Goal: Task Accomplishment & Management: Manage account settings

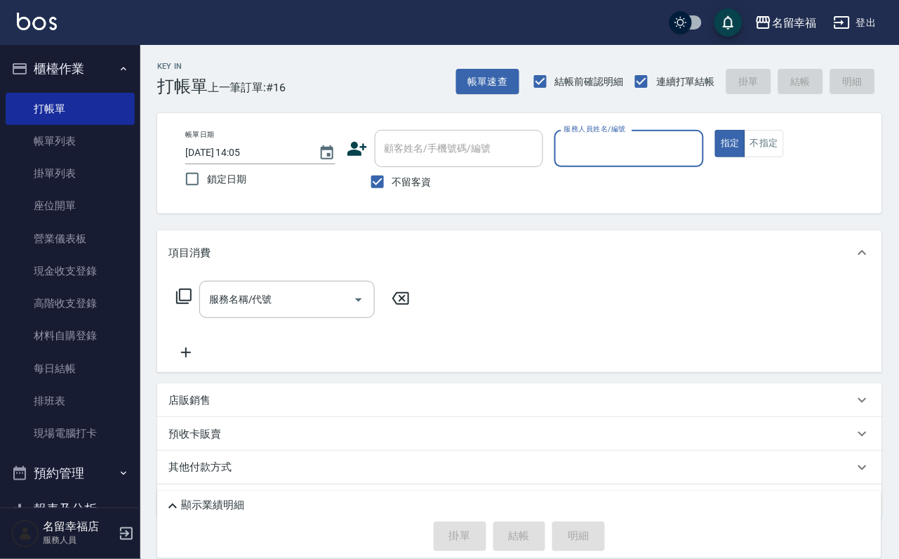
click at [698, 159] on input "服務人員姓名/編號" at bounding box center [630, 148] width 138 height 25
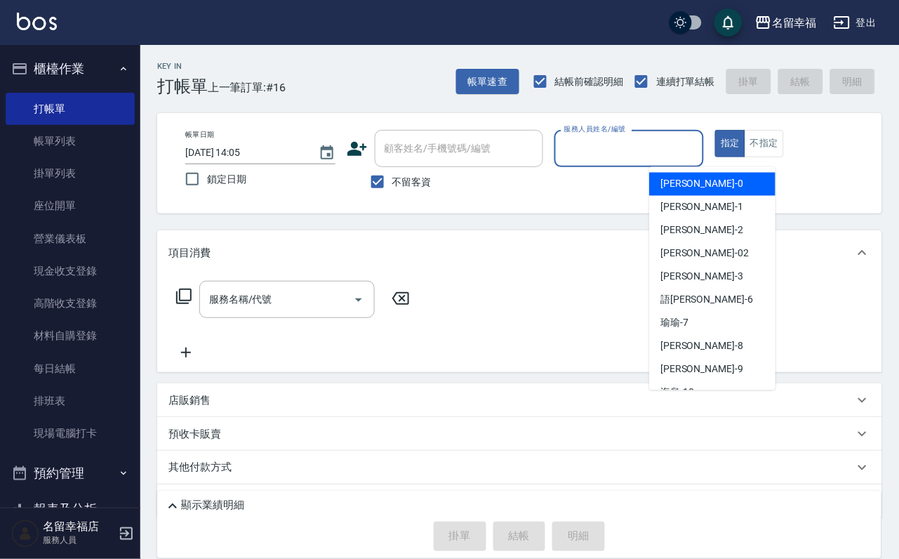
click at [693, 192] on div "小靜 -0" at bounding box center [712, 184] width 126 height 23
type input "小靜-0"
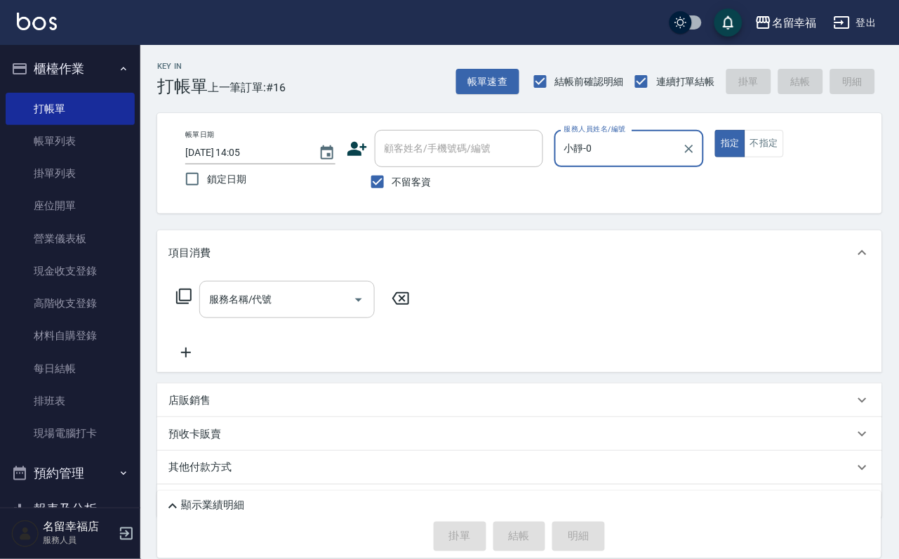
click at [301, 312] on input "服務名稱/代號" at bounding box center [277, 299] width 142 height 25
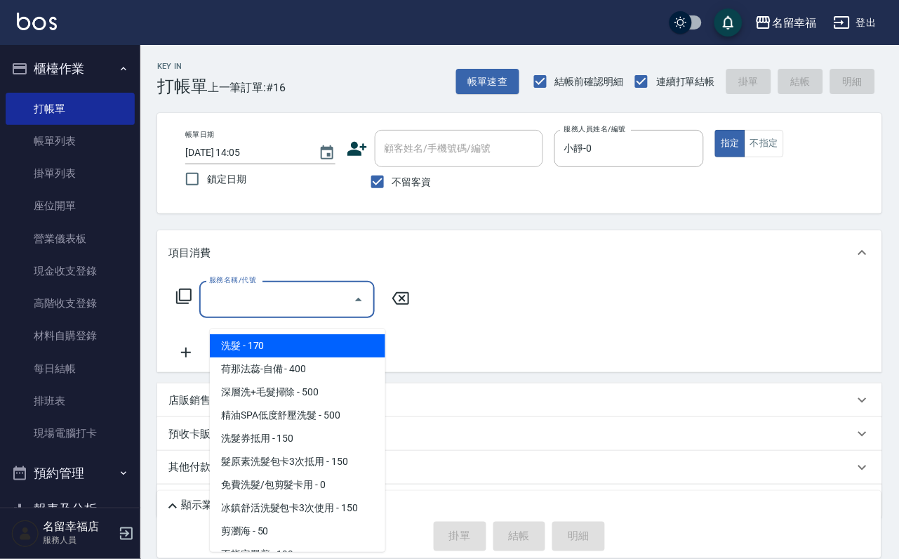
type input "1"
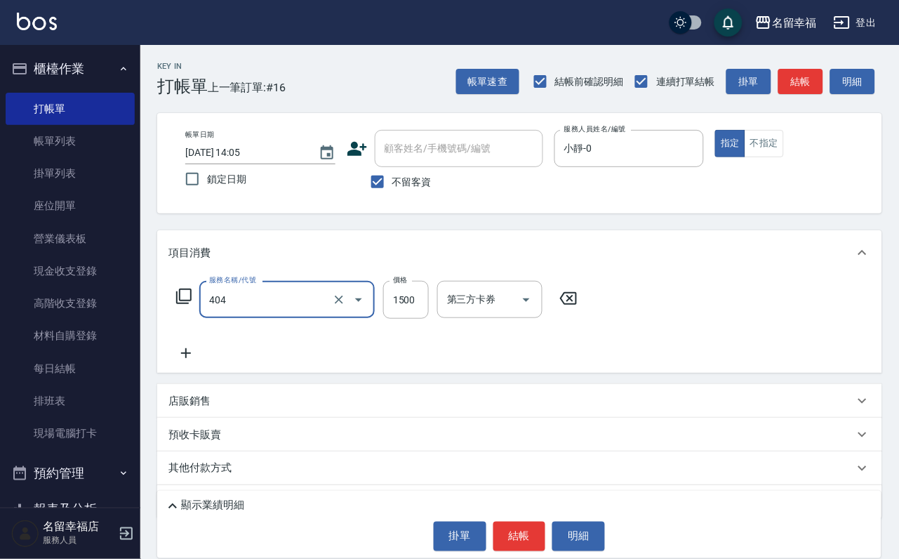
type input "設計染髮(404)"
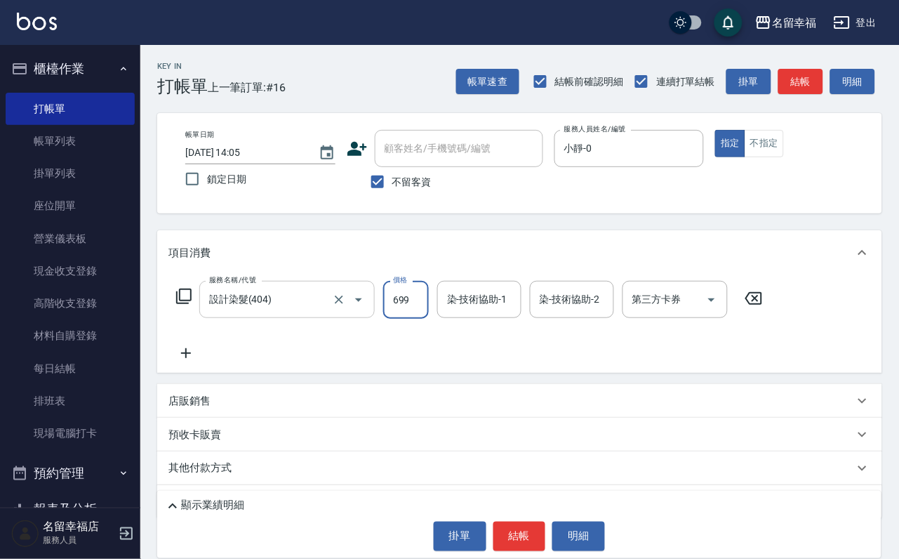
type input "699"
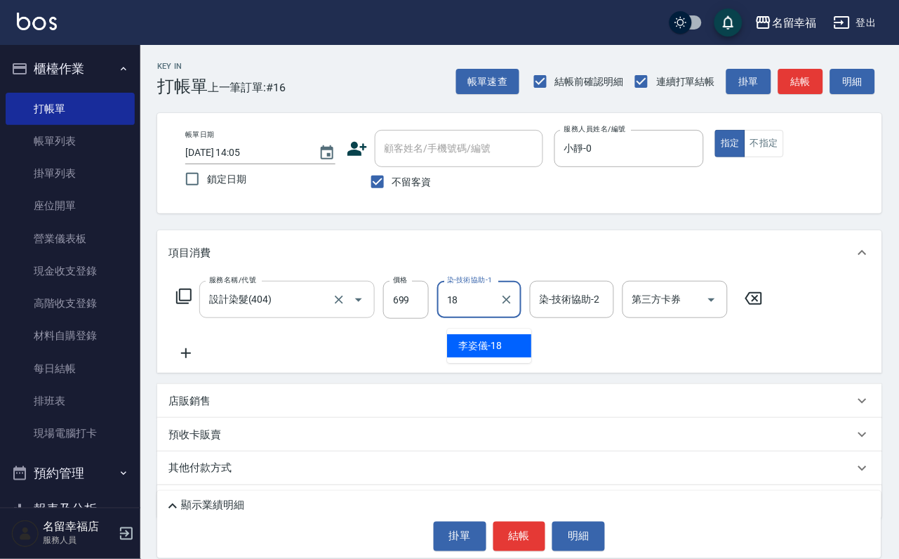
type input "[PERSON_NAME]-18"
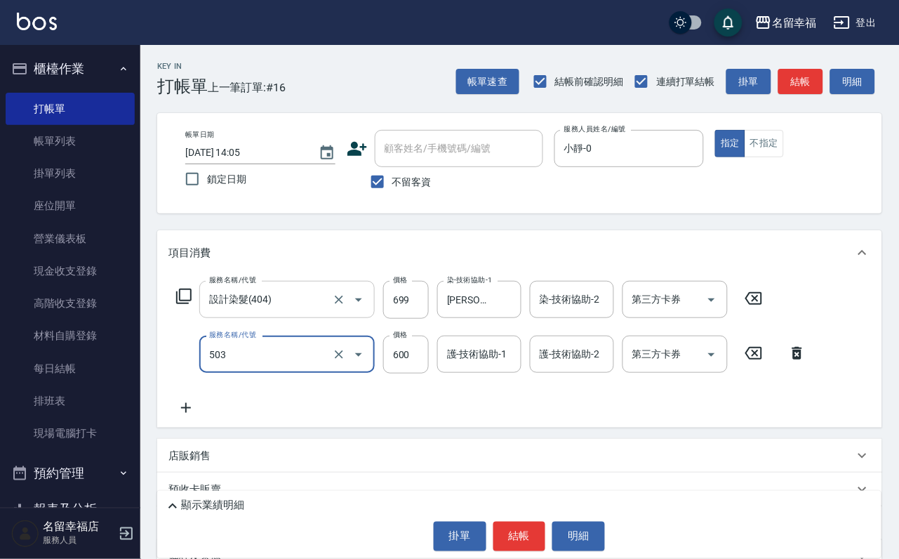
type input "小麥蛋白護髮(503)"
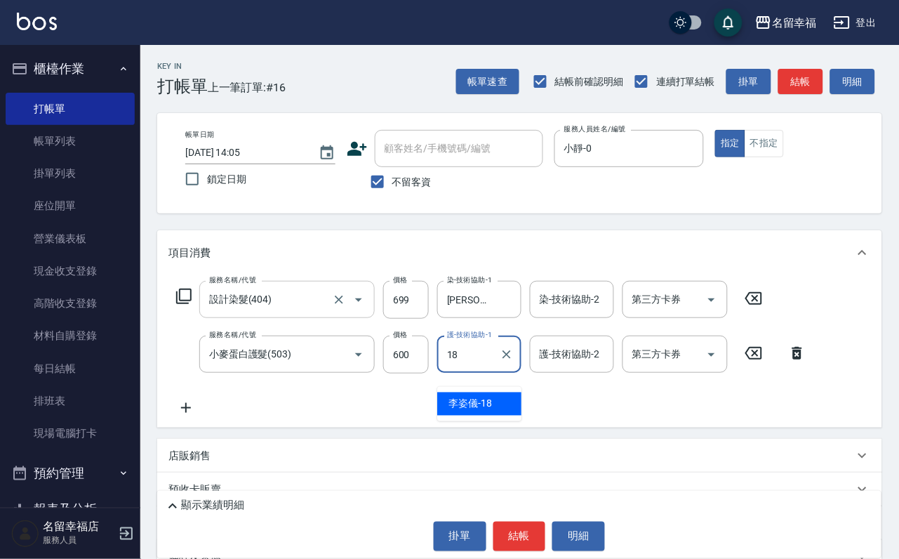
type input "[PERSON_NAME]-18"
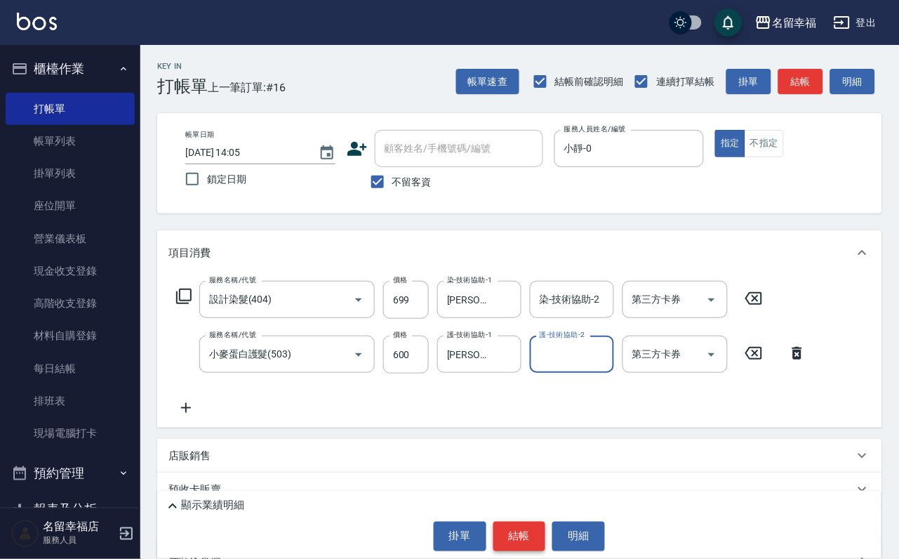
click at [523, 522] on button "結帳" at bounding box center [519, 536] width 53 height 29
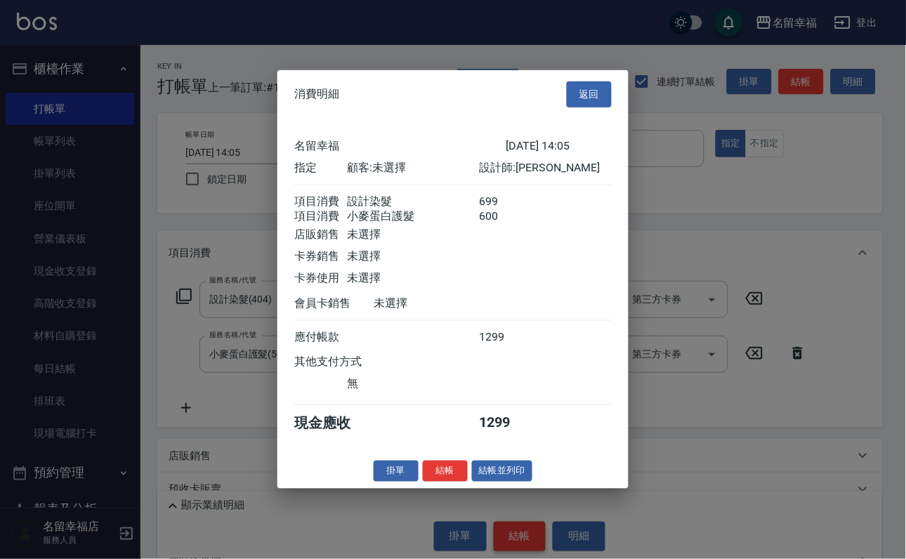
scroll to position [226, 0]
click at [444, 482] on button "結帳" at bounding box center [445, 471] width 45 height 22
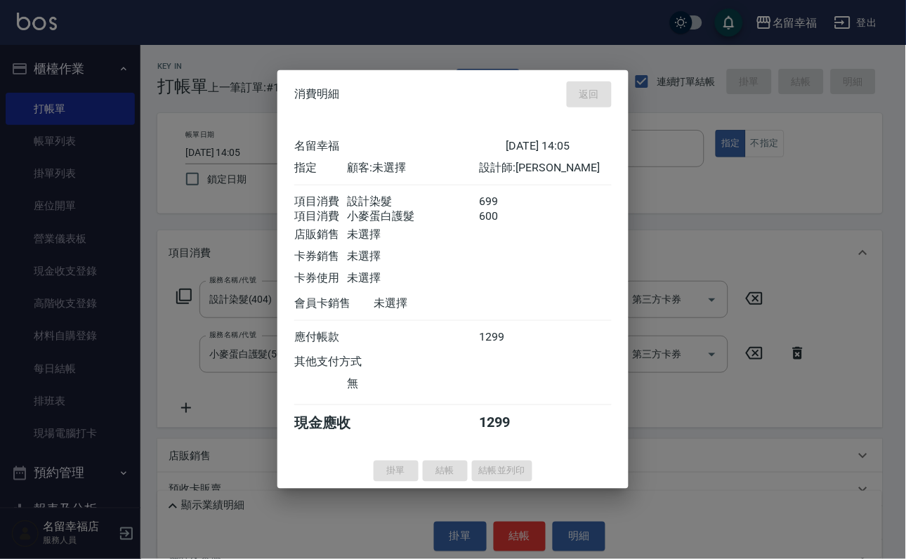
type input "[DATE] 15:04"
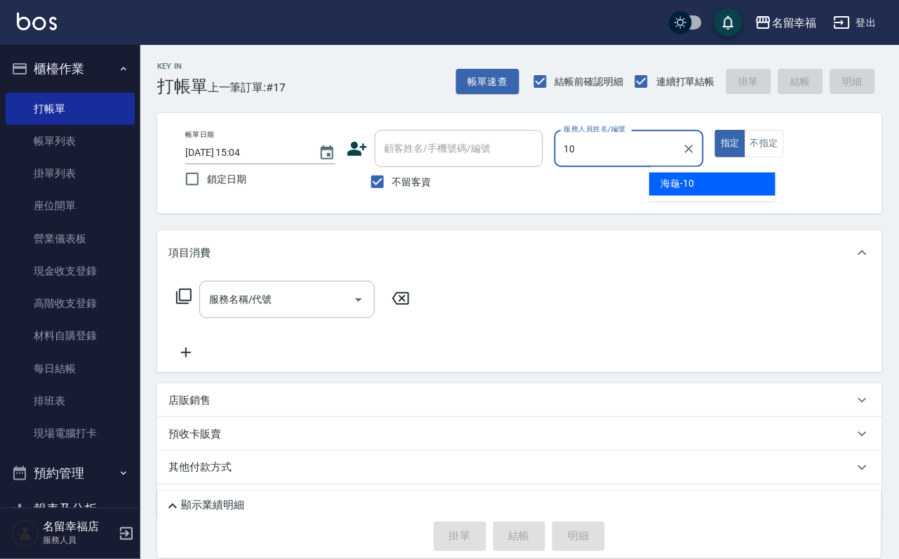
type input "海龜-10"
type button "true"
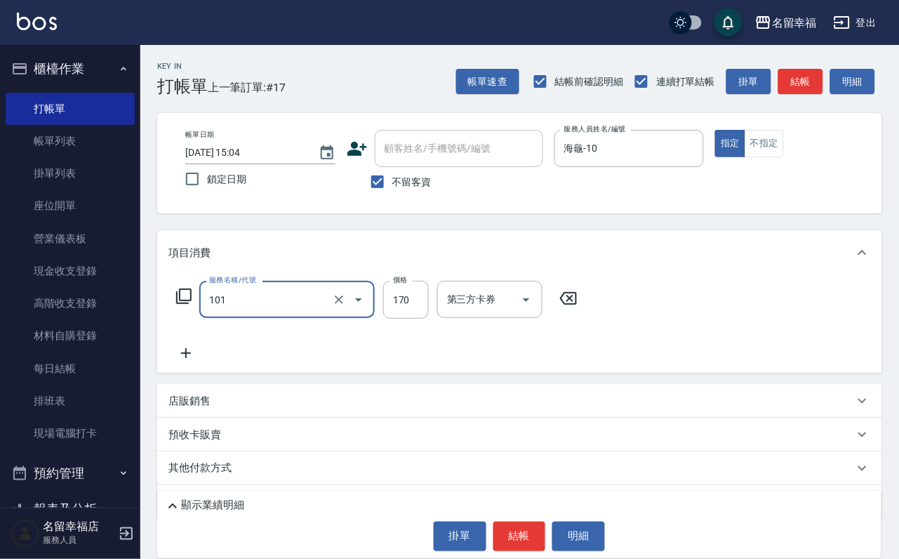
type input "洗髮(101)"
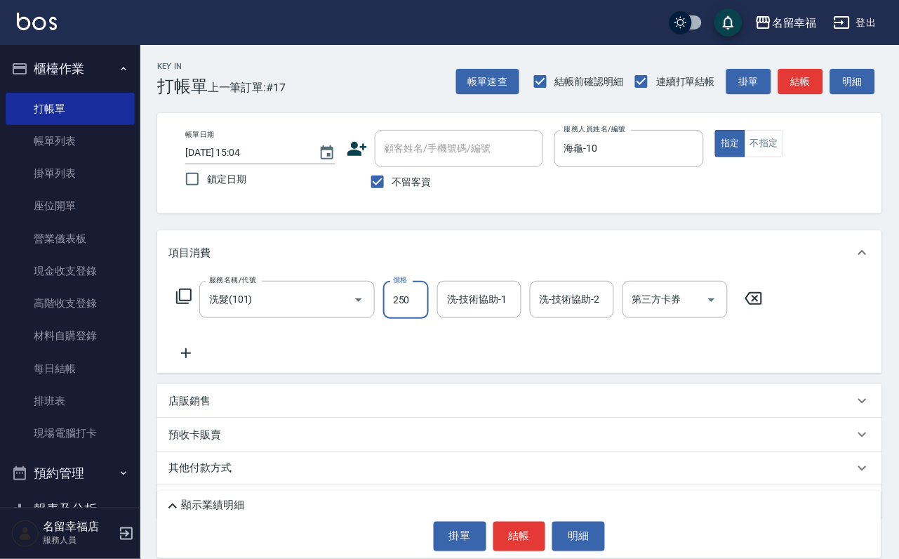
type input "250"
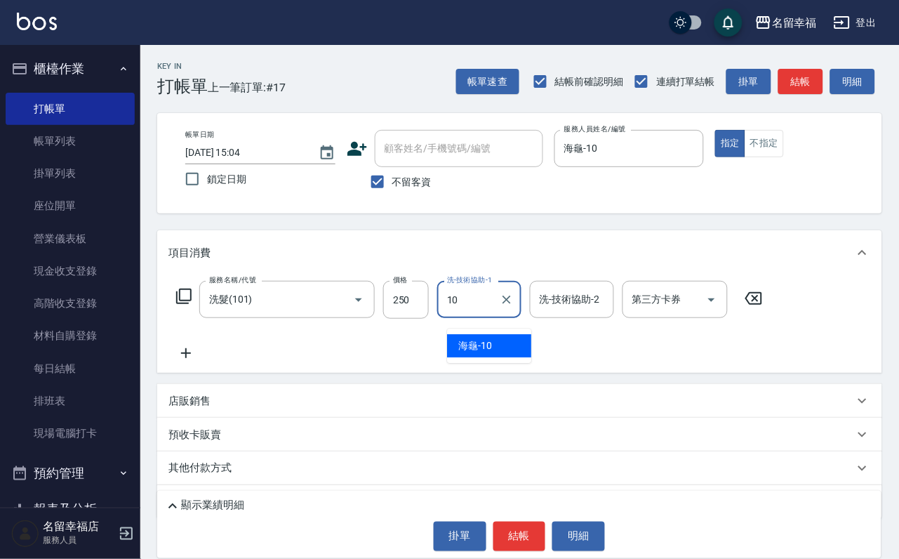
type input "海龜-10"
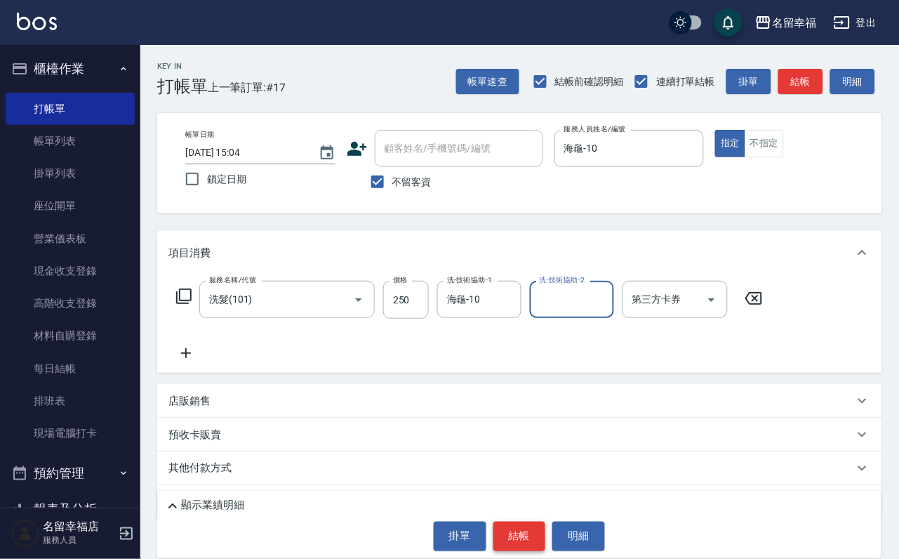
click at [533, 531] on button "結帳" at bounding box center [519, 536] width 53 height 29
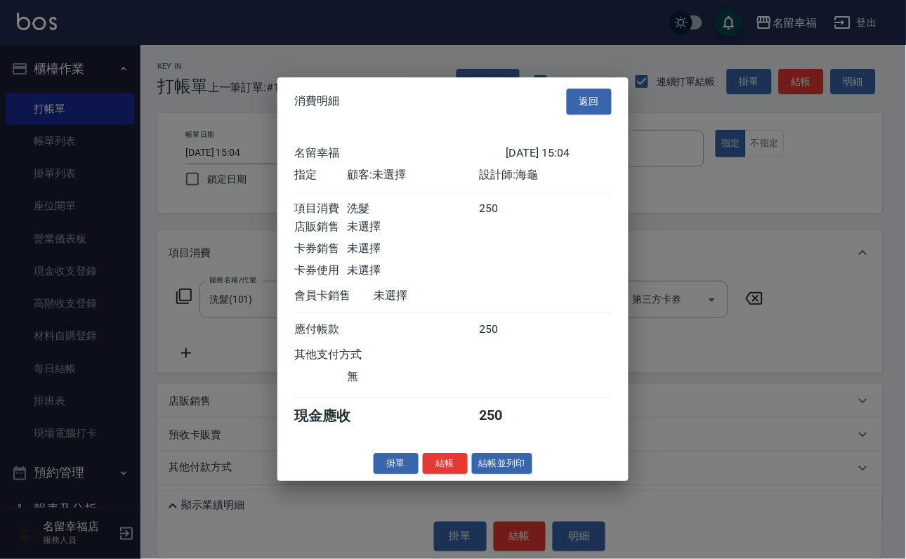
scroll to position [173, 0]
click at [432, 475] on button "結帳" at bounding box center [445, 464] width 45 height 22
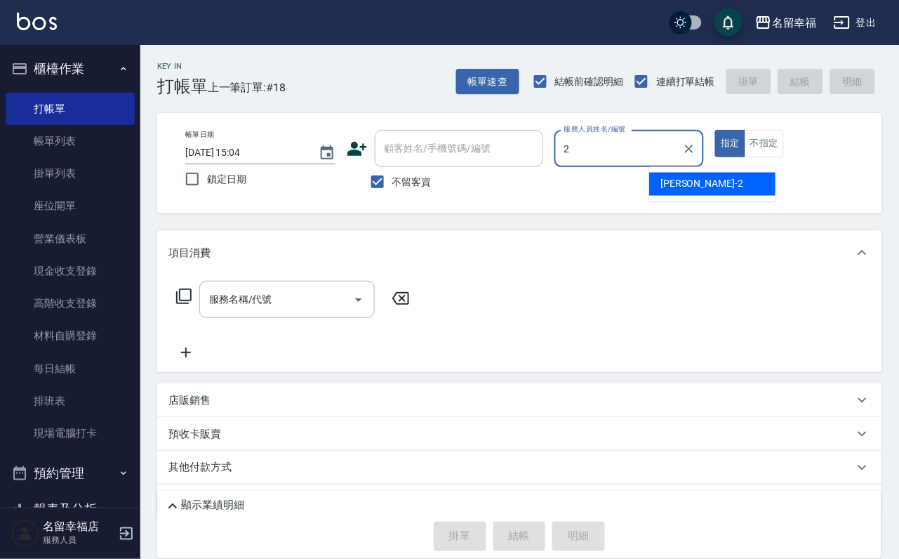
type input "碧涵-2"
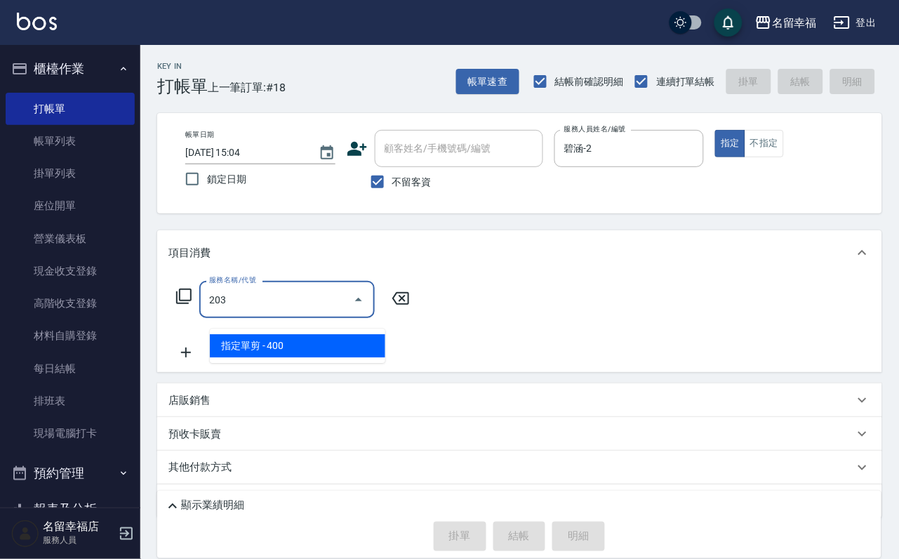
type input "指定單剪(203)"
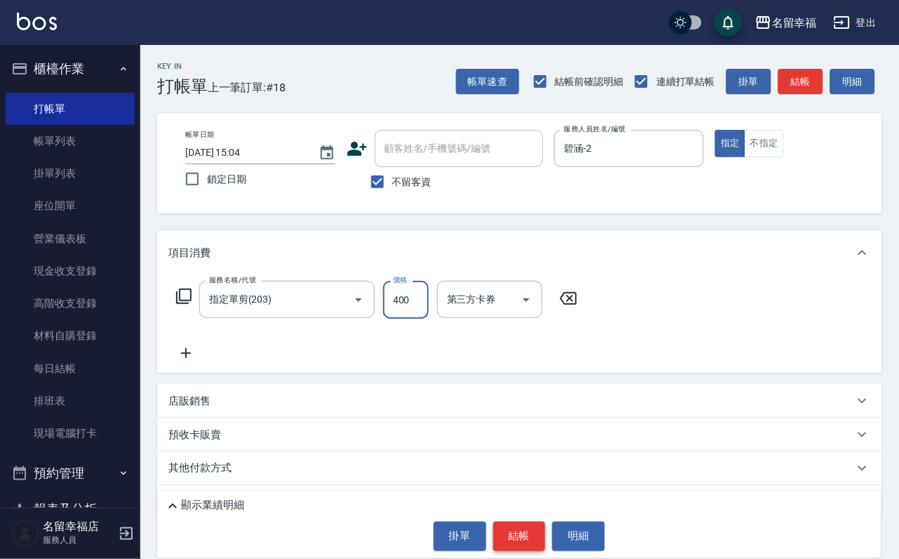
click at [533, 538] on button "結帳" at bounding box center [519, 536] width 53 height 29
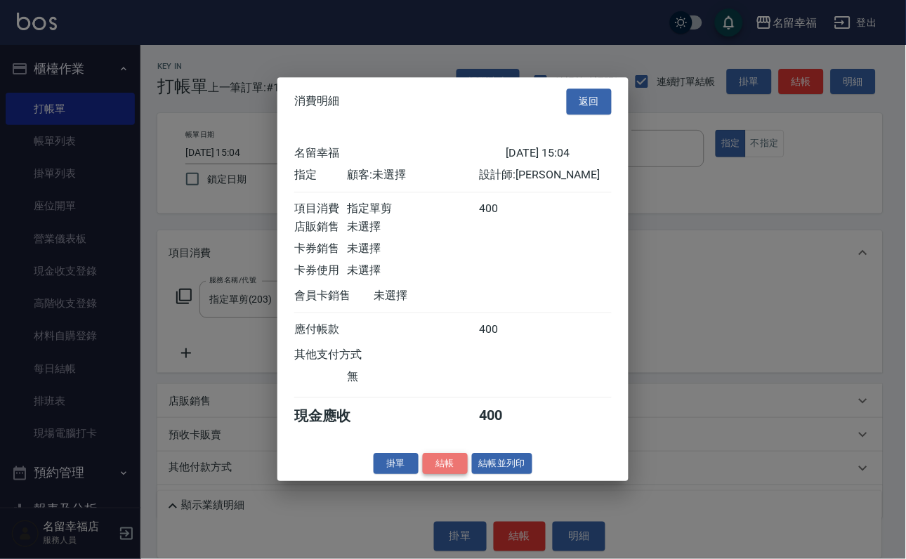
click at [424, 475] on button "結帳" at bounding box center [445, 464] width 45 height 22
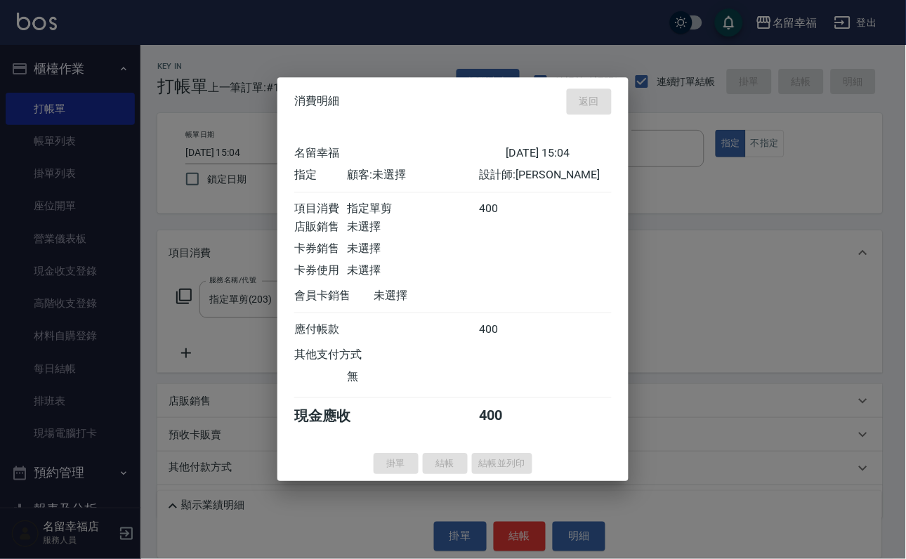
type input "[DATE] 15:16"
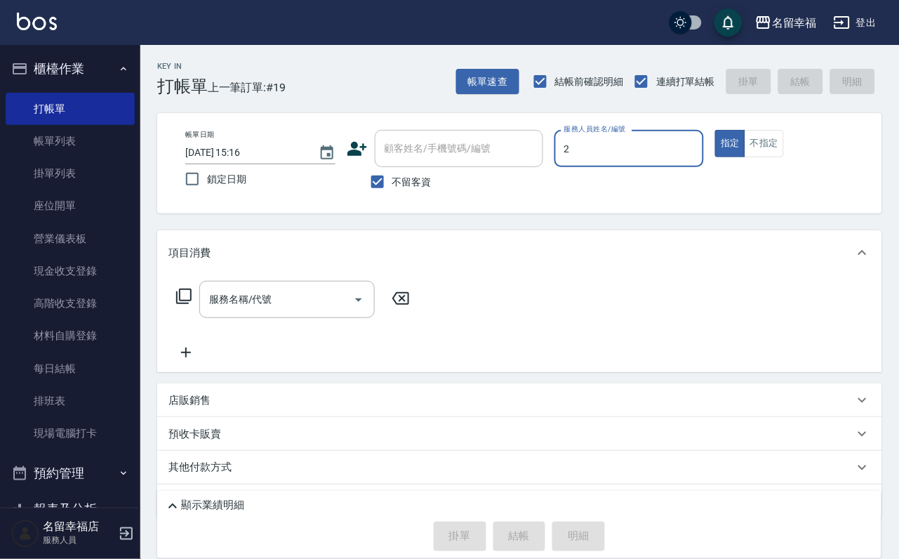
type input "碧涵-2"
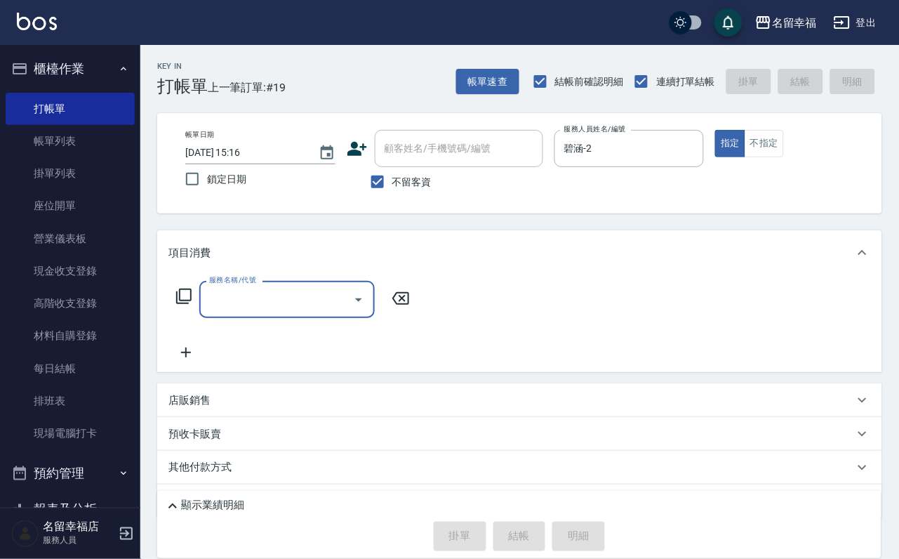
click at [192, 305] on icon at bounding box center [183, 296] width 17 height 17
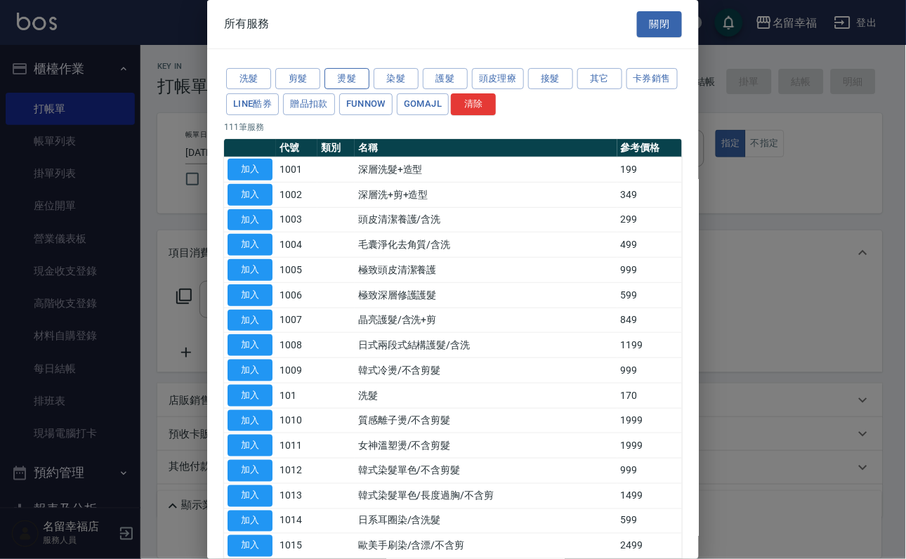
click at [345, 77] on button "燙髮" at bounding box center [346, 79] width 45 height 22
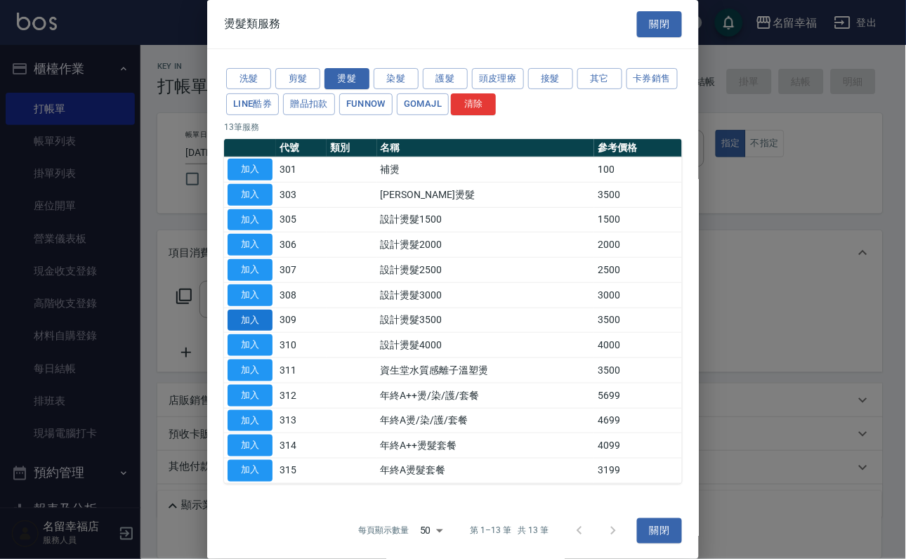
click at [253, 331] on button "加入" at bounding box center [249, 321] width 45 height 22
type input "設計燙髮3500(309)"
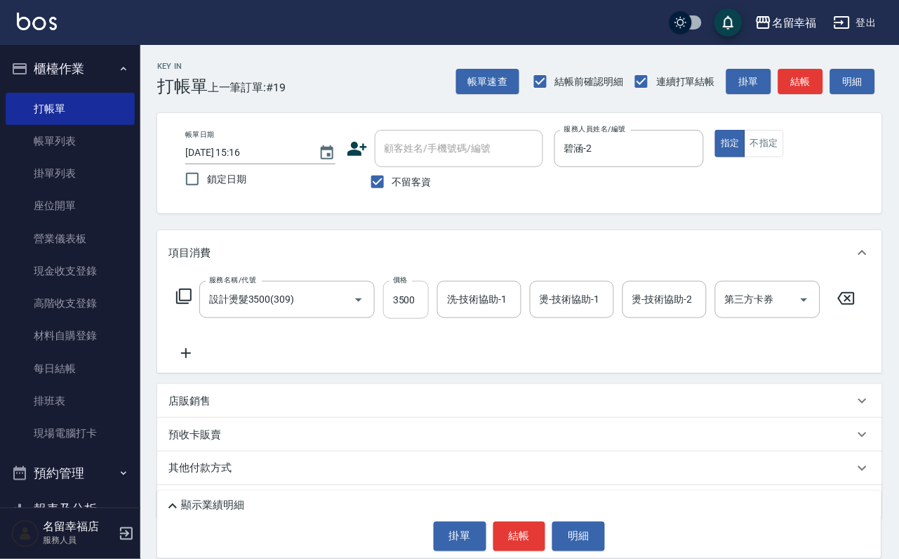
click at [409, 307] on input "3500" at bounding box center [406, 300] width 46 height 38
click at [420, 316] on input "296" at bounding box center [406, 300] width 46 height 38
type input "2960"
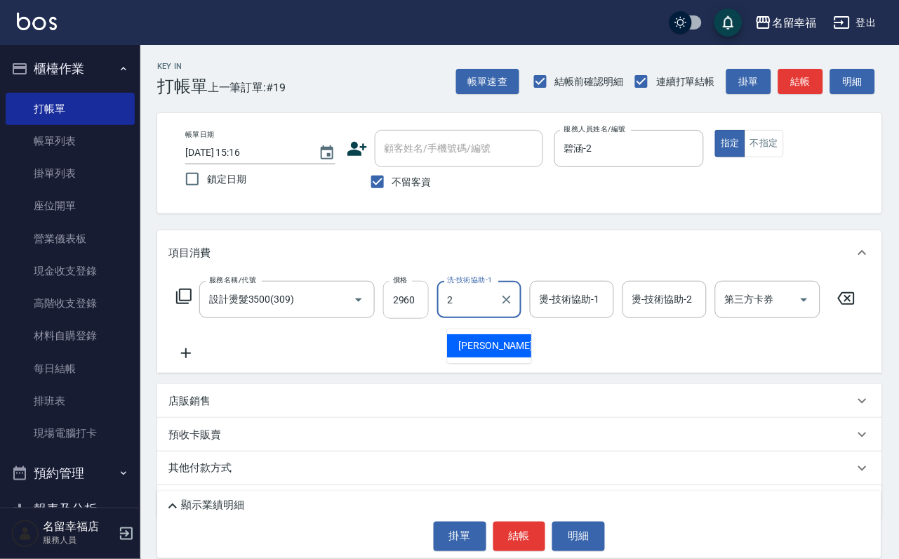
type input "碧涵-2"
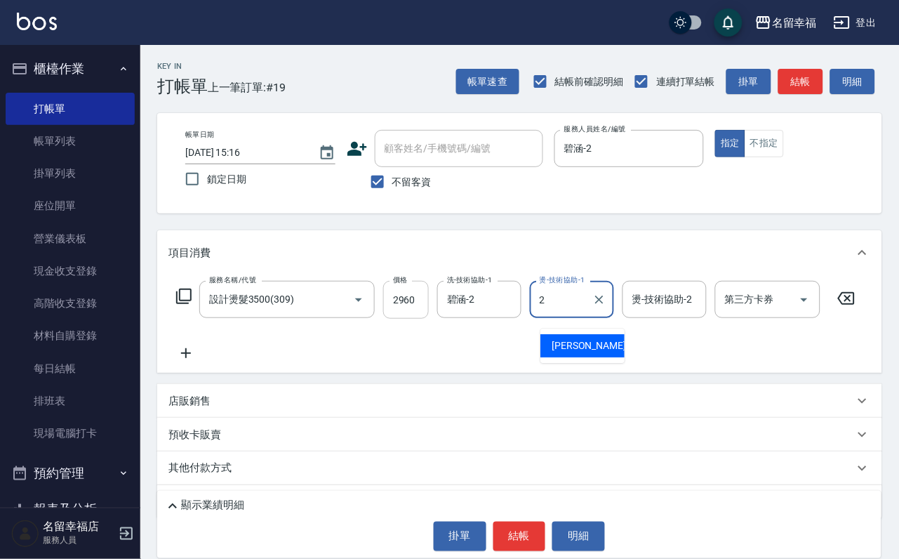
type input "碧涵-2"
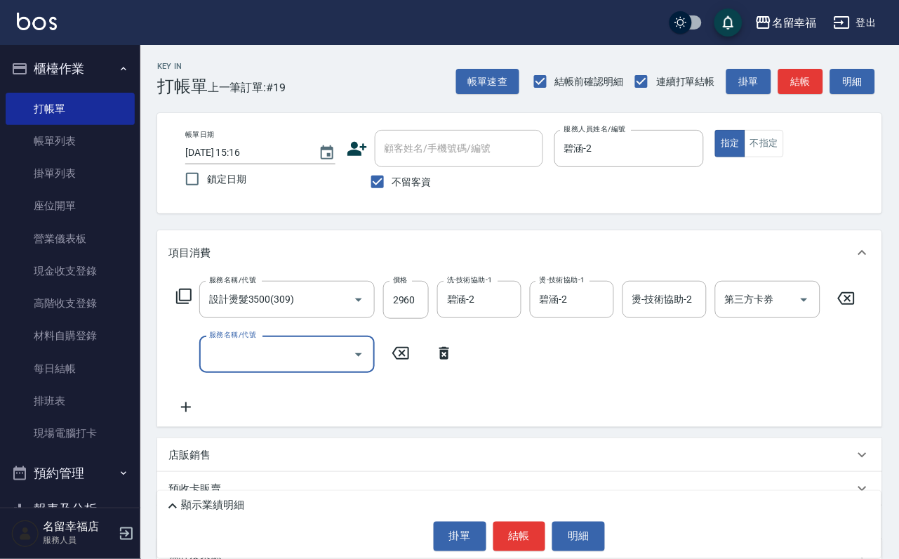
click at [183, 301] on icon at bounding box center [183, 296] width 15 height 15
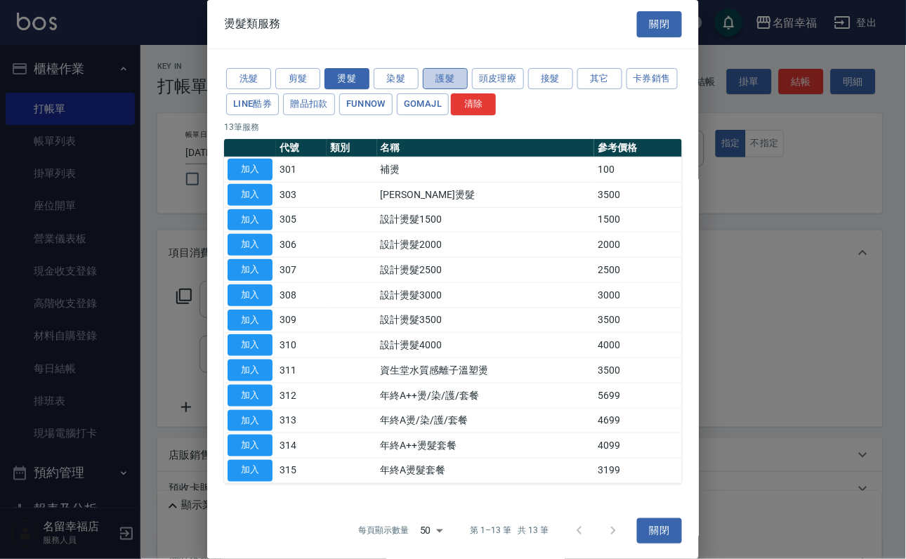
click at [453, 82] on button "護髮" at bounding box center [445, 79] width 45 height 22
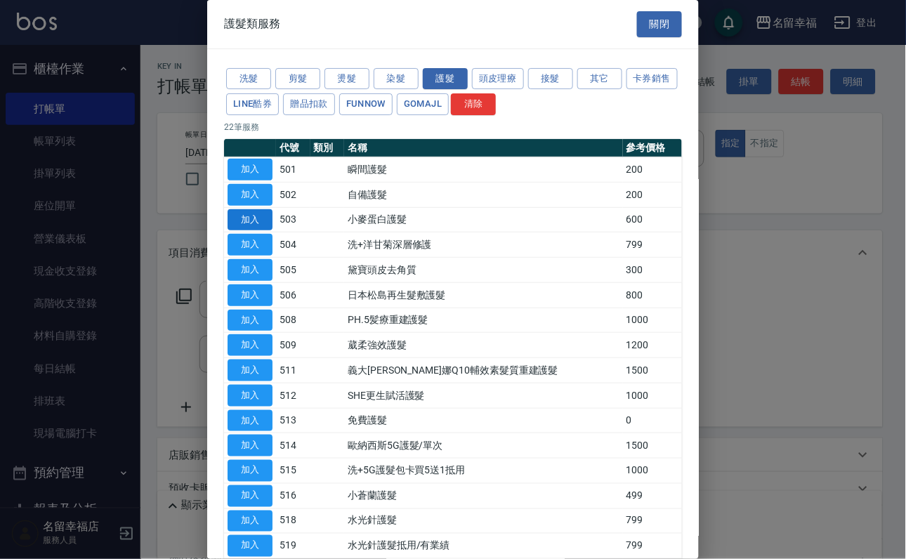
click at [251, 231] on button "加入" at bounding box center [249, 220] width 45 height 22
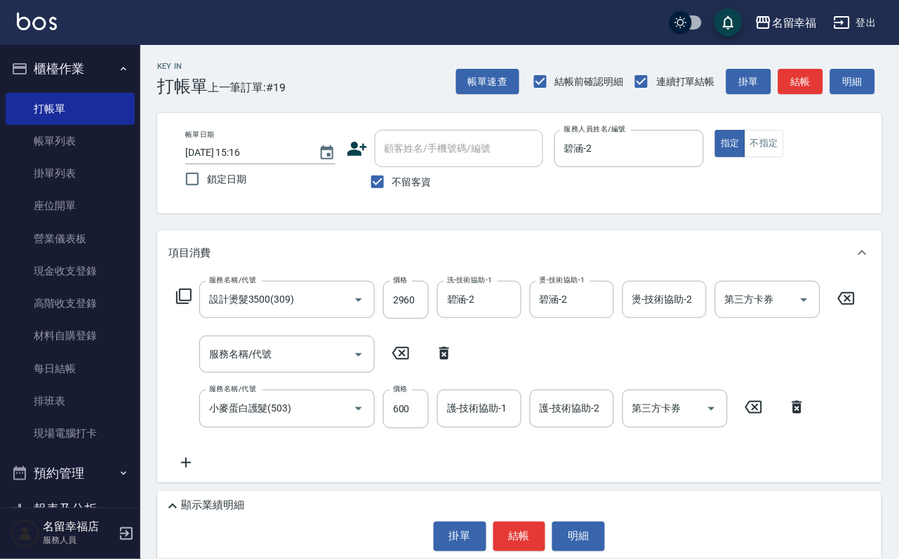
click at [437, 362] on icon at bounding box center [444, 353] width 35 height 17
type input "小麥蛋白護髮(503)"
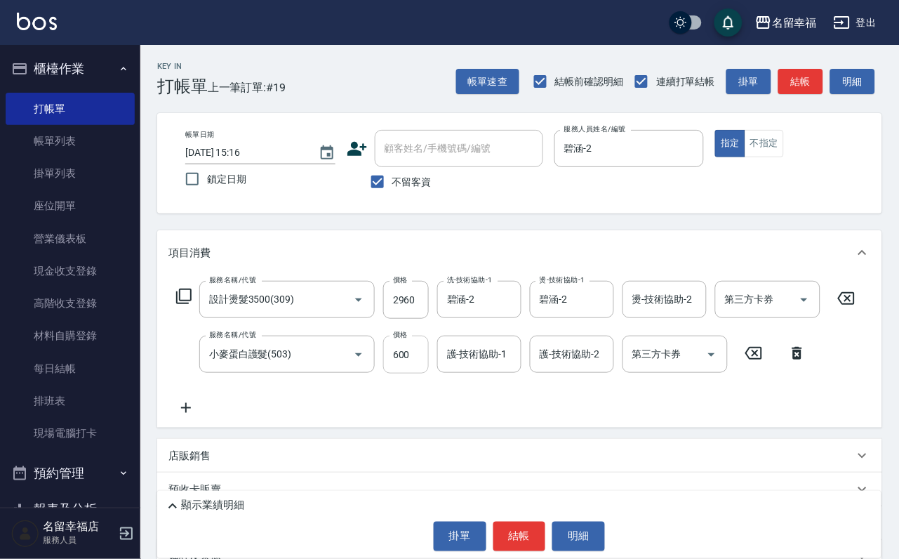
click at [409, 367] on input "600" at bounding box center [406, 355] width 46 height 38
type input "480"
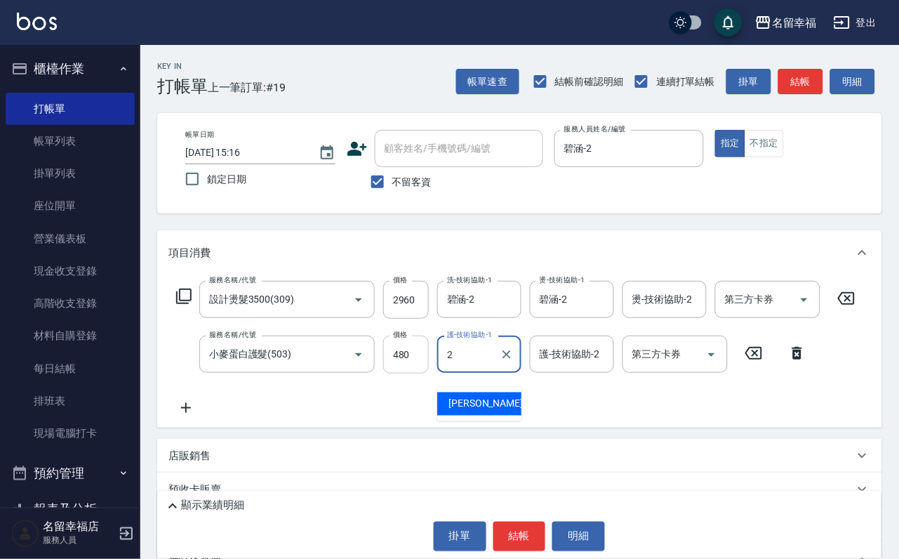
type input "碧涵-2"
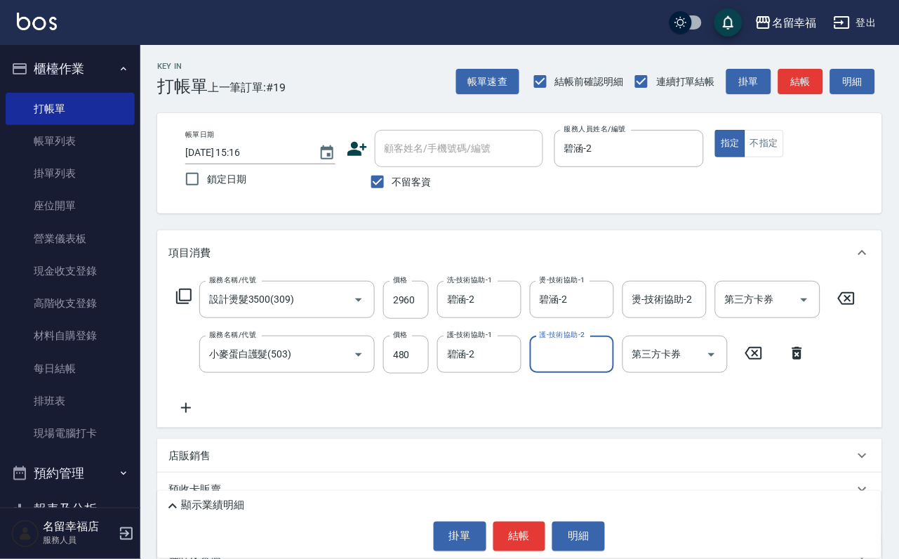
click at [484, 522] on div "掛單 結帳 明細" at bounding box center [519, 536] width 710 height 29
click at [524, 523] on button "結帳" at bounding box center [519, 536] width 53 height 29
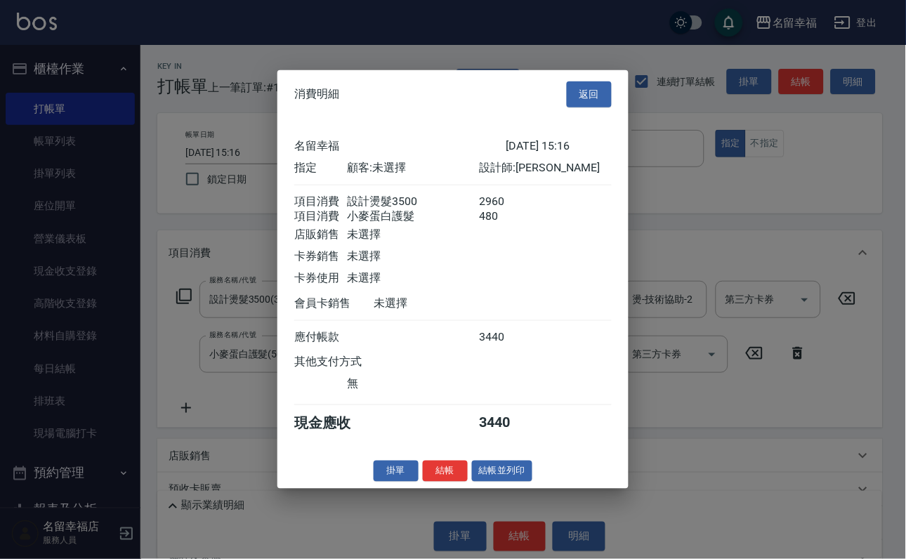
scroll to position [226, 0]
click at [423, 482] on button "結帳" at bounding box center [445, 471] width 45 height 22
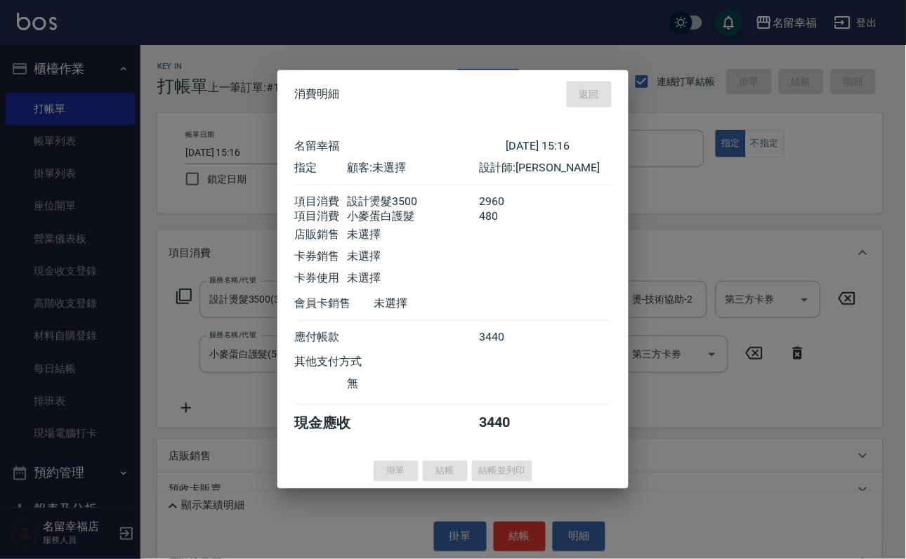
type input "[DATE] 15:44"
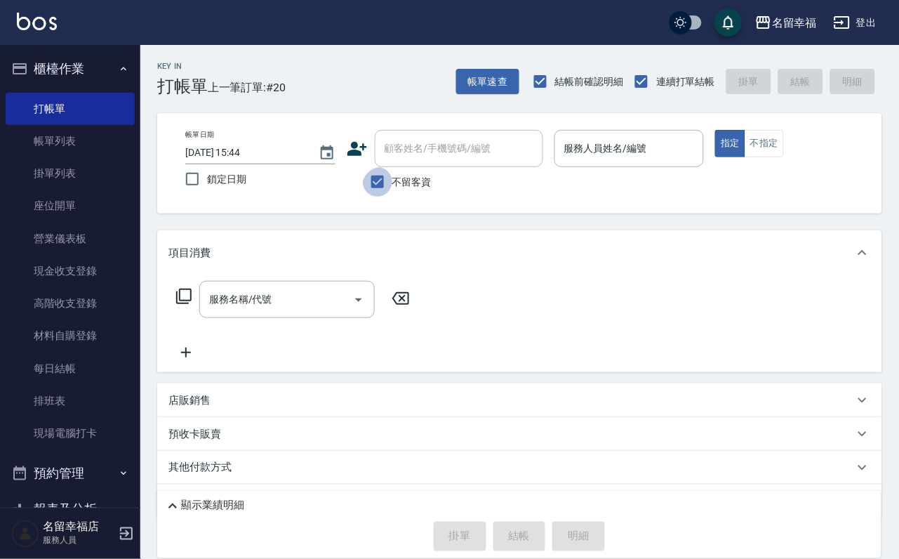
drag, startPoint x: 361, startPoint y: 183, endPoint x: 367, endPoint y: 190, distance: 9.4
click at [363, 183] on input "不留客資" at bounding box center [377, 181] width 29 height 29
checkbox input "false"
click at [443, 161] on div "顧客姓名/手機號碼/編號" at bounding box center [459, 148] width 168 height 37
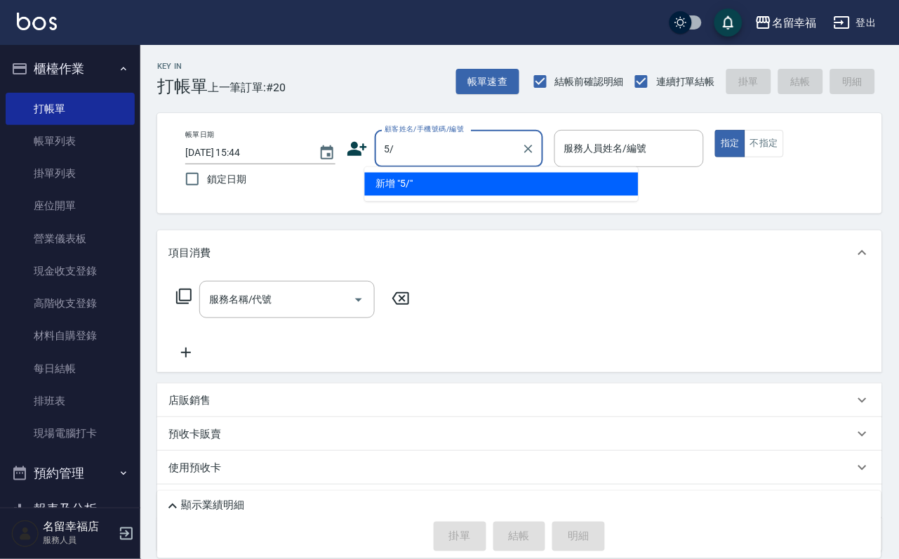
type input "5"
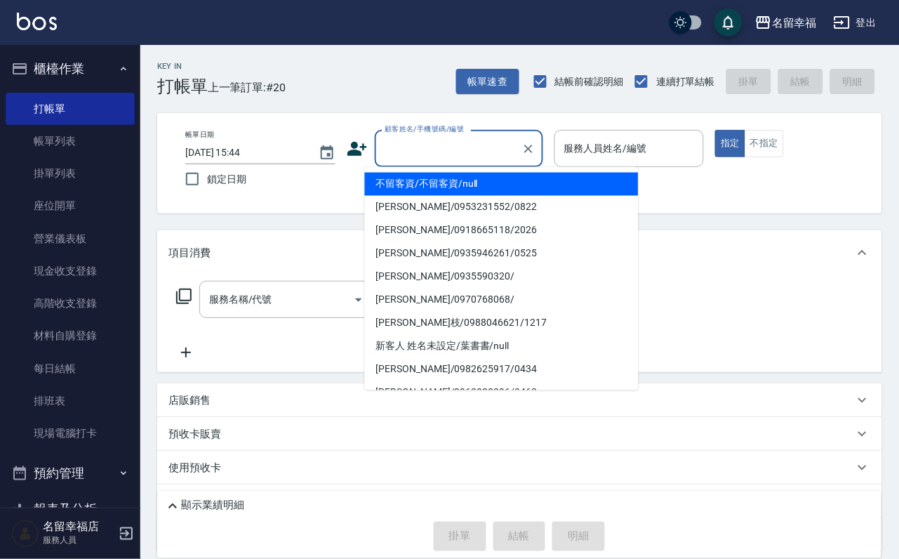
type input "5"
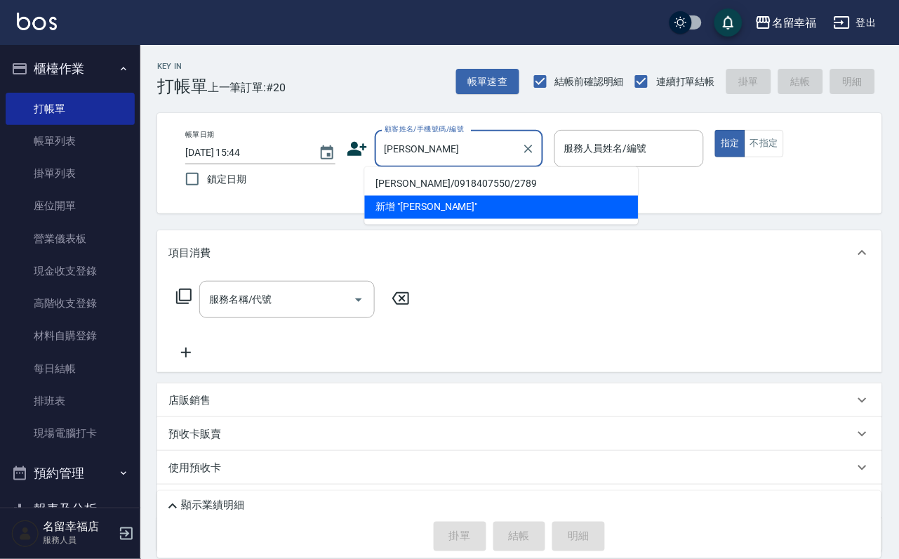
click at [433, 196] on li "新增 "[PERSON_NAME]"" at bounding box center [502, 207] width 274 height 23
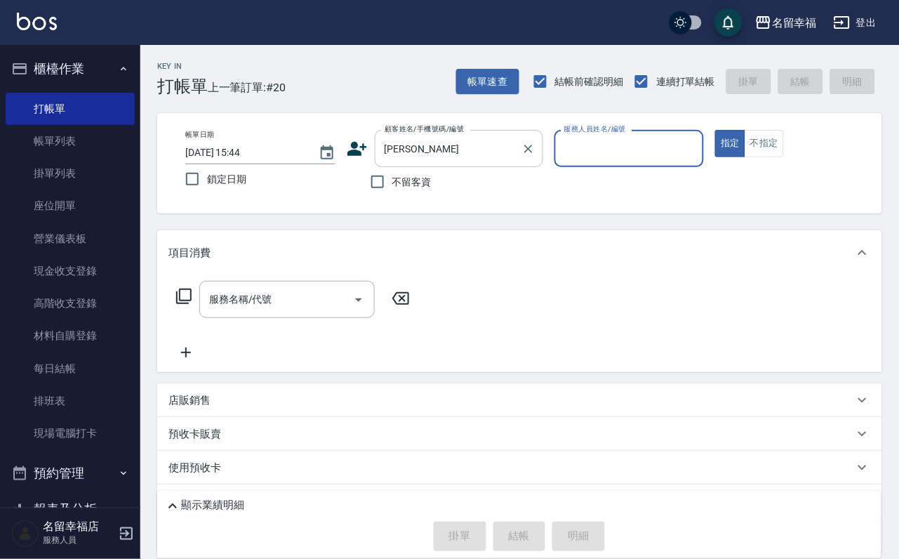
click at [470, 150] on input "[PERSON_NAME]" at bounding box center [448, 148] width 135 height 25
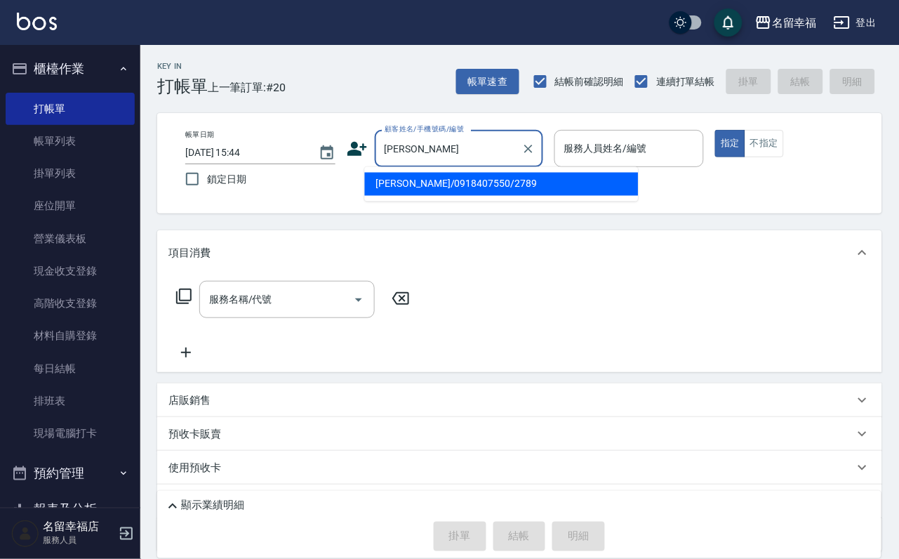
click at [443, 186] on li "[PERSON_NAME]/0918407550/2789" at bounding box center [502, 184] width 274 height 23
type input "[PERSON_NAME]/0918407550/2789"
type input "語[PERSON_NAME]-6"
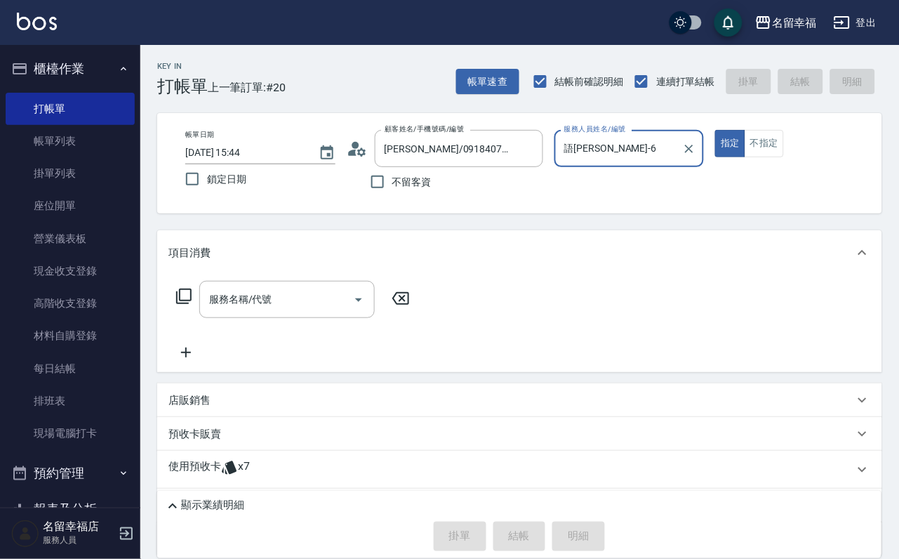
click at [187, 304] on icon at bounding box center [183, 296] width 17 height 17
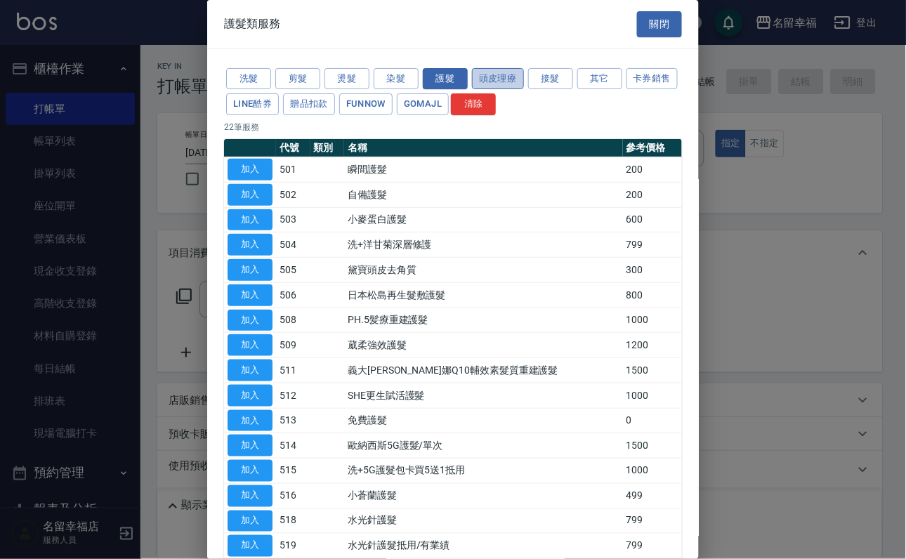
click at [504, 89] on button "頭皮理療" at bounding box center [498, 79] width 52 height 22
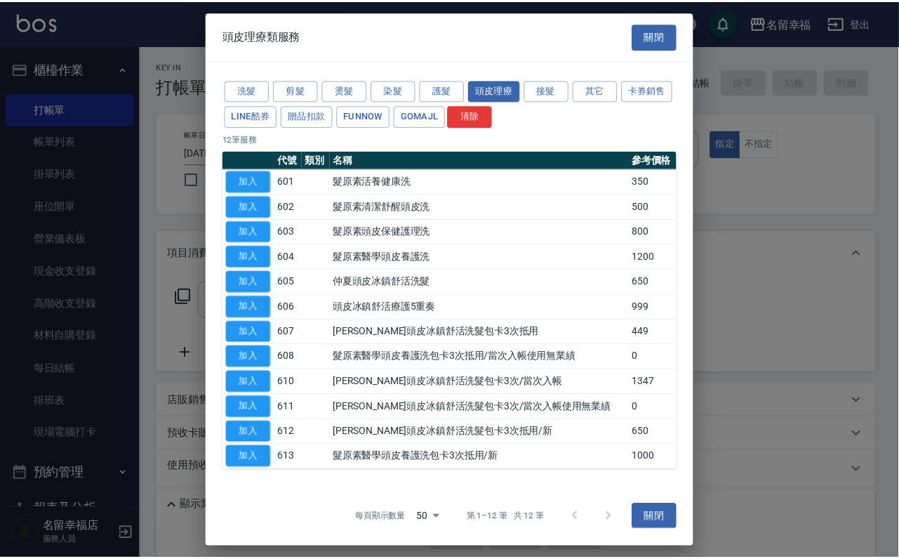
scroll to position [128, 0]
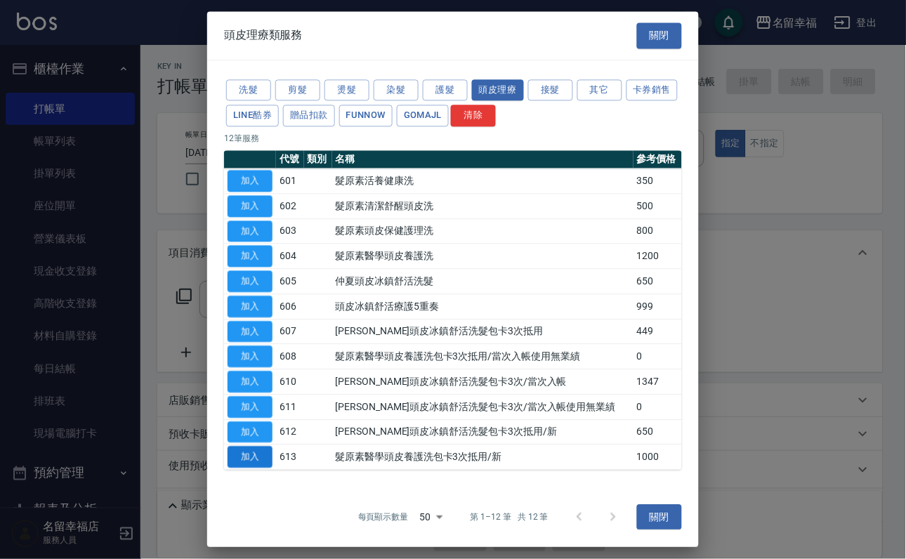
drag, startPoint x: 247, startPoint y: 460, endPoint x: 272, endPoint y: 457, distance: 25.4
click at [248, 460] on button "加入" at bounding box center [249, 457] width 45 height 22
type input "髮原素醫學頭皮養護洗包卡3次抵用/新(613)"
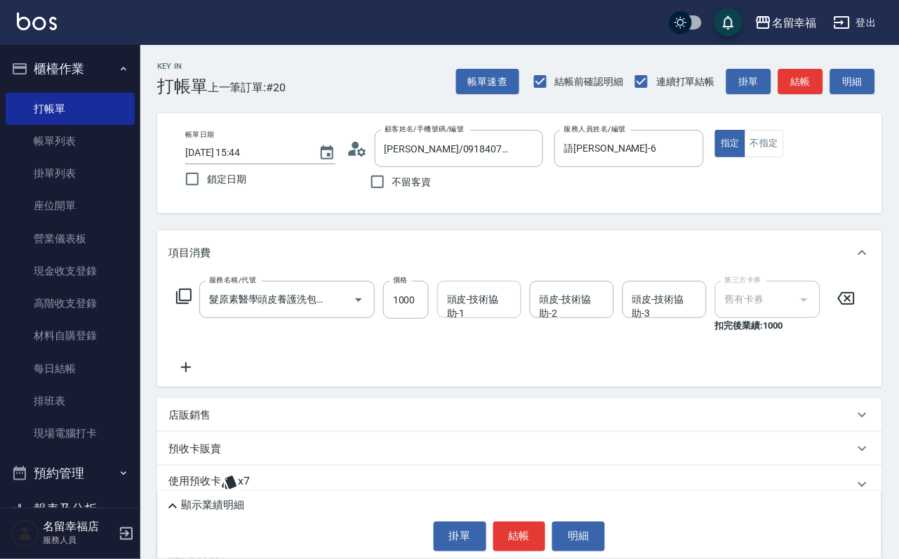
click at [493, 314] on div "頭皮-技術協助-1 頭皮-技術協助-1" at bounding box center [479, 299] width 84 height 37
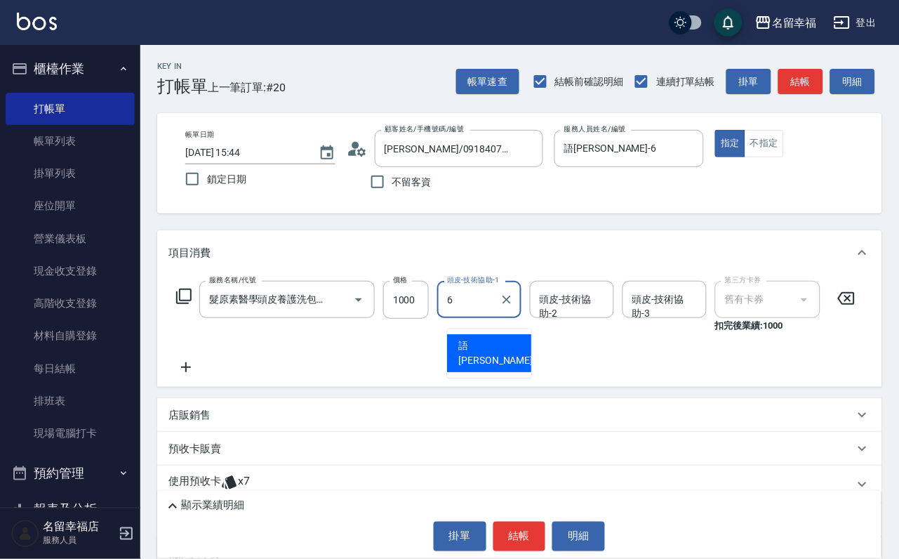
type input "語[PERSON_NAME]-6"
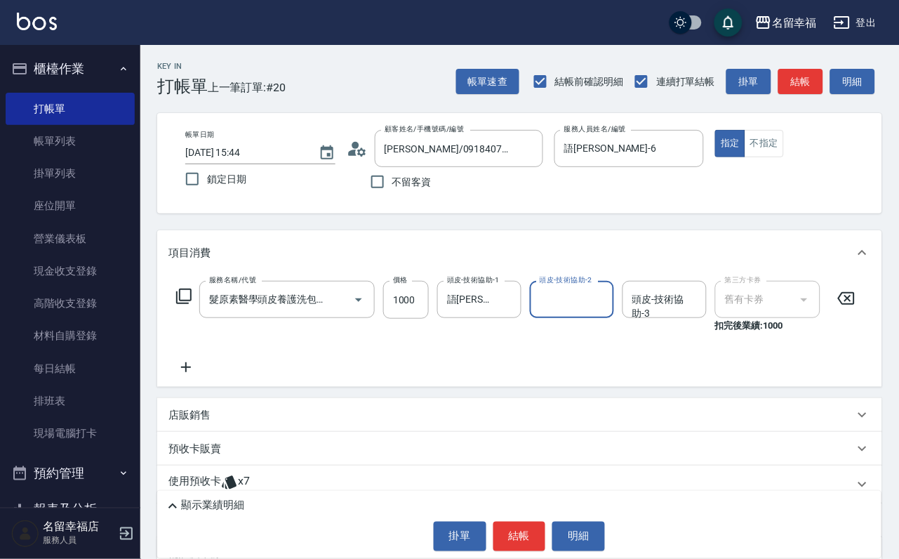
click at [185, 305] on icon at bounding box center [183, 296] width 17 height 17
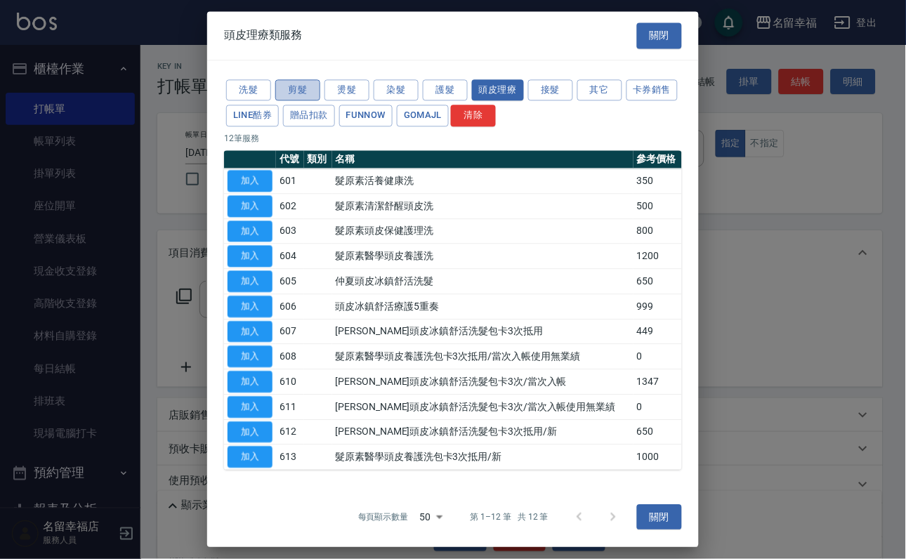
click at [296, 95] on button "剪髮" at bounding box center [297, 90] width 45 height 22
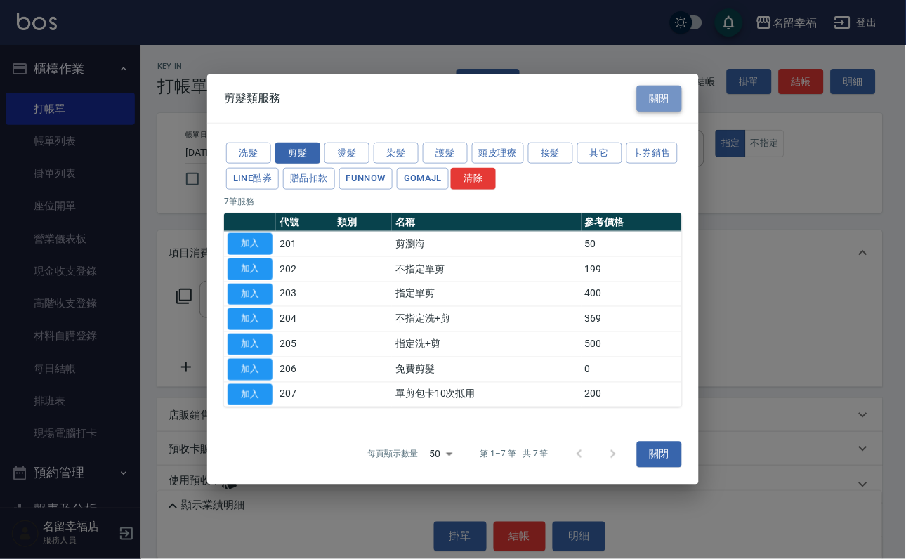
click at [642, 86] on button "關閉" at bounding box center [659, 99] width 45 height 26
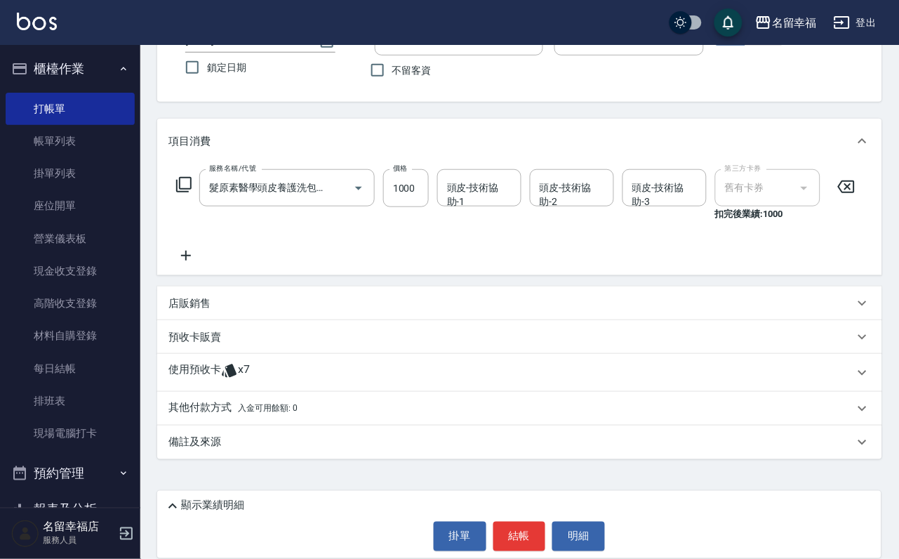
scroll to position [157, 0]
click at [171, 330] on p "預收卡販賣" at bounding box center [194, 337] width 53 height 15
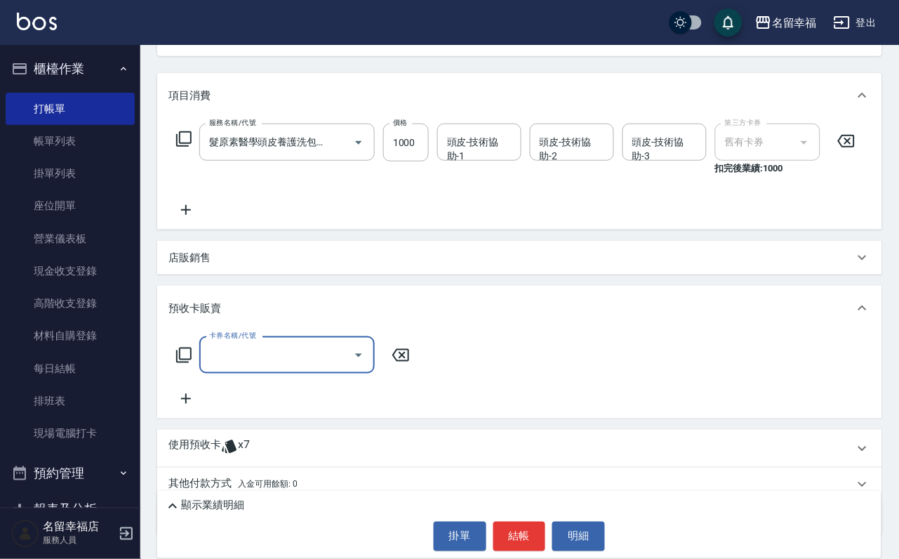
scroll to position [0, 0]
click at [178, 363] on icon at bounding box center [183, 354] width 15 height 15
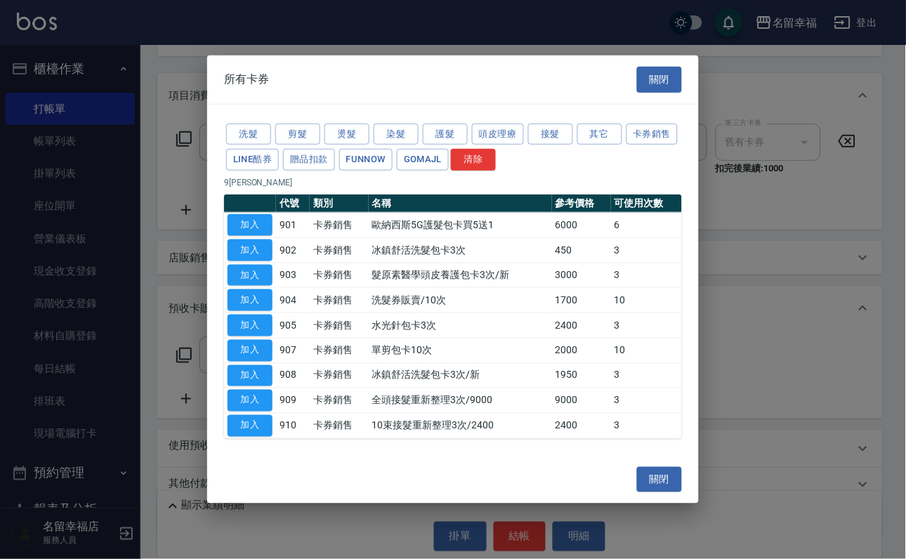
click at [249, 264] on button "加入" at bounding box center [249, 275] width 45 height 22
type input "髮原素醫學頭皮養護包卡3次/新(903)"
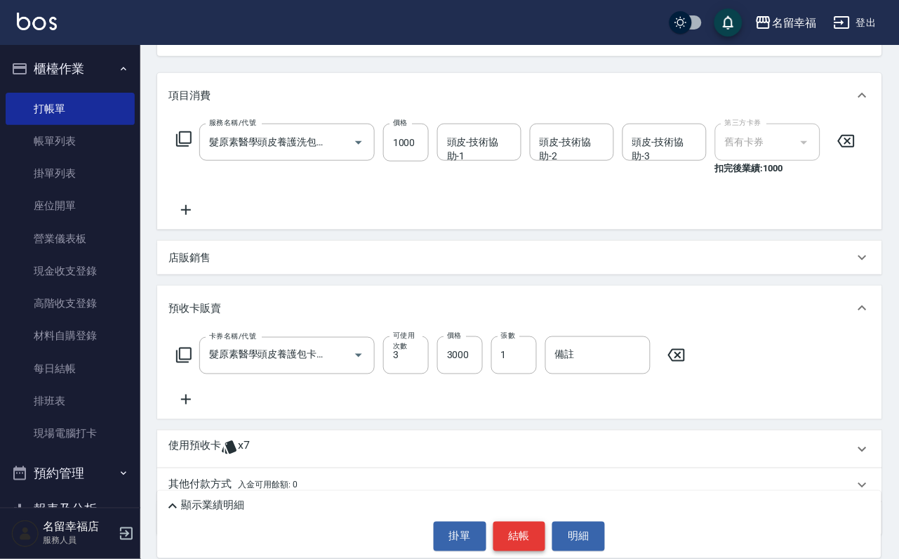
click at [526, 522] on button "結帳" at bounding box center [519, 536] width 53 height 29
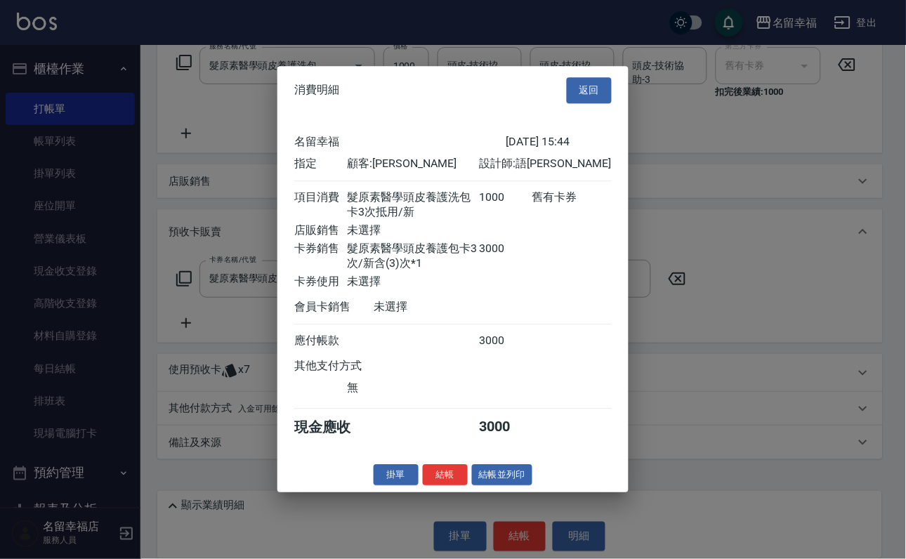
scroll to position [219, 0]
click at [423, 486] on button "結帳" at bounding box center [445, 475] width 45 height 22
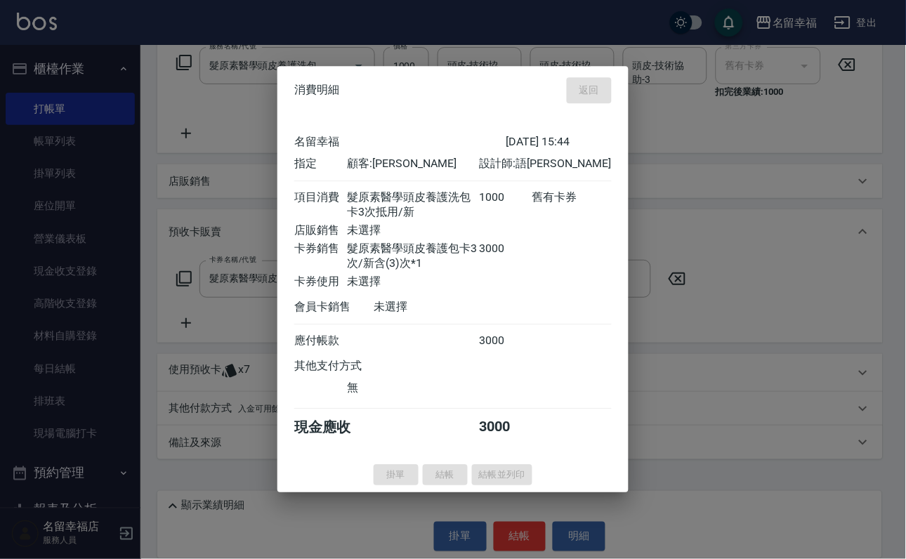
type input "[DATE] 15:48"
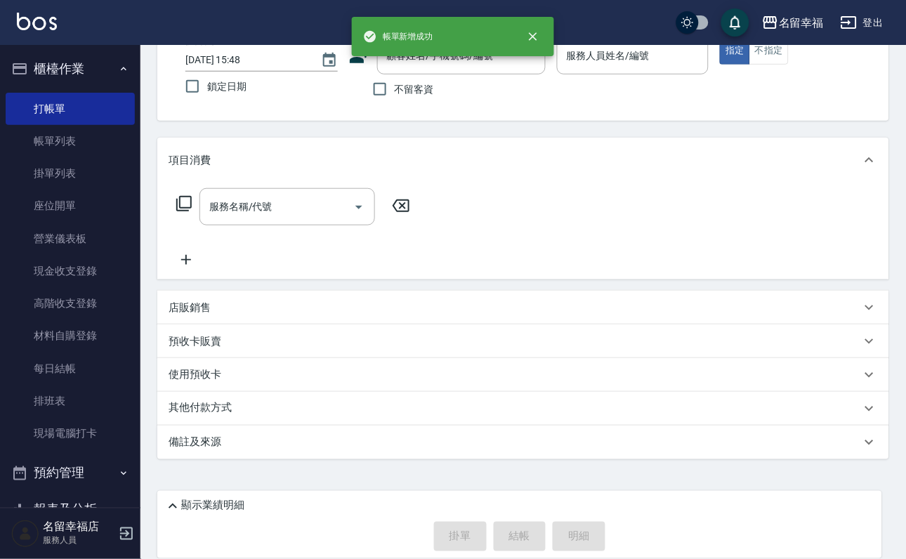
scroll to position [0, 0]
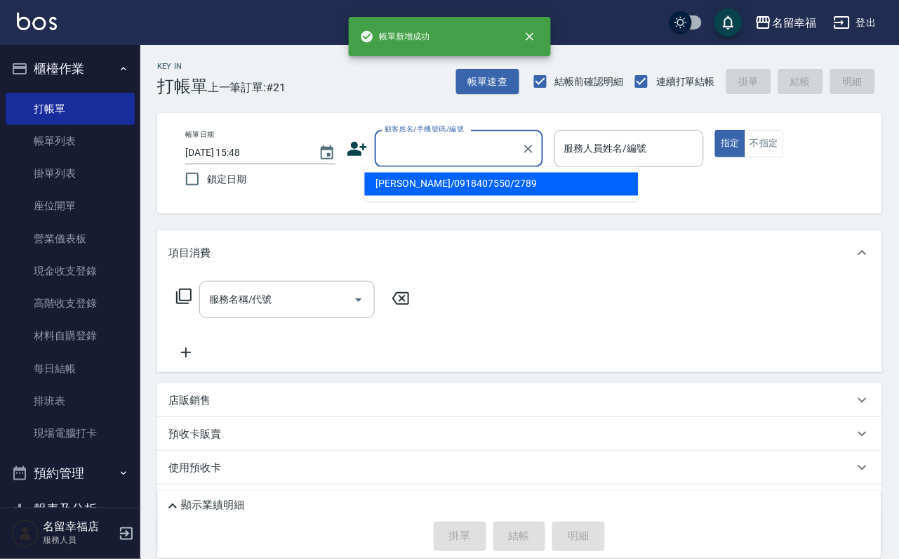
click at [471, 144] on input "顧客姓名/手機號碼/編號" at bounding box center [448, 148] width 135 height 25
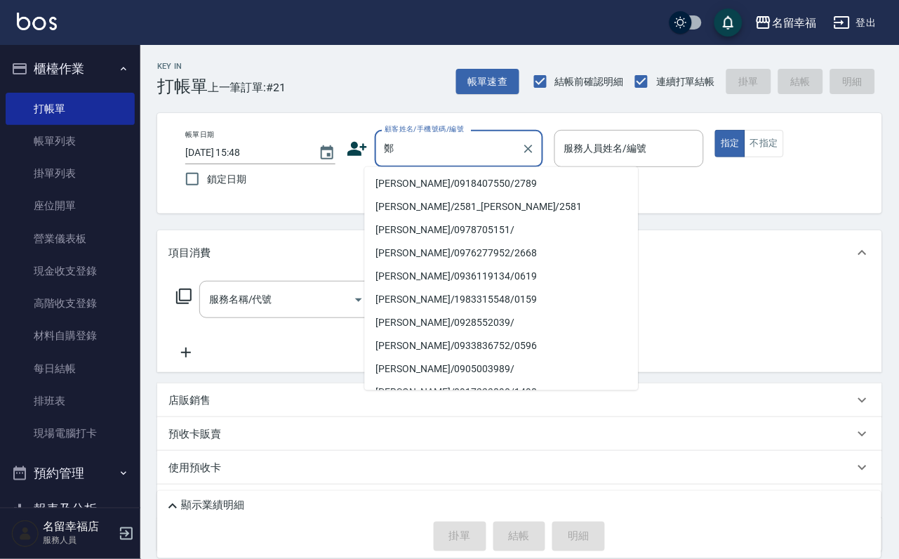
click at [457, 187] on li "[PERSON_NAME]/0918407550/2789" at bounding box center [502, 184] width 274 height 23
type input "[PERSON_NAME]/0918407550/2789"
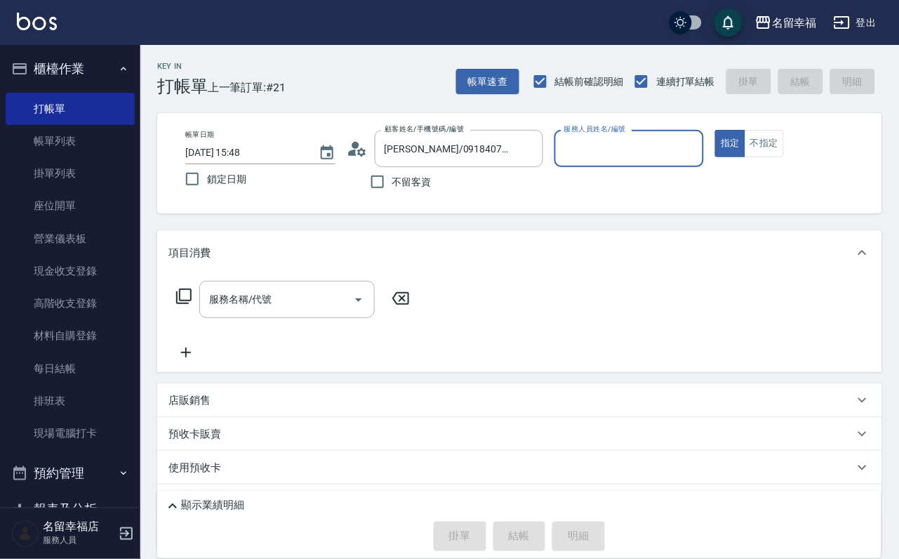
type input "語[PERSON_NAME]-6"
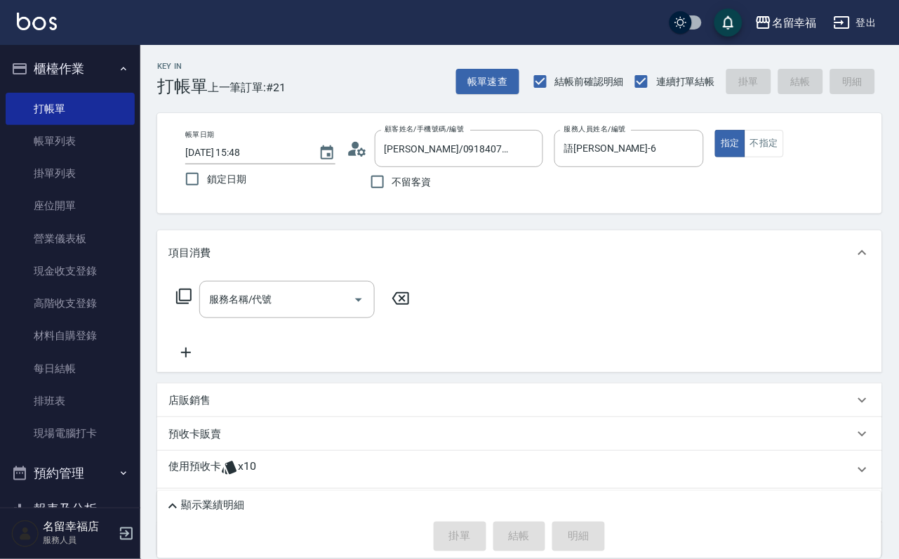
click at [187, 305] on icon at bounding box center [183, 296] width 17 height 17
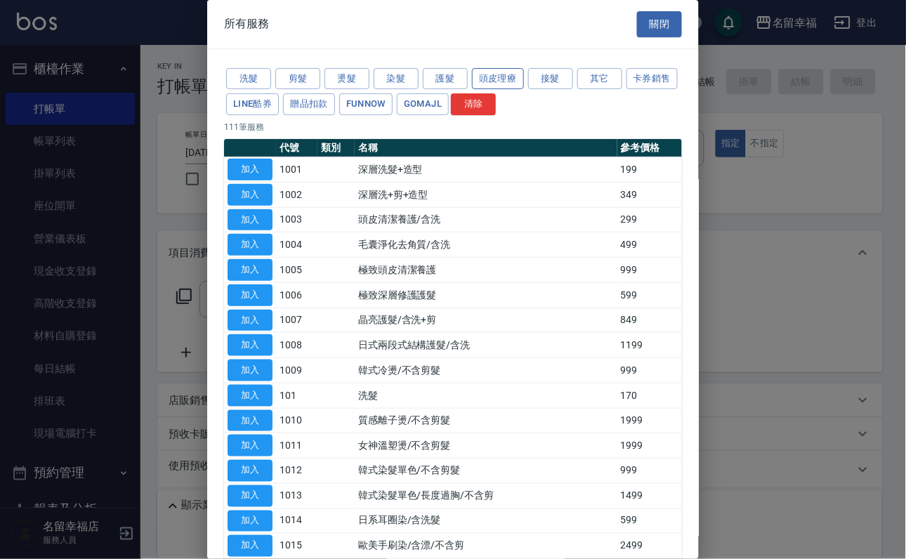
click at [523, 90] on button "頭皮理療" at bounding box center [498, 79] width 52 height 22
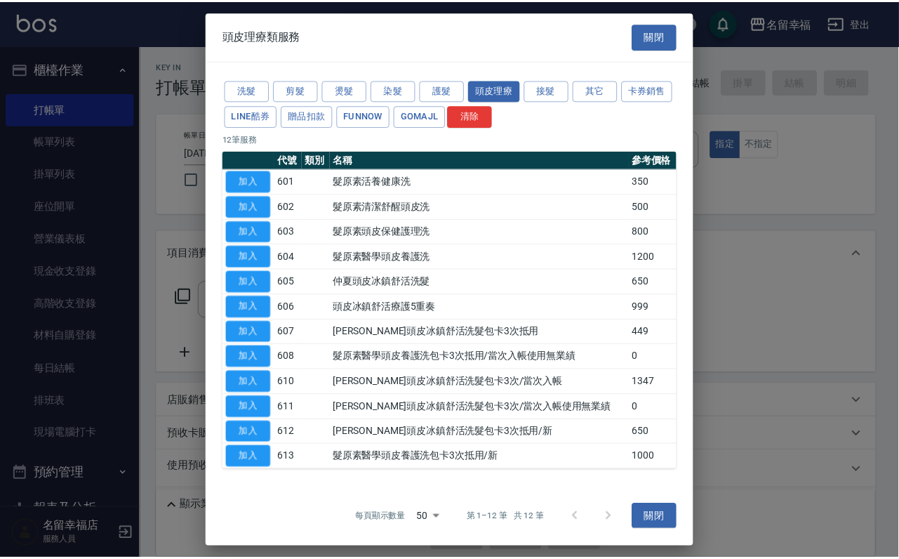
scroll to position [128, 0]
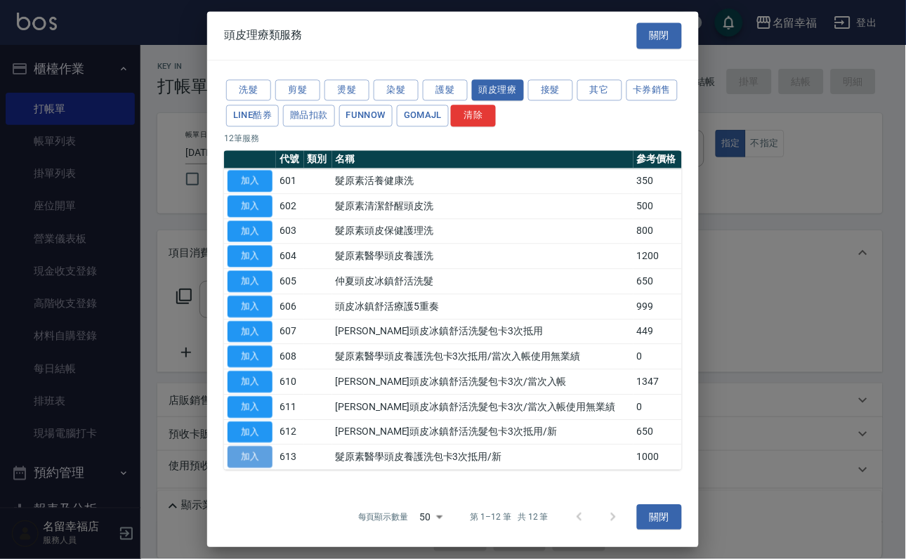
click at [268, 451] on button "加入" at bounding box center [249, 457] width 45 height 22
type input "髮原素醫學頭皮養護洗包卡3次抵用/新(613)"
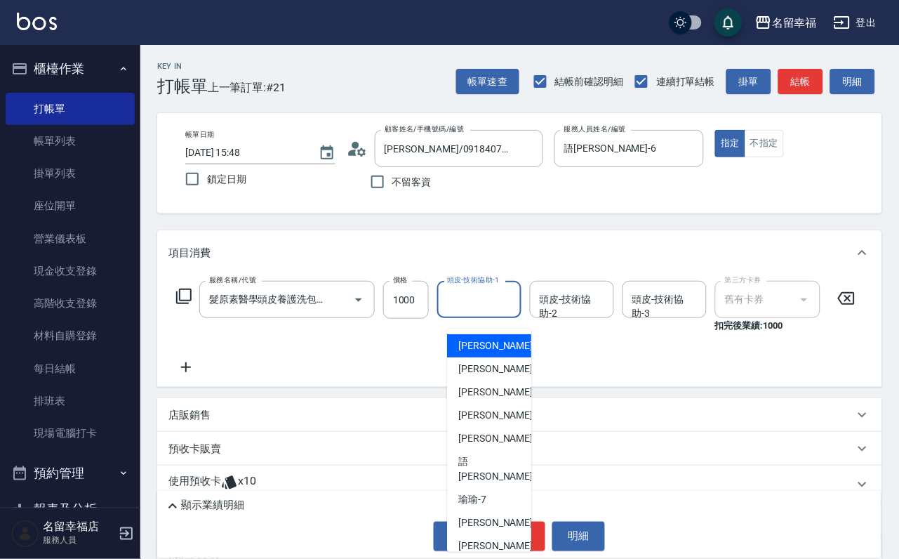
click at [506, 312] on input "頭皮-技術協助-1" at bounding box center [480, 299] width 72 height 25
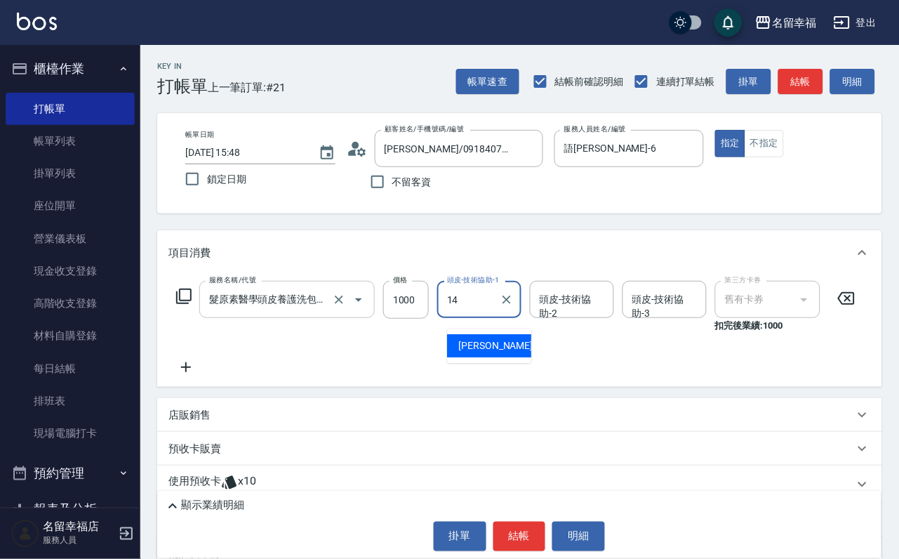
type input "[PERSON_NAME]-14"
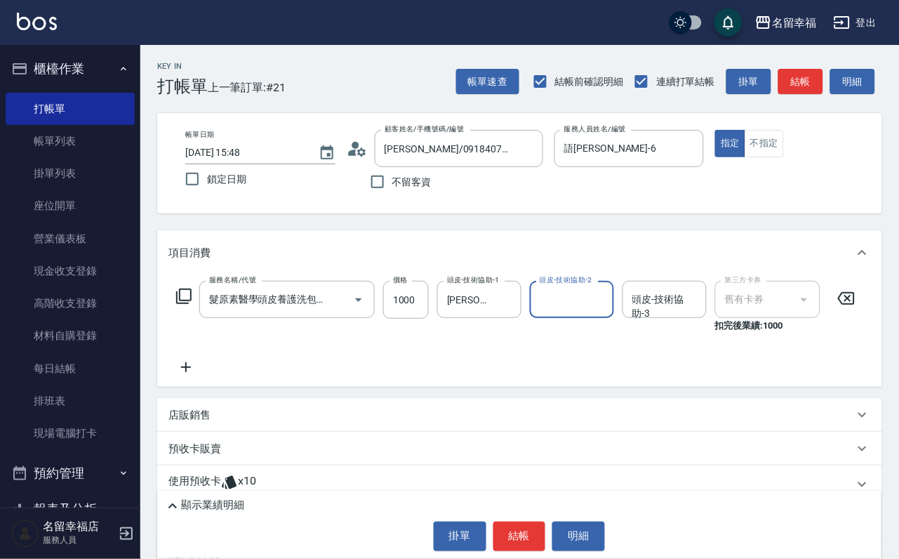
click at [186, 305] on icon at bounding box center [183, 296] width 17 height 17
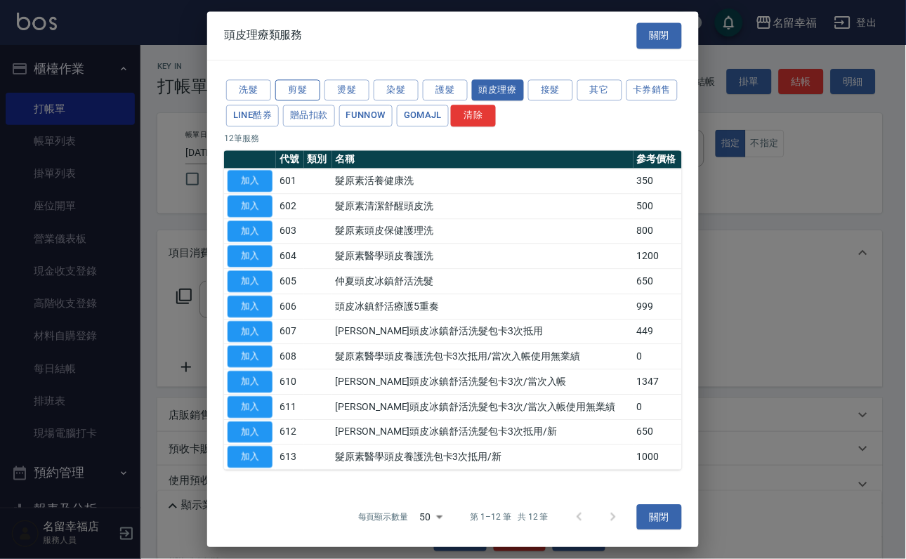
click at [302, 88] on button "剪髮" at bounding box center [297, 90] width 45 height 22
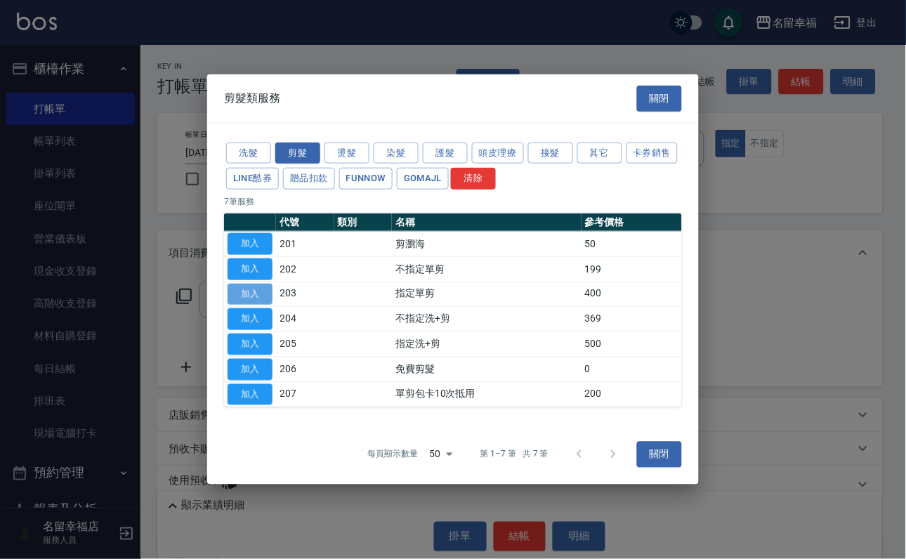
click at [255, 291] on button "加入" at bounding box center [249, 294] width 45 height 22
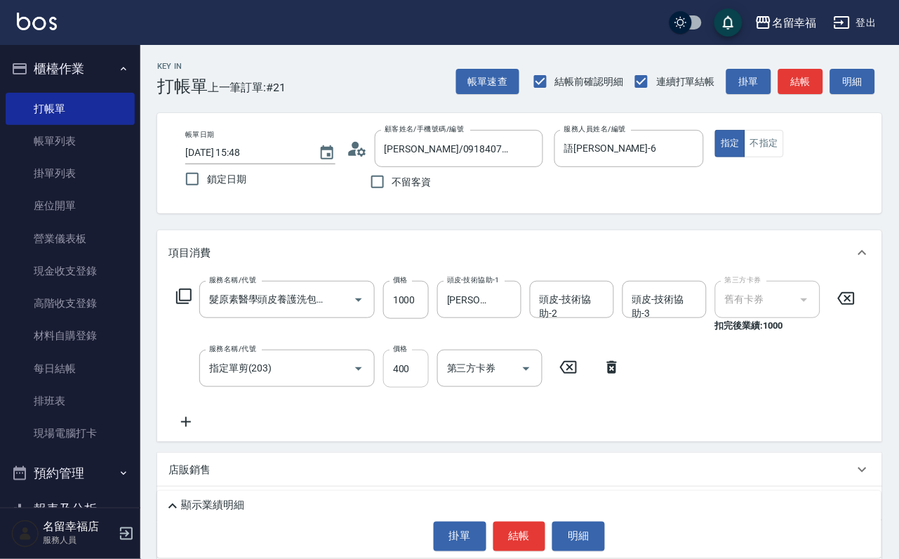
click at [413, 382] on input "400" at bounding box center [406, 369] width 46 height 38
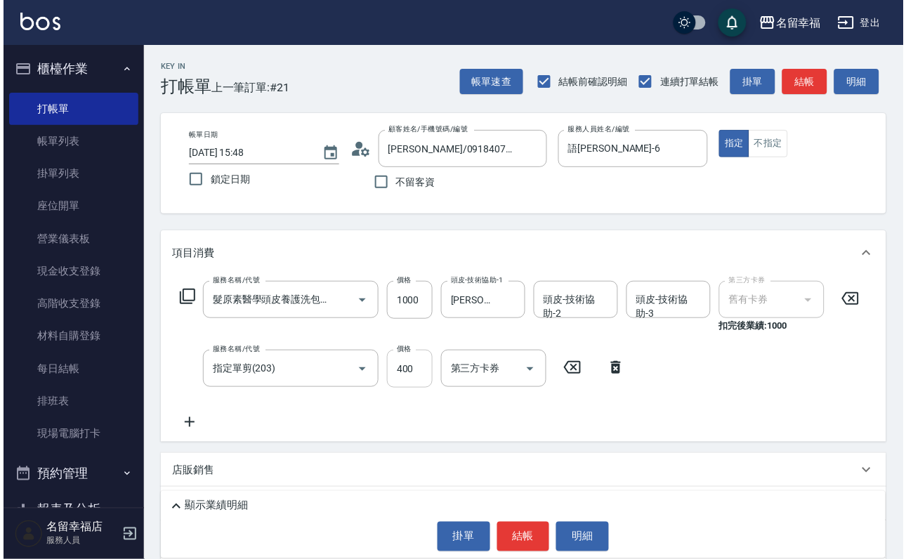
scroll to position [0, 0]
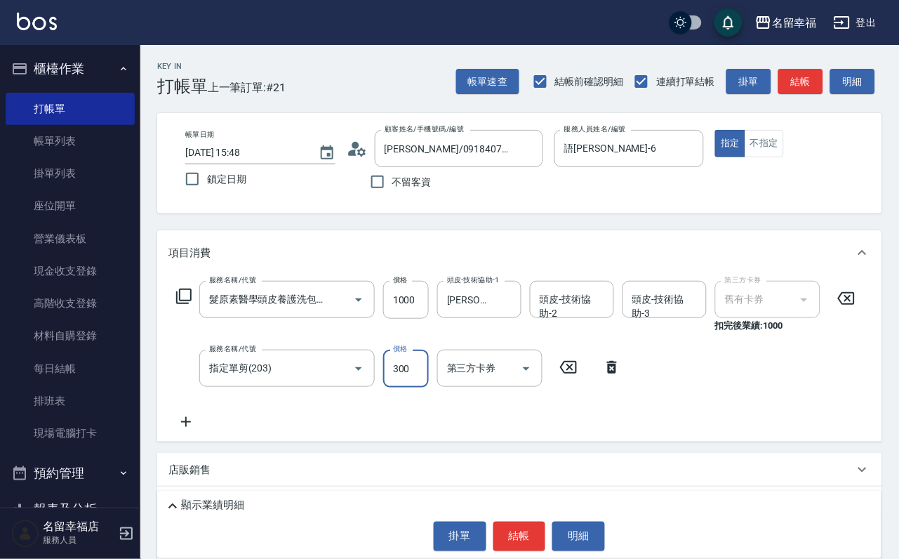
type input "300"
click at [529, 535] on button "結帳" at bounding box center [519, 536] width 53 height 29
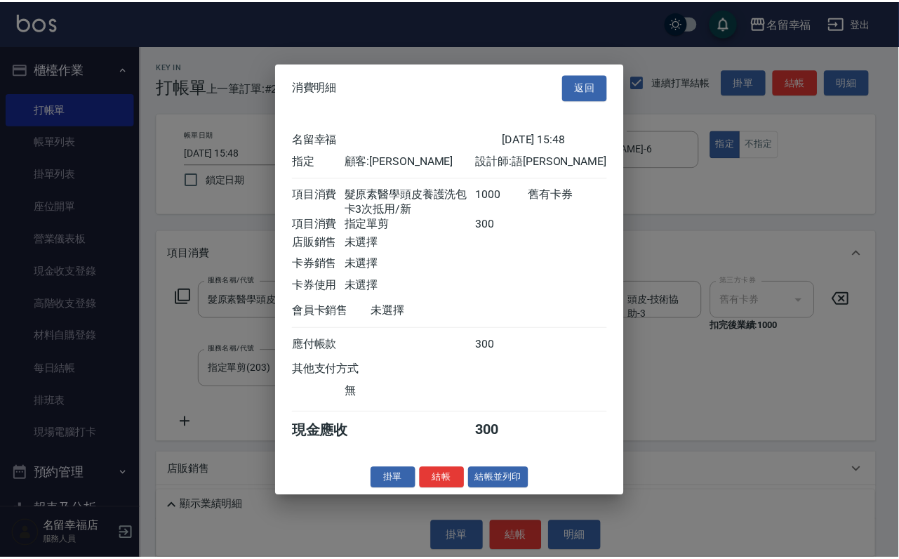
scroll to position [252, 0]
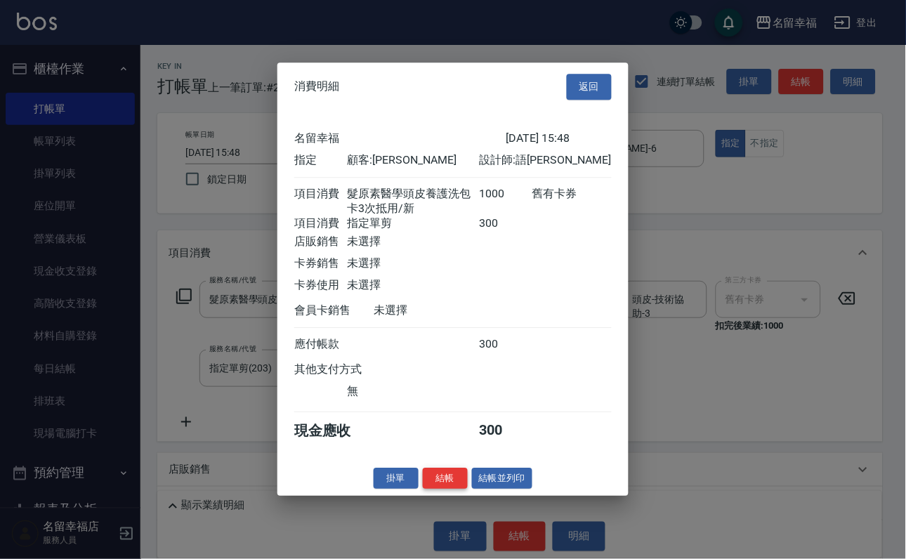
click at [423, 489] on button "結帳" at bounding box center [445, 479] width 45 height 22
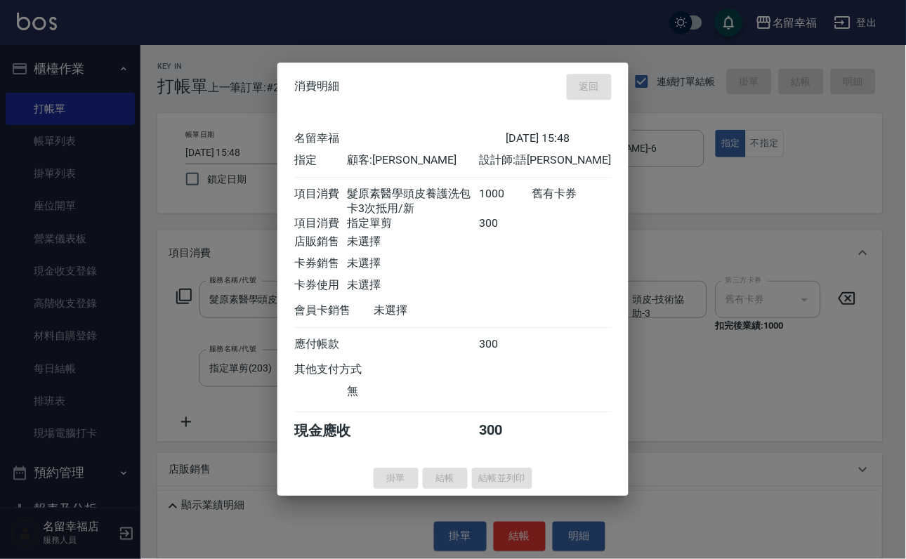
type input "[DATE] 15:49"
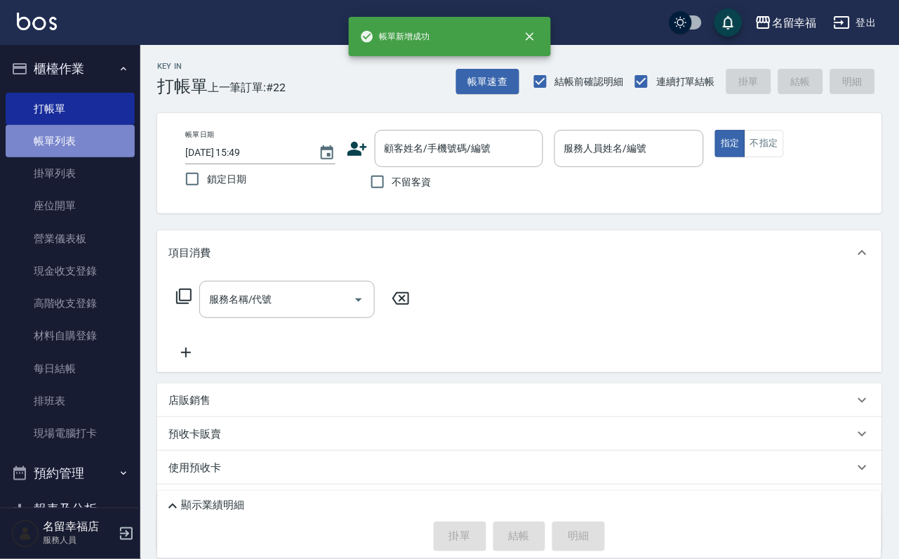
click at [108, 150] on link "帳單列表" at bounding box center [70, 141] width 129 height 32
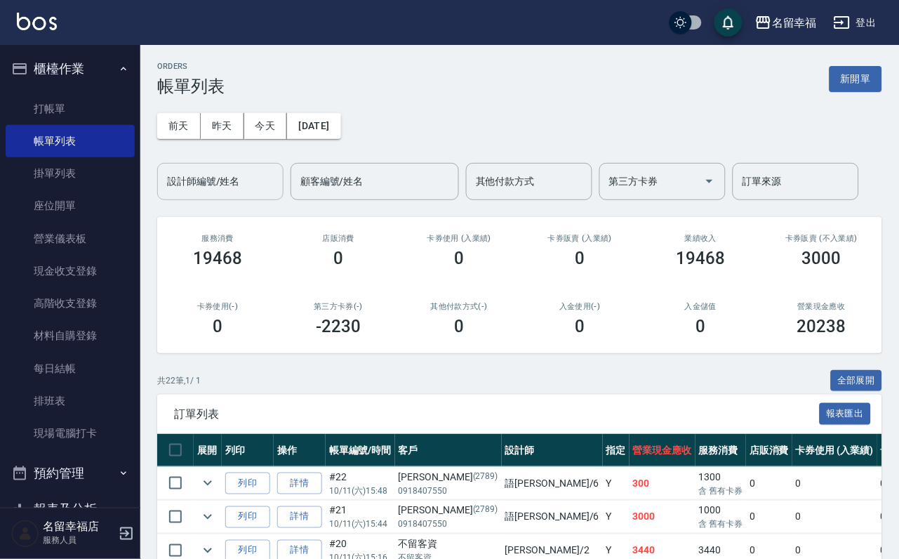
click at [204, 190] on input "設計師編號/姓名" at bounding box center [221, 181] width 114 height 25
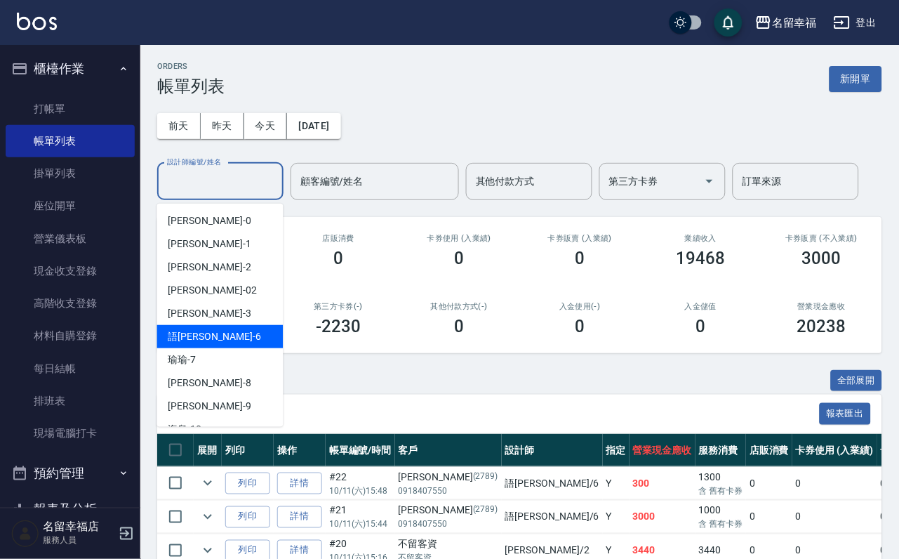
click at [253, 344] on div "語[PERSON_NAME] -6" at bounding box center [220, 336] width 126 height 23
type input "語[PERSON_NAME]-6"
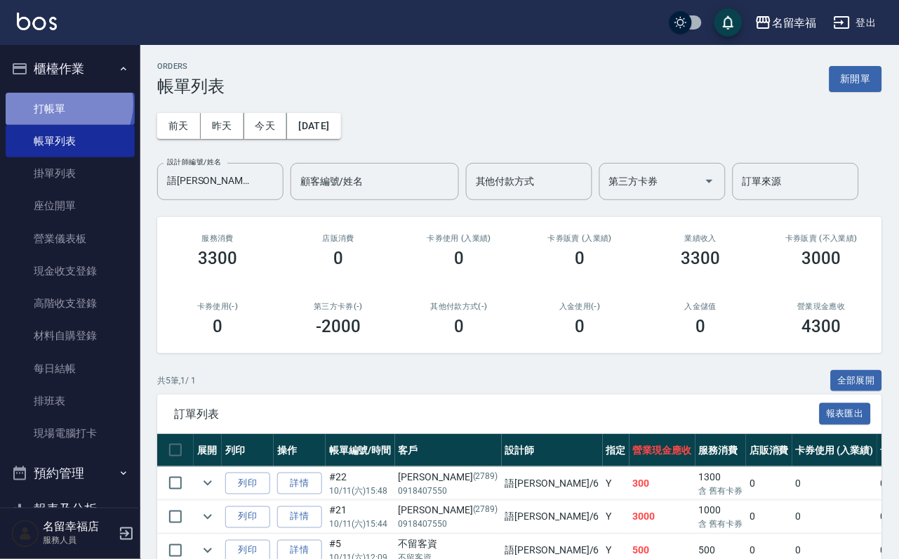
click at [65, 109] on link "打帳單" at bounding box center [70, 109] width 129 height 32
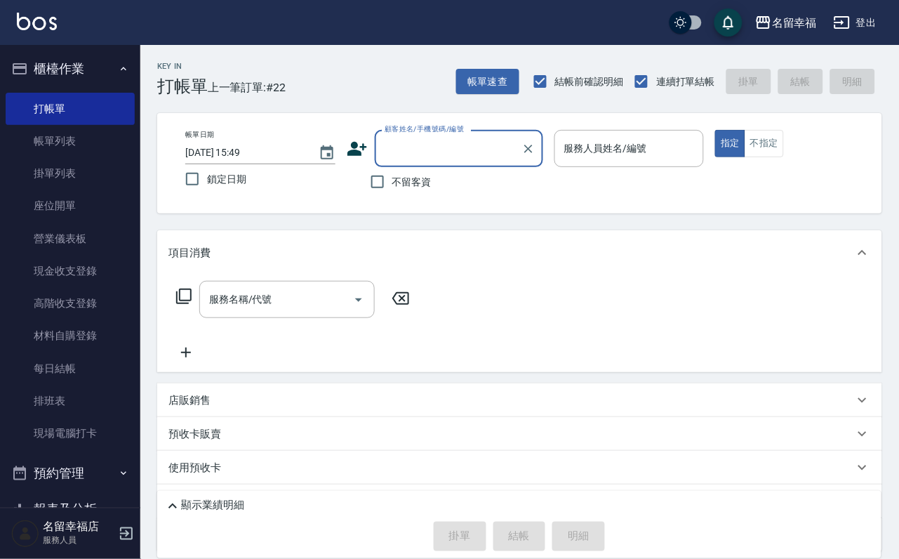
drag, startPoint x: 431, startPoint y: 184, endPoint x: 563, endPoint y: 162, distance: 133.8
click at [432, 184] on span "不留客資" at bounding box center [411, 182] width 39 height 15
click at [392, 184] on input "不留客資" at bounding box center [377, 181] width 29 height 29
checkbox input "true"
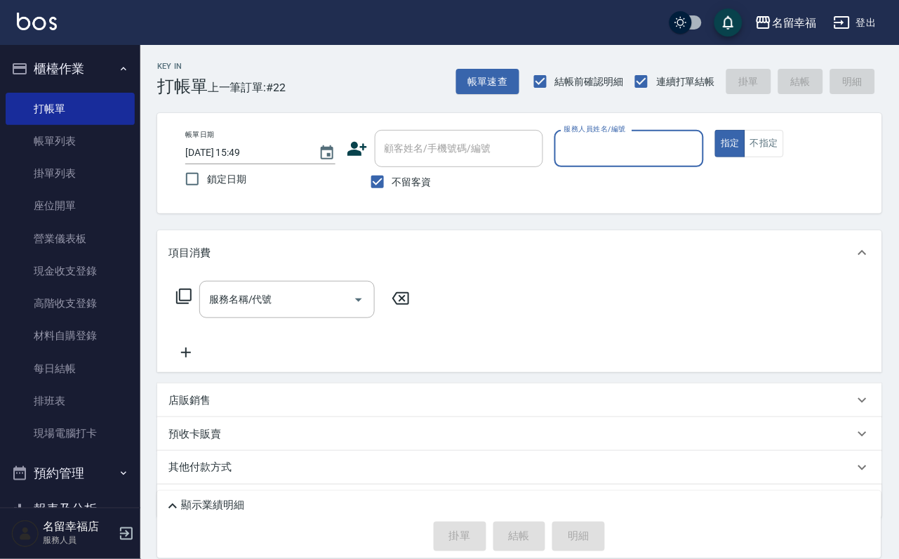
click at [698, 136] on input "服務人員姓名/編號" at bounding box center [630, 148] width 138 height 25
type input "[PERSON_NAME]-3"
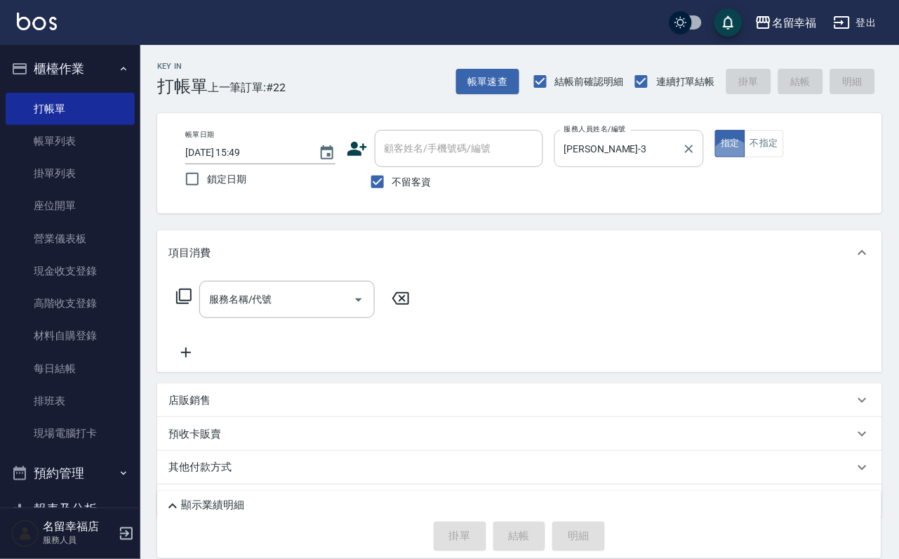
type button "true"
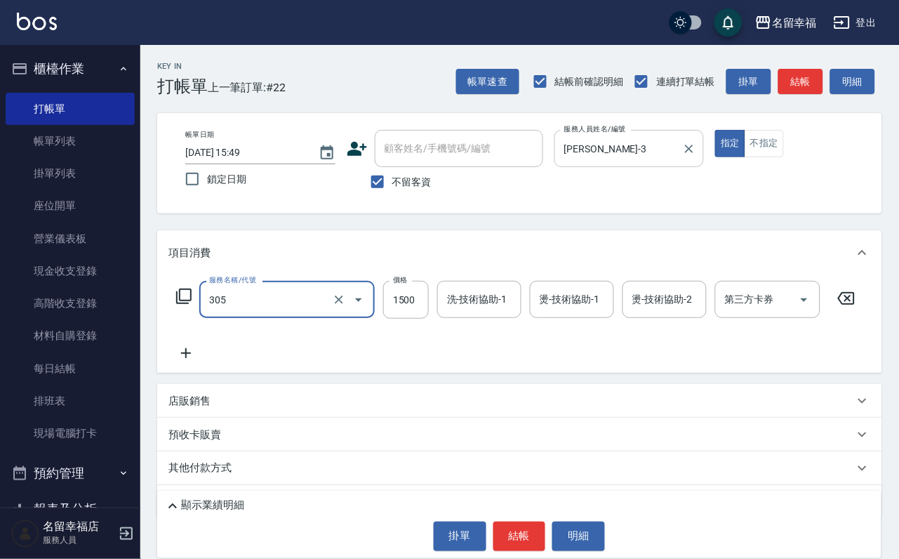
type input "設計燙髮1500(305)"
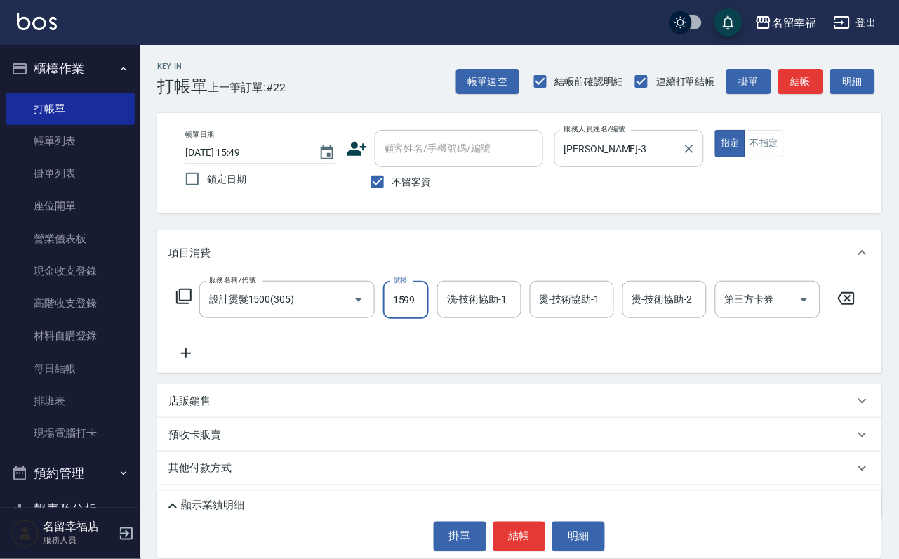
scroll to position [0, 1]
type input "1599"
type input "[PERSON_NAME]-3"
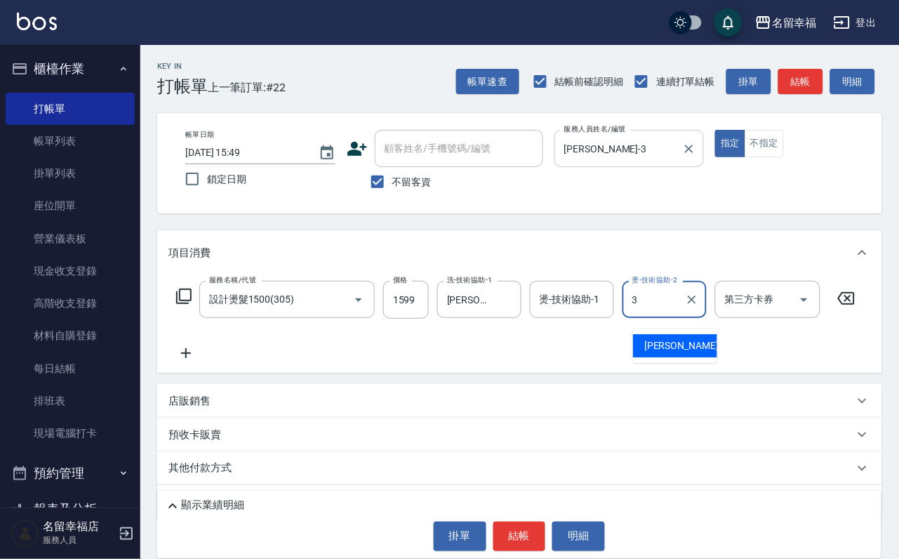
type input "[PERSON_NAME]-3"
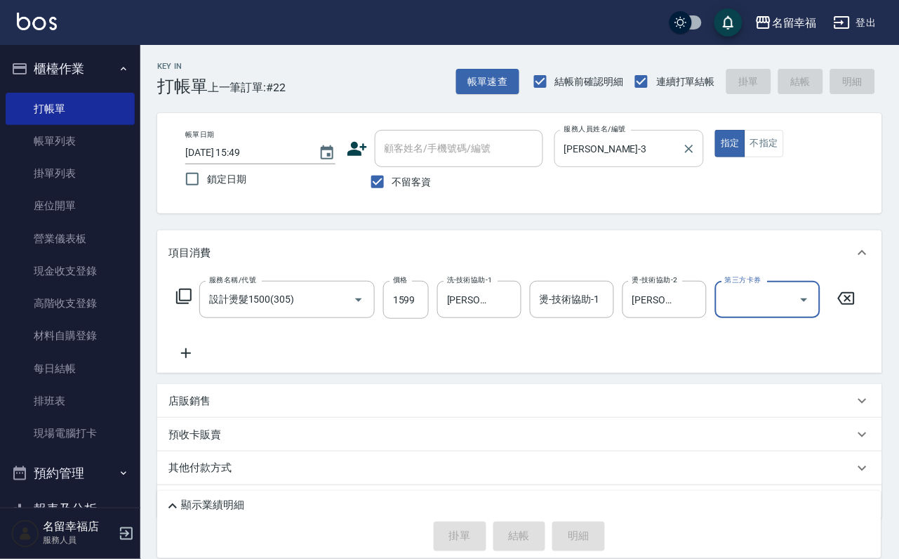
type input "[DATE] 15:54"
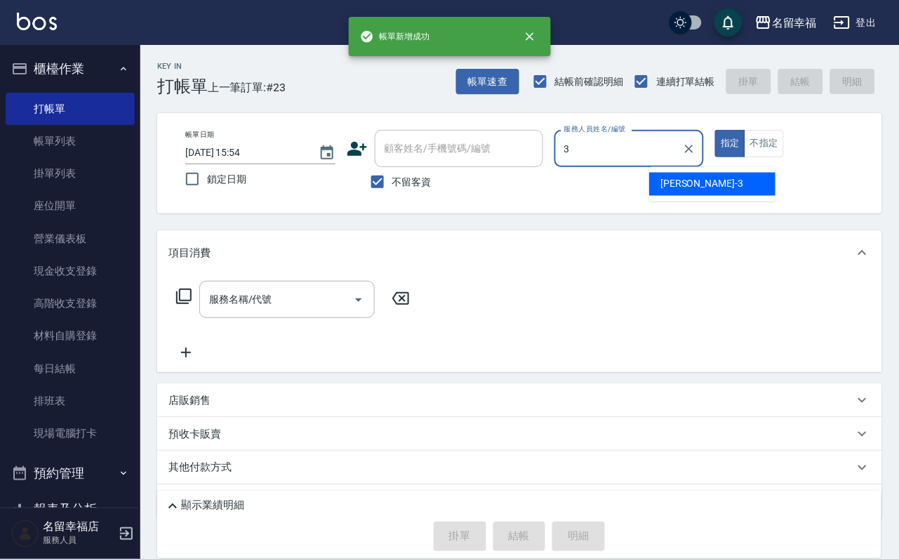
type input "[PERSON_NAME]-3"
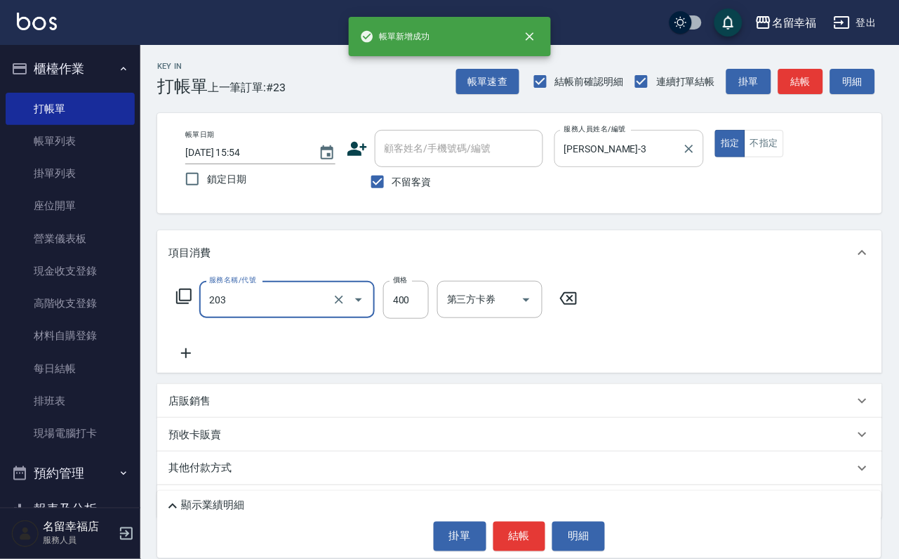
type input "指定單剪(203)"
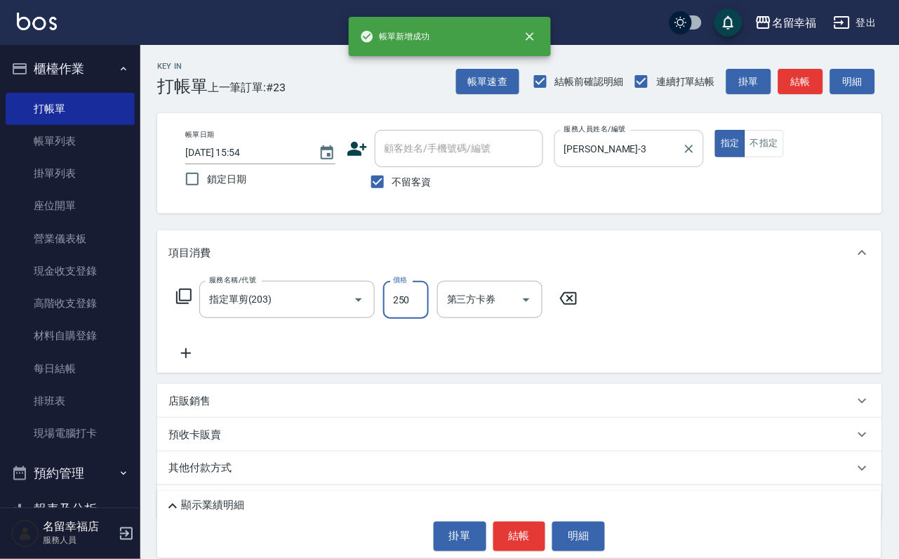
type input "250"
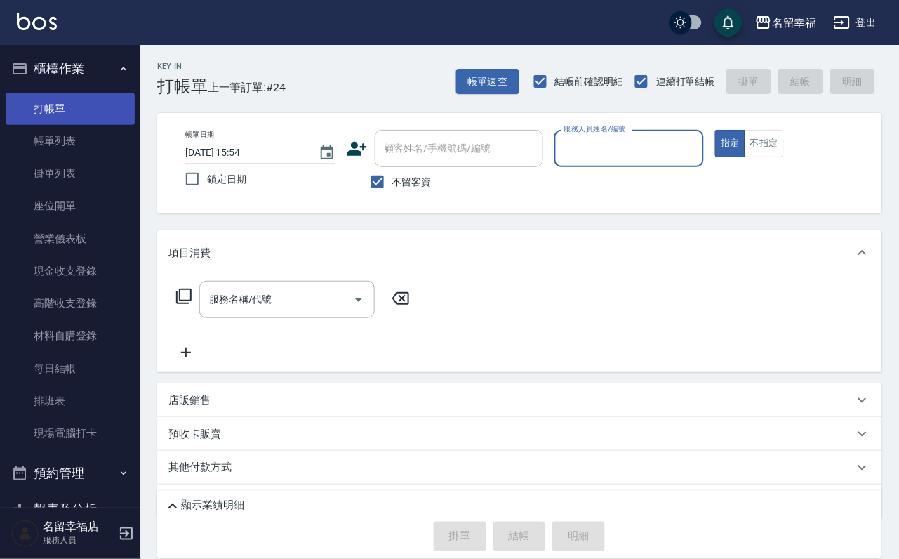
drag, startPoint x: 49, startPoint y: 159, endPoint x: 66, endPoint y: 115, distance: 46.7
click at [49, 157] on link "帳單列表" at bounding box center [70, 141] width 129 height 32
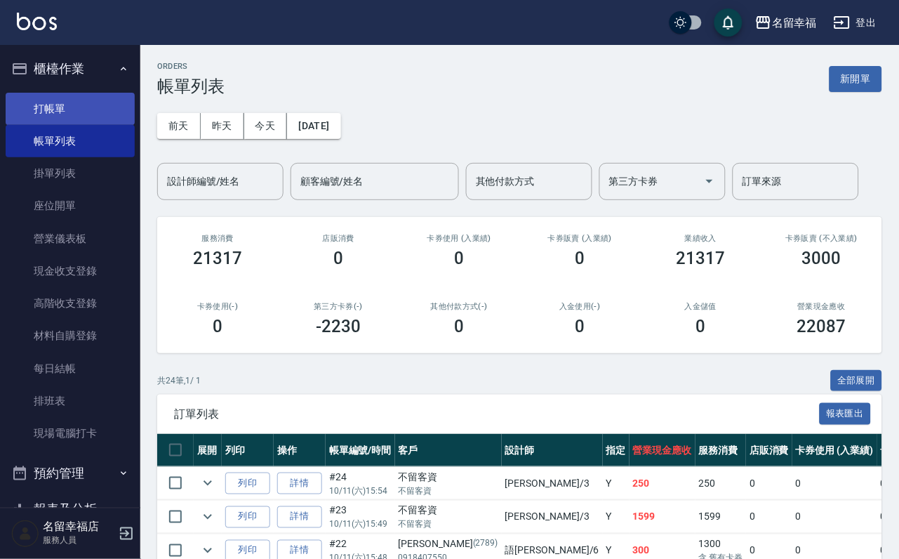
click at [72, 119] on link "打帳單" at bounding box center [70, 109] width 129 height 32
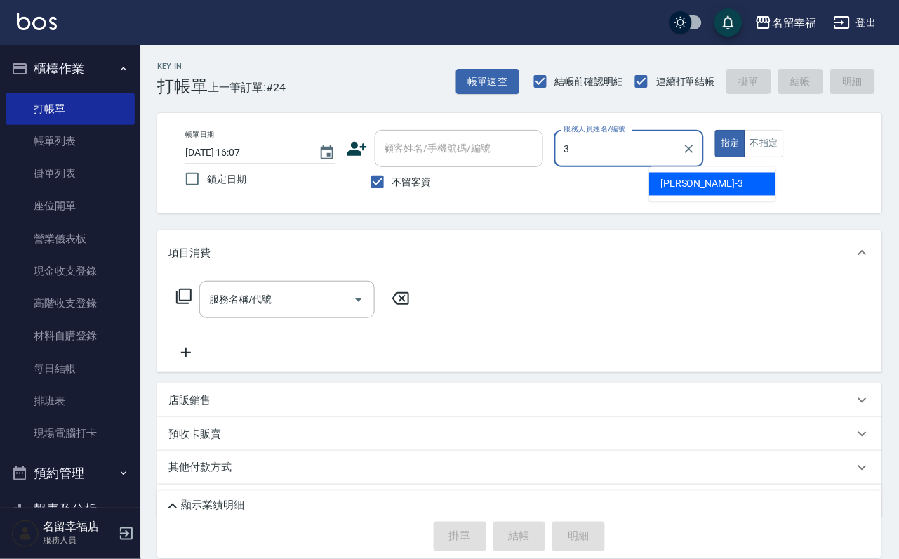
type input "[PERSON_NAME]-3"
type button "true"
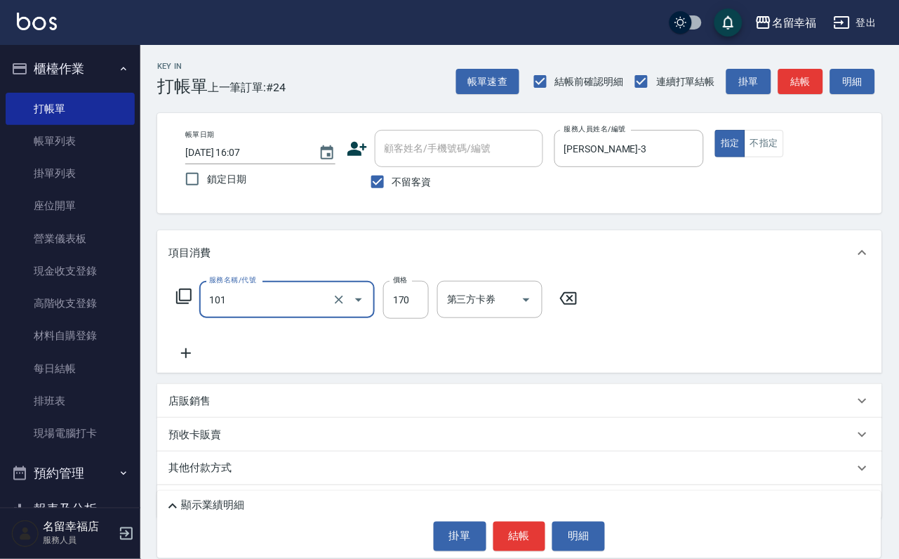
type input "洗髮(101)"
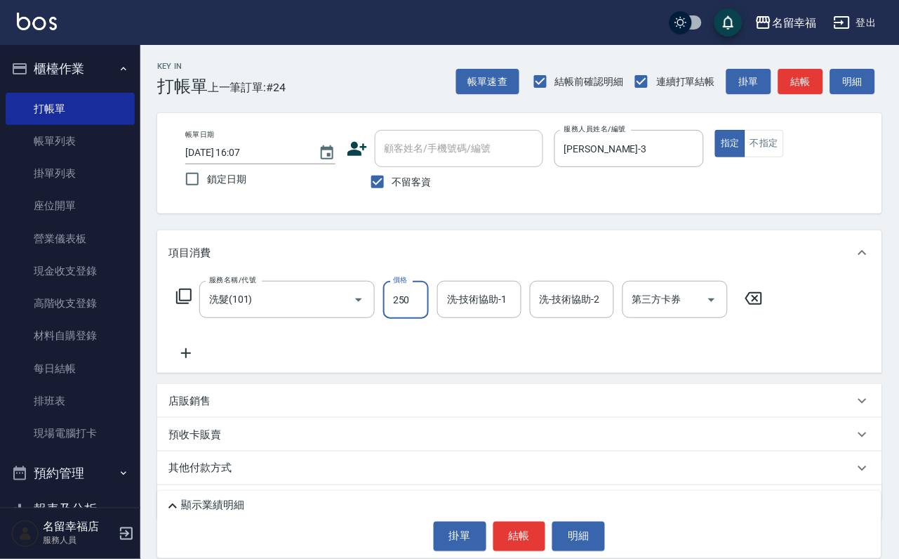
type input "250"
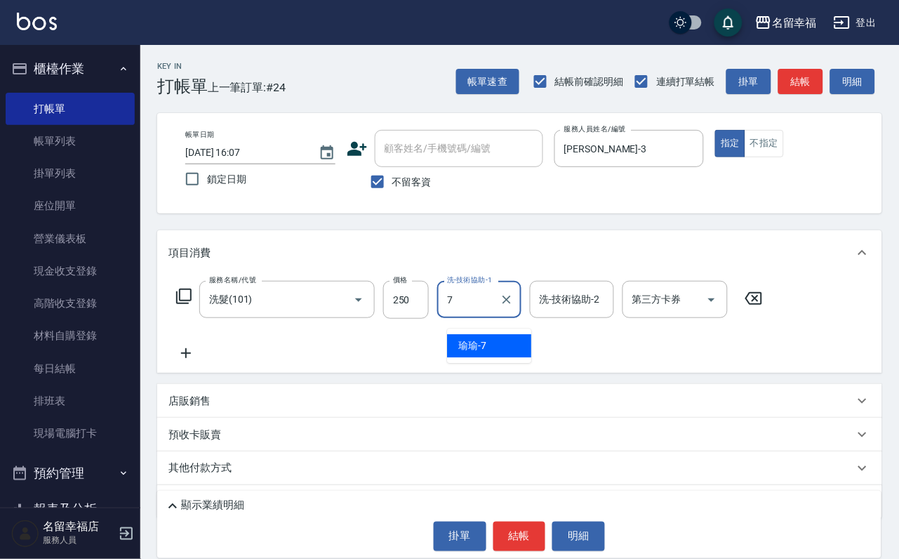
type input "[PERSON_NAME]-7"
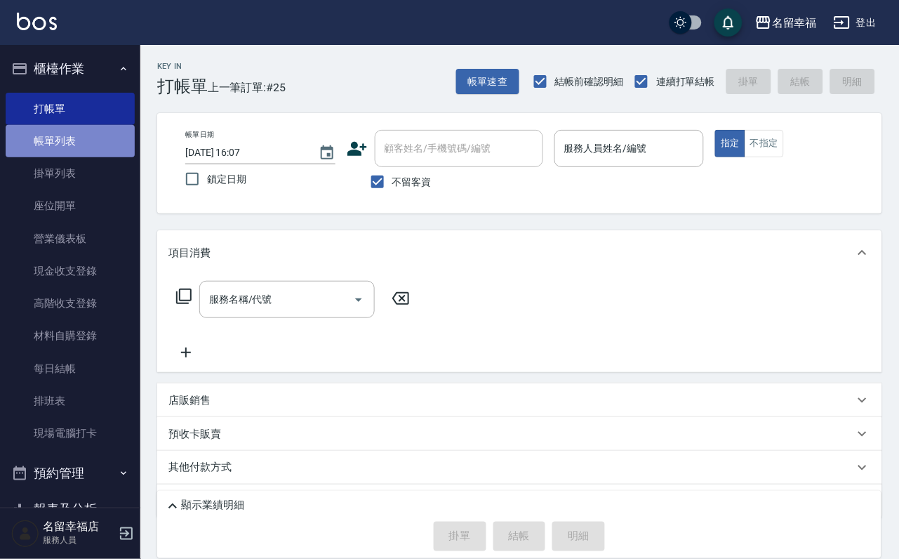
click at [88, 145] on link "帳單列表" at bounding box center [70, 141] width 129 height 32
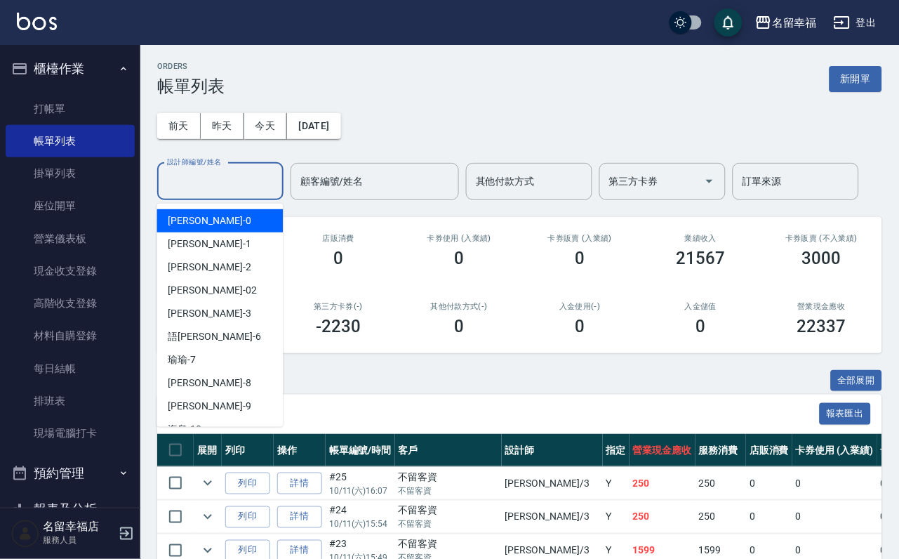
click at [237, 183] on input "設計師編號/姓名" at bounding box center [221, 181] width 114 height 25
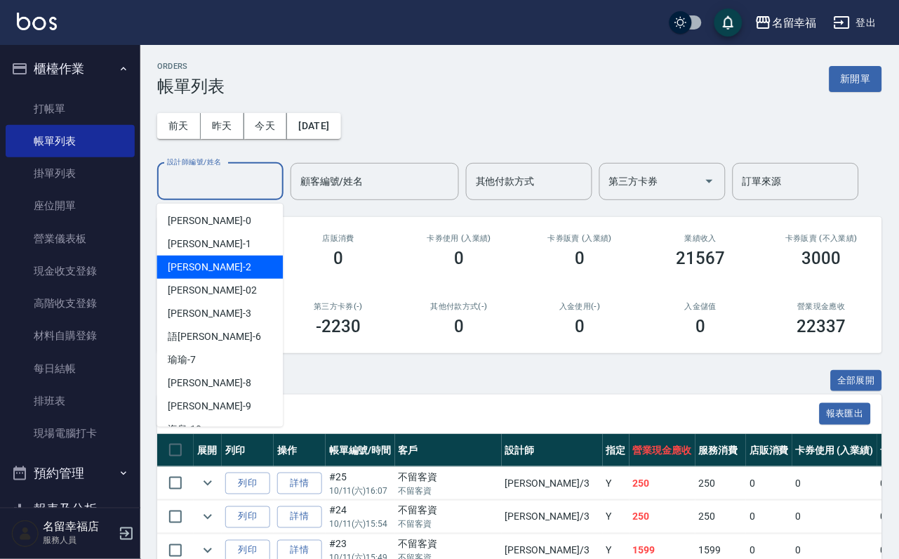
click at [201, 262] on span "[PERSON_NAME] -2" at bounding box center [209, 267] width 83 height 15
type input "碧涵-2"
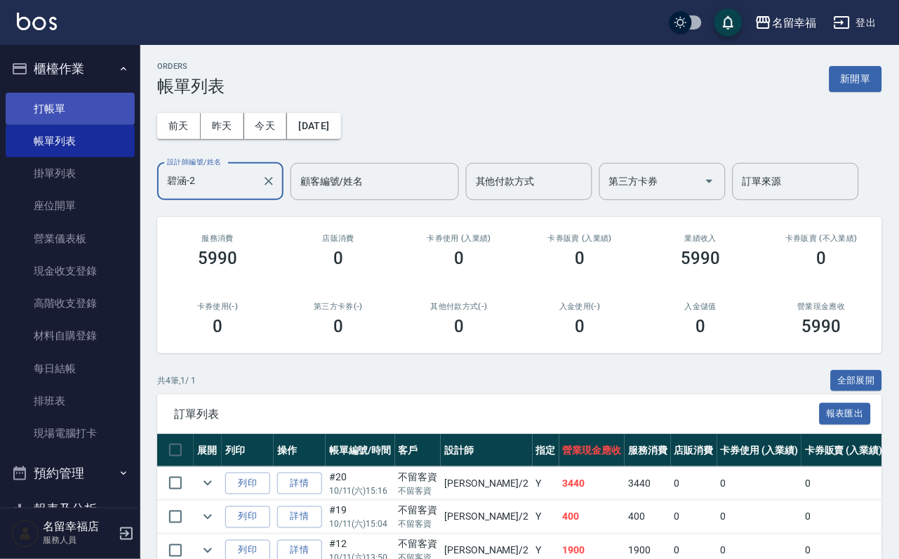
click at [86, 110] on link "打帳單" at bounding box center [70, 109] width 129 height 32
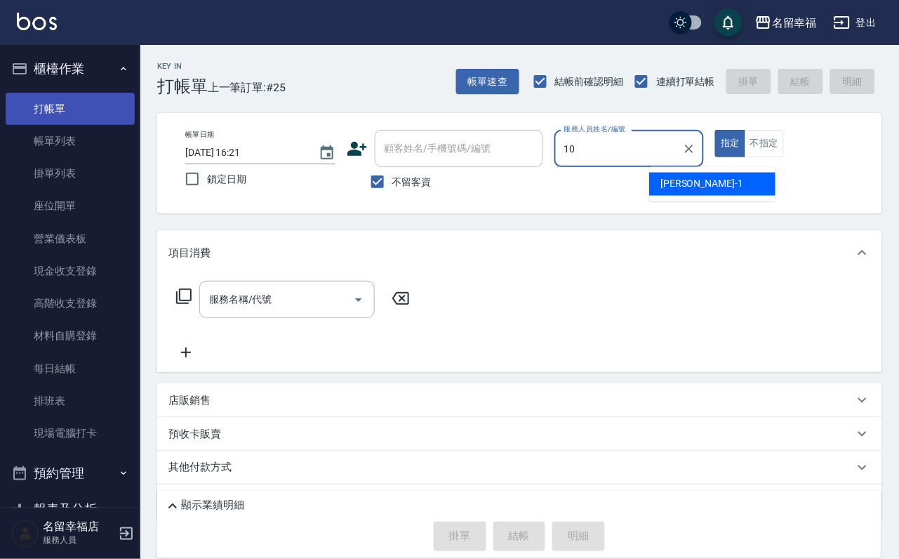
type input "海龜-10"
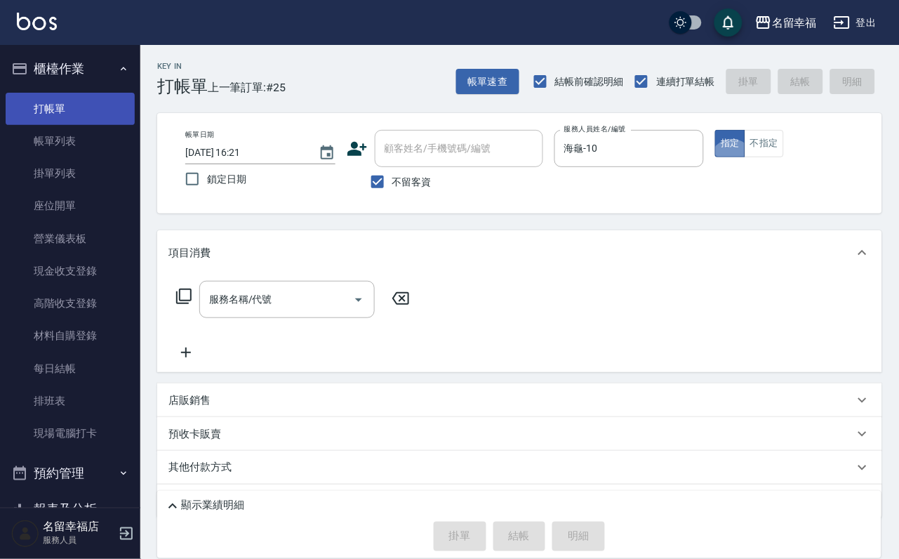
type button "true"
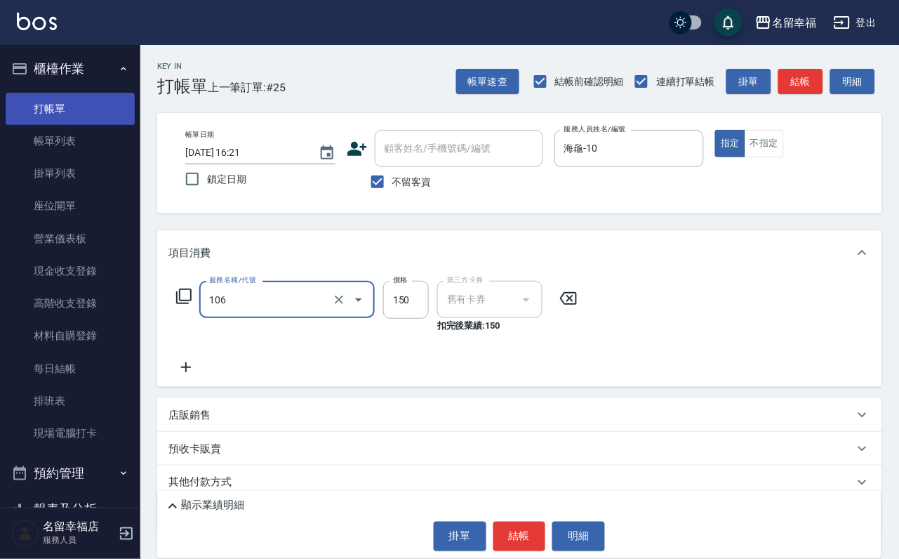
type input "洗髮券抵用(106)"
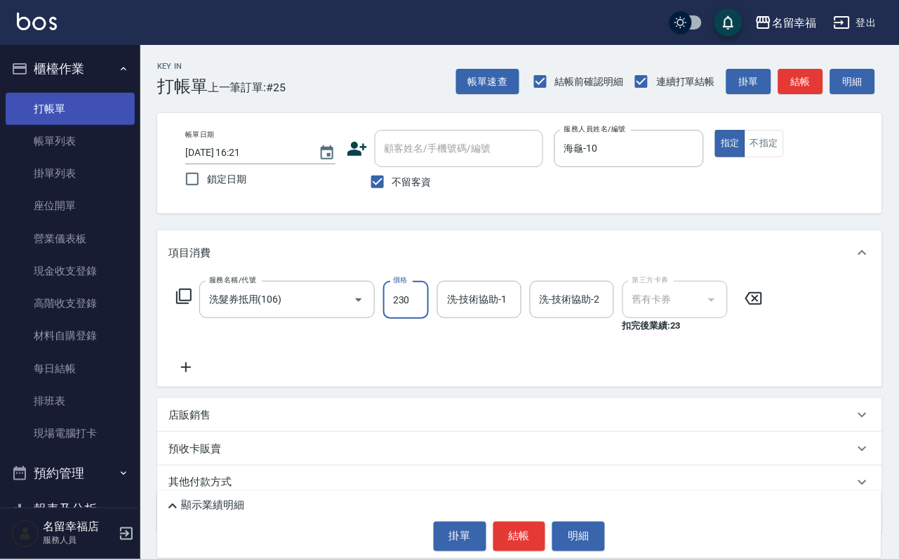
type input "230"
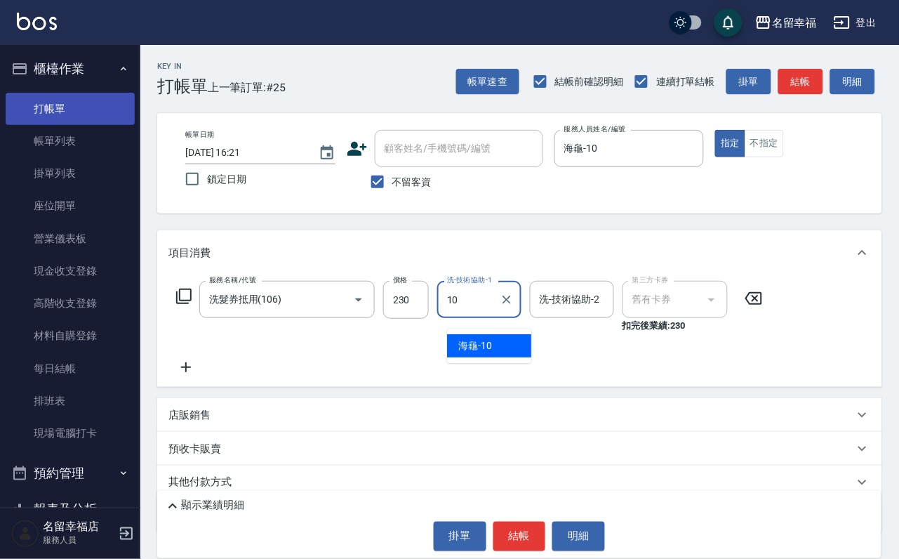
type input "海龜-10"
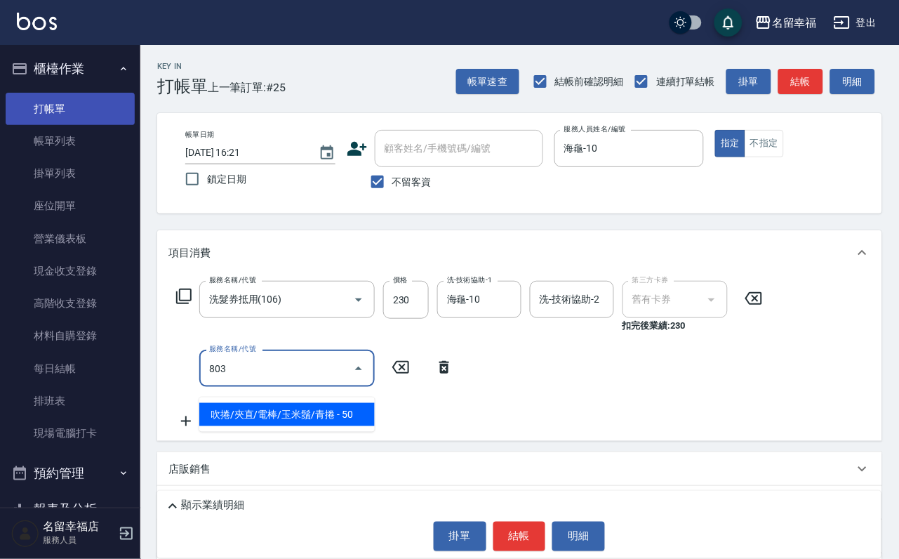
type input "吹捲/夾直/電棒/玉米鬚/青捲(803)"
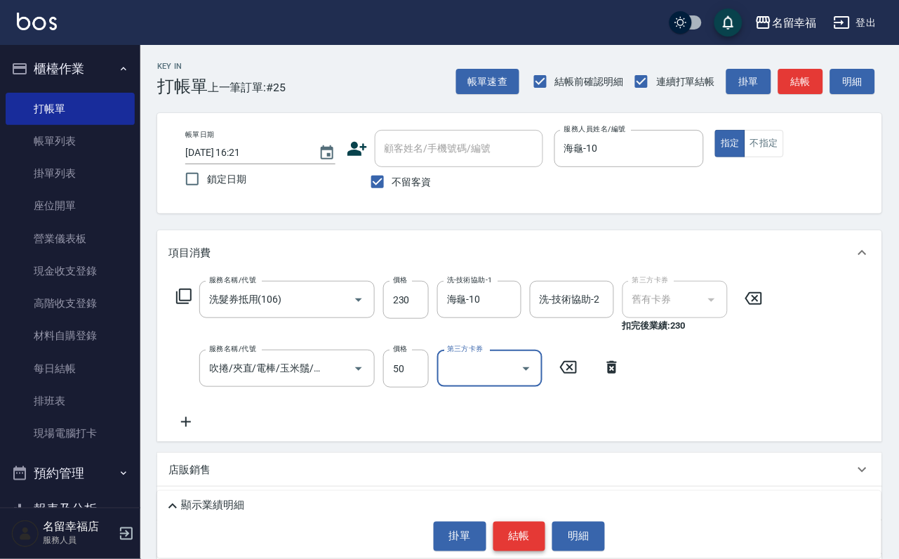
click at [526, 522] on button "結帳" at bounding box center [519, 536] width 53 height 29
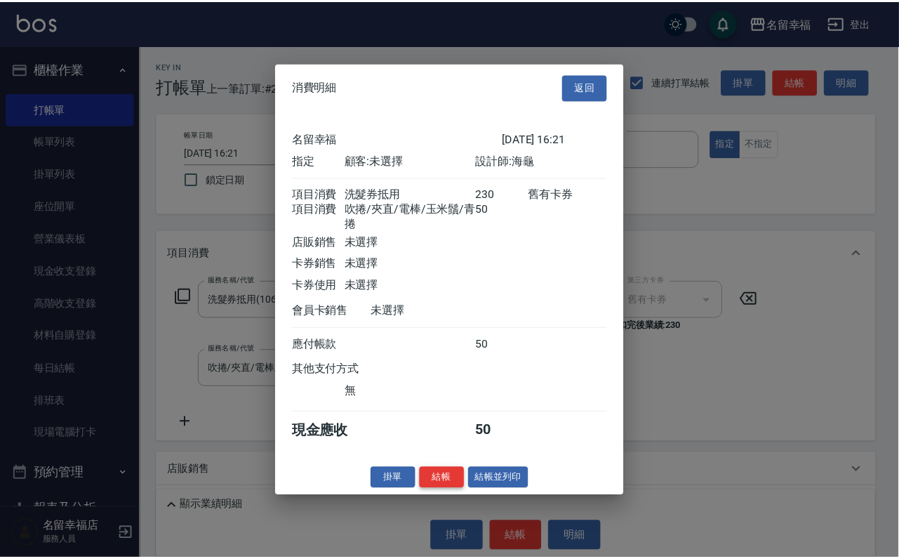
scroll to position [226, 0]
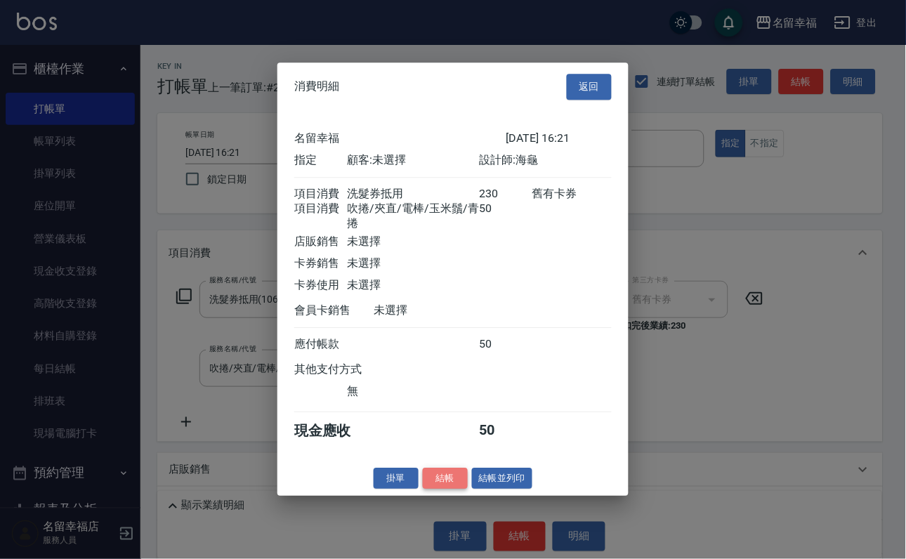
click at [434, 489] on button "結帳" at bounding box center [445, 479] width 45 height 22
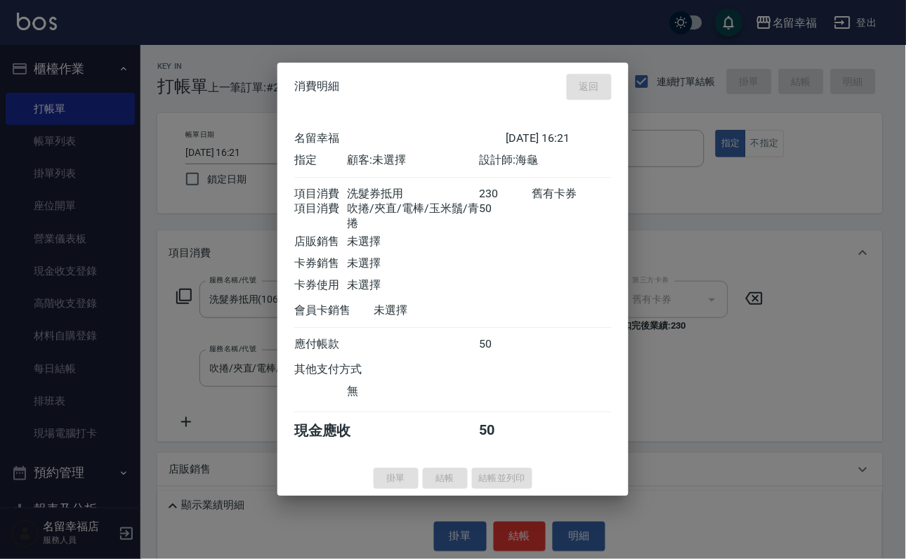
type input "[DATE] 16:24"
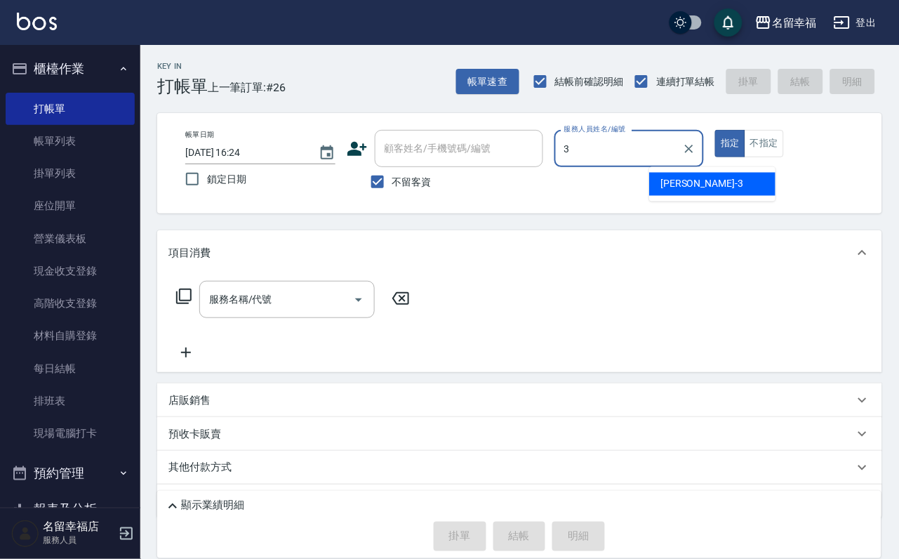
type input "[PERSON_NAME]-3"
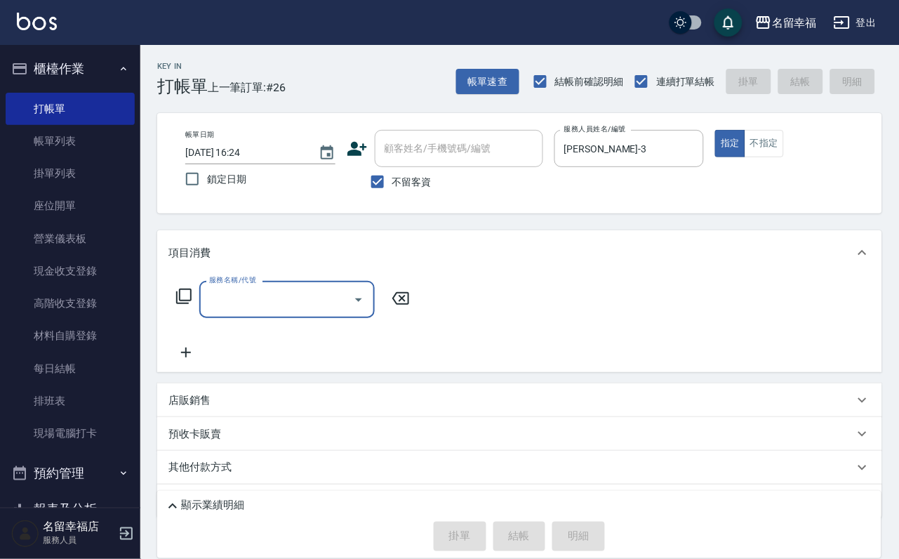
type input "2"
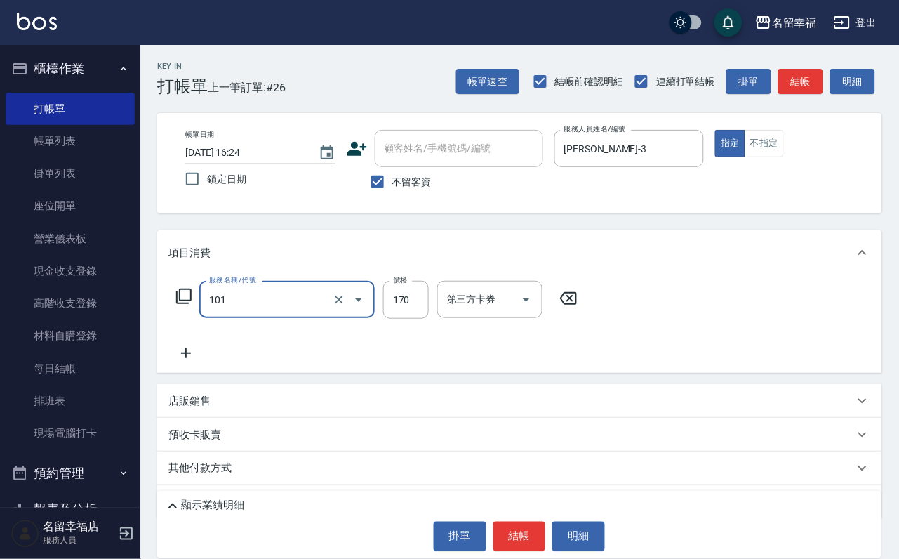
type input "洗髮(101)"
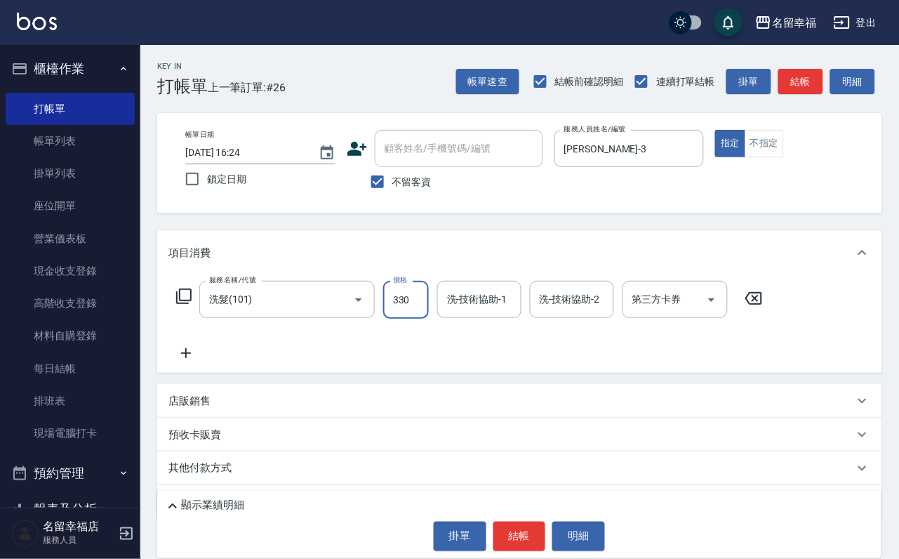
type input "330"
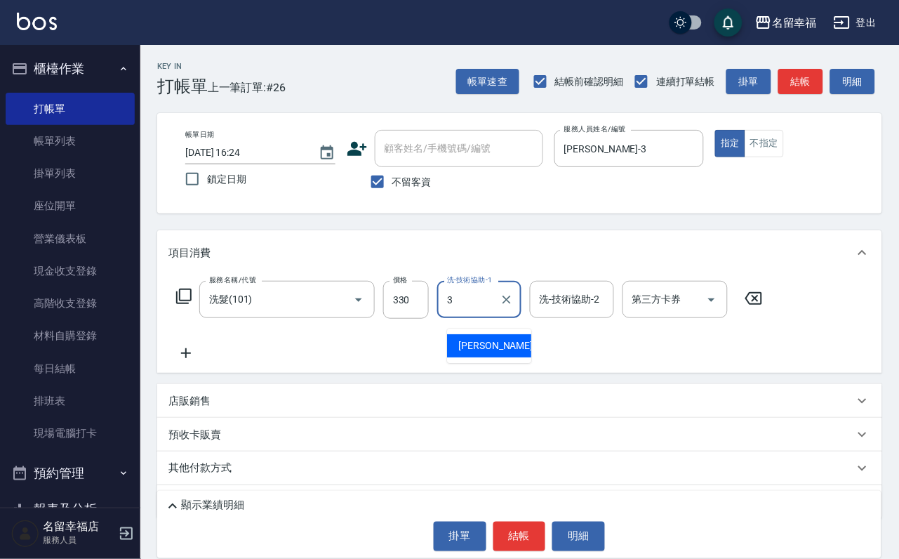
type input "[PERSON_NAME]-3"
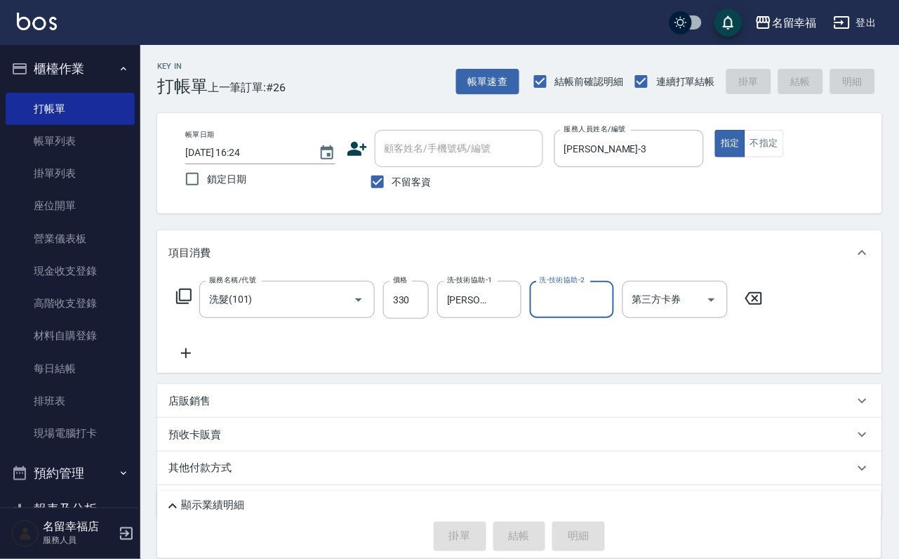
type input "[DATE] 17:06"
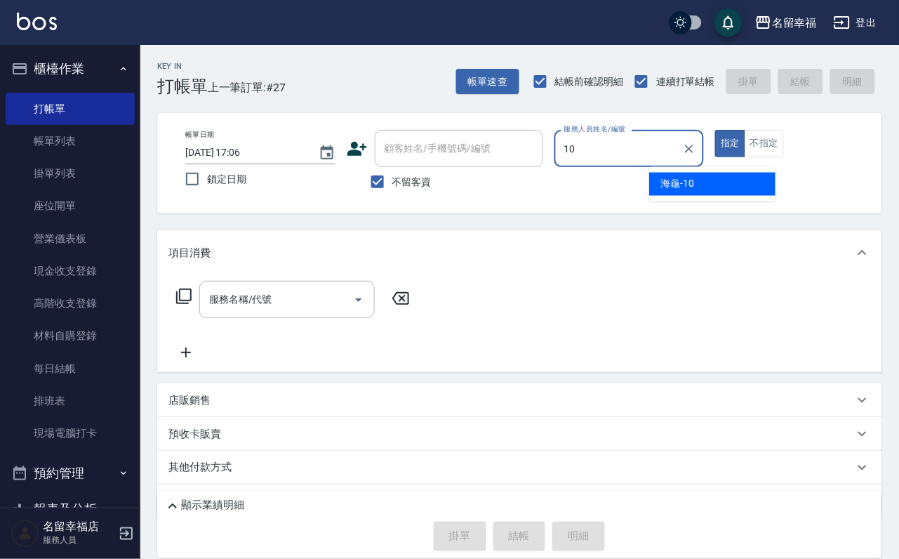
type input "海龜-10"
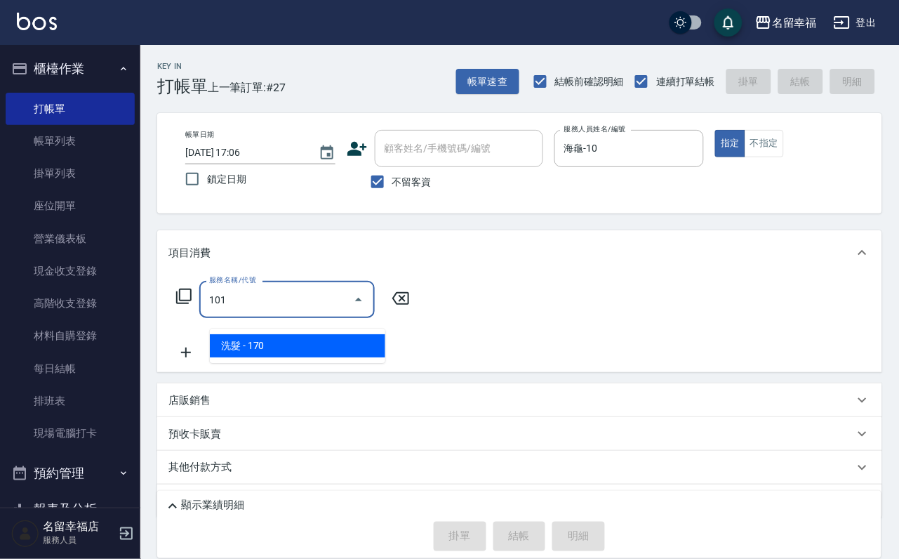
type input "洗髮(101)"
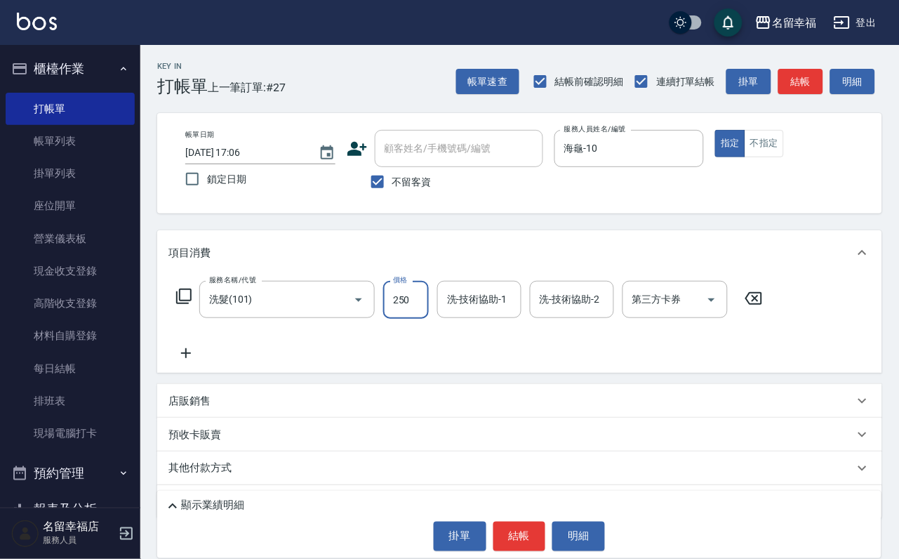
type input "250"
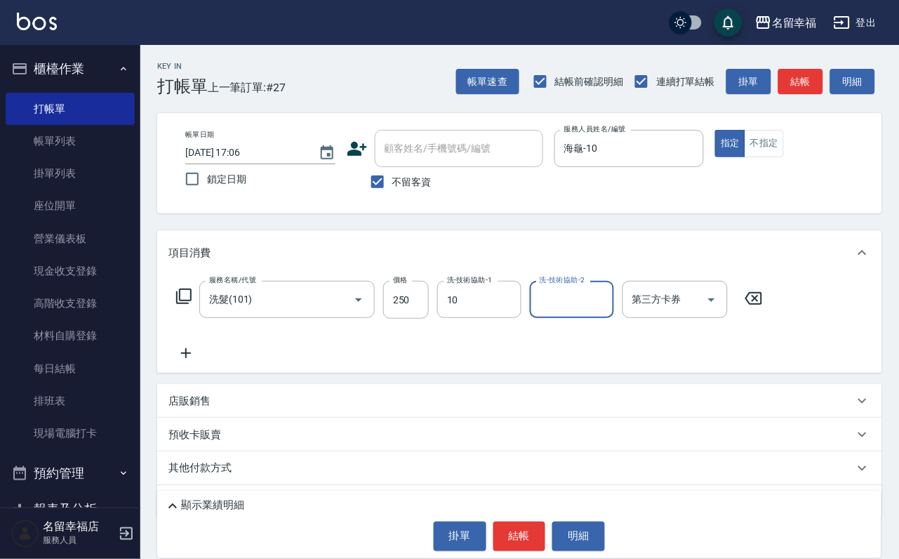
type input "海龜-10"
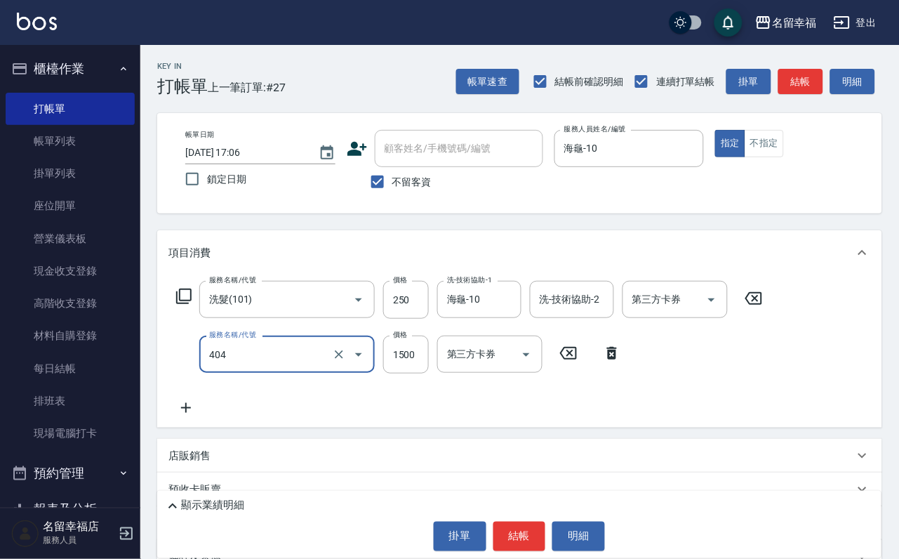
type input "設計染髮(404)"
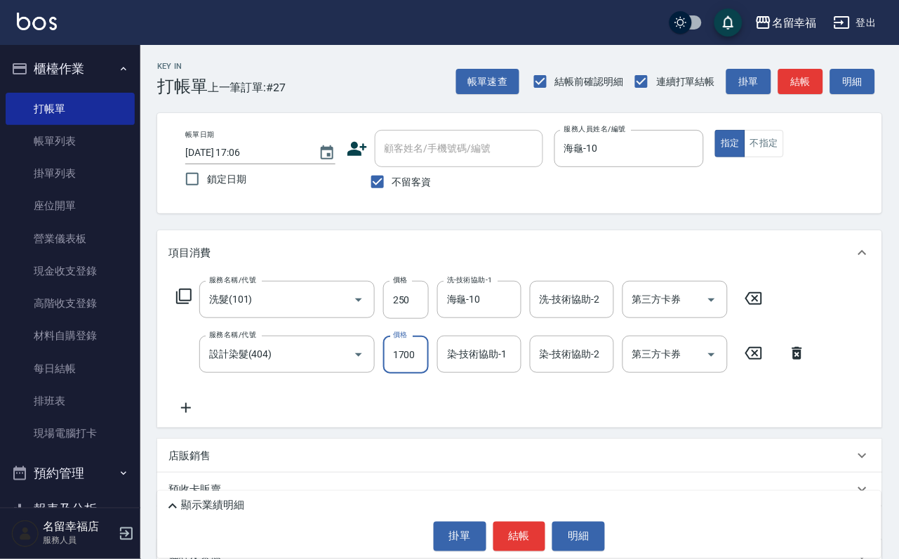
scroll to position [0, 1]
type input "1700"
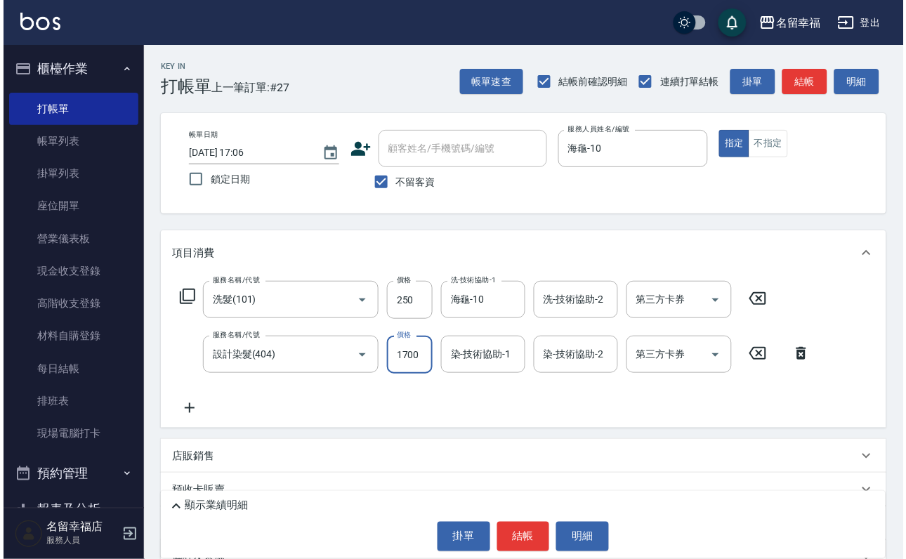
scroll to position [0, 0]
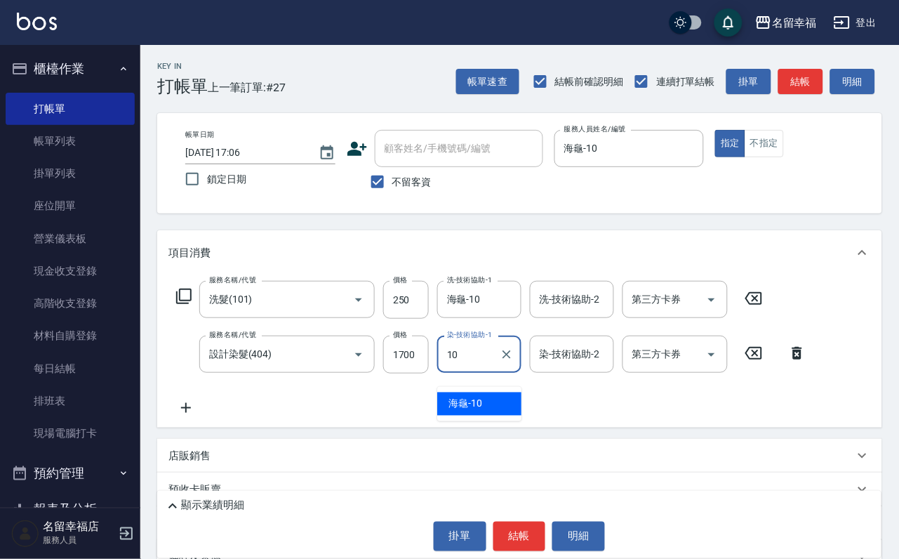
type input "海龜-10"
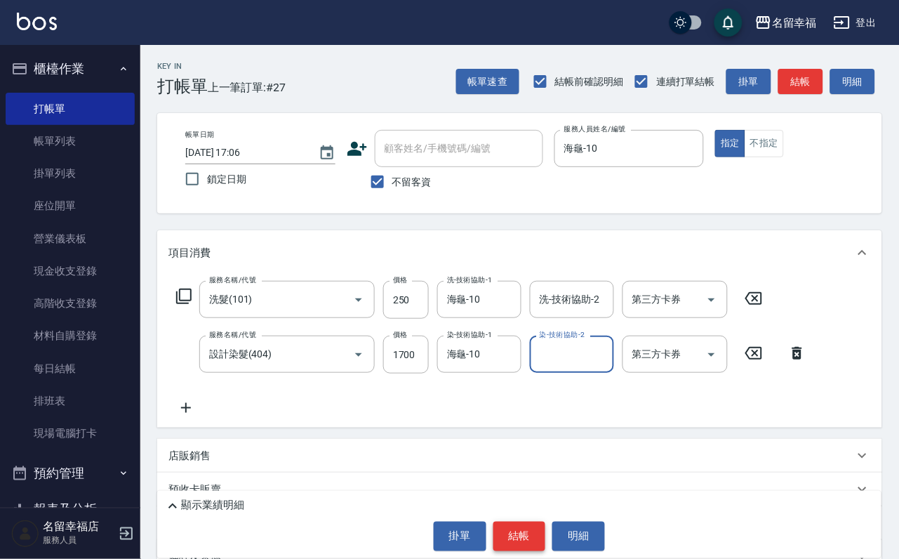
click at [524, 525] on button "結帳" at bounding box center [519, 536] width 53 height 29
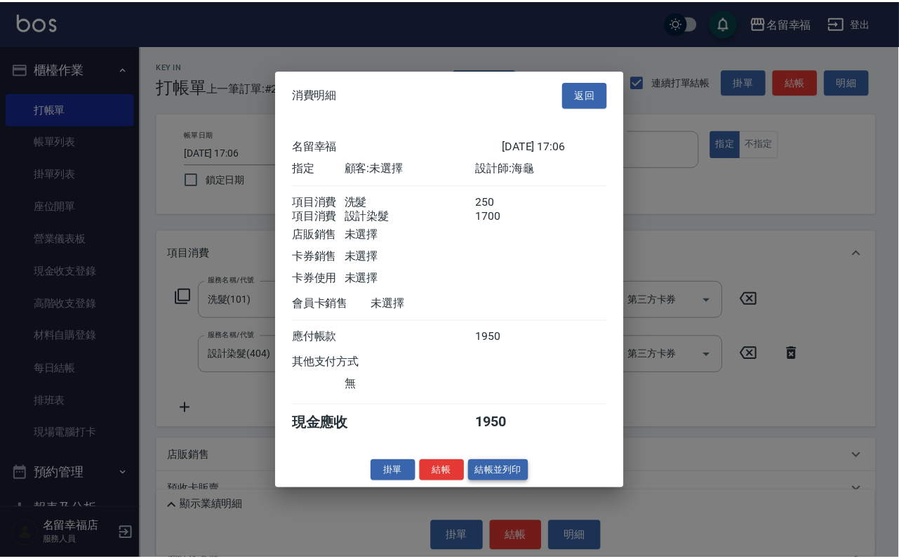
scroll to position [226, 0]
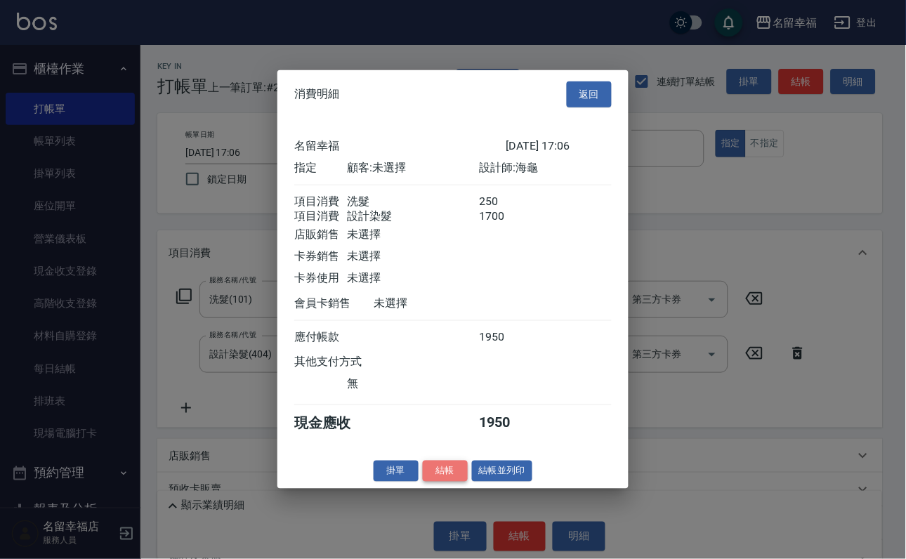
click at [441, 482] on button "結帳" at bounding box center [445, 471] width 45 height 22
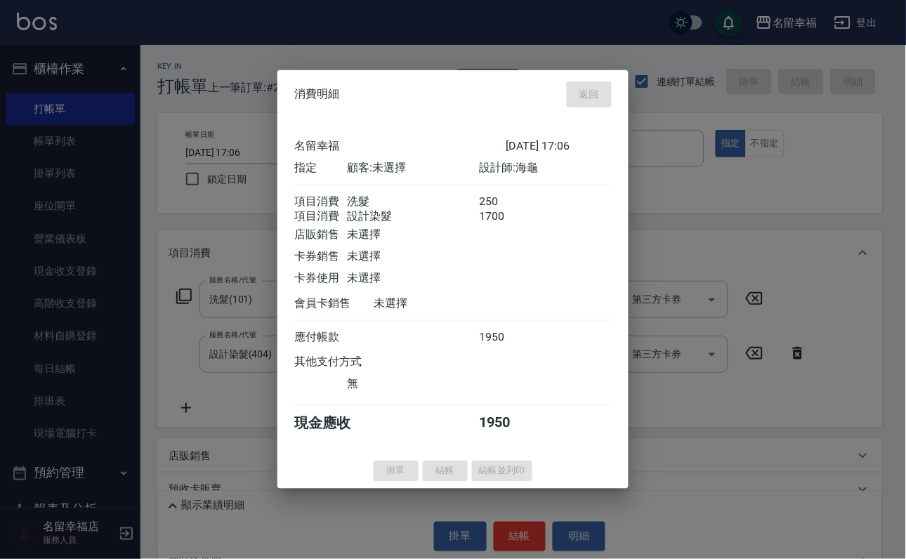
type input "[DATE] 17:14"
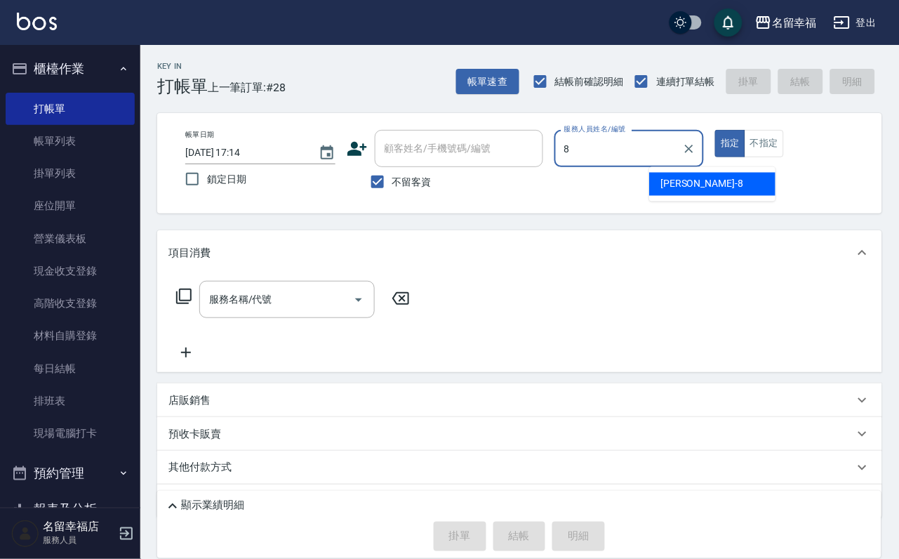
type input "[PERSON_NAME]-8"
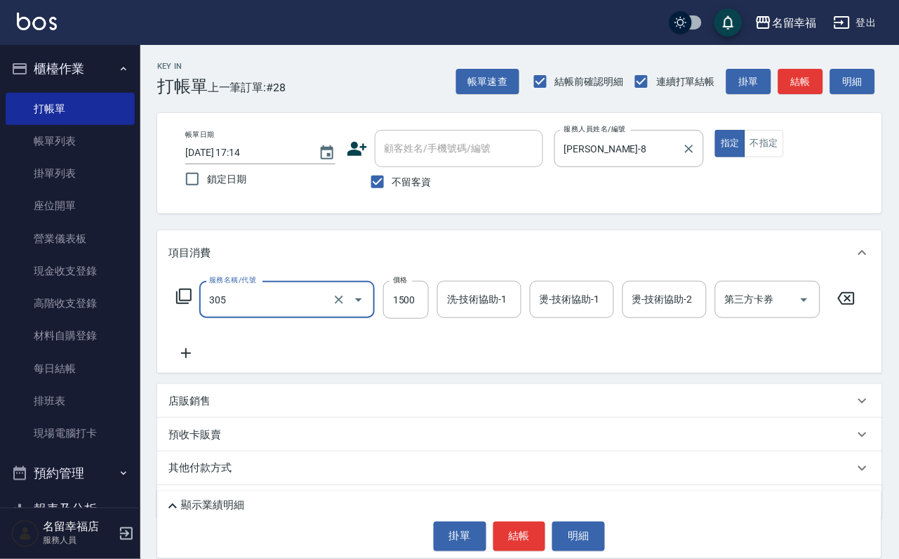
type input "設計燙髮1500(305)"
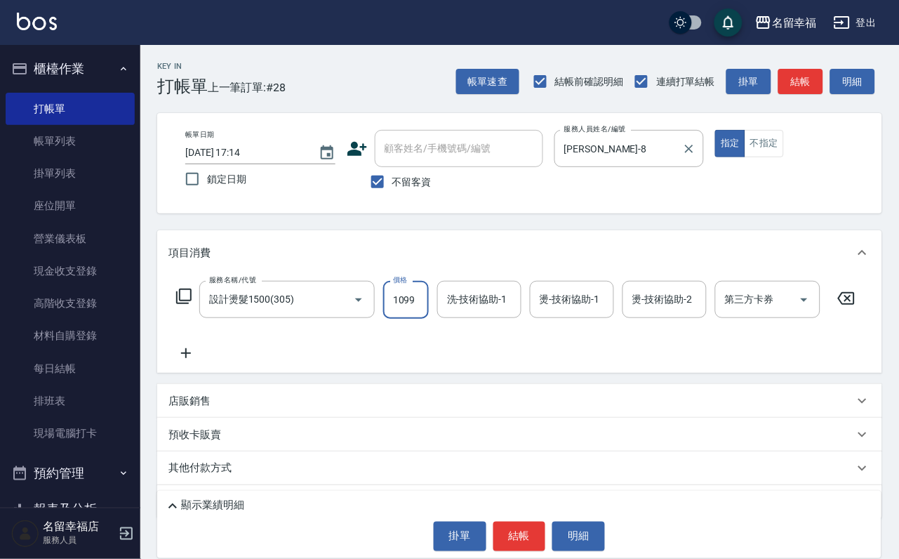
scroll to position [0, 1]
type input "1099"
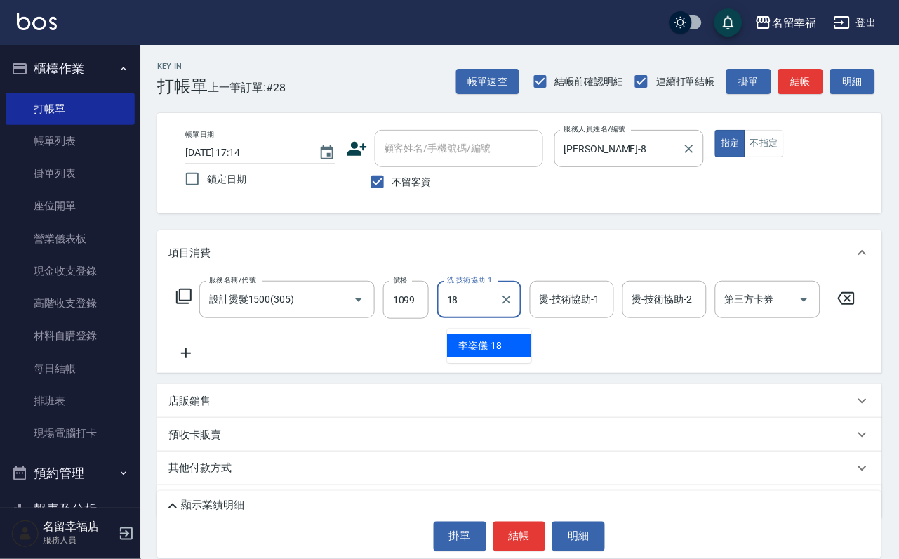
type input "[PERSON_NAME]-18"
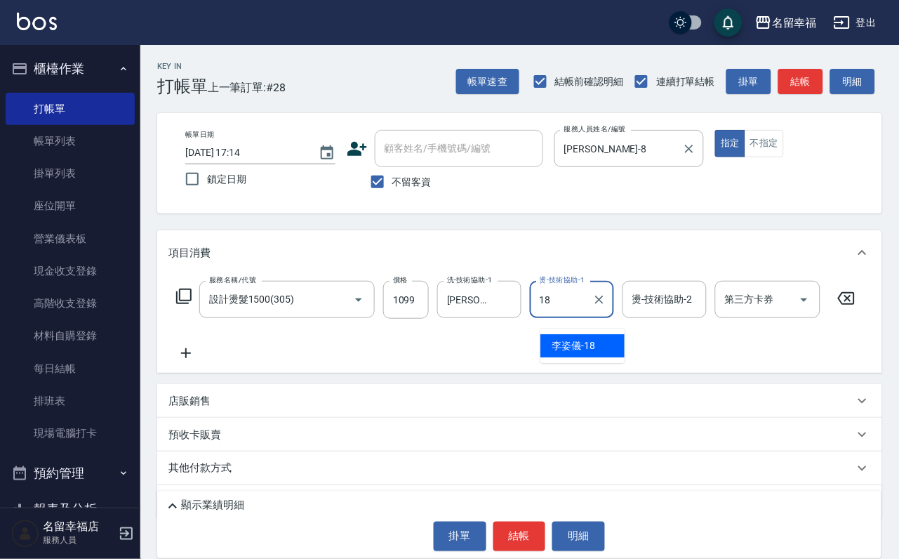
type input "[PERSON_NAME]-18"
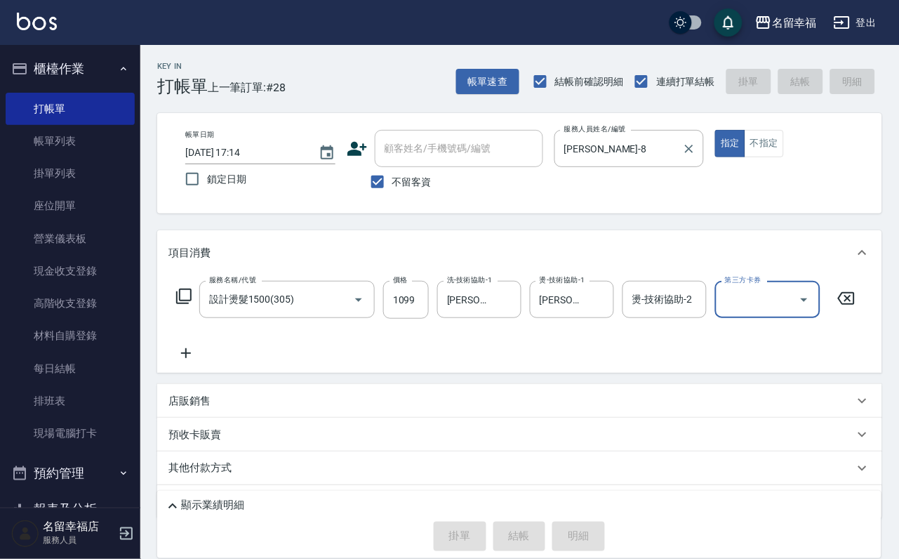
type input "[DATE] 17:17"
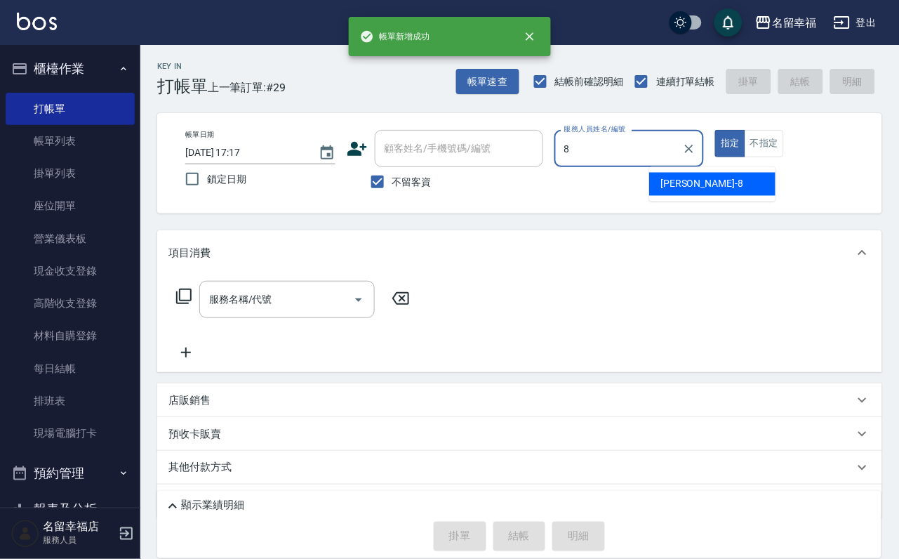
type input "[PERSON_NAME]-8"
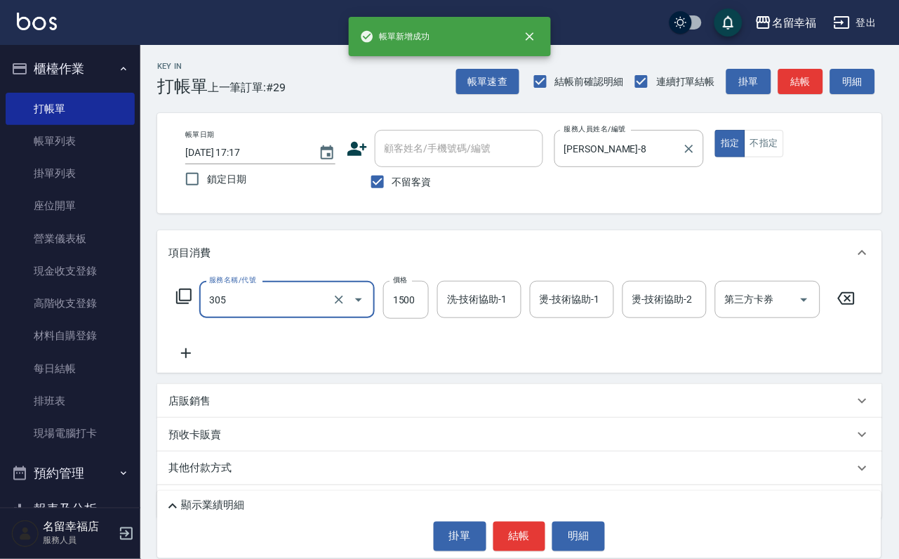
type input "設計燙髮1500(305)"
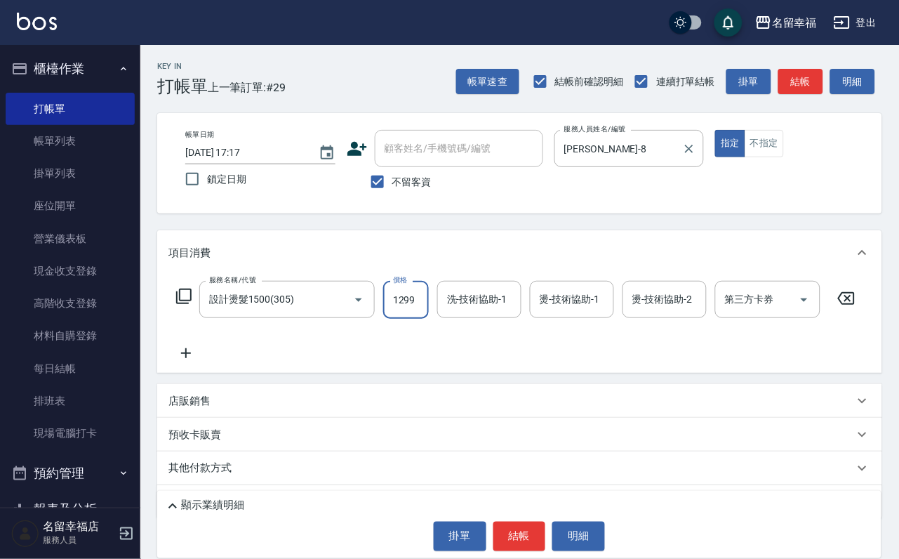
scroll to position [0, 1]
type input "1299"
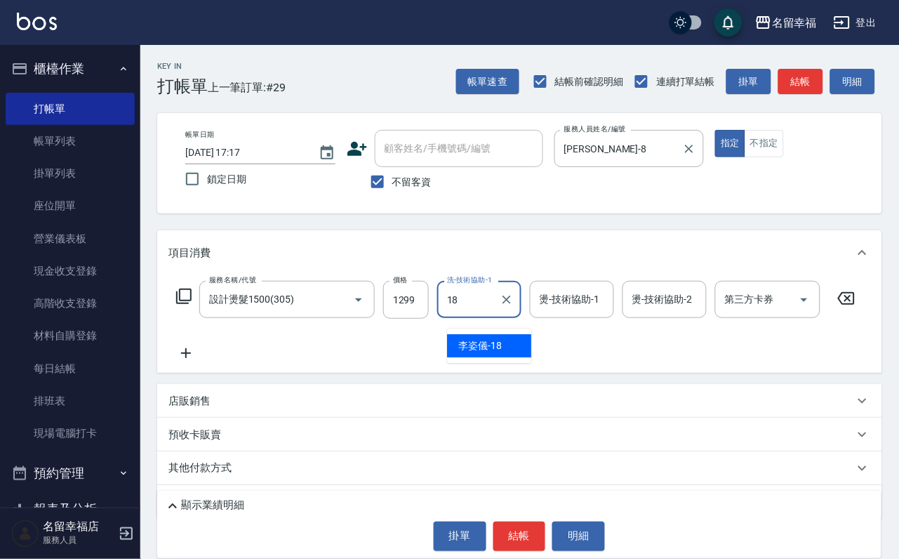
type input "[PERSON_NAME]-18"
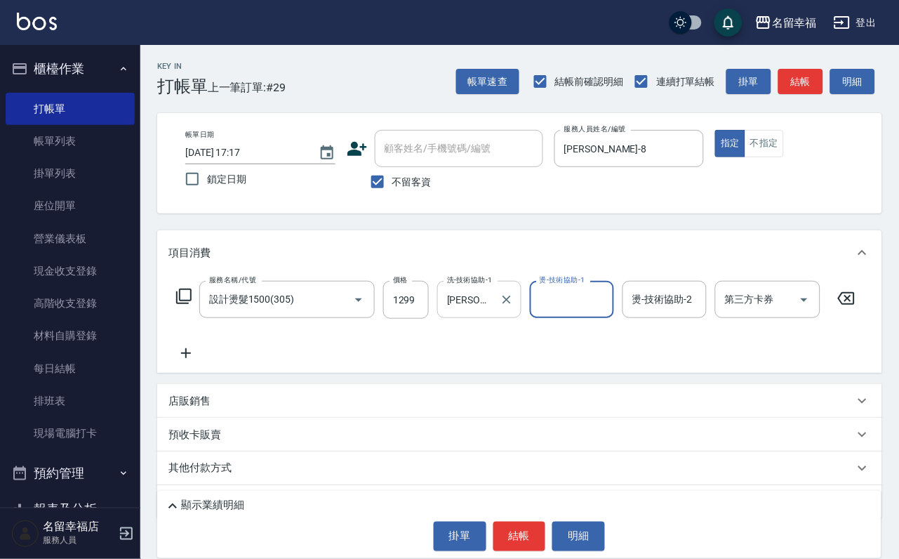
click at [511, 304] on icon "Clear" at bounding box center [507, 300] width 8 height 8
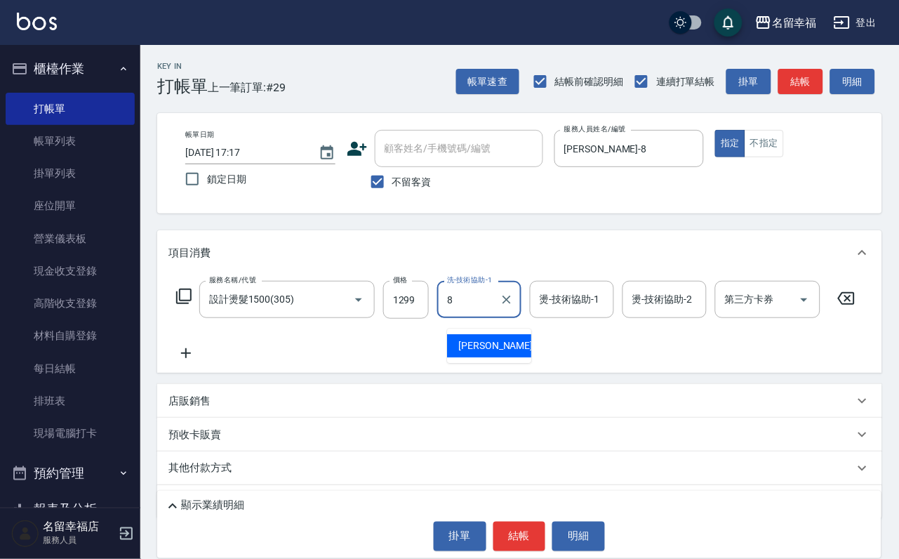
type input "[PERSON_NAME]-8"
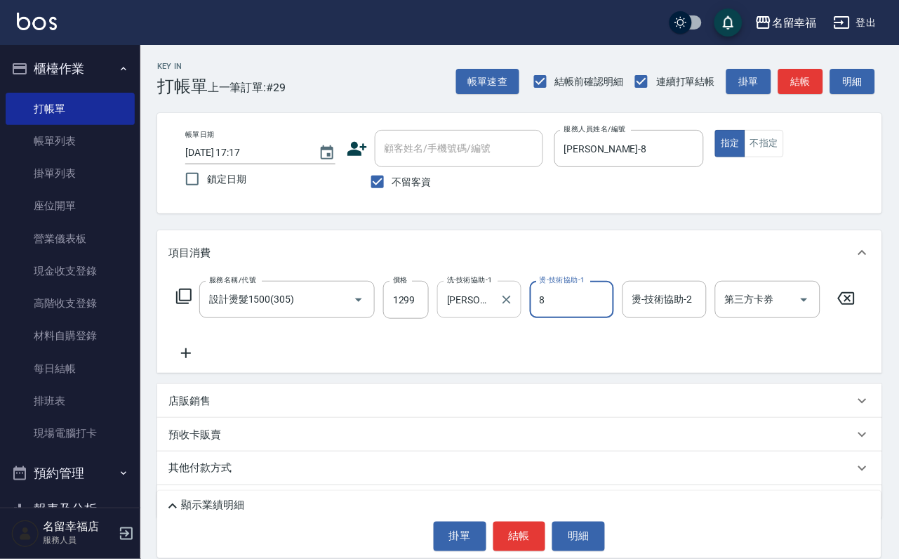
type input "[PERSON_NAME]-8"
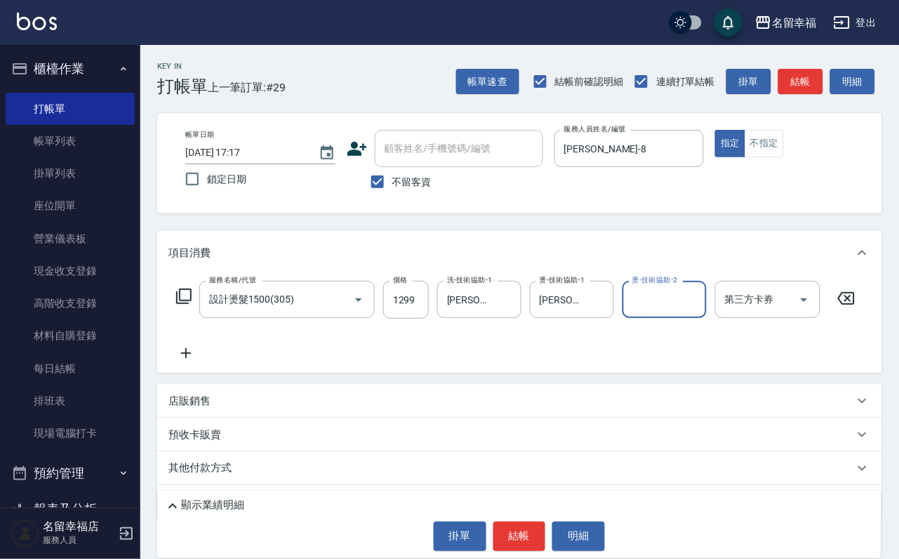
click at [188, 362] on icon at bounding box center [185, 353] width 35 height 17
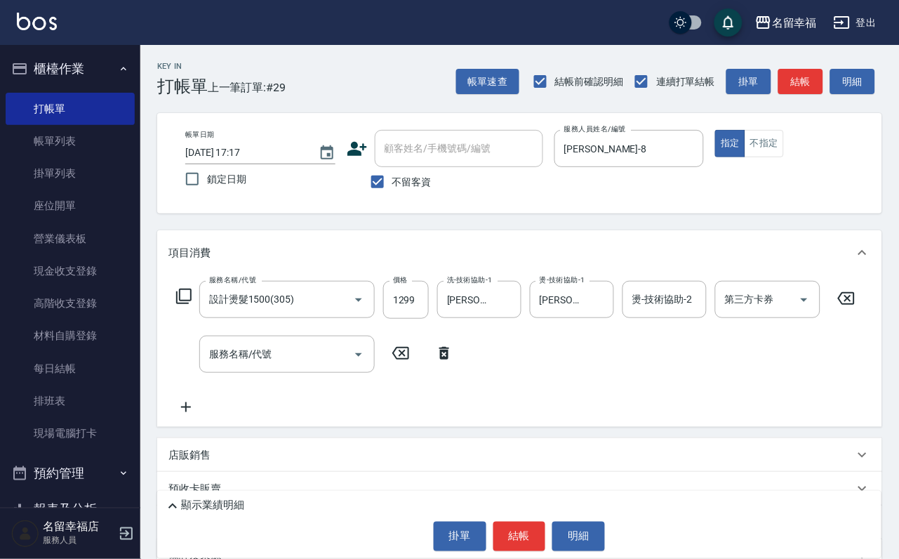
click at [188, 305] on icon at bounding box center [183, 296] width 17 height 17
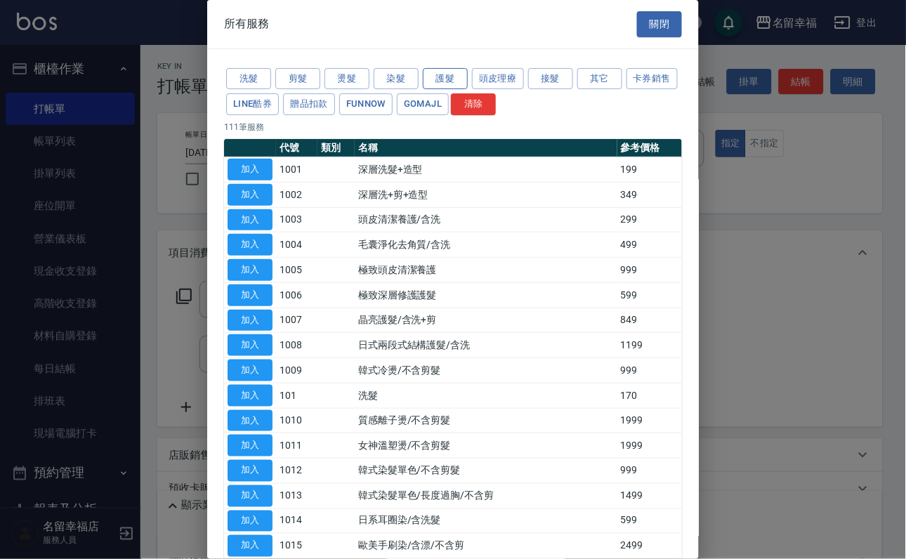
click at [452, 90] on button "護髮" at bounding box center [445, 79] width 45 height 22
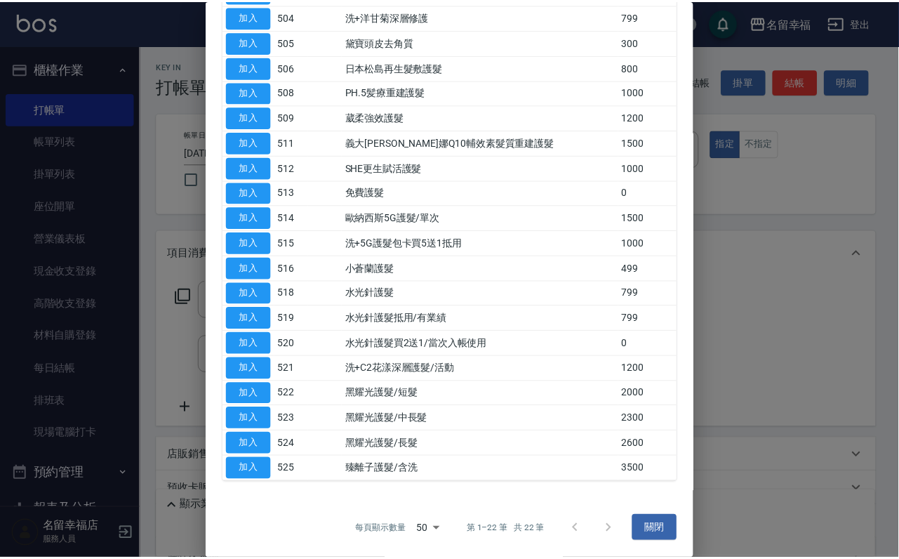
scroll to position [268, 0]
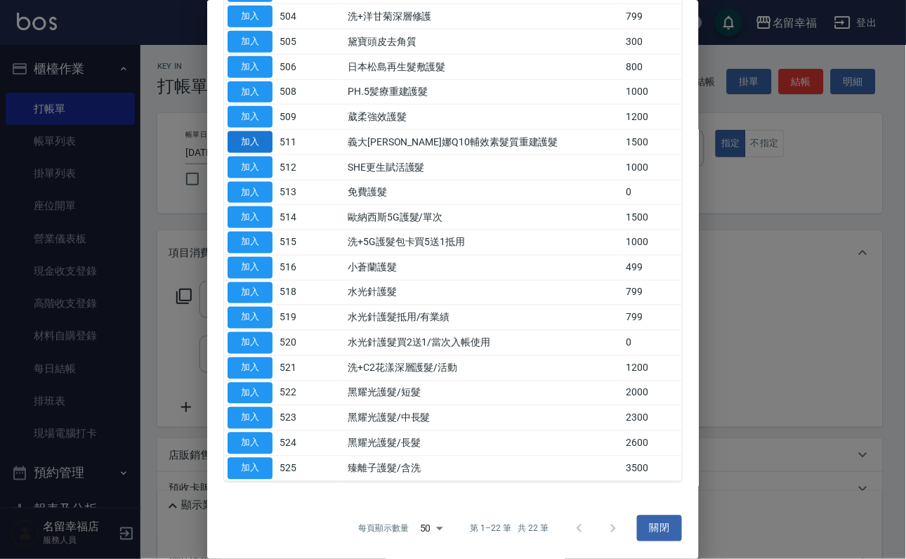
click at [267, 153] on button "加入" at bounding box center [249, 142] width 45 height 22
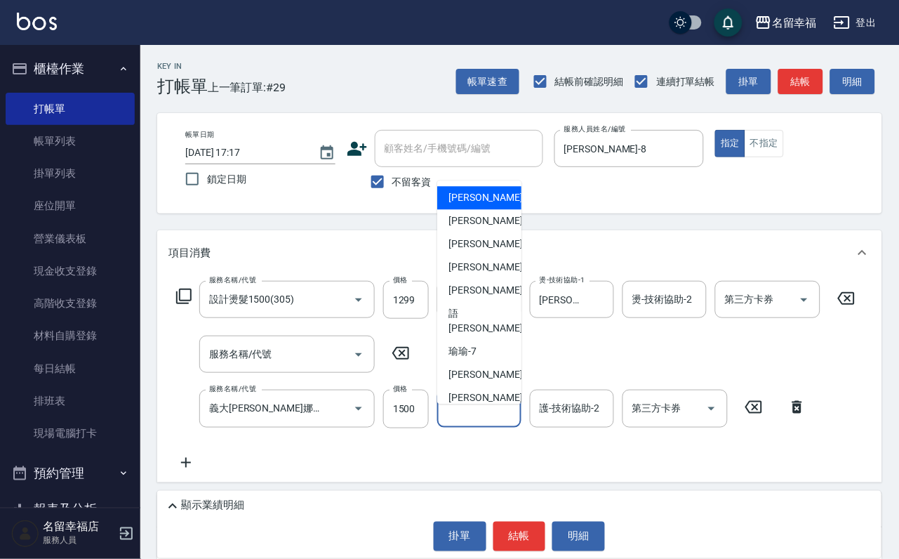
click at [478, 411] on div "護-技術協助-1 護-技術協助-1" at bounding box center [479, 408] width 84 height 37
type input "[PERSON_NAME]-8"
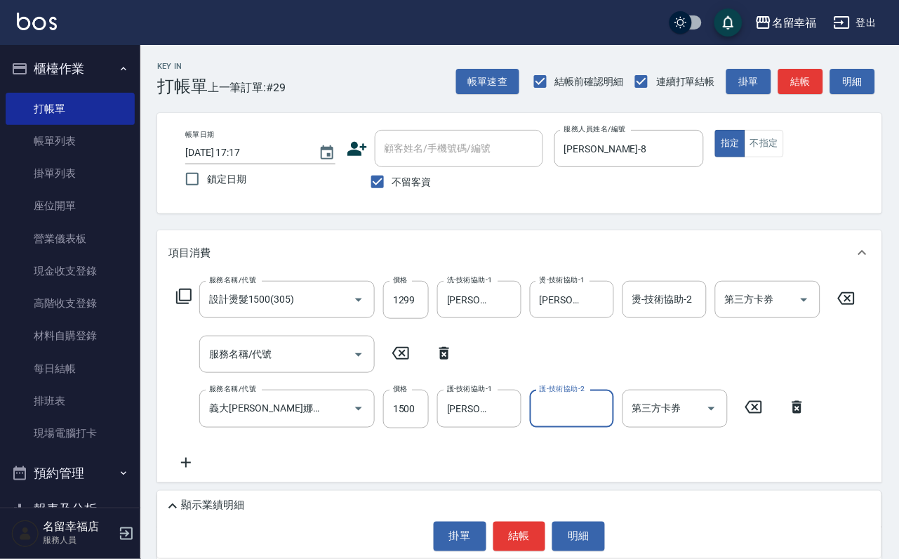
click at [448, 359] on icon at bounding box center [444, 353] width 10 height 13
type input "義大[PERSON_NAME]娜Q10輔效素髮質重建護髮(511)"
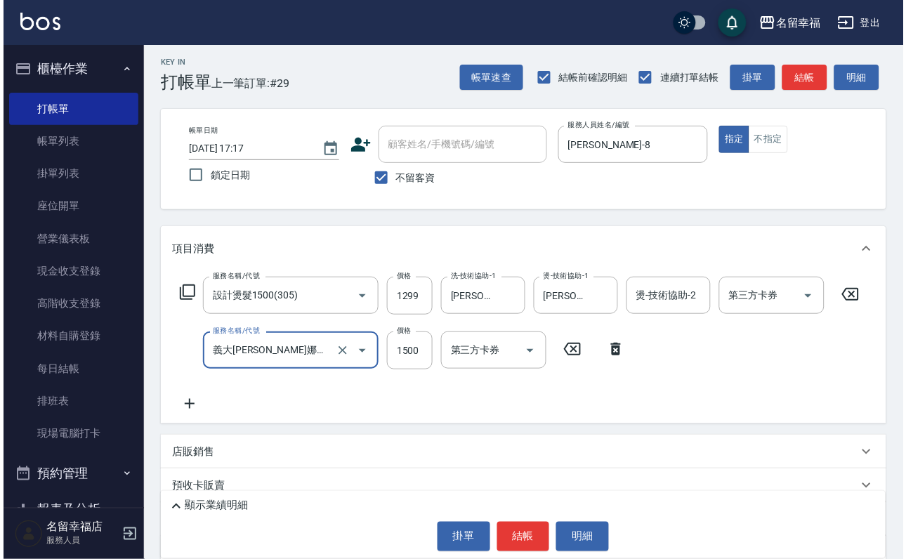
scroll to position [154, 0]
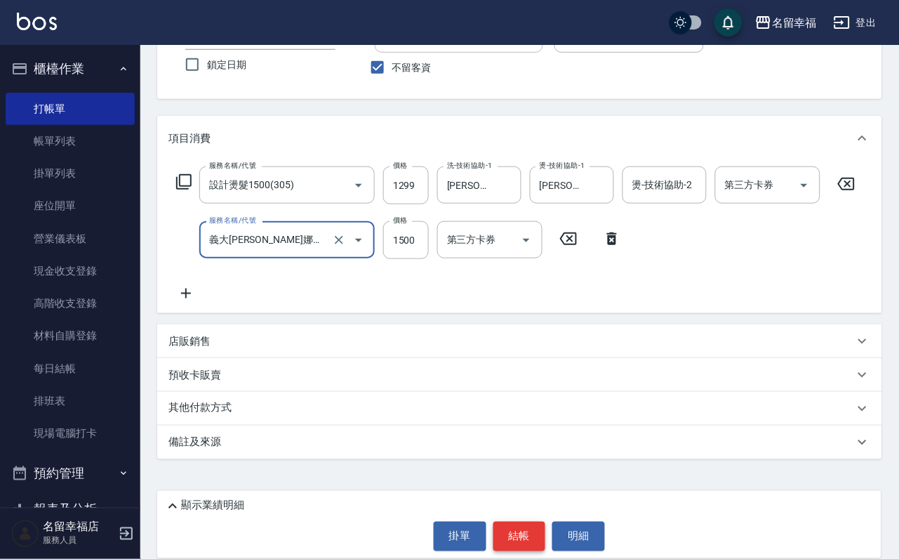
click at [514, 539] on button "結帳" at bounding box center [519, 536] width 53 height 29
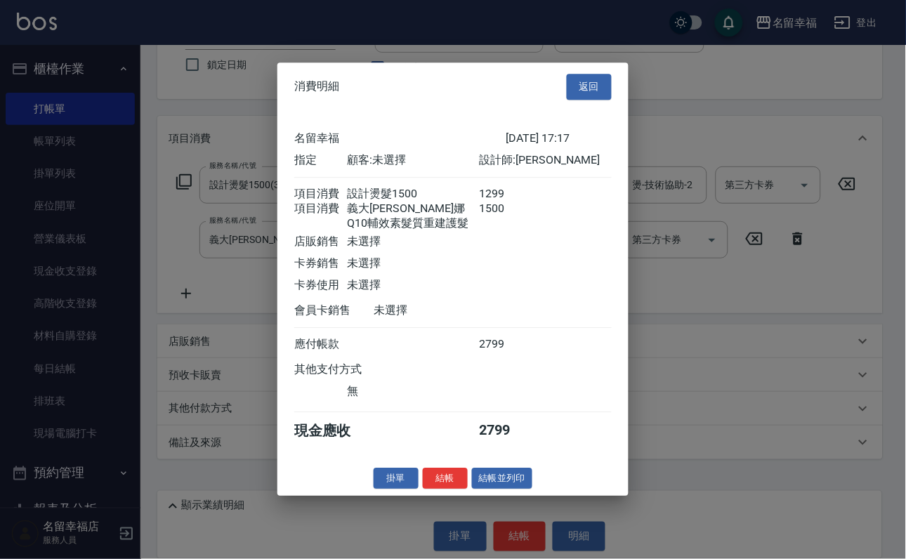
scroll to position [252, 0]
click at [423, 489] on button "結帳" at bounding box center [445, 479] width 45 height 22
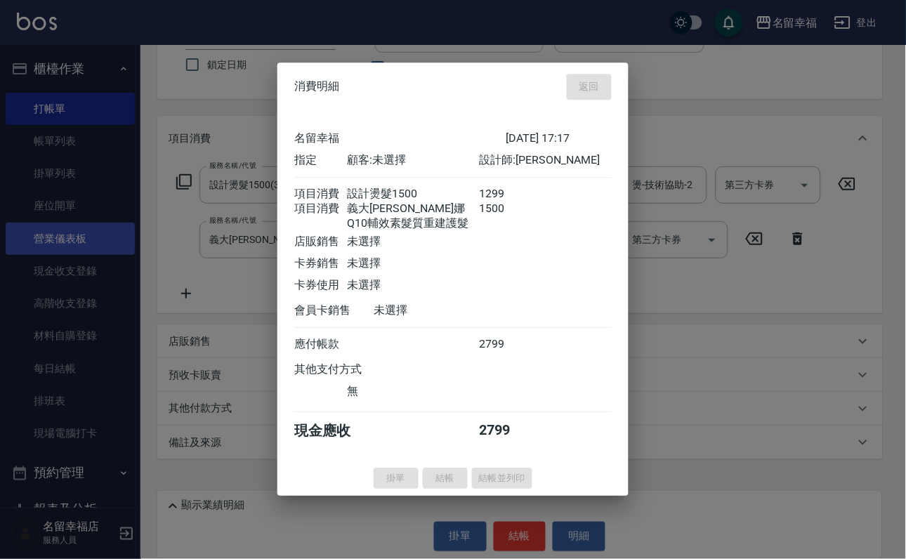
type input "[DATE] 17:18"
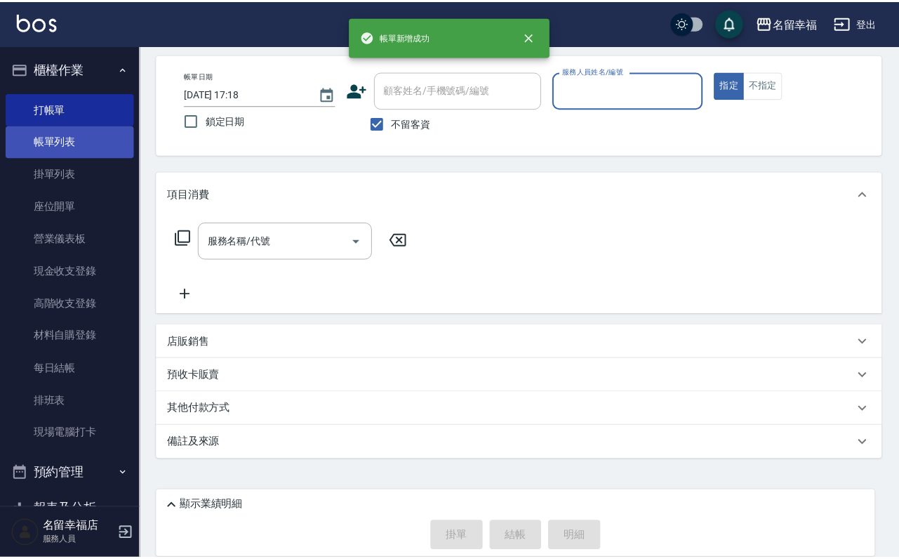
scroll to position [84, 0]
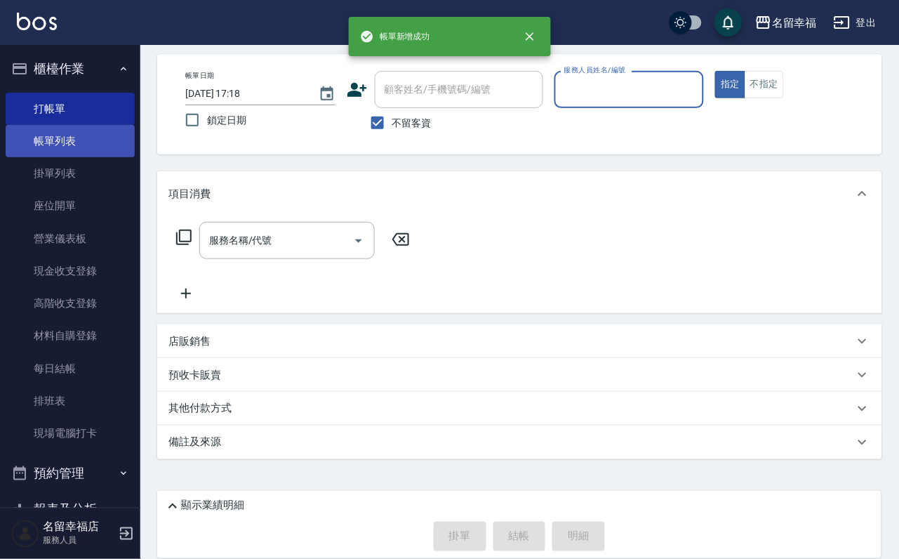
click at [83, 155] on link "帳單列表" at bounding box center [70, 141] width 129 height 32
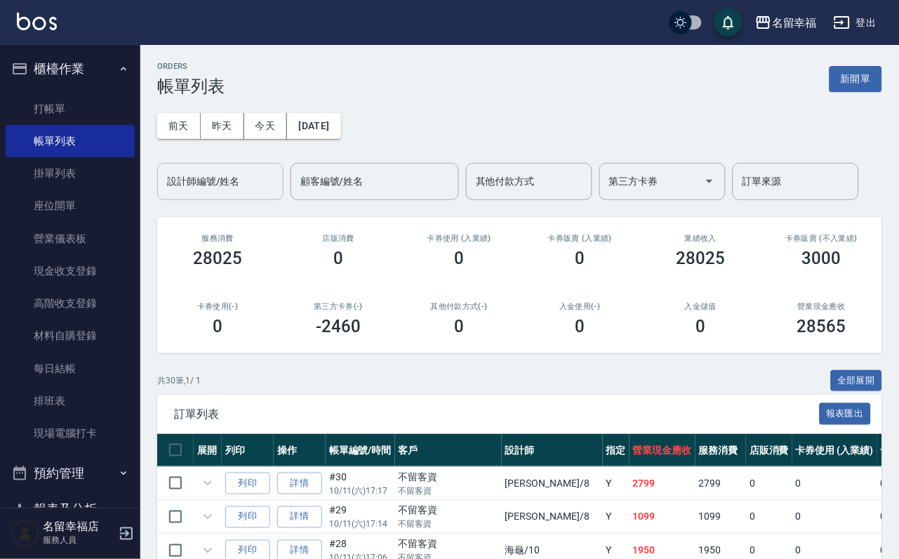
click at [211, 188] on input "設計師編號/姓名" at bounding box center [221, 181] width 114 height 25
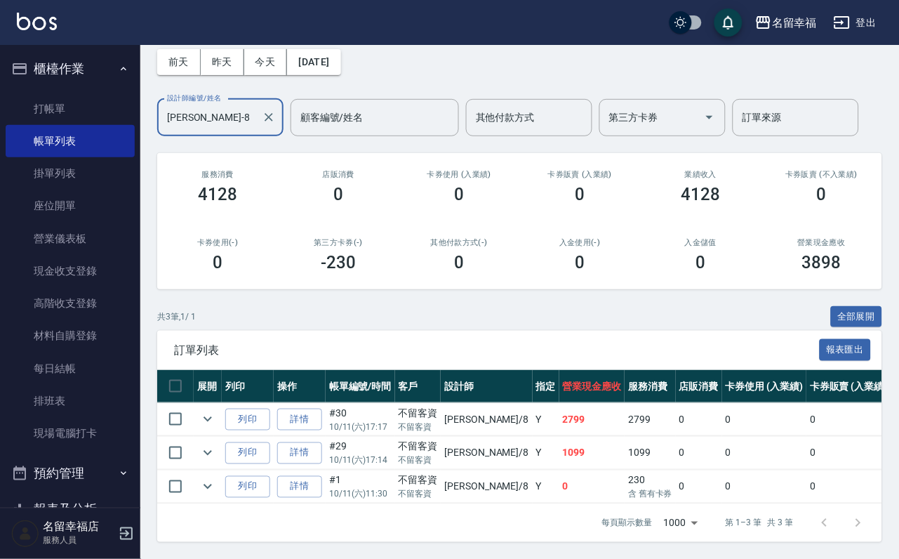
scroll to position [162, 0]
type input "[PERSON_NAME]-8"
click at [52, 102] on link "打帳單" at bounding box center [70, 109] width 129 height 32
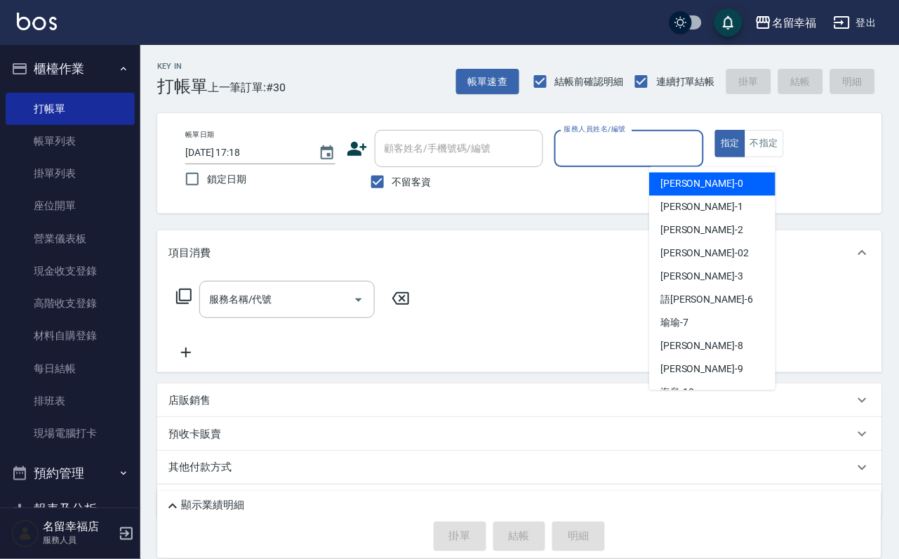
click at [680, 151] on input "服務人員姓名/編號" at bounding box center [630, 148] width 138 height 25
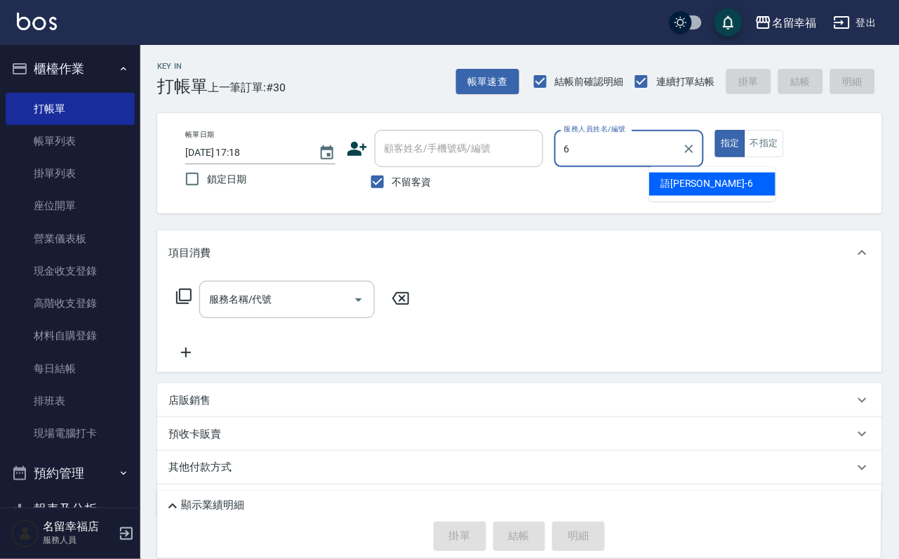
type input "語[PERSON_NAME]-6"
type button "true"
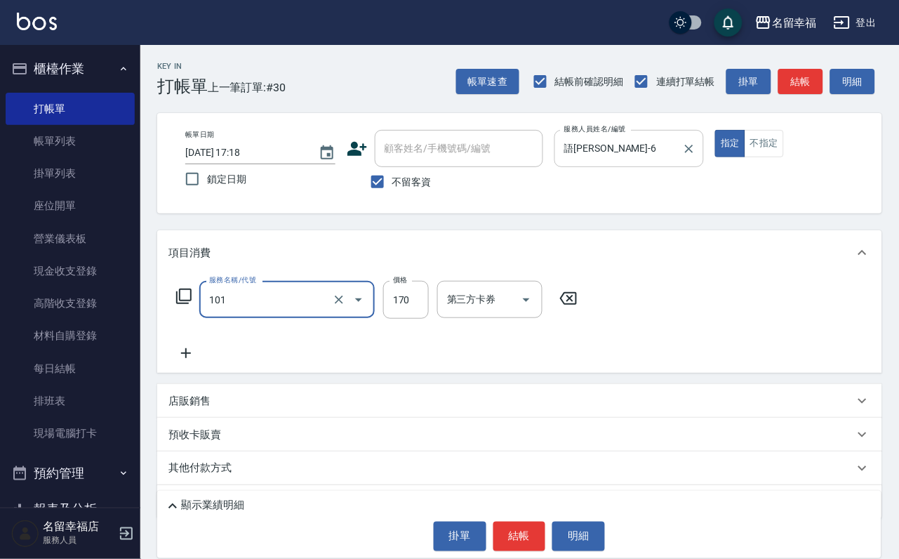
type input "洗髮(101)"
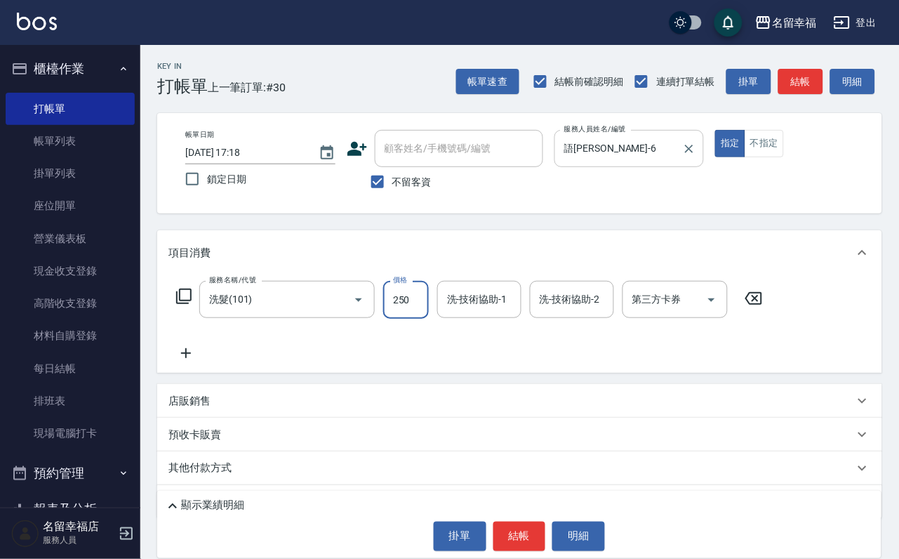
type input "250"
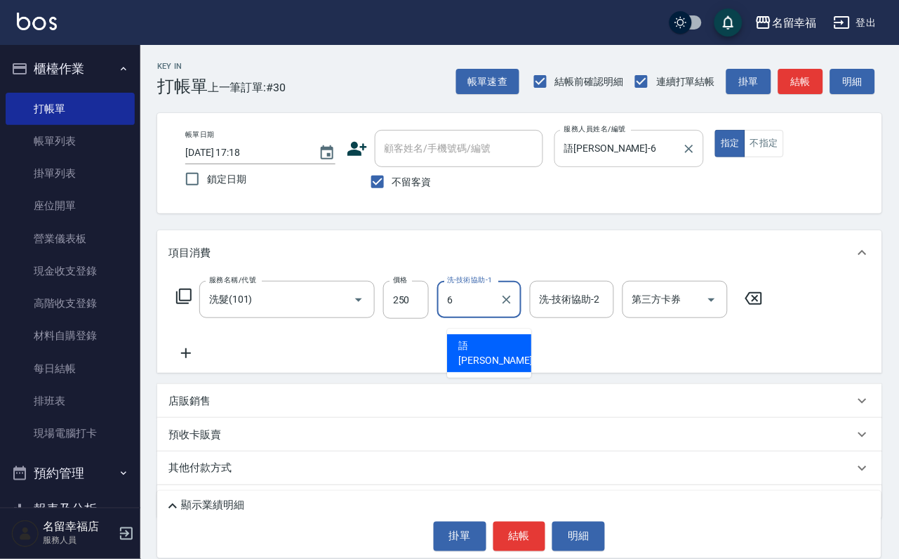
type input "語[PERSON_NAME]-6"
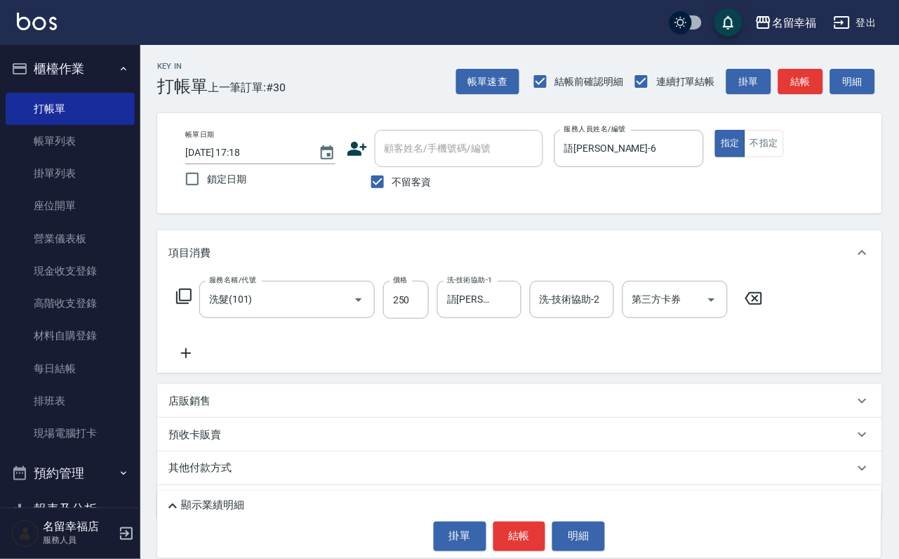
click at [188, 305] on icon at bounding box center [183, 296] width 17 height 17
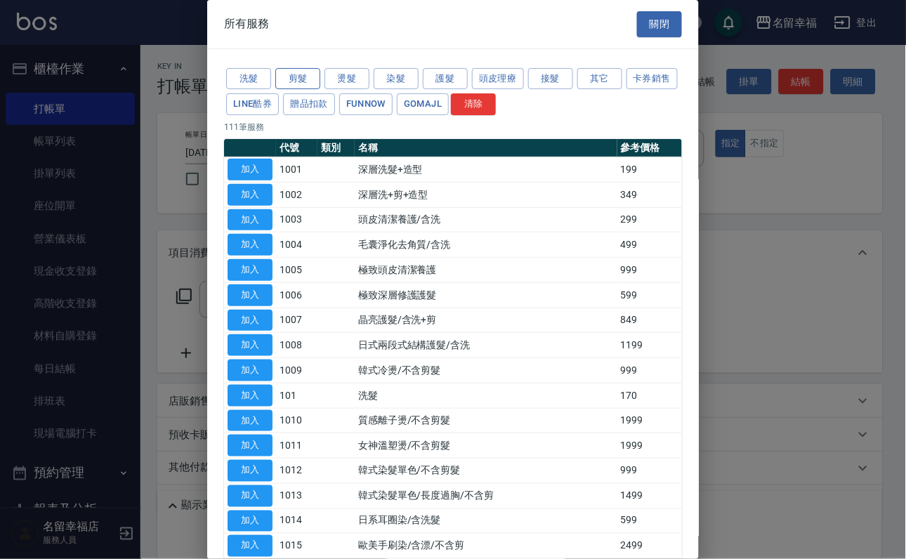
click at [305, 90] on button "剪髮" at bounding box center [297, 79] width 45 height 22
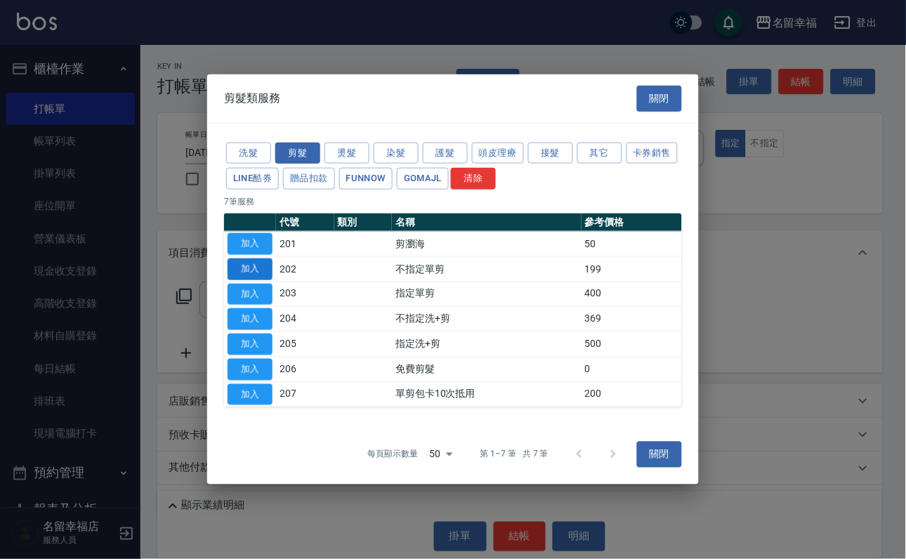
click at [246, 260] on button "加入" at bounding box center [249, 269] width 45 height 22
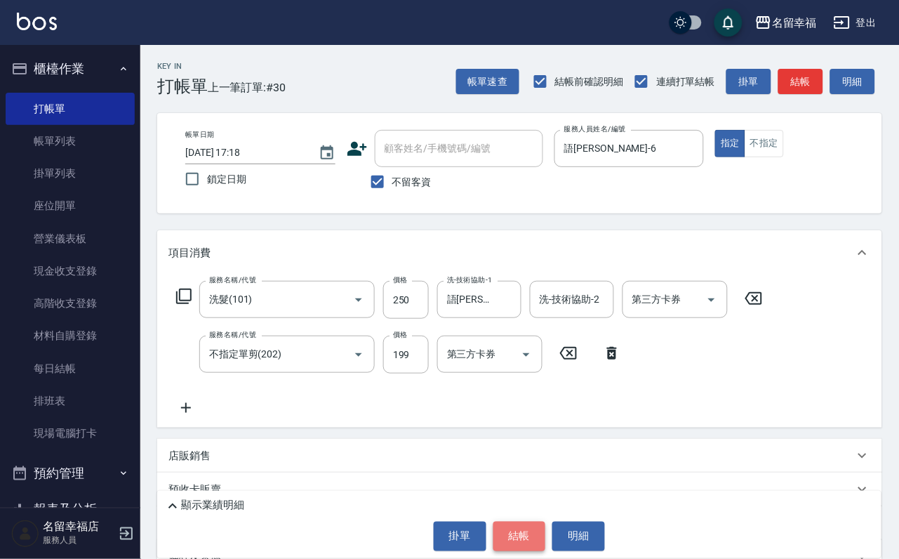
drag, startPoint x: 496, startPoint y: 522, endPoint x: 498, endPoint y: 531, distance: 10.1
click at [514, 535] on button "結帳" at bounding box center [519, 536] width 53 height 29
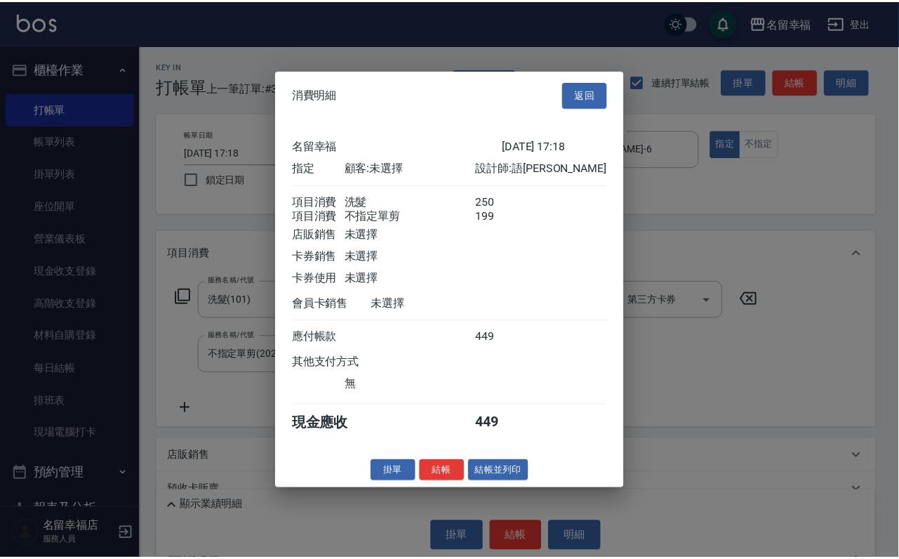
scroll to position [226, 0]
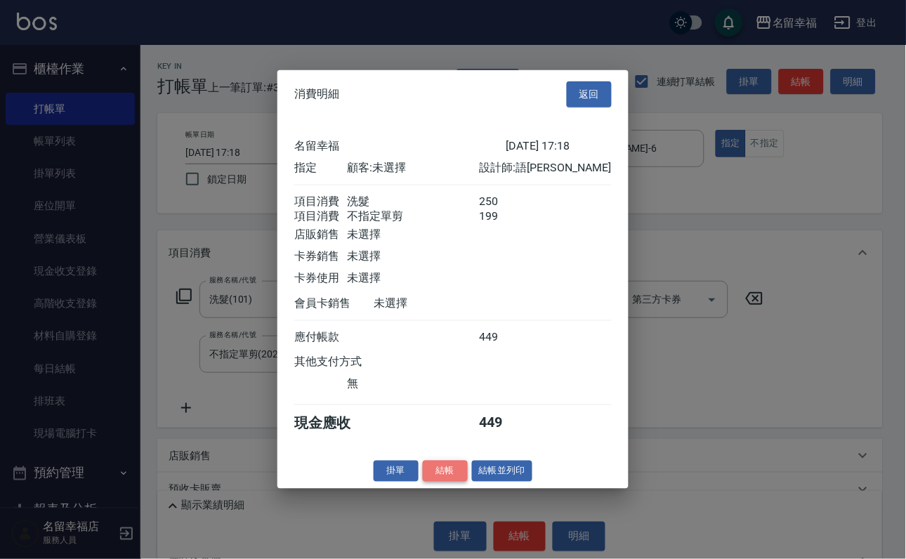
click at [435, 482] on button "結帳" at bounding box center [445, 471] width 45 height 22
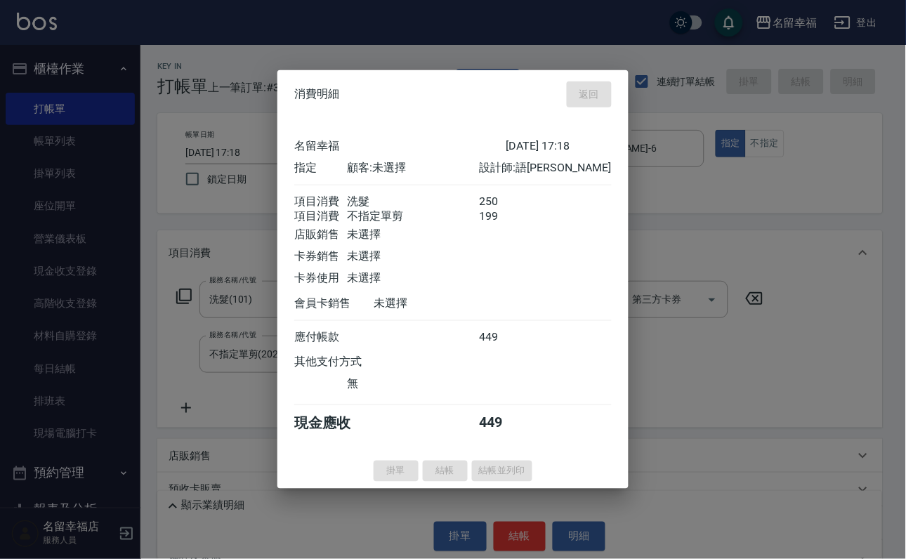
type input "[DATE] 17:21"
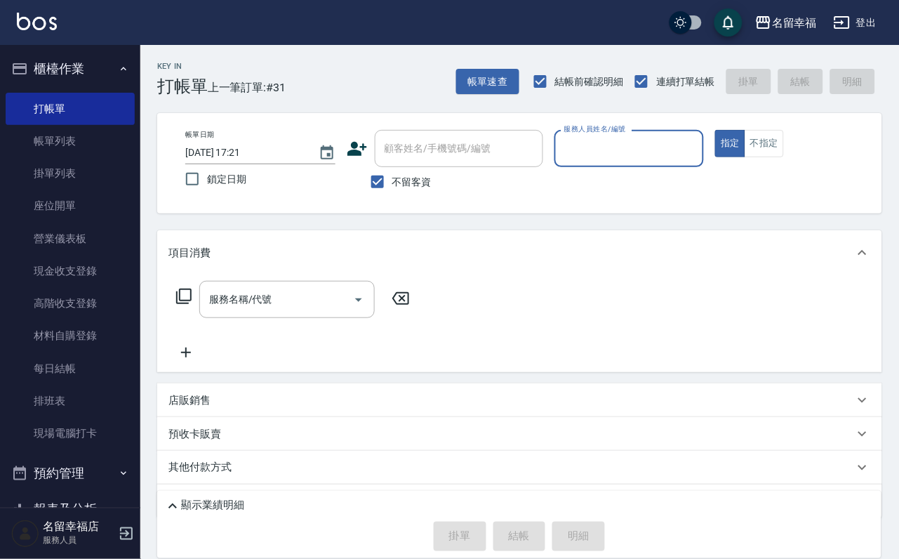
click at [394, 190] on span "不留客資" at bounding box center [411, 182] width 39 height 15
click at [392, 190] on input "不留客資" at bounding box center [377, 181] width 29 height 29
checkbox input "false"
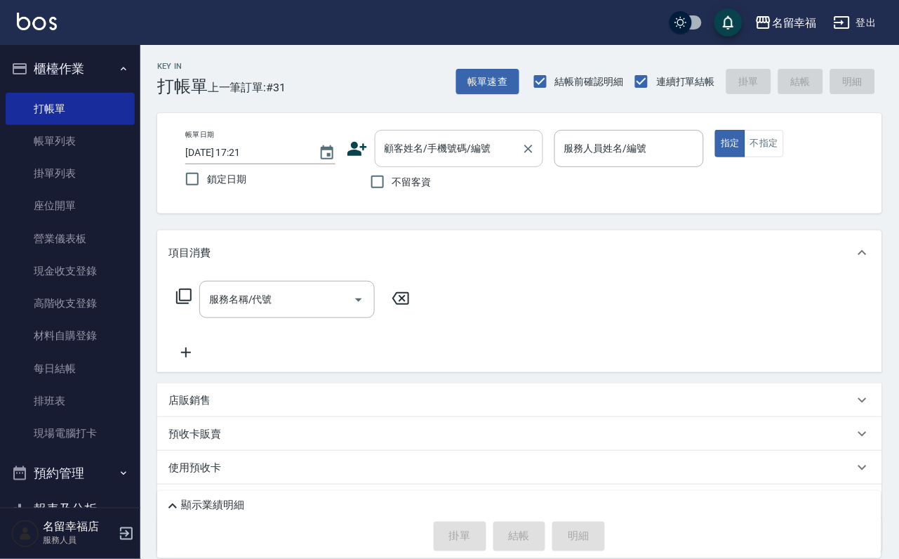
click at [505, 158] on input "顧客姓名/手機號碼/編號" at bounding box center [448, 148] width 135 height 25
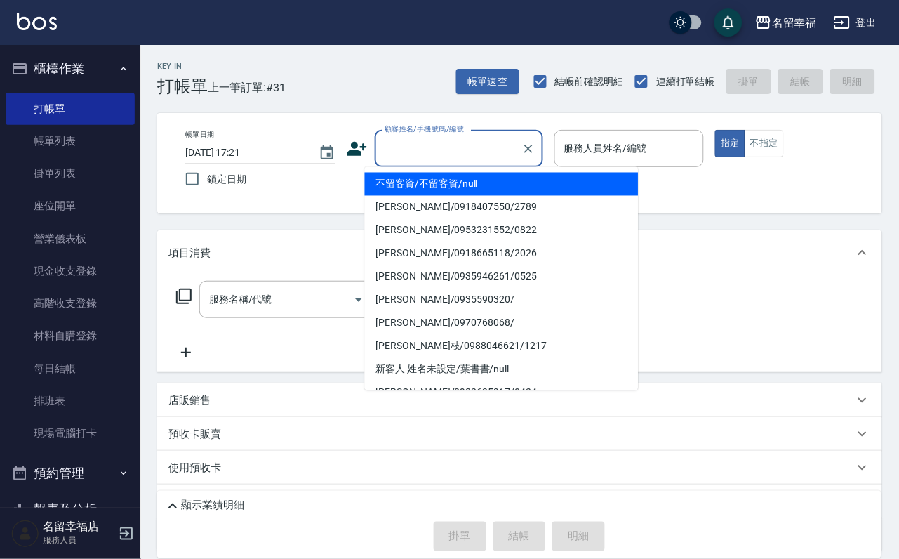
click at [347, 137] on div "顧客姓名/手機號碼/編號 顧客姓名/手機號碼/編號" at bounding box center [445, 148] width 197 height 37
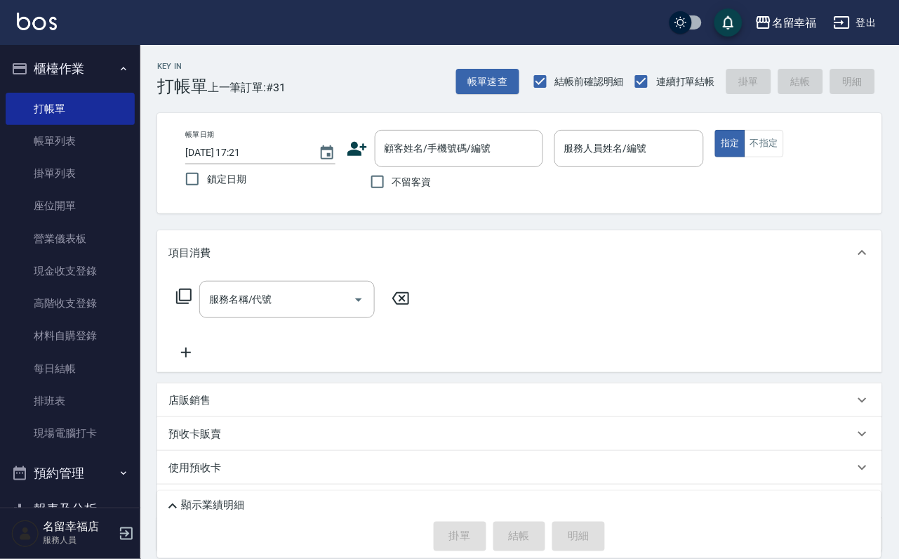
click at [354, 147] on icon at bounding box center [357, 149] width 20 height 14
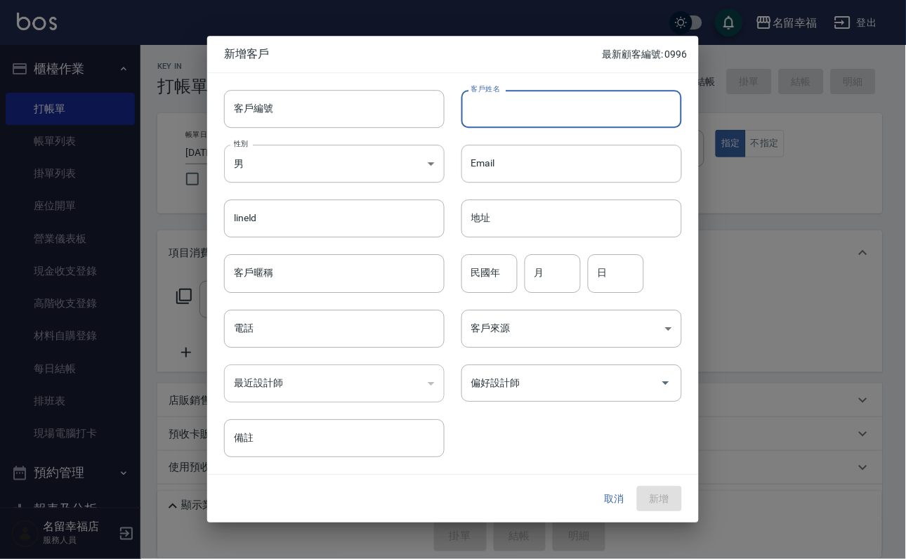
click at [538, 110] on input "客戶姓名" at bounding box center [571, 109] width 220 height 38
type input "林蓁秀"
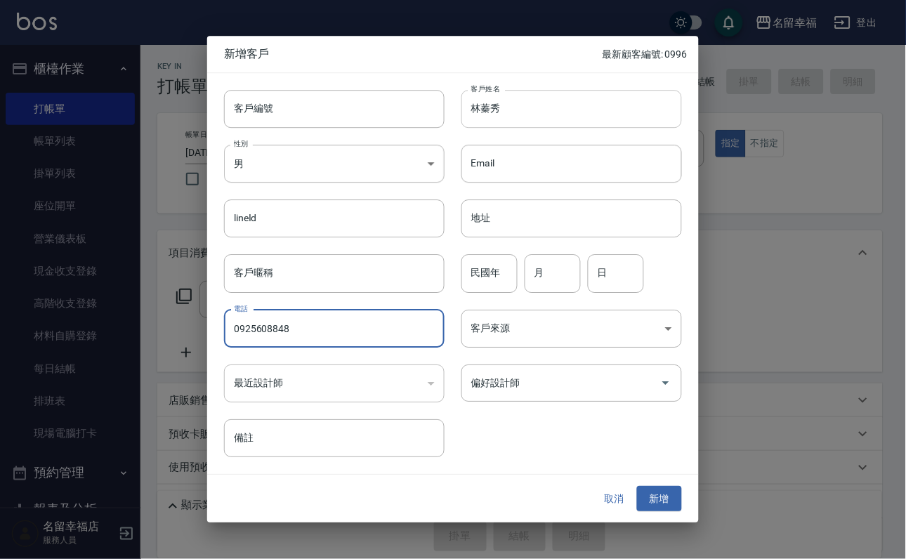
type input "0925608848"
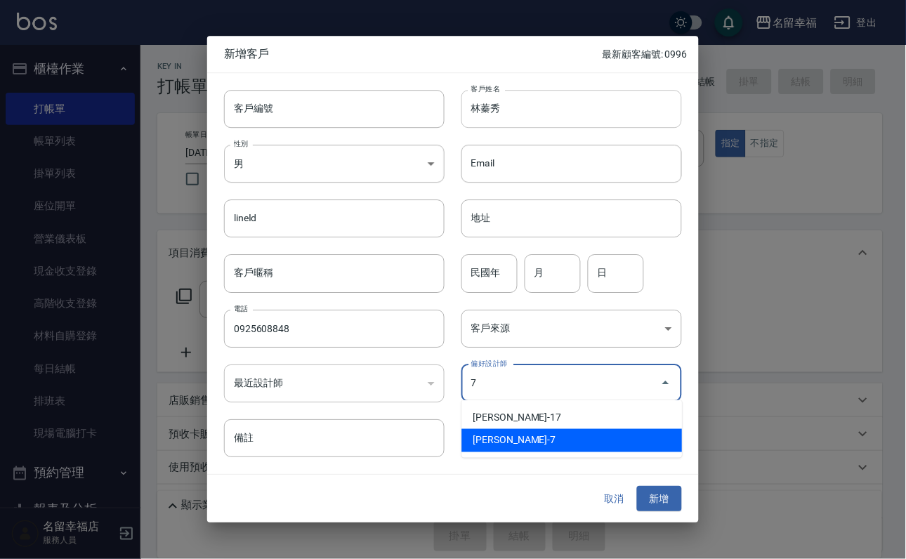
type input "張家瑜"
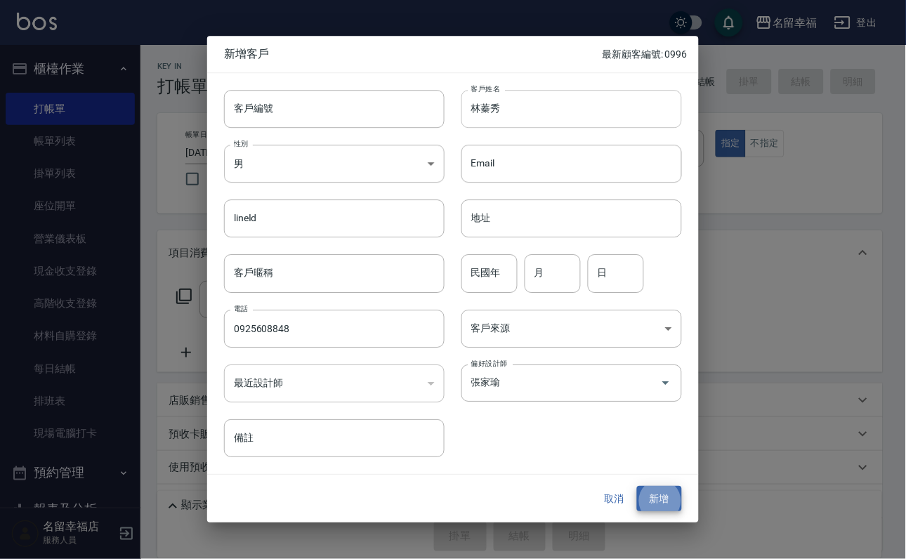
click at [637, 486] on button "新增" at bounding box center [659, 499] width 45 height 26
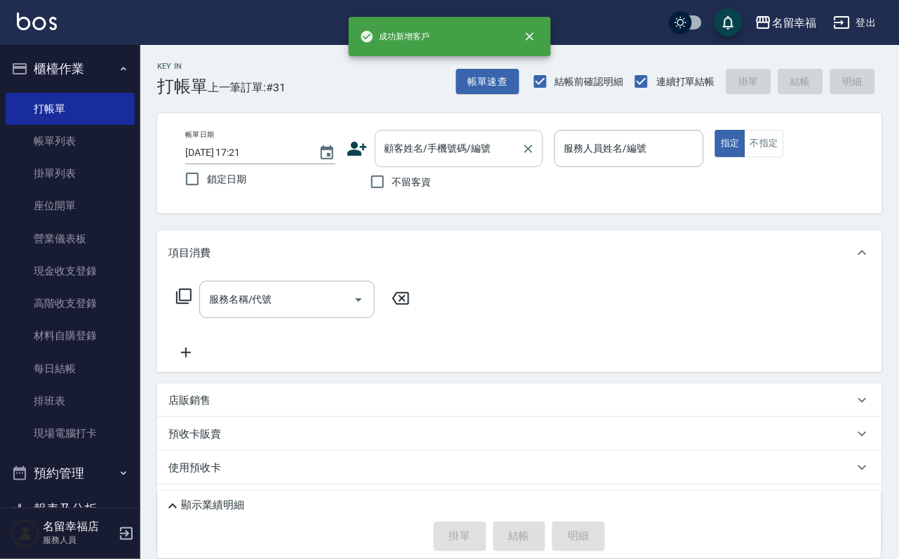
drag, startPoint x: 447, startPoint y: 165, endPoint x: 422, endPoint y: 164, distance: 25.3
click at [447, 164] on div "顧客姓名/手機號碼/編號" at bounding box center [459, 148] width 168 height 37
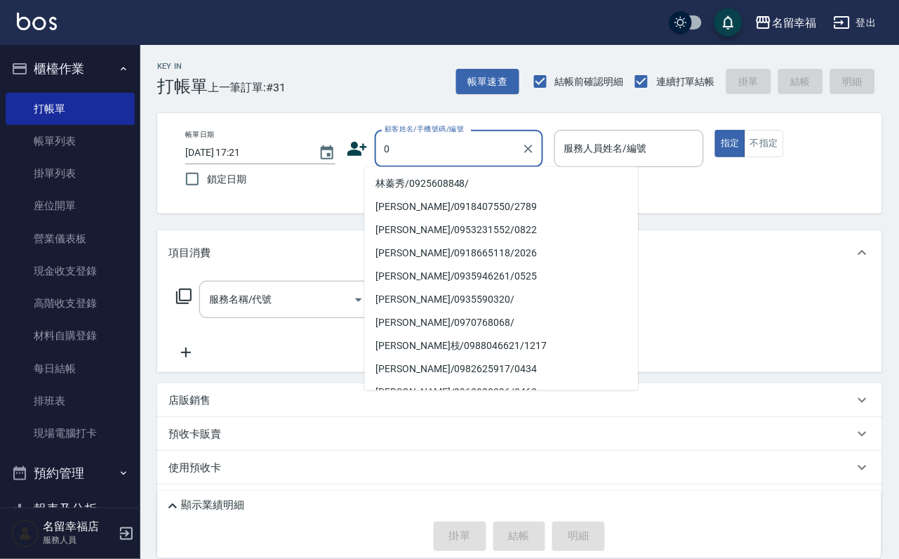
click at [445, 183] on li "林蓁秀/0925608848/" at bounding box center [502, 184] width 274 height 23
type input "林蓁秀/0925608848/"
type input "[PERSON_NAME]-7"
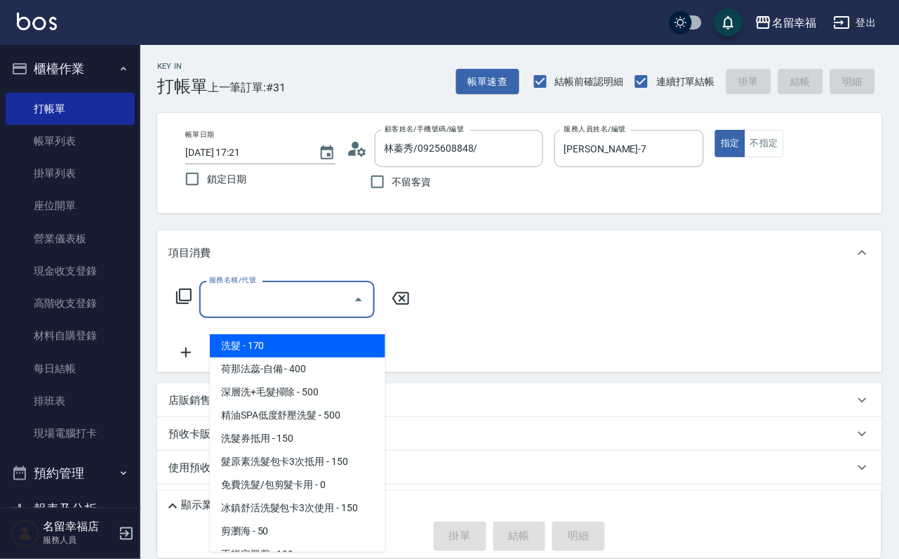
click at [312, 307] on input "服務名稱/代號" at bounding box center [277, 299] width 142 height 25
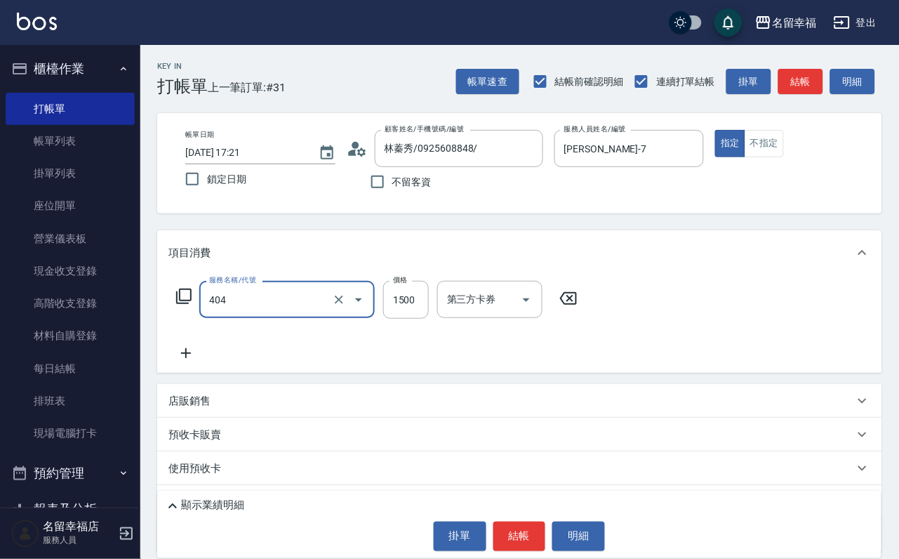
type input "設計染髮(404)"
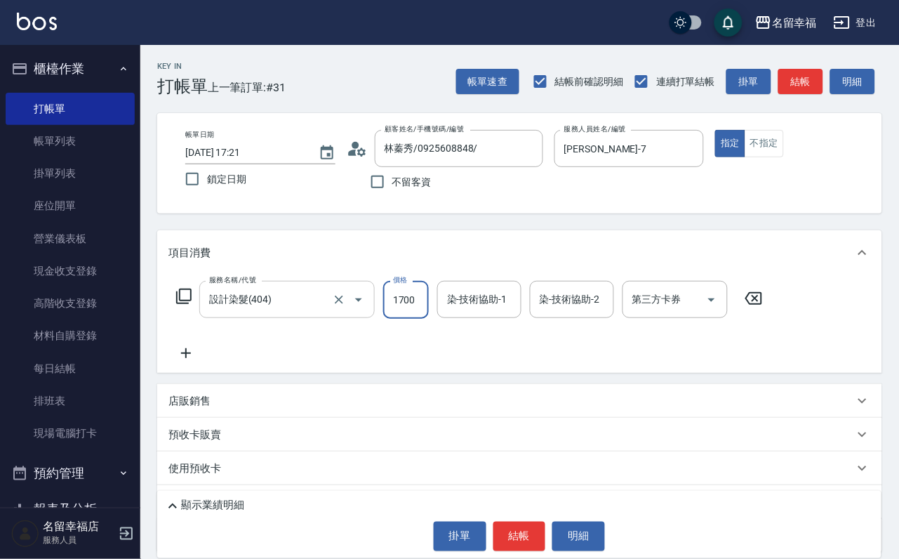
scroll to position [0, 1]
type input "1700"
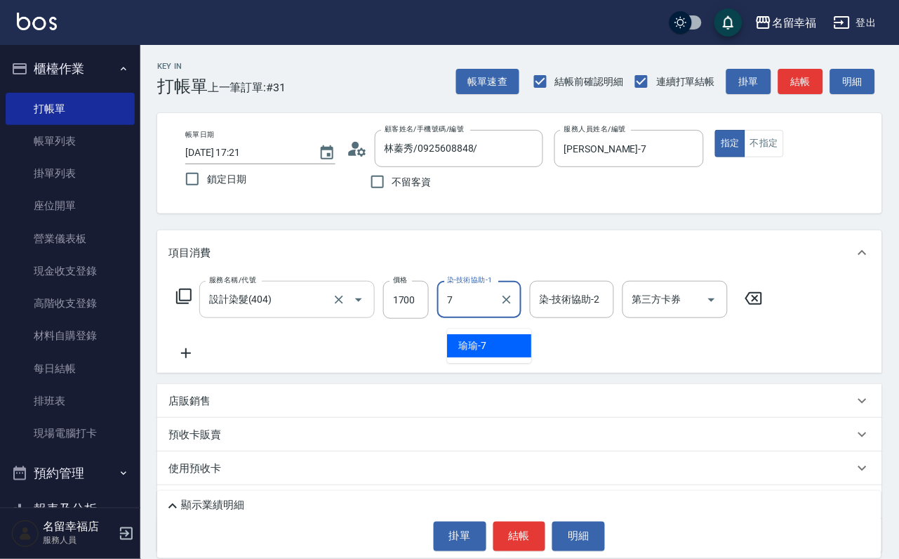
type input "[PERSON_NAME]-7"
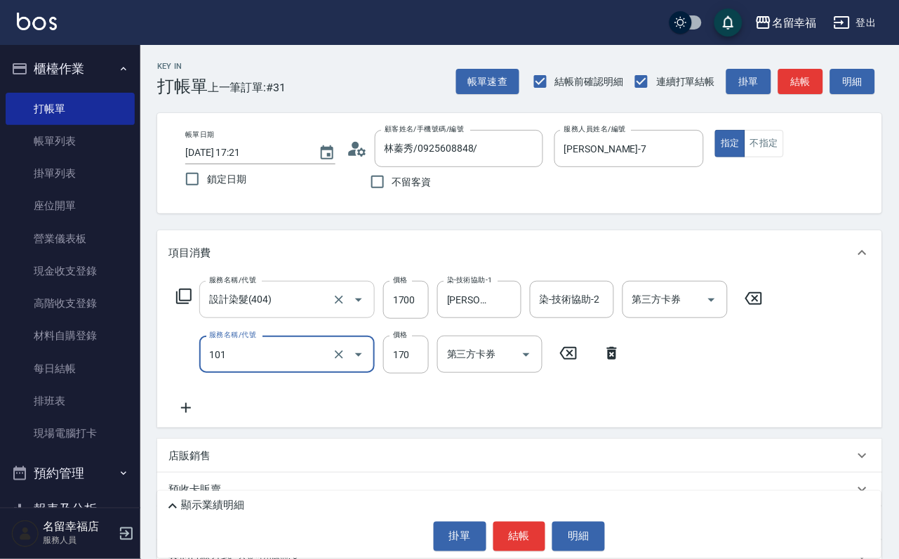
type input "洗髮(101)"
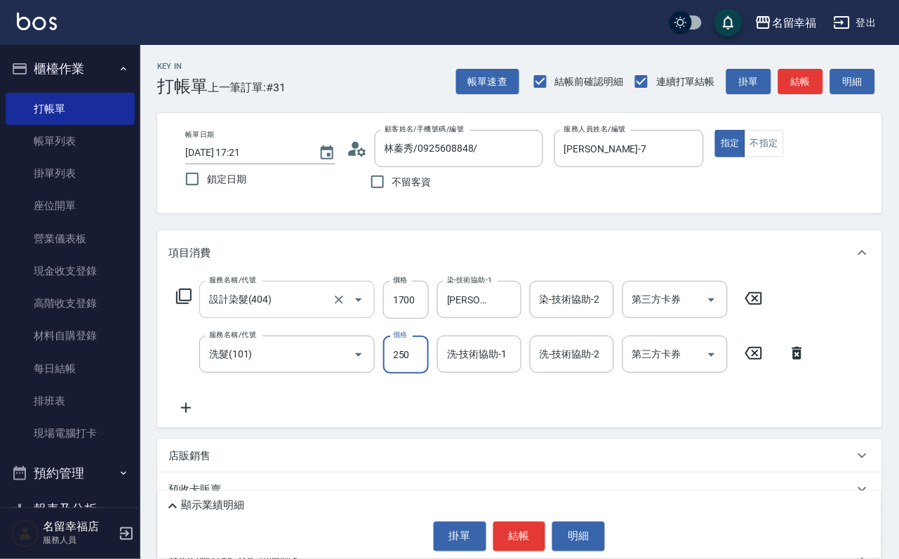
type input "250"
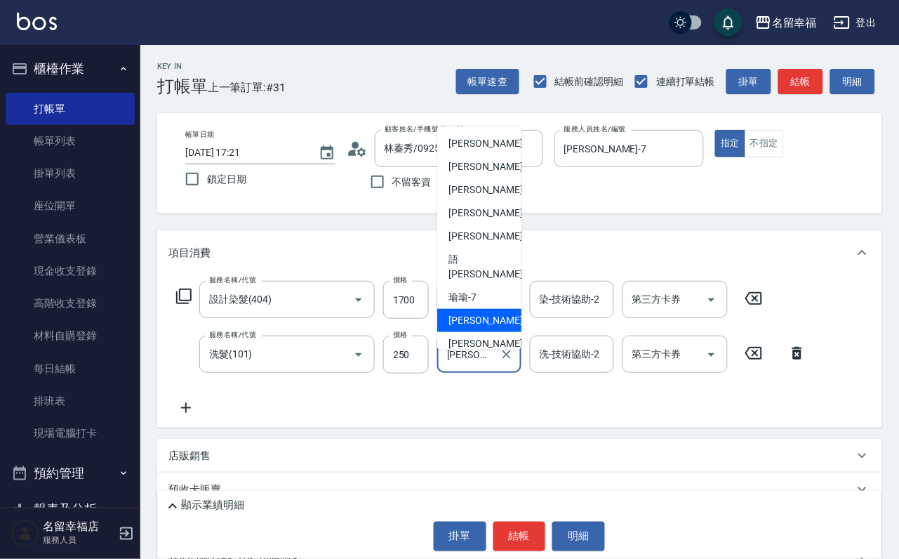
click at [477, 365] on input "[PERSON_NAME]-8" at bounding box center [469, 354] width 51 height 25
drag, startPoint x: 479, startPoint y: 366, endPoint x: 402, endPoint y: 374, distance: 77.0
click at [402, 373] on div "服務名稱/代號 洗髮(101) 服務名稱/代號 價格 250 價格 洗-技術協助-1 [PERSON_NAME]-8 洗-技術協助-1 洗-技術協助-2 洗-…" at bounding box center [491, 355] width 647 height 38
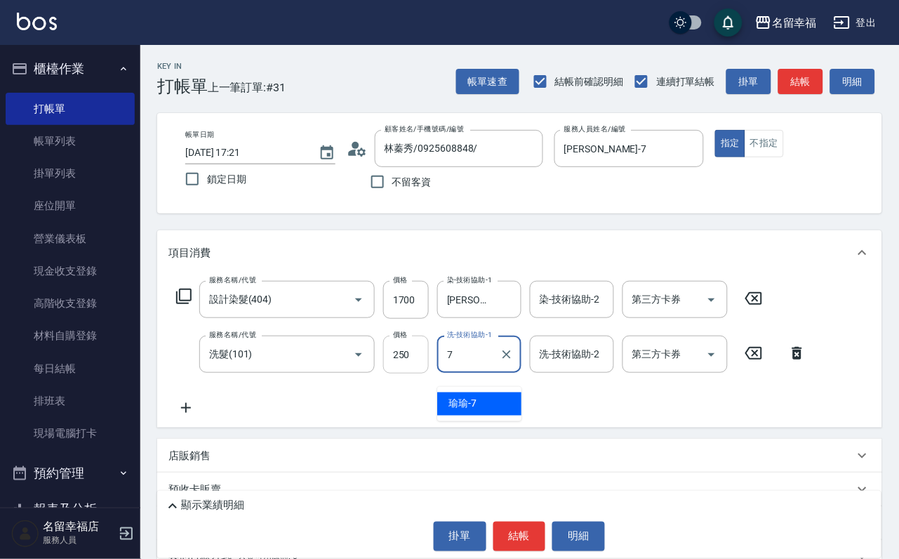
type input "[PERSON_NAME]-7"
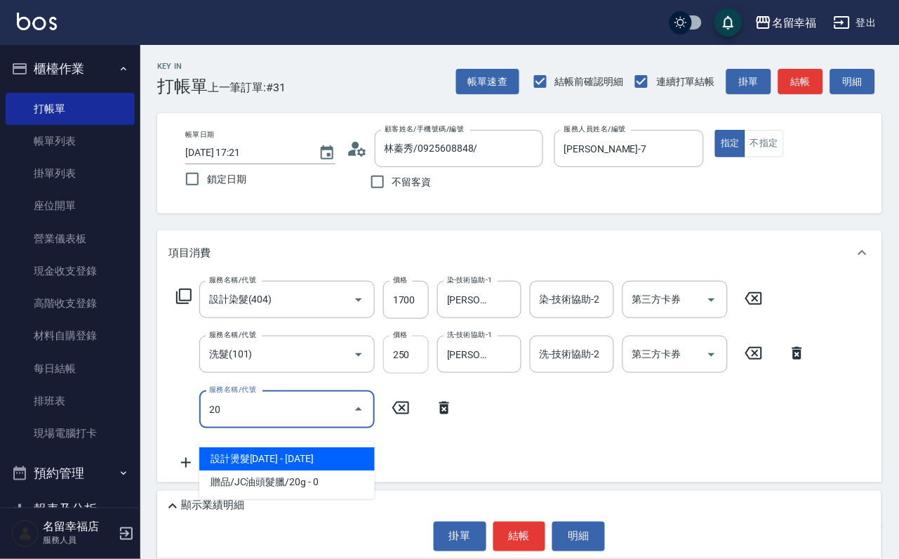
type input "202"
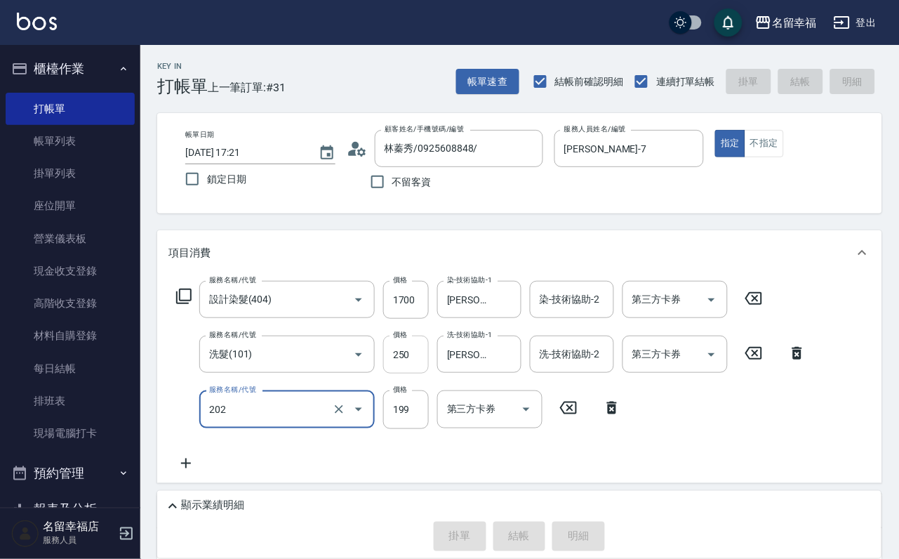
type input "[DATE] 17:32"
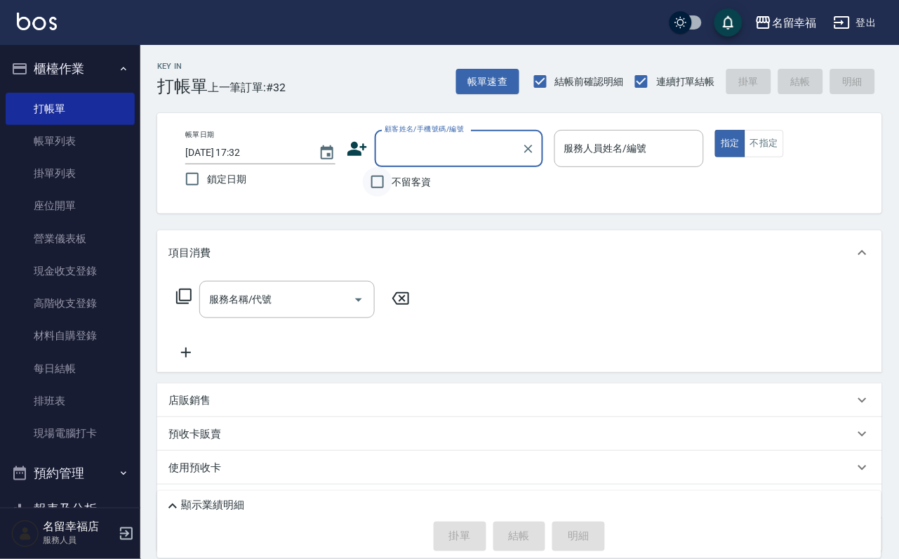
click at [373, 193] on input "不留客資" at bounding box center [377, 181] width 29 height 29
checkbox input "true"
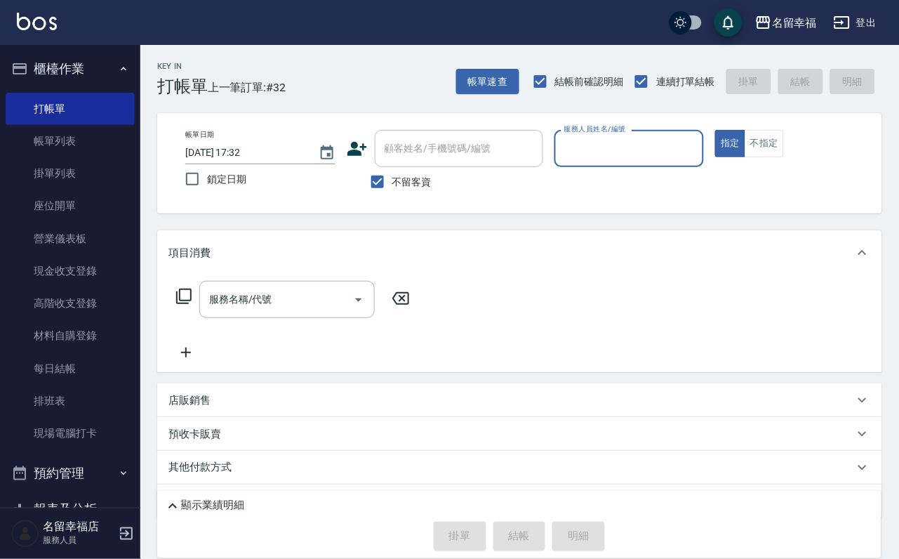
type input "ㄩ"
type input "品伶-M"
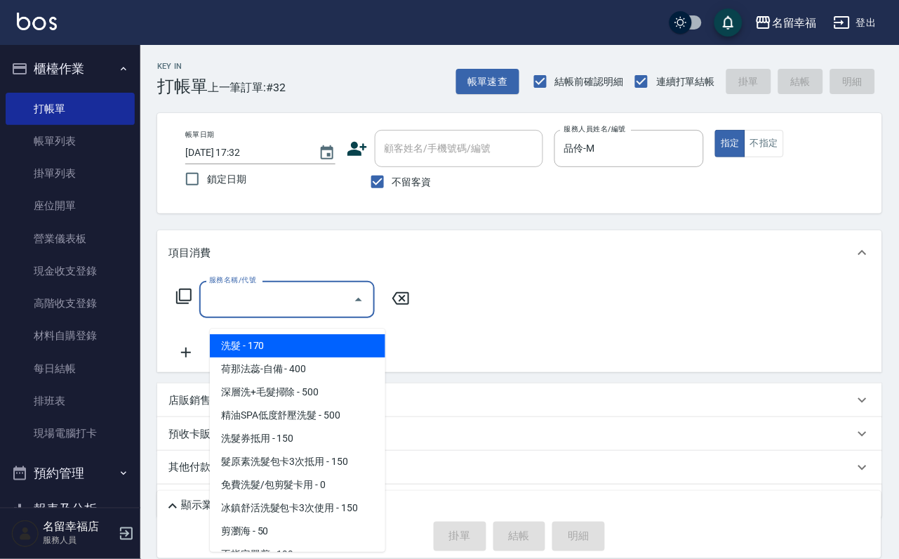
click at [234, 310] on input "服務名稱/代號" at bounding box center [277, 299] width 142 height 25
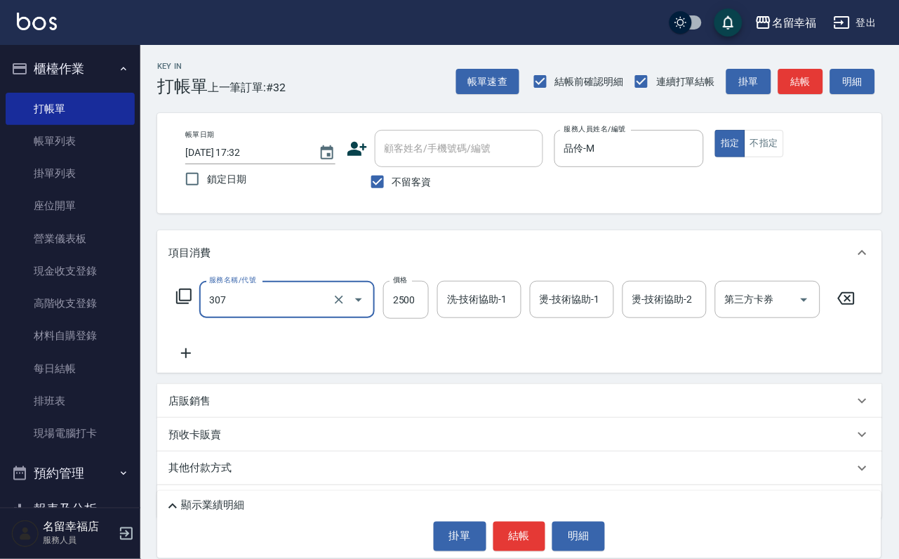
type input "設計燙髮2500(307)"
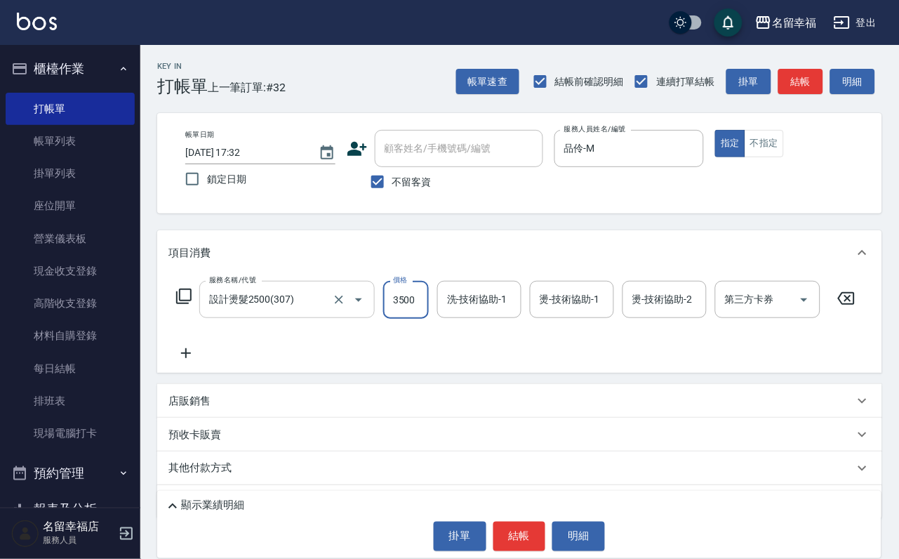
scroll to position [0, 1]
click at [411, 312] on input "3500" at bounding box center [406, 300] width 46 height 38
click at [420, 302] on input "3500" at bounding box center [406, 300] width 46 height 38
type input "3200"
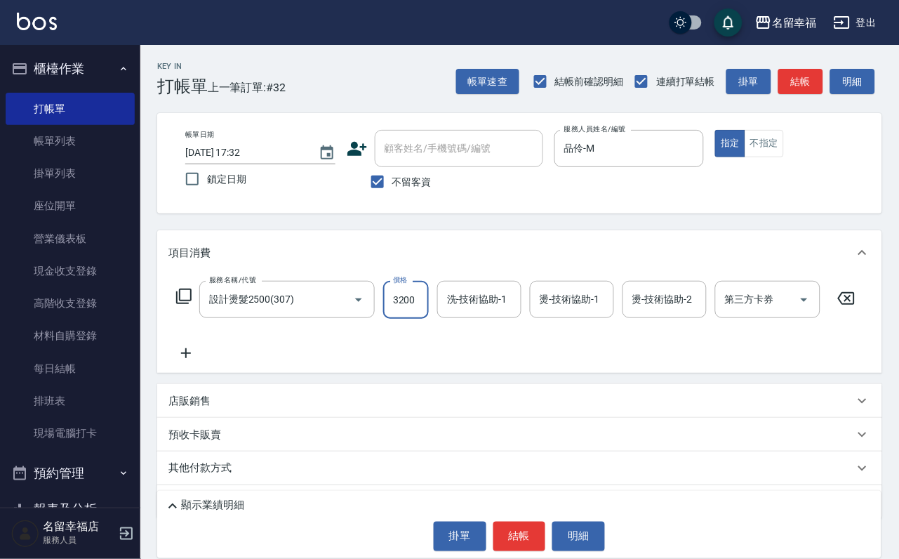
scroll to position [0, 0]
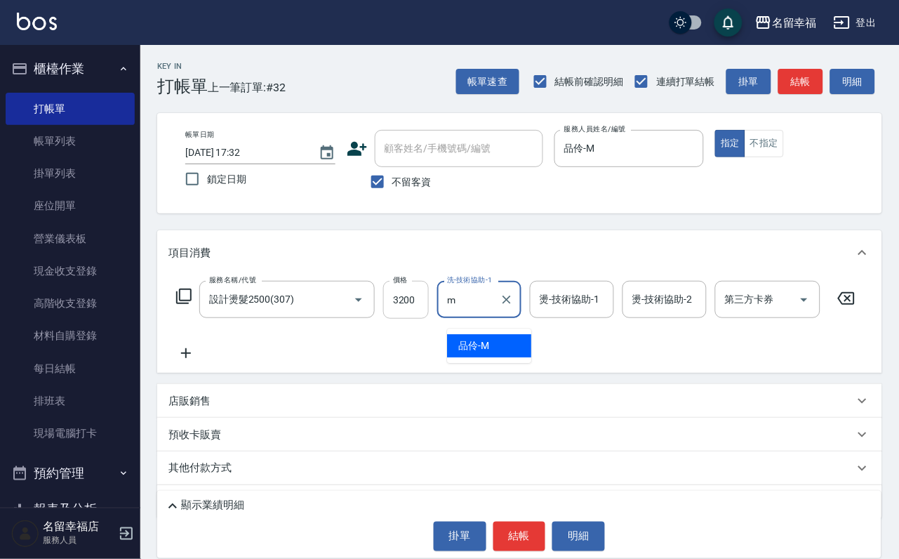
type input "品伶-M"
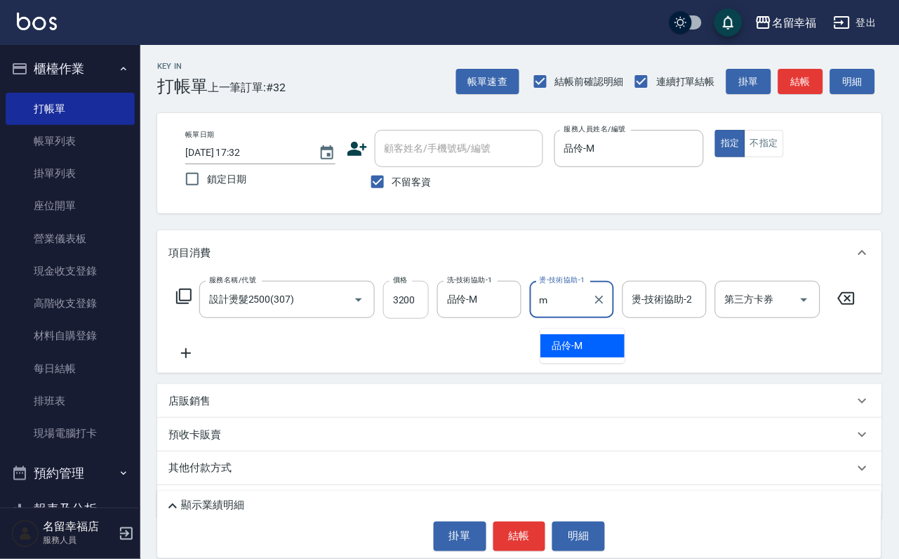
type input "品伶-M"
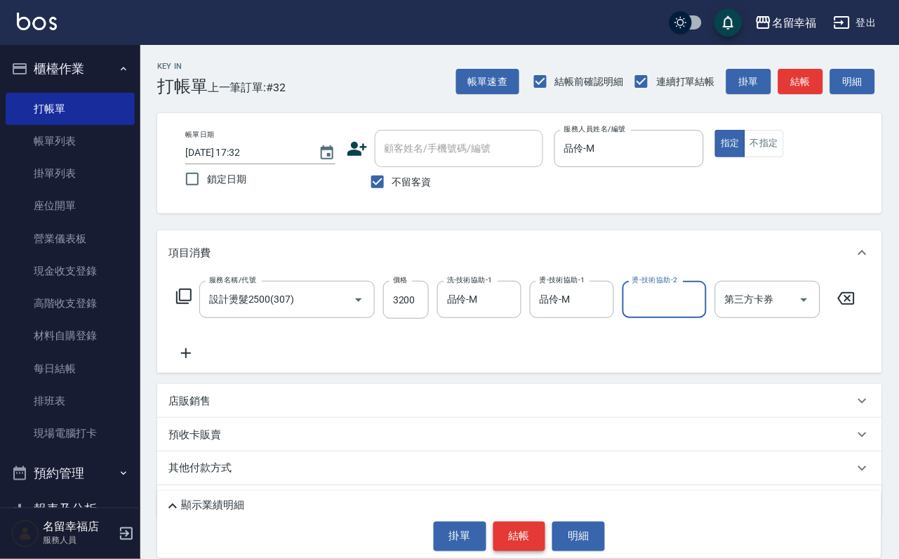
click at [515, 523] on button "結帳" at bounding box center [519, 536] width 53 height 29
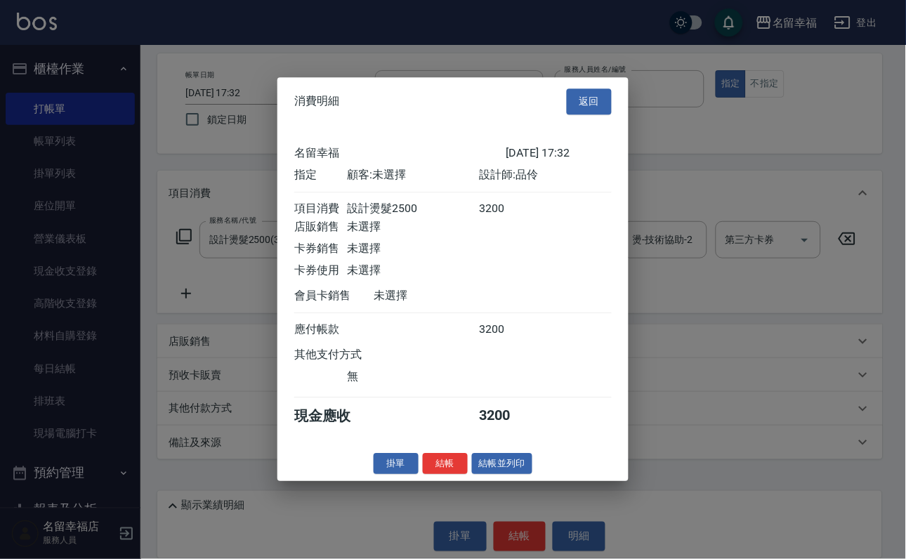
scroll to position [173, 0]
click at [437, 475] on button "結帳" at bounding box center [445, 464] width 45 height 22
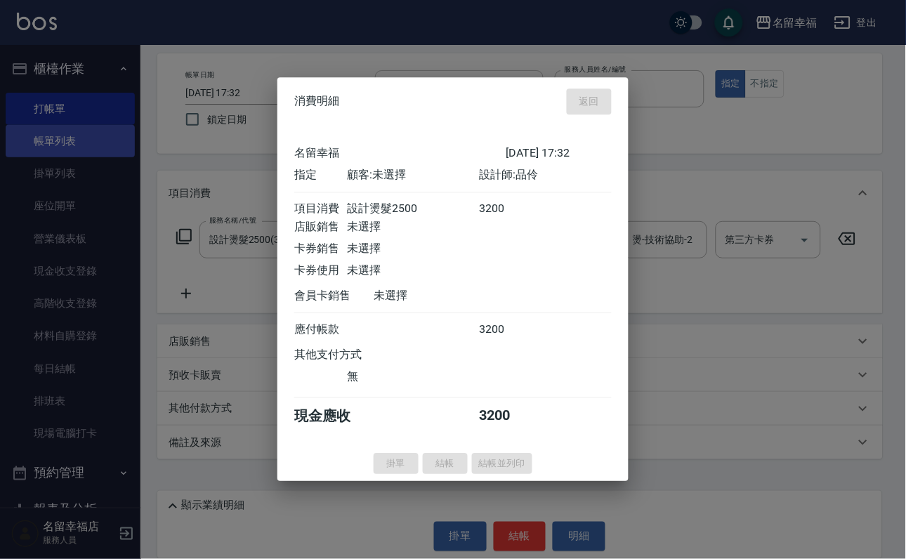
type input "[DATE] 17:40"
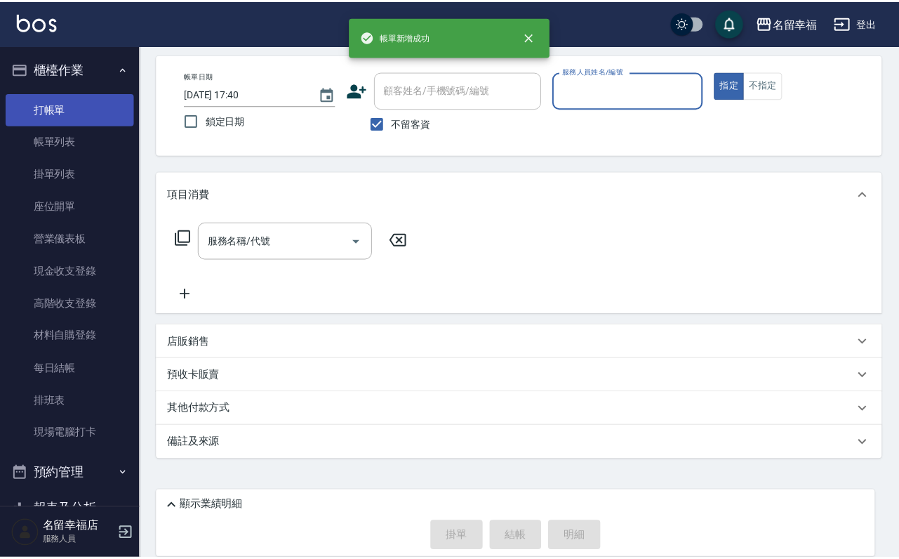
scroll to position [84, 0]
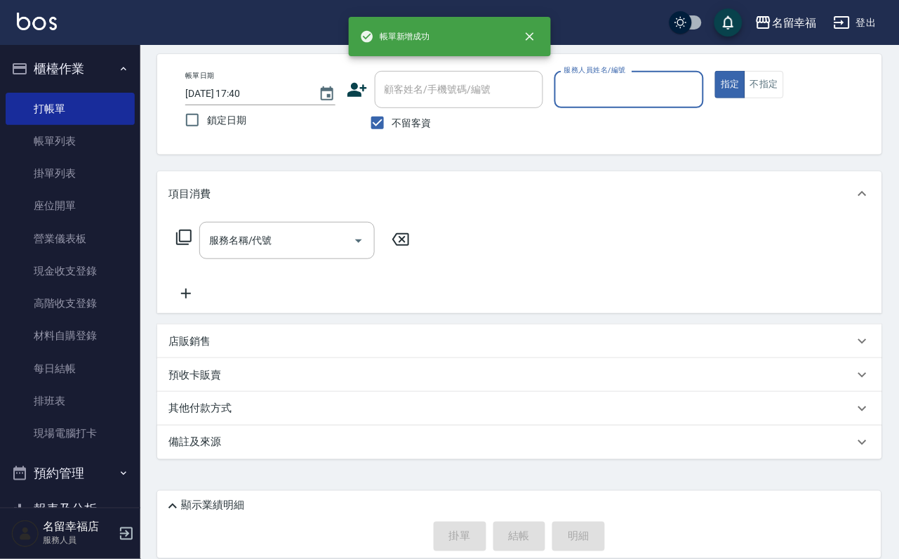
drag, startPoint x: 73, startPoint y: 145, endPoint x: 138, endPoint y: 160, distance: 66.9
click at [73, 144] on link "帳單列表" at bounding box center [70, 141] width 129 height 32
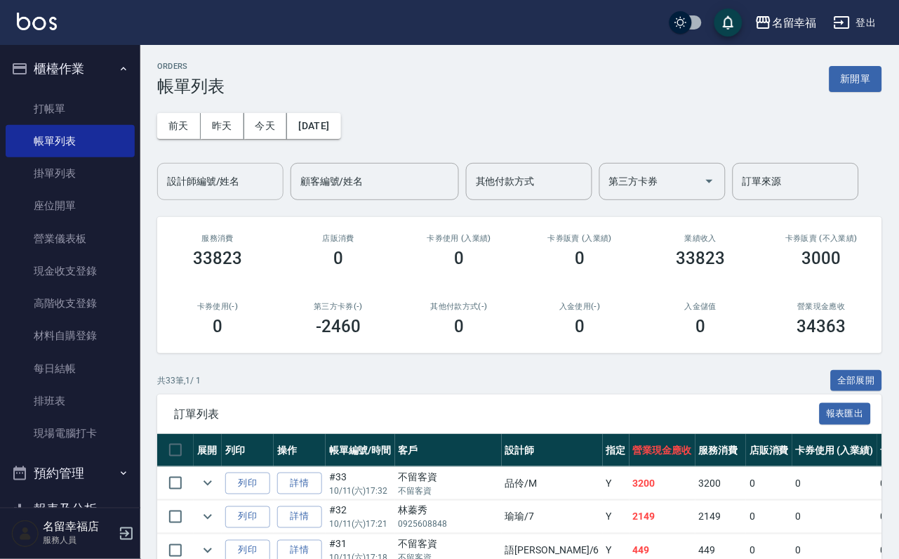
click at [224, 181] on input "設計師編號/姓名" at bounding box center [221, 181] width 114 height 25
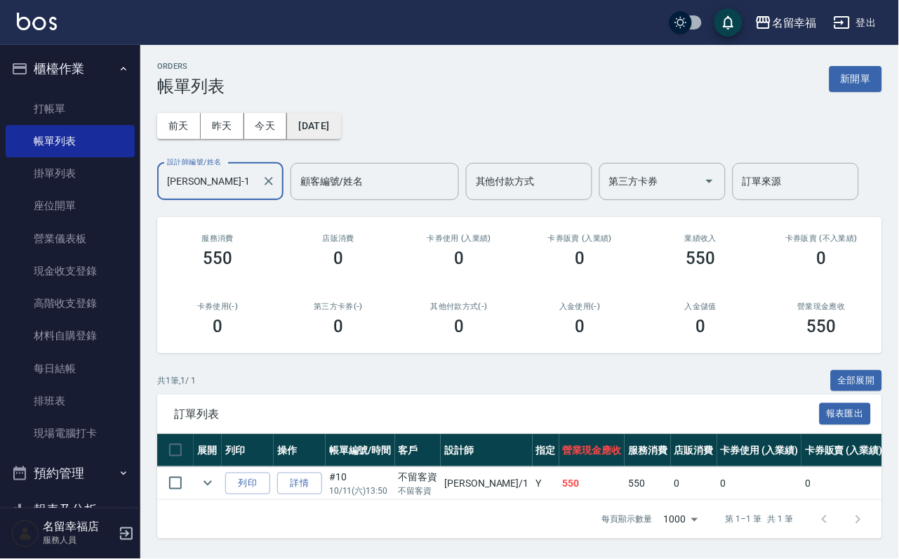
scroll to position [74, 0]
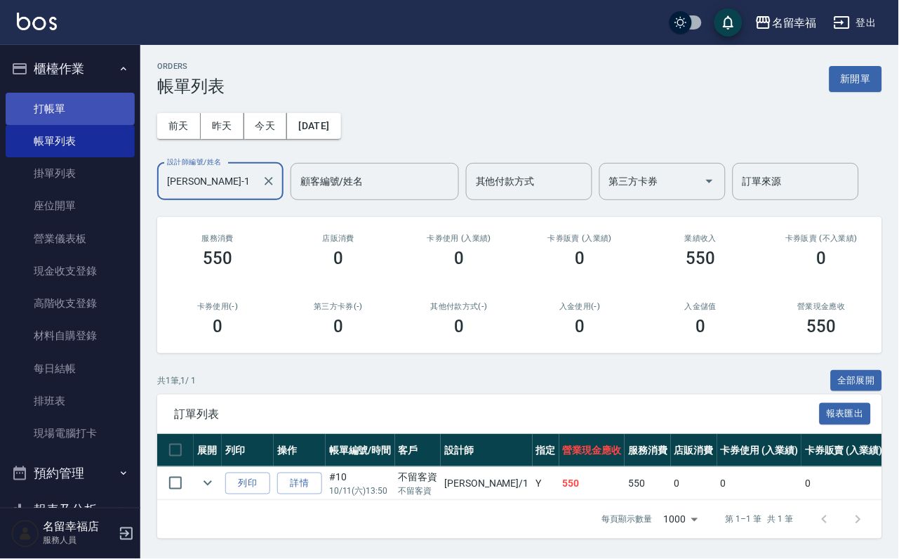
type input "[PERSON_NAME]-1"
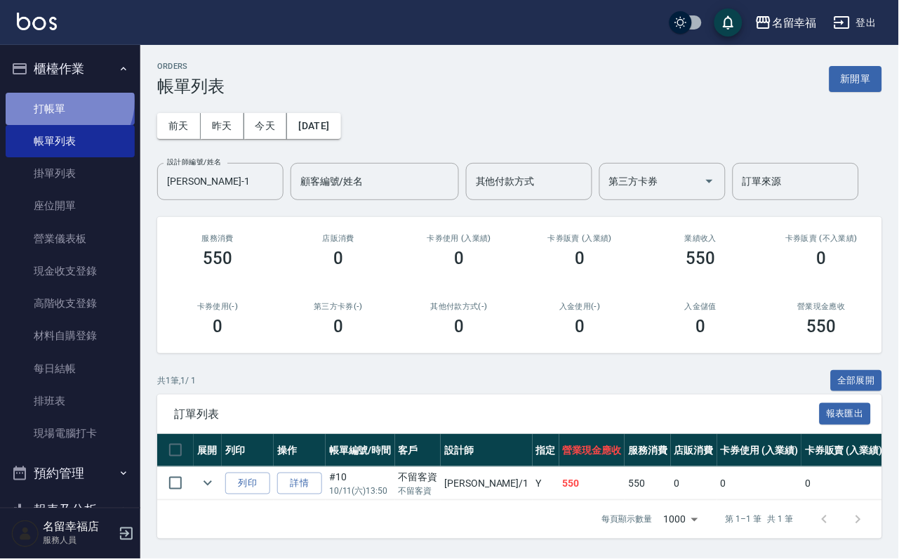
click at [65, 106] on link "打帳單" at bounding box center [70, 109] width 129 height 32
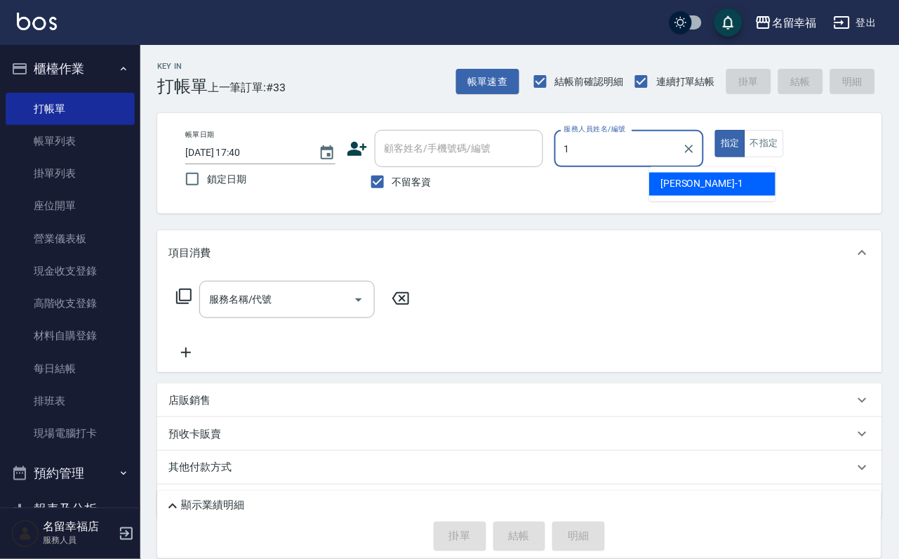
type input "[PERSON_NAME]-1"
type button "true"
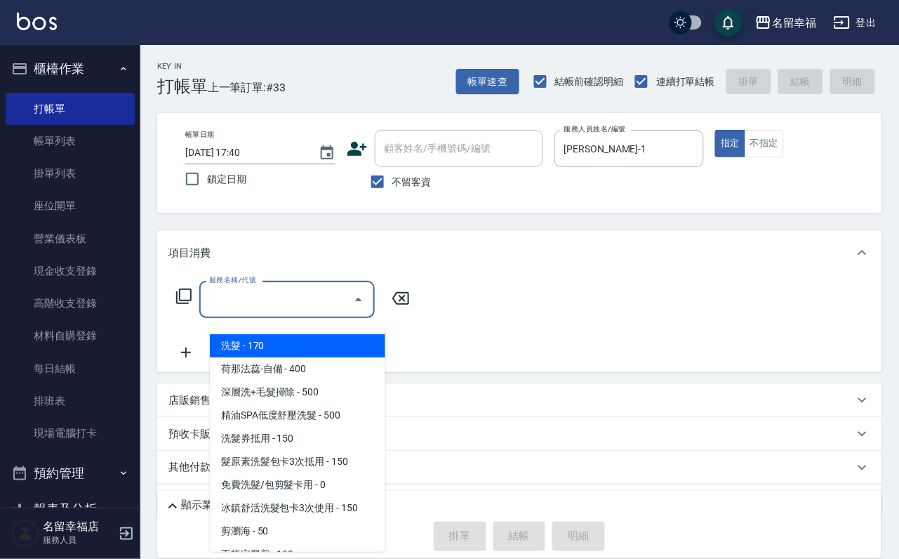
drag, startPoint x: 246, startPoint y: 305, endPoint x: 227, endPoint y: 288, distance: 25.8
click at [244, 303] on input "服務名稱/代號" at bounding box center [277, 299] width 142 height 25
click at [181, 304] on icon at bounding box center [183, 296] width 15 height 15
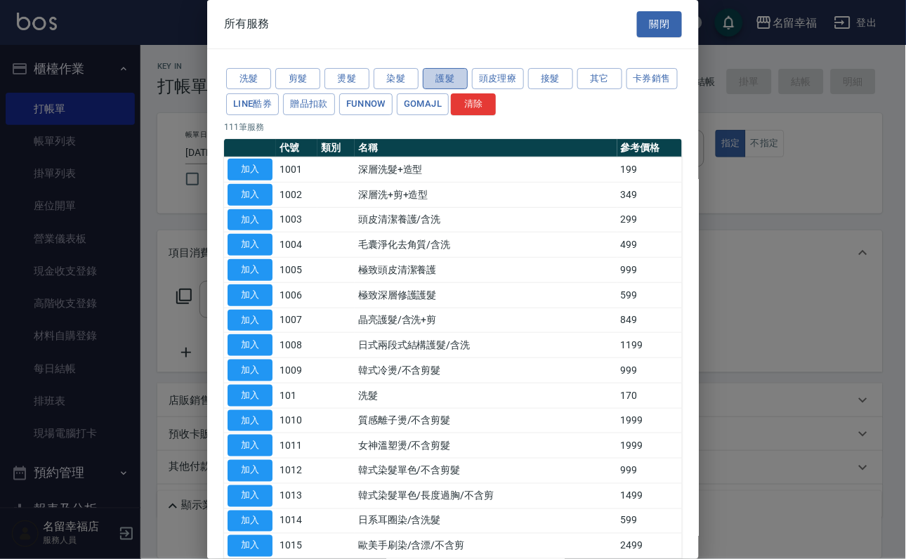
click at [448, 86] on button "護髮" at bounding box center [445, 79] width 45 height 22
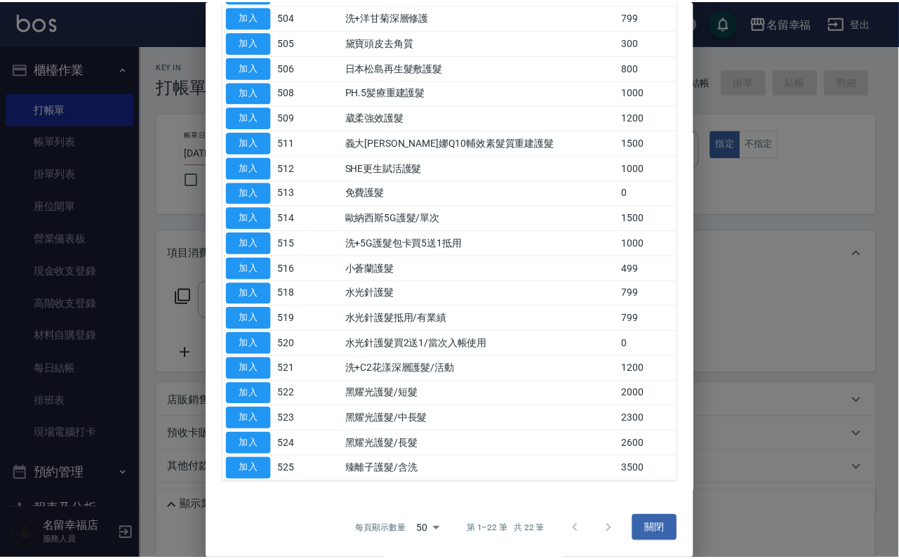
scroll to position [373, 0]
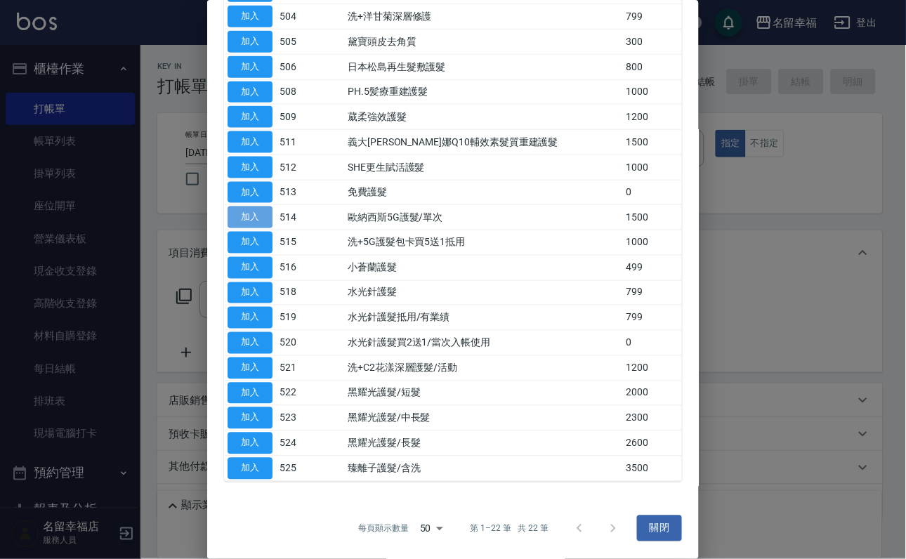
click at [251, 213] on button "加入" at bounding box center [249, 217] width 45 height 22
type input "歐納西斯5G護髮/單次(514)"
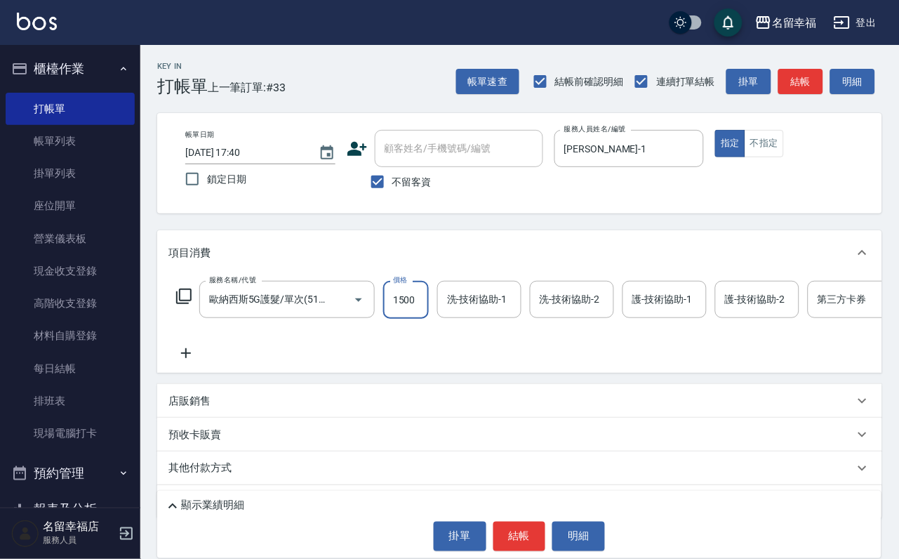
click at [425, 314] on input "1500" at bounding box center [406, 300] width 46 height 38
type input "1099"
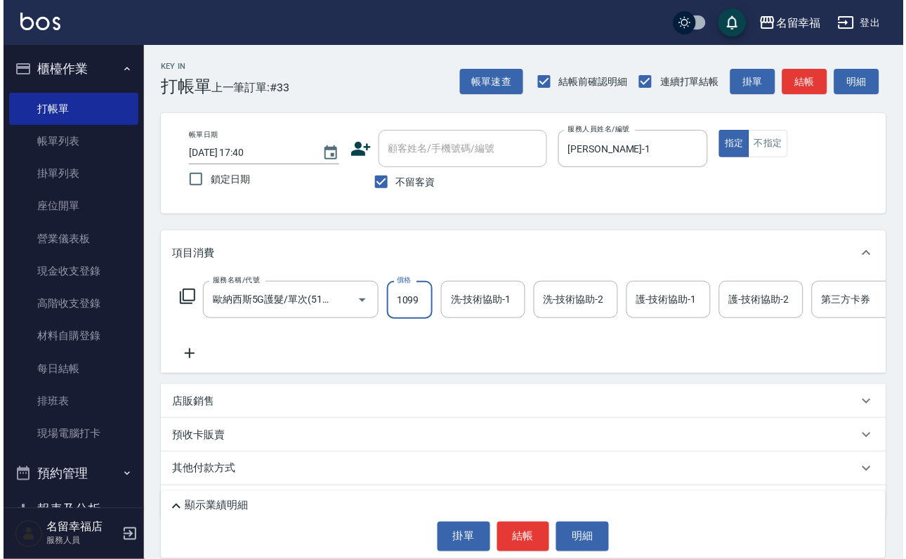
scroll to position [0, 0]
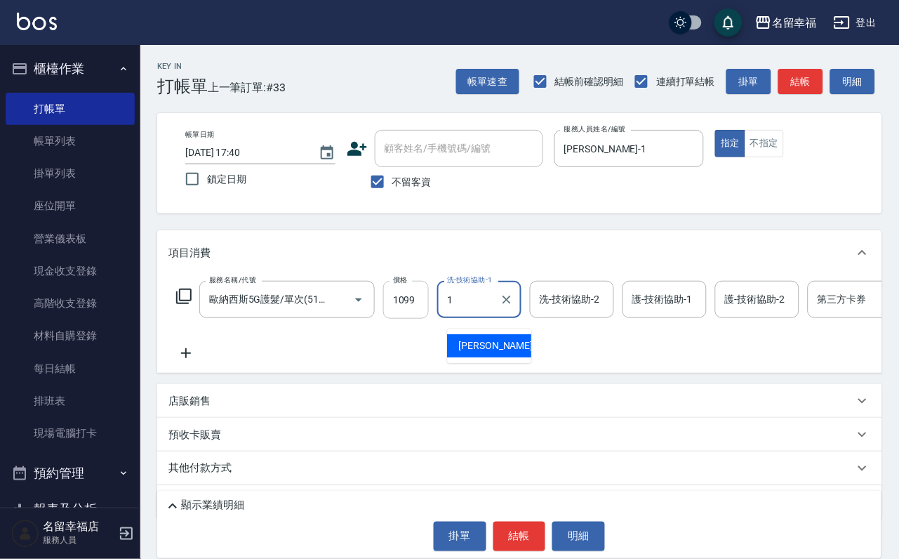
type input "[PERSON_NAME]-1"
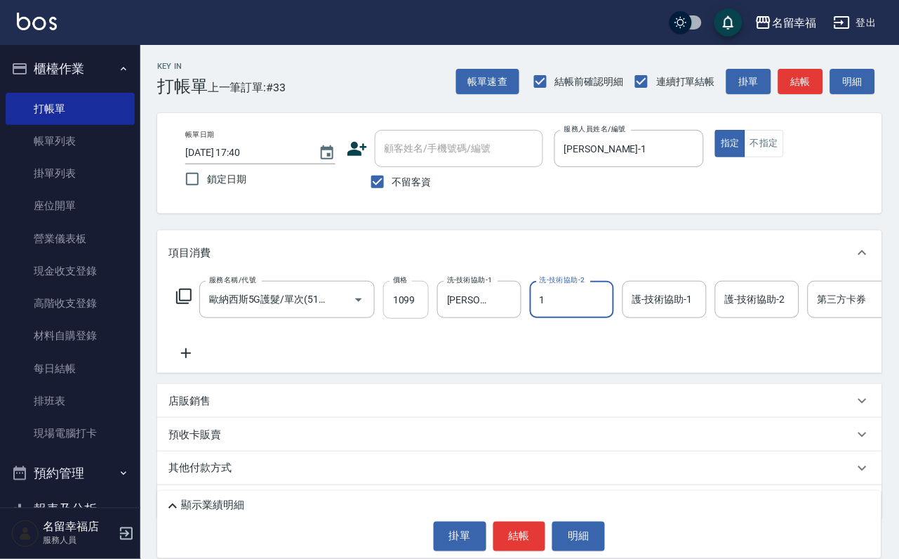
type input "[PERSON_NAME]-1"
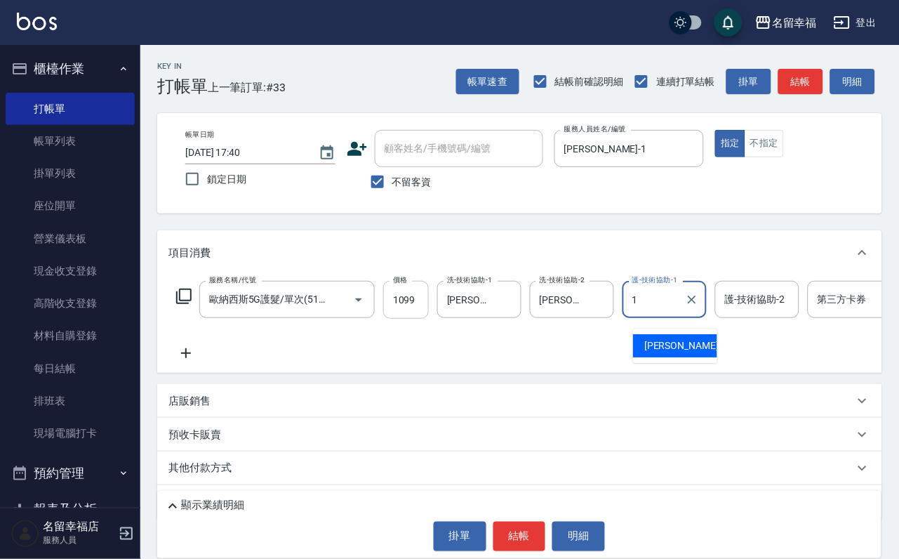
type input "[PERSON_NAME]-1"
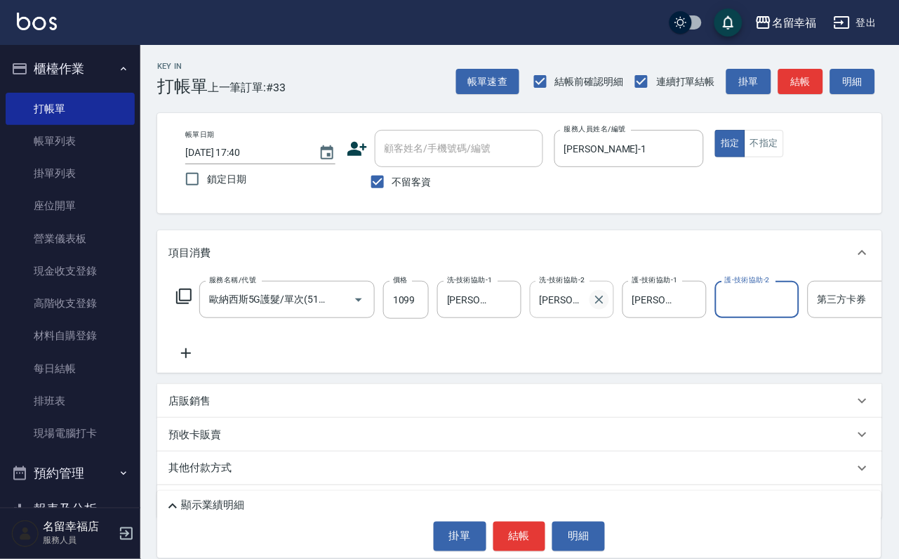
click at [606, 303] on icon "Clear" at bounding box center [599, 300] width 14 height 14
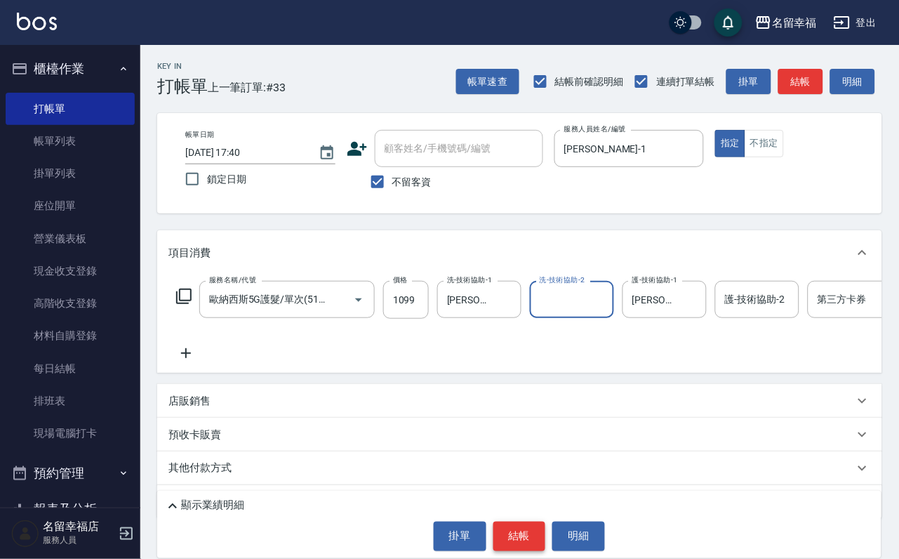
click at [510, 548] on button "結帳" at bounding box center [519, 536] width 53 height 29
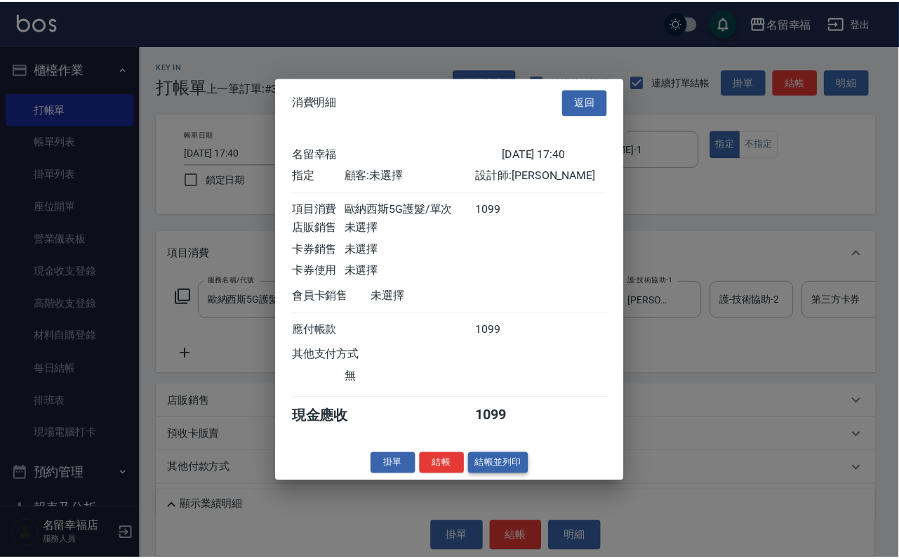
scroll to position [173, 0]
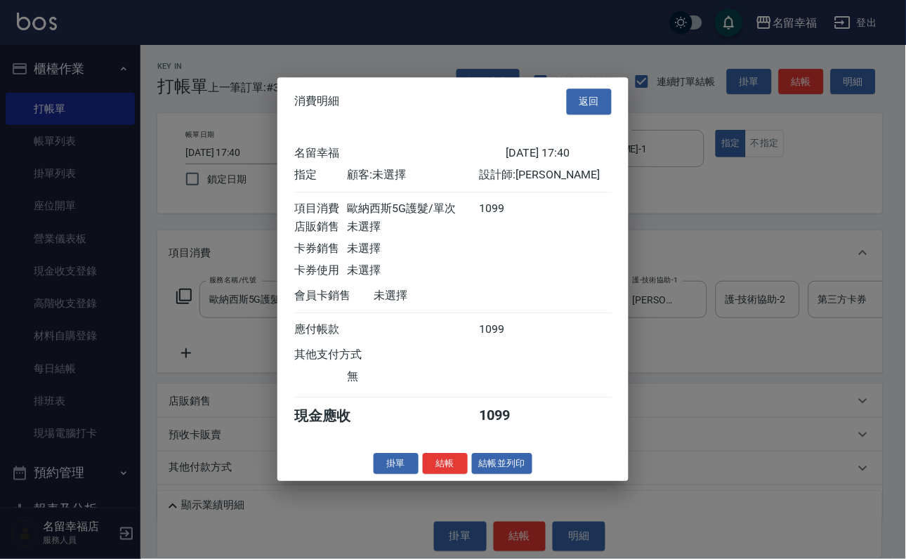
click at [433, 475] on button "結帳" at bounding box center [445, 464] width 45 height 22
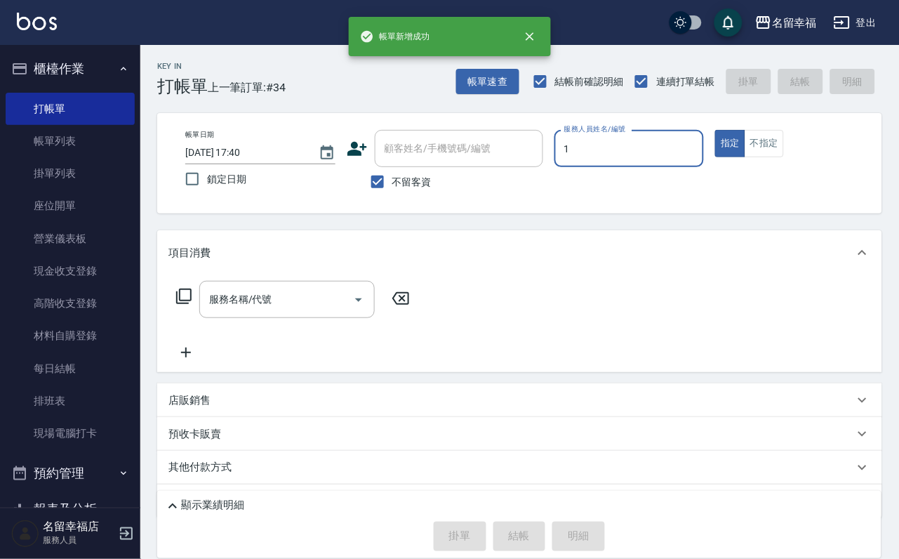
type input "[PERSON_NAME]-1"
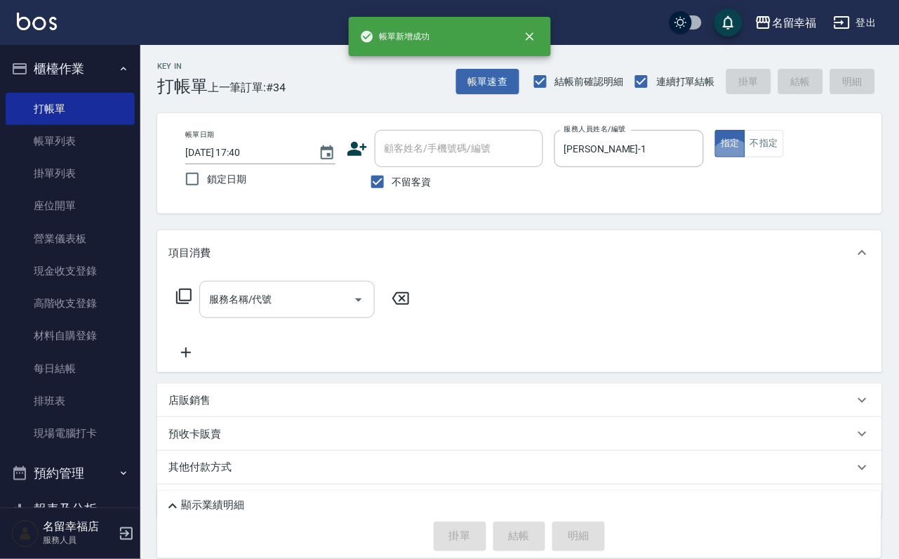
click at [312, 312] on input "服務名稱/代號" at bounding box center [277, 299] width 142 height 25
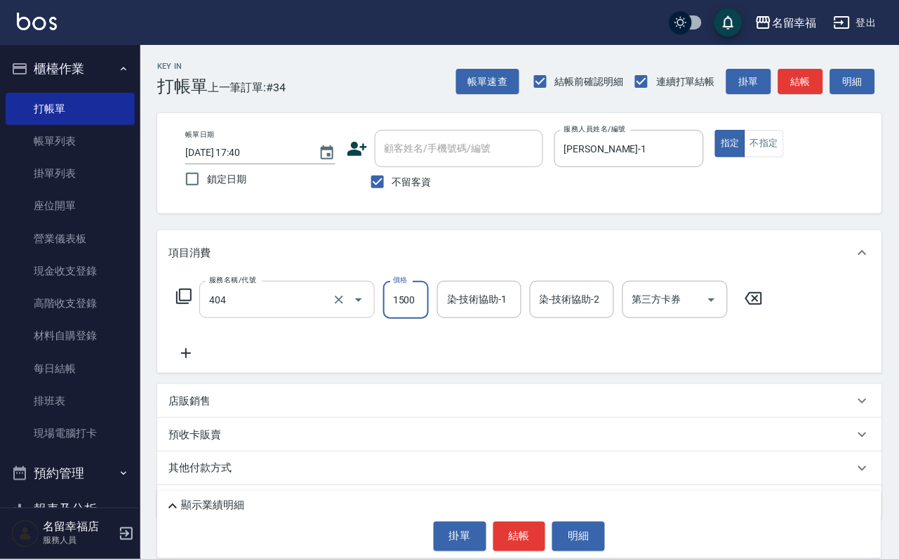
type input "設計染髮(404)"
type input "1299"
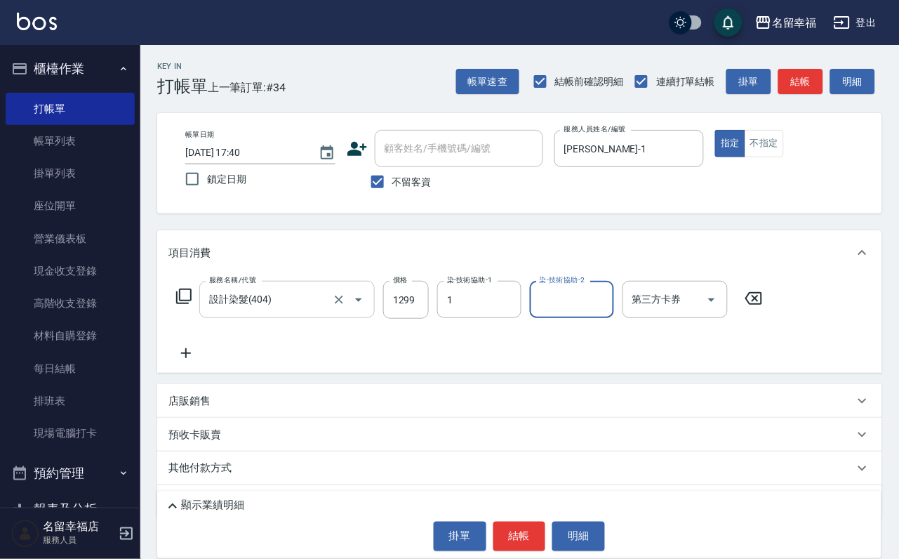
type input "[PERSON_NAME]-1"
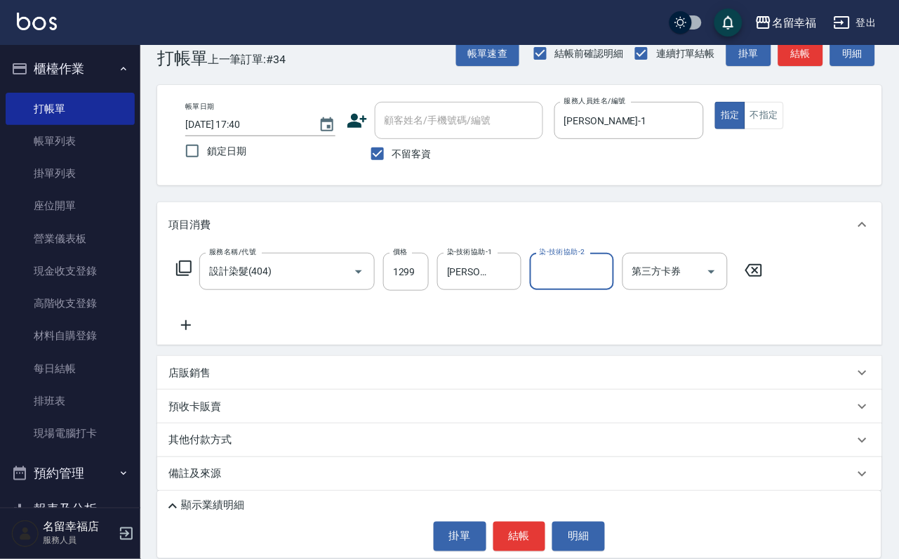
scroll to position [84, 0]
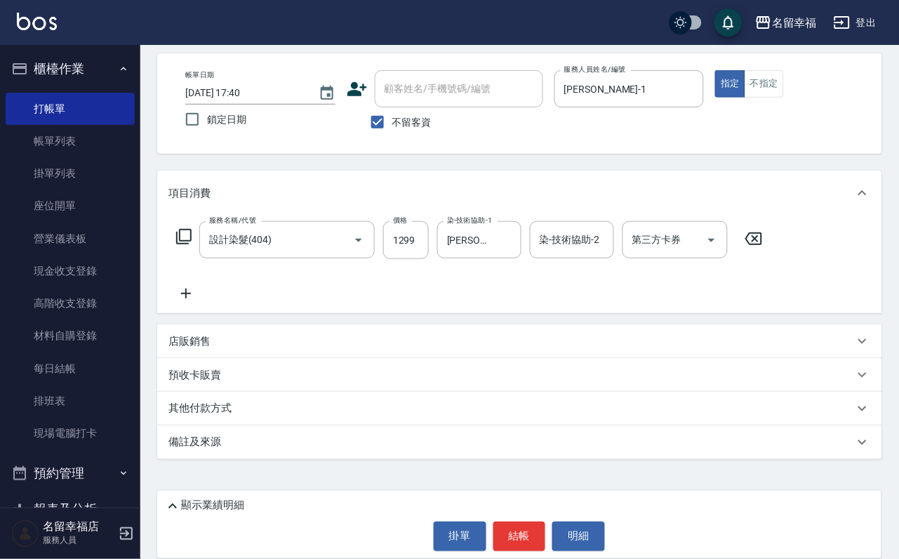
click at [230, 330] on div "店販銷售" at bounding box center [519, 341] width 725 height 34
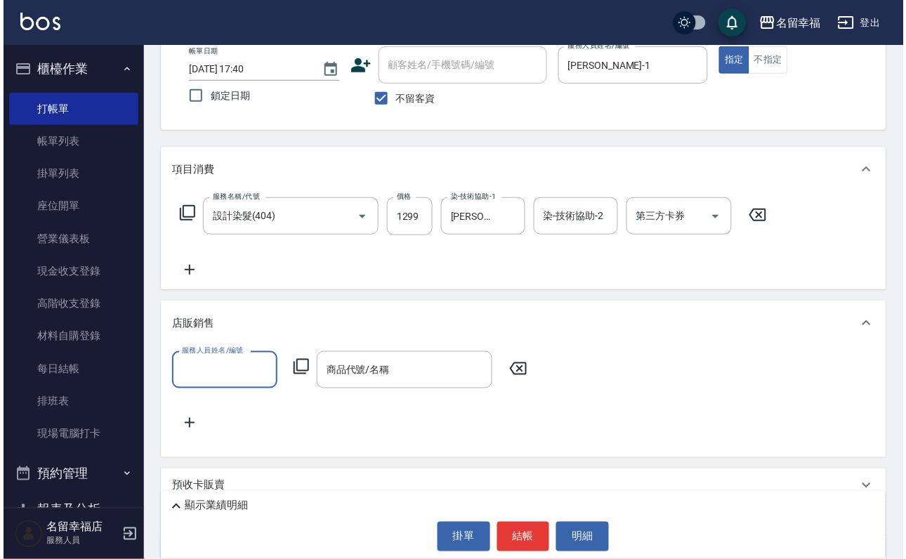
scroll to position [0, 0]
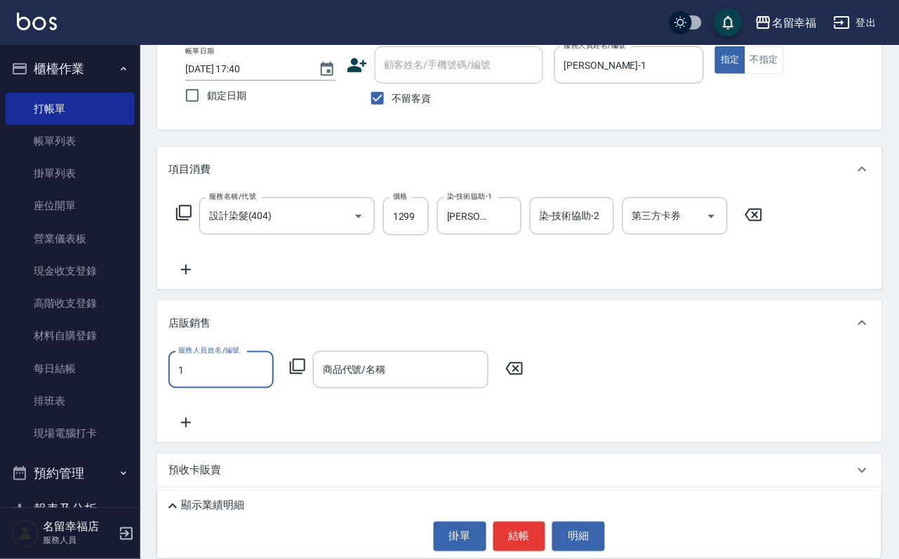
type input "[PERSON_NAME]-1"
click at [306, 375] on icon at bounding box center [297, 366] width 17 height 17
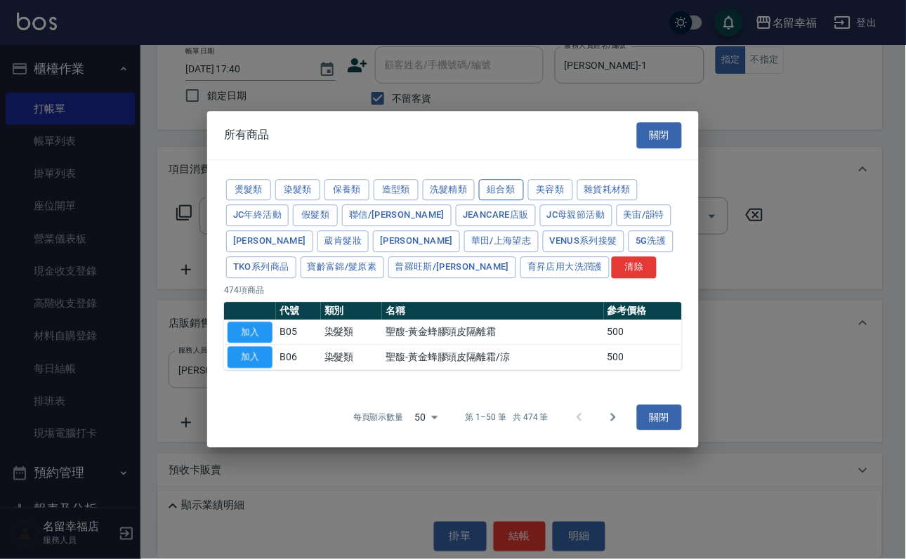
click at [524, 179] on button "組合類" at bounding box center [501, 190] width 45 height 22
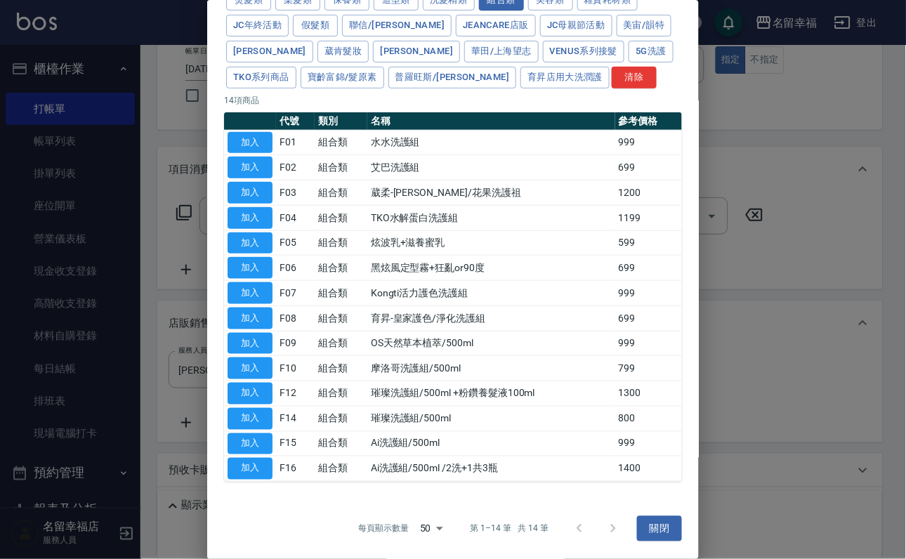
scroll to position [341, 0]
click at [252, 433] on button "加入" at bounding box center [249, 444] width 45 height 22
type input "Ai洗護組/500ml"
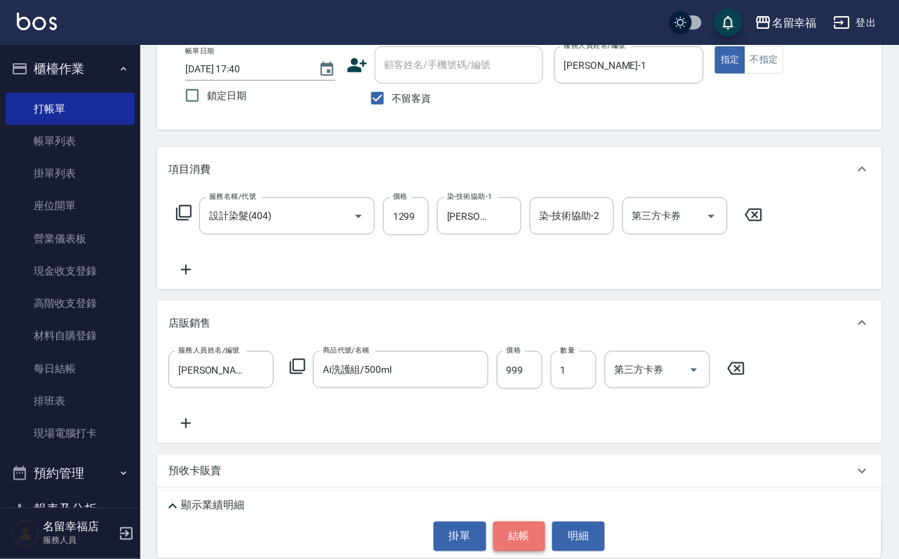
click at [524, 531] on button "結帳" at bounding box center [519, 536] width 53 height 29
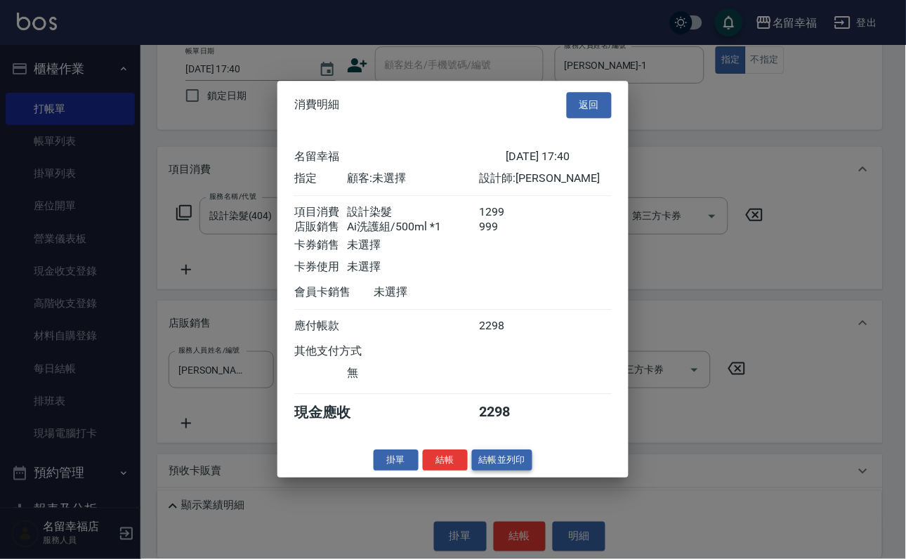
scroll to position [166, 0]
click at [423, 471] on button "結帳" at bounding box center [445, 460] width 45 height 22
type input "[DATE] 17:41"
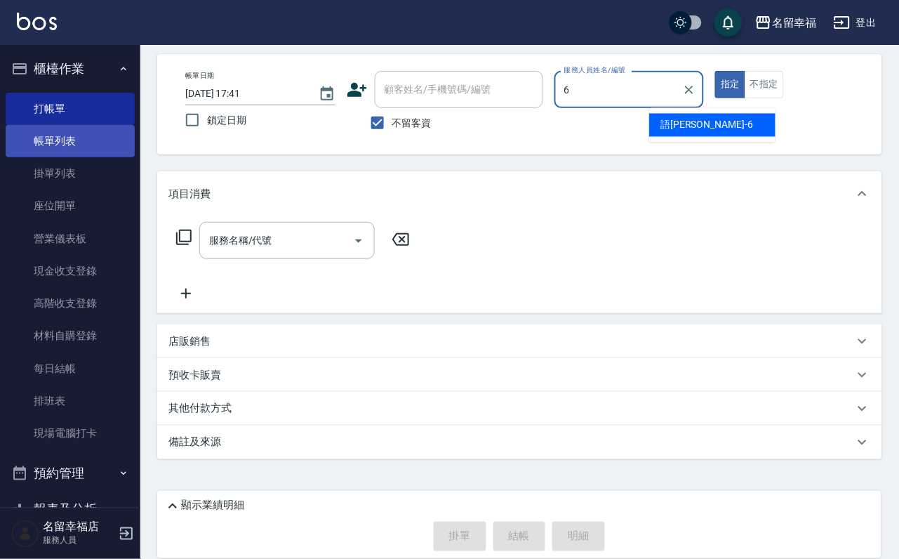
type input "語[PERSON_NAME]-6"
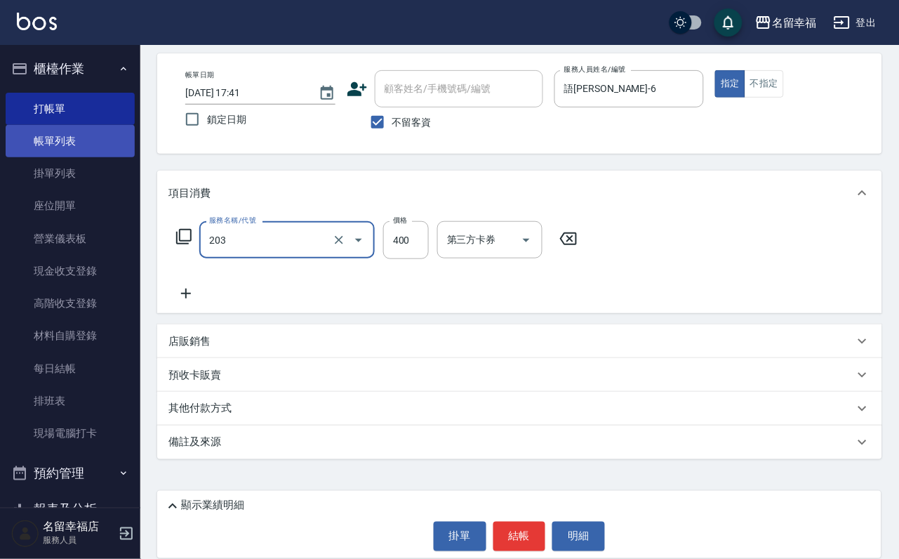
type input "指定單剪(203)"
type input "200"
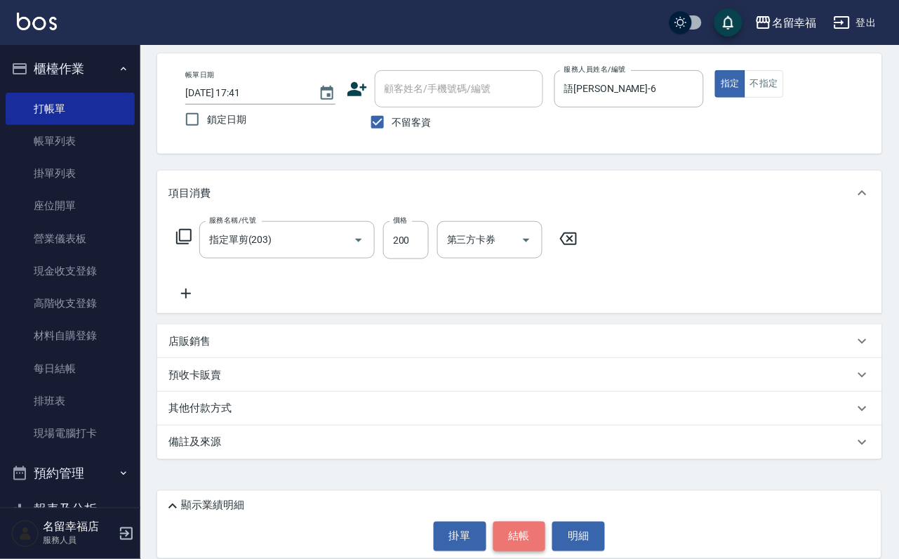
drag, startPoint x: 517, startPoint y: 546, endPoint x: 519, endPoint y: 537, distance: 9.4
click at [519, 538] on button "結帳" at bounding box center [519, 536] width 53 height 29
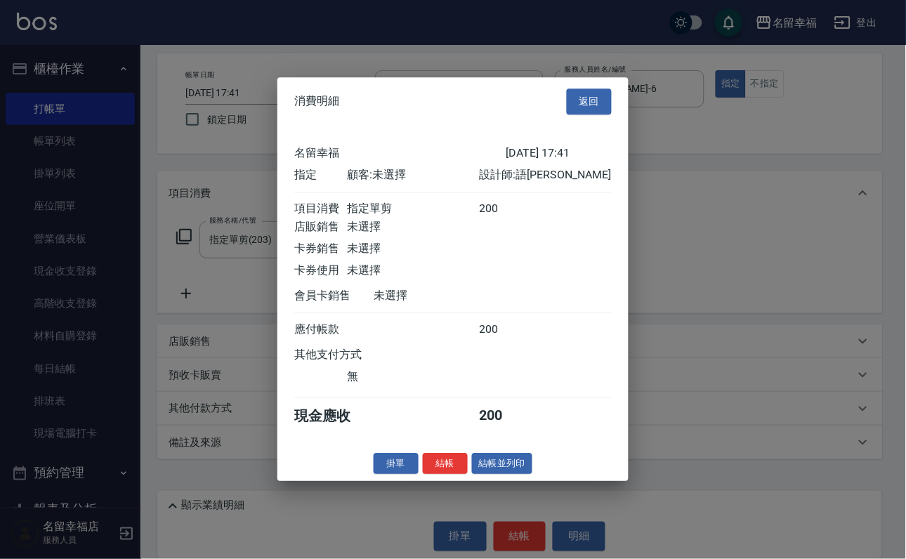
scroll to position [173, 0]
click at [426, 475] on button "結帳" at bounding box center [445, 464] width 45 height 22
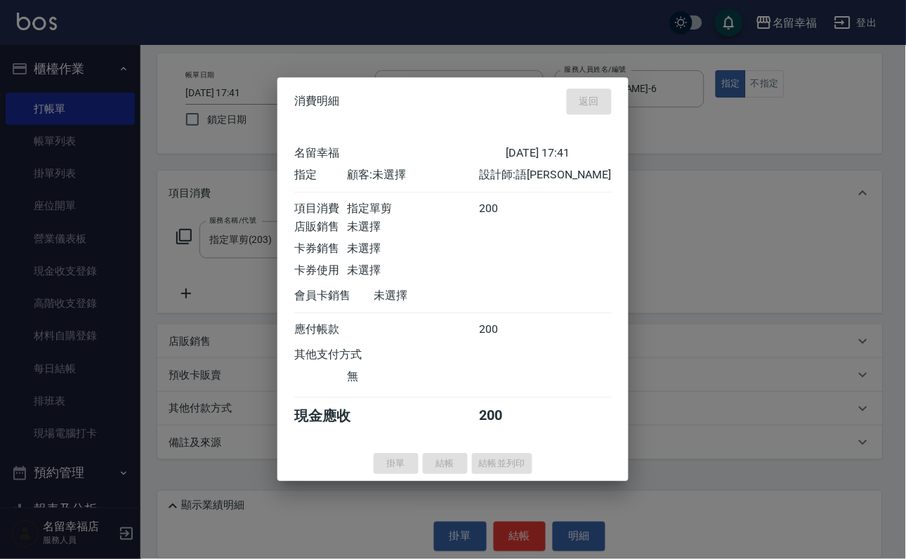
type input "[DATE] 18:01"
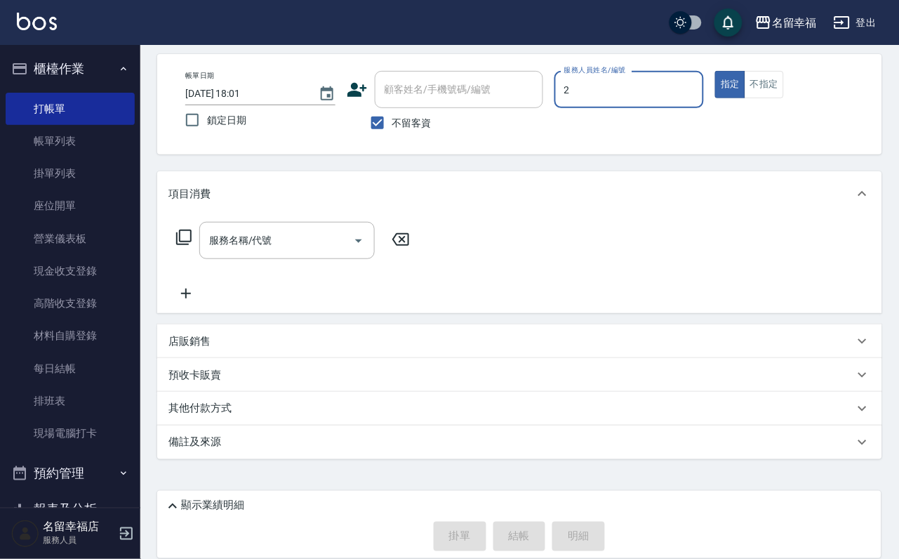
type input "碧涵-2"
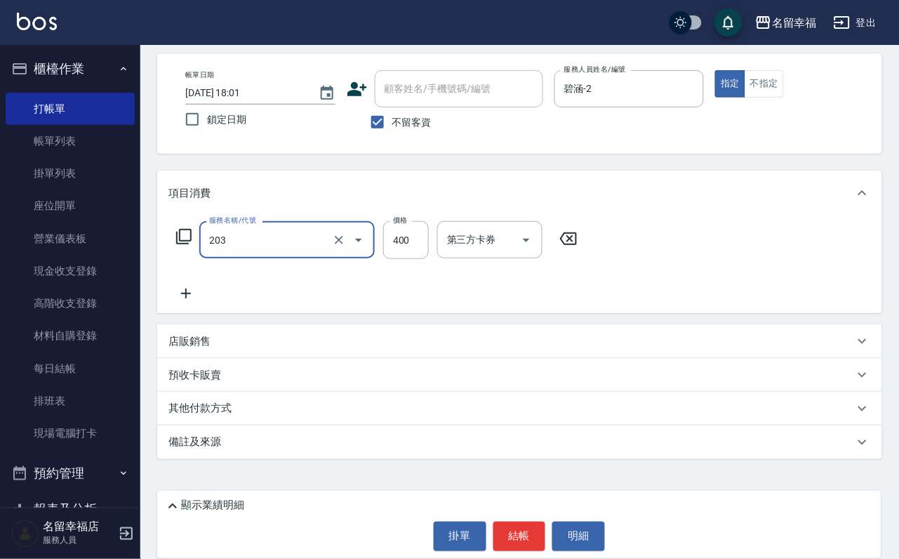
type input "指定單剪(203)"
type input "250"
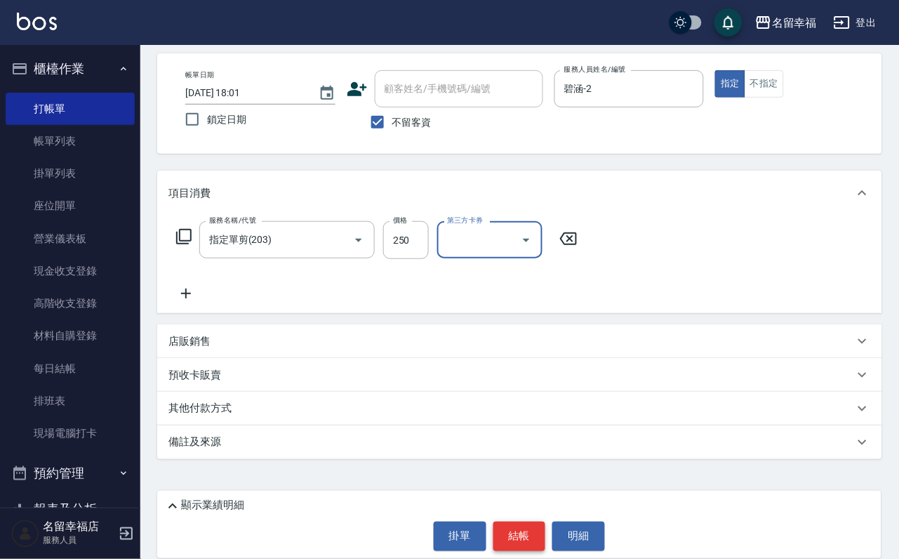
click at [523, 528] on button "結帳" at bounding box center [519, 536] width 53 height 29
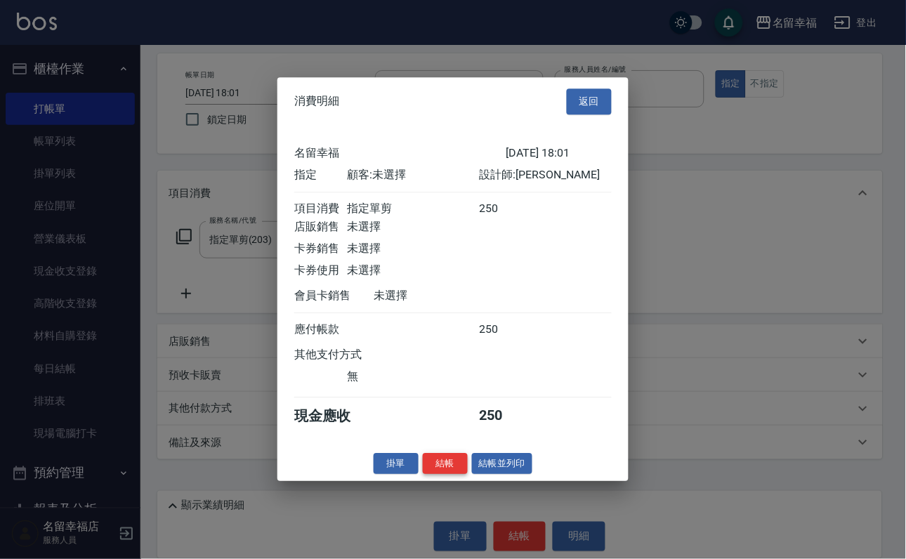
click at [430, 475] on button "結帳" at bounding box center [445, 464] width 45 height 22
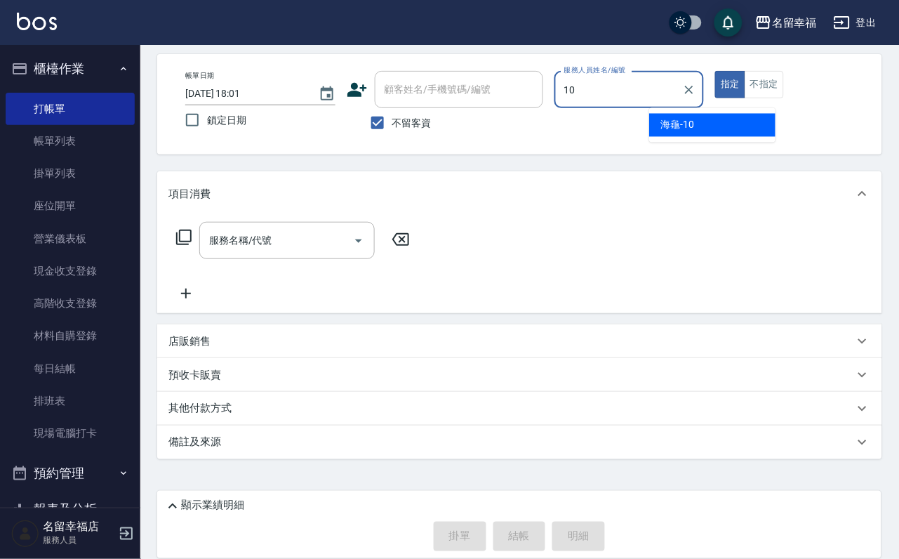
type input "海龜-10"
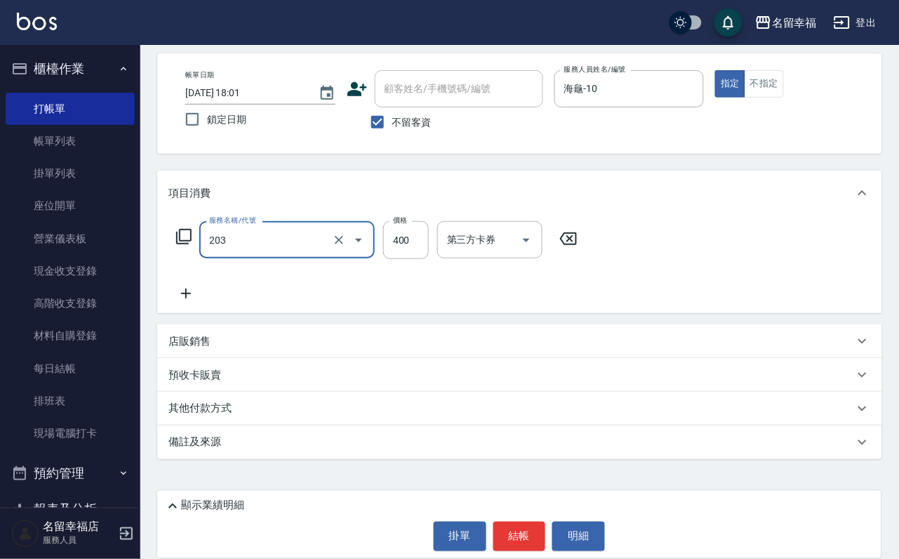
type input "指定單剪(203)"
type input "250"
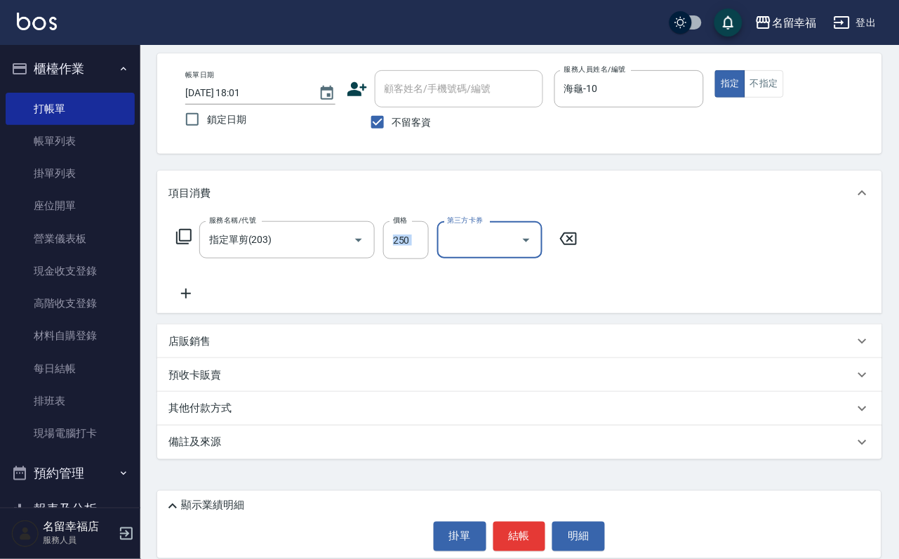
click at [397, 558] on html "名留幸福 登出 櫃檯作業 打帳單 帳單列表 掛單列表 座位開單 營業儀表板 現金收支登錄 高階收支登錄 材料自購登錄 每日結帳 排班表 現場電腦打卡 預約管理…" at bounding box center [449, 249] width 899 height 618
click at [514, 533] on button "結帳" at bounding box center [519, 536] width 53 height 29
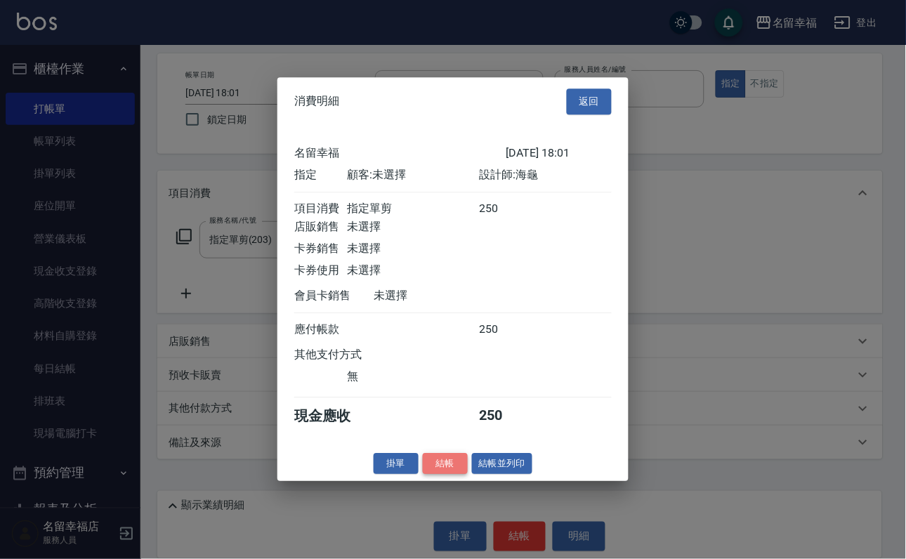
click at [431, 475] on button "結帳" at bounding box center [445, 464] width 45 height 22
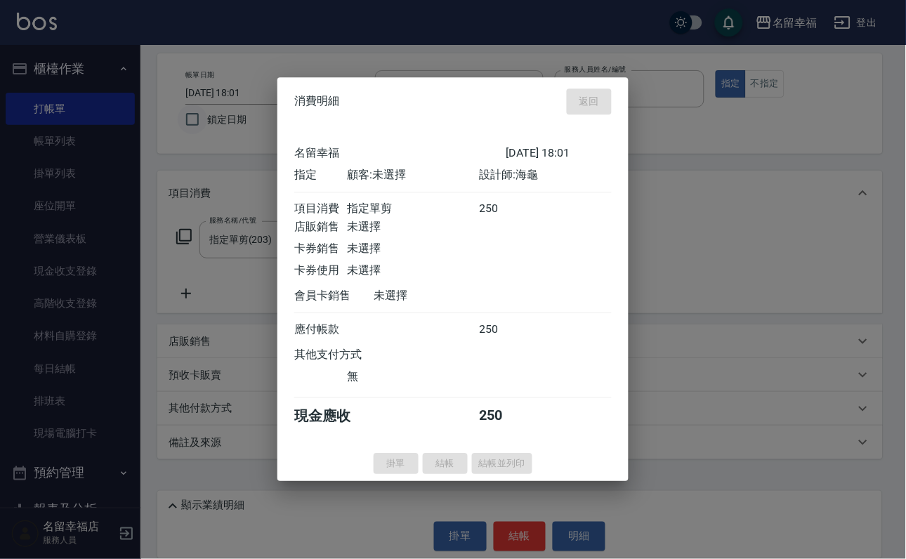
type input "[DATE] 18:06"
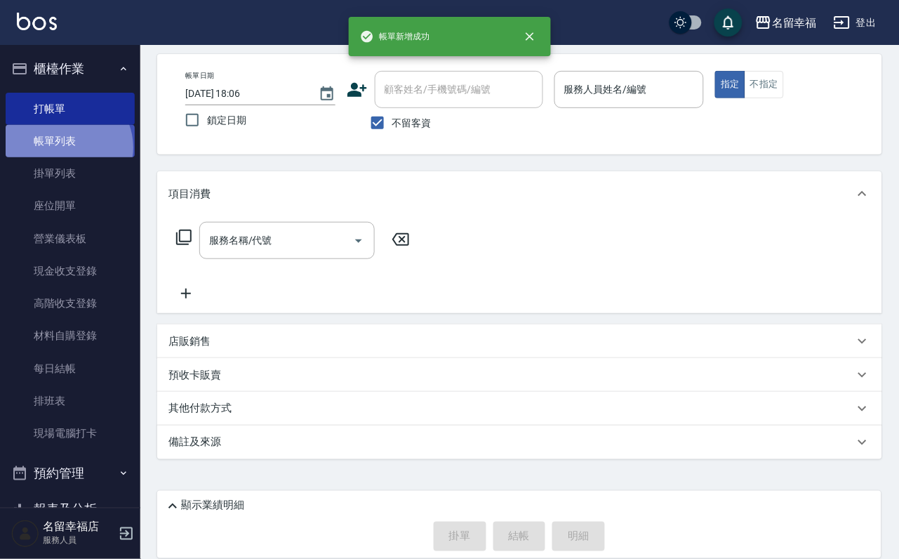
drag, startPoint x: 67, startPoint y: 155, endPoint x: 84, endPoint y: 150, distance: 18.2
click at [67, 154] on link "帳單列表" at bounding box center [70, 141] width 129 height 32
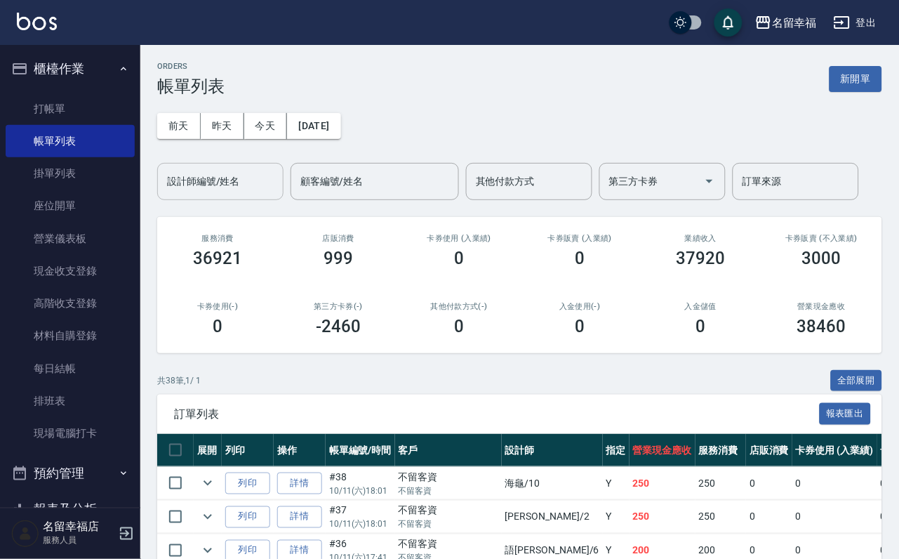
click at [211, 185] on input "設計師編號/姓名" at bounding box center [221, 181] width 114 height 25
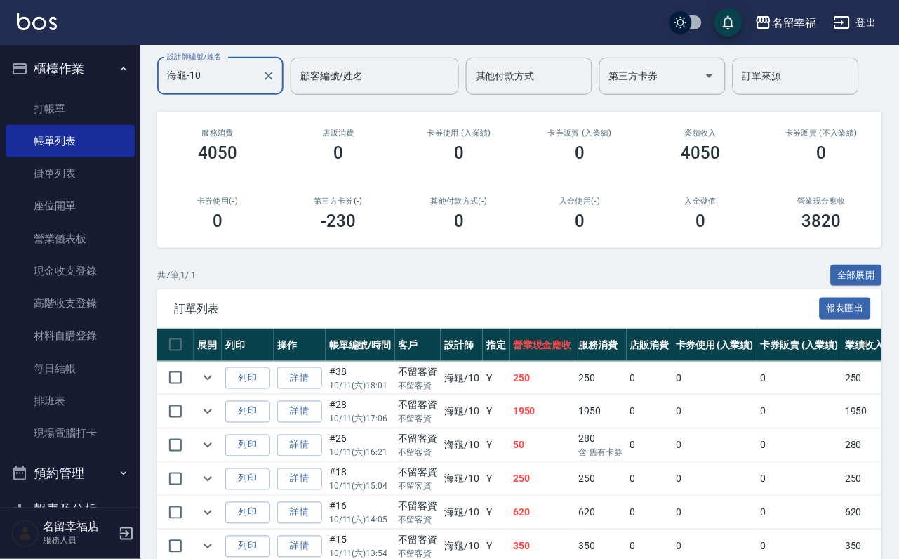
scroll to position [211, 0]
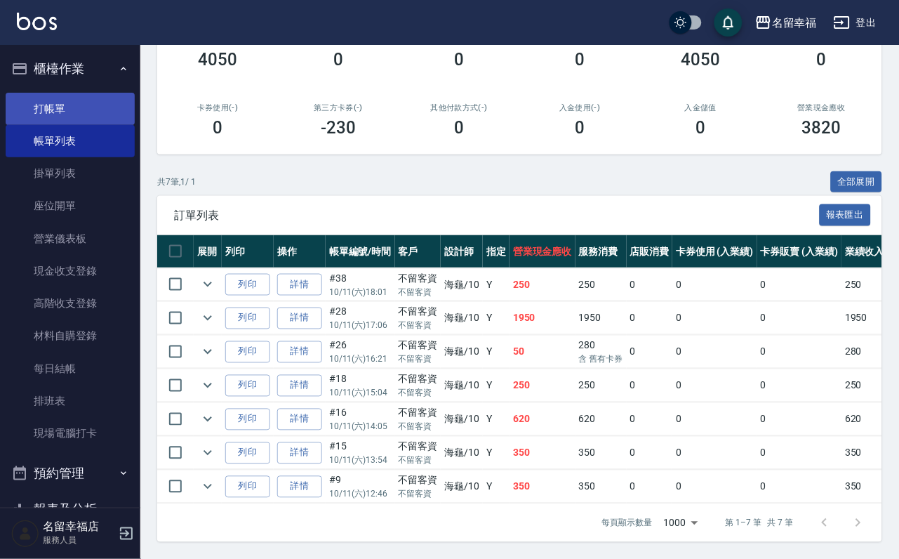
click at [67, 109] on link "打帳單" at bounding box center [70, 109] width 129 height 32
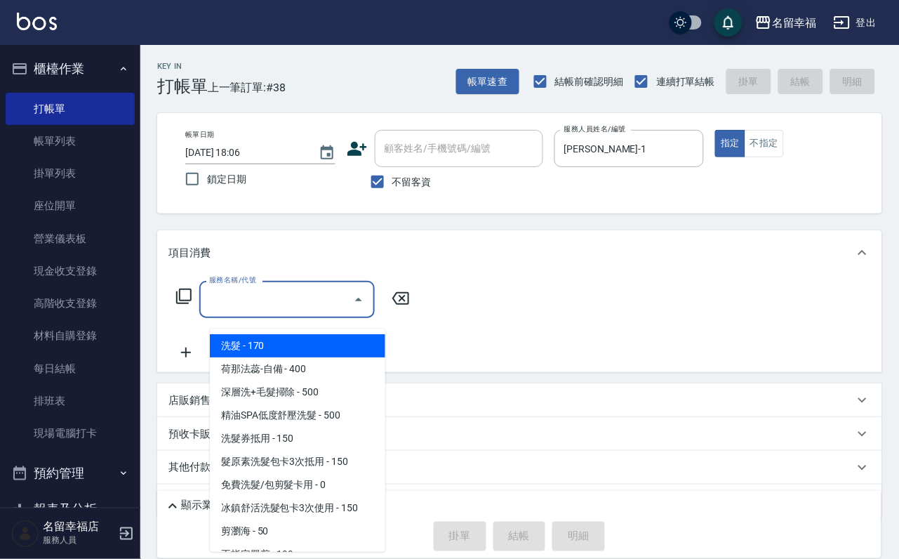
drag, startPoint x: 318, startPoint y: 310, endPoint x: 146, endPoint y: 139, distance: 242.7
click at [313, 299] on input "服務名稱/代號" at bounding box center [277, 299] width 142 height 25
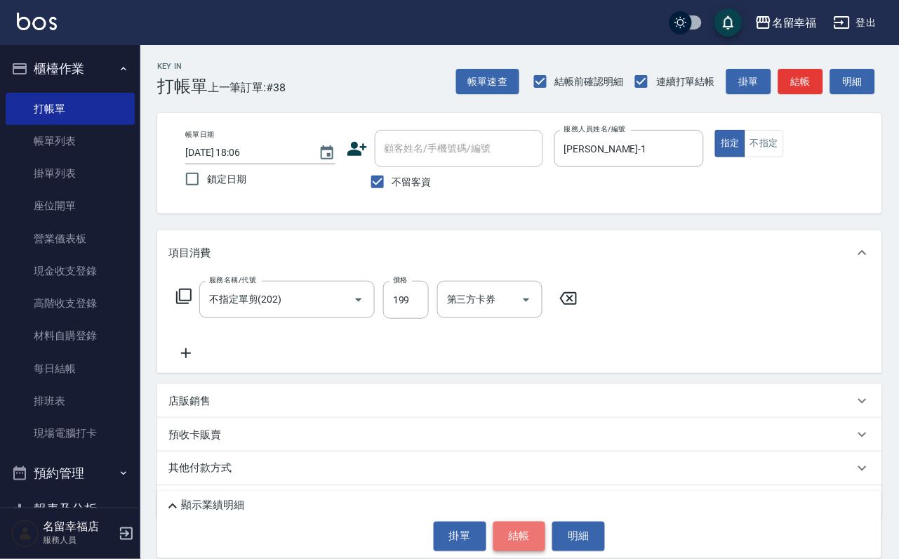
click at [528, 544] on button "結帳" at bounding box center [519, 536] width 53 height 29
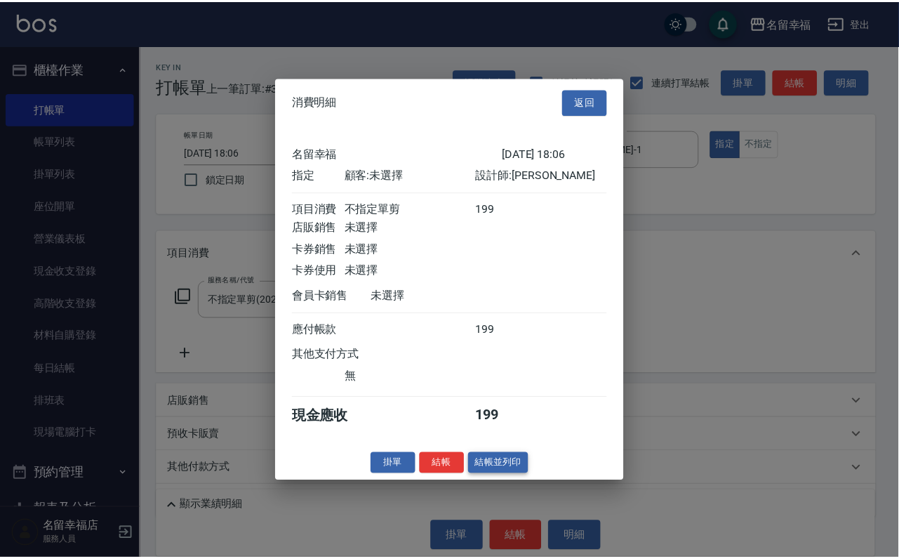
scroll to position [173, 0]
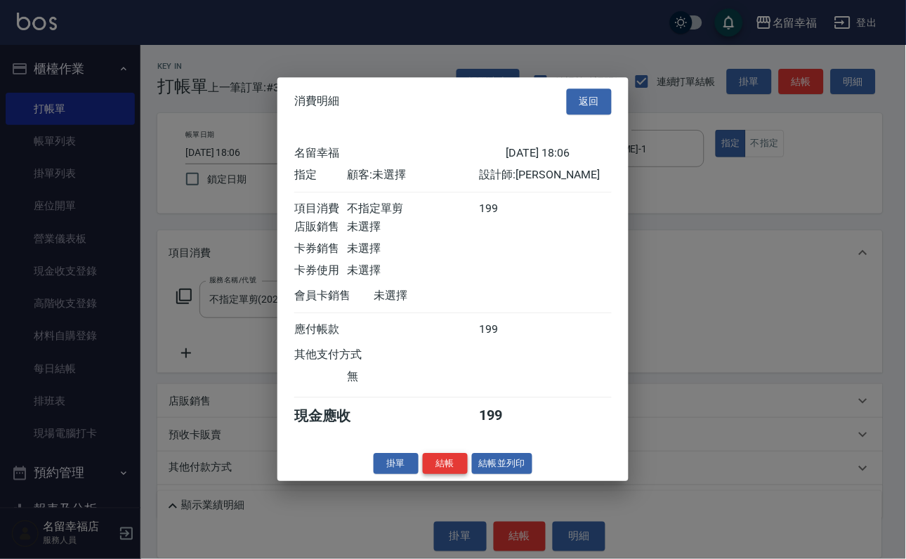
click at [435, 475] on button "結帳" at bounding box center [445, 464] width 45 height 22
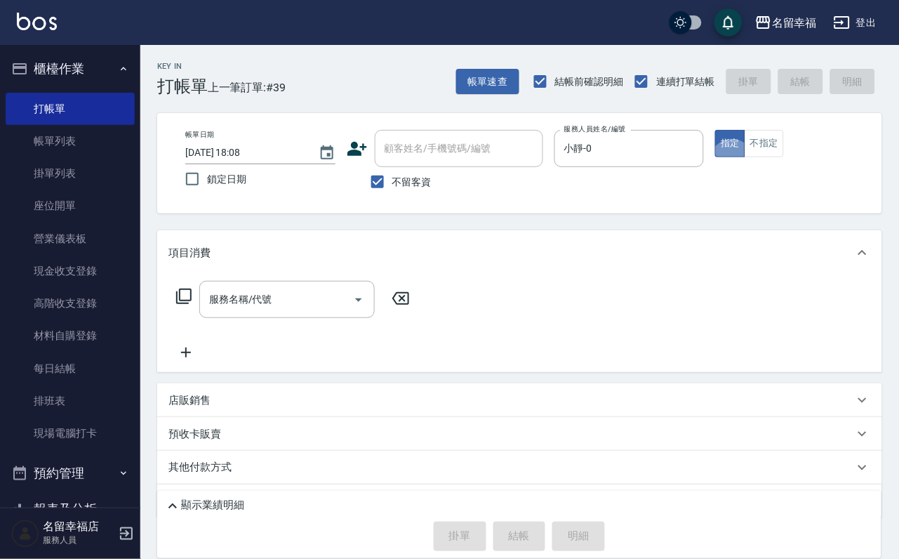
click at [192, 304] on icon at bounding box center [183, 296] width 17 height 17
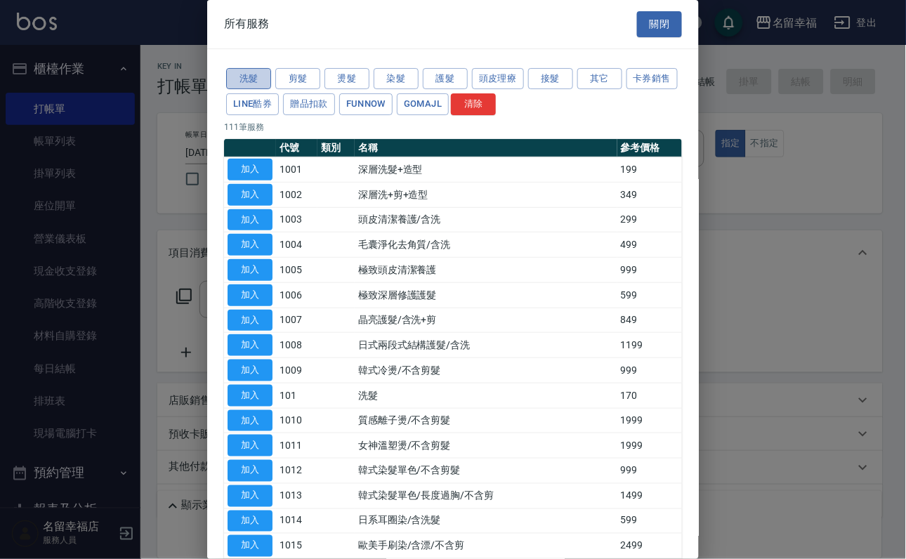
click at [240, 88] on button "洗髮" at bounding box center [248, 79] width 45 height 22
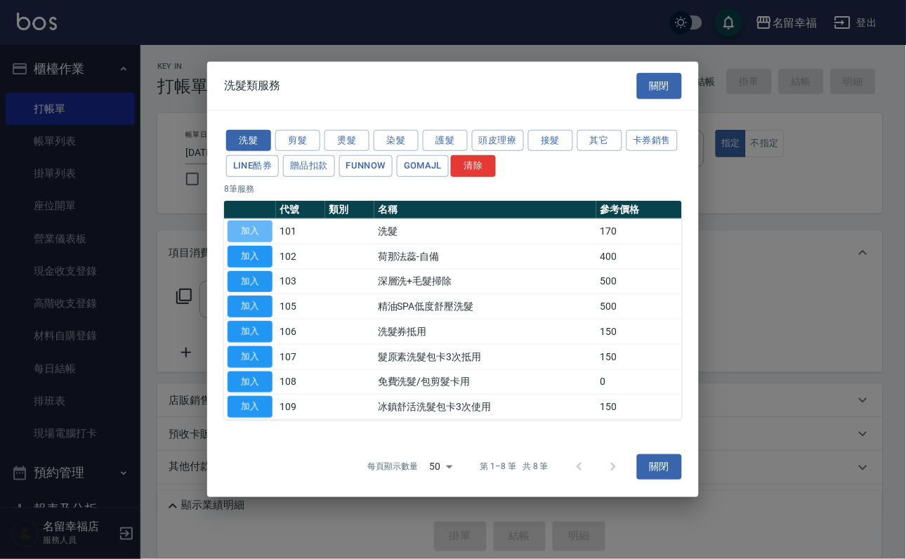
click at [266, 220] on button "加入" at bounding box center [249, 231] width 45 height 22
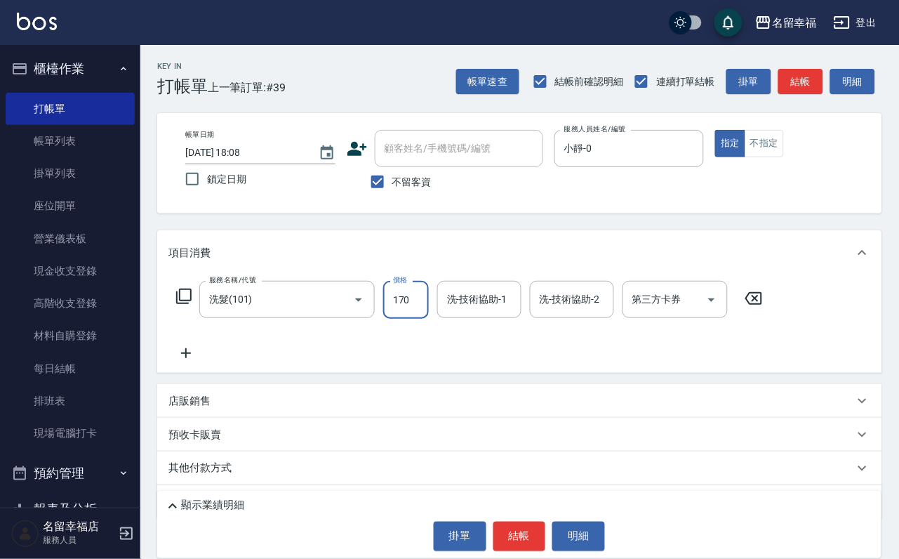
click at [423, 307] on input "170" at bounding box center [406, 300] width 46 height 38
click at [413, 310] on input "50" at bounding box center [406, 300] width 46 height 38
click at [416, 310] on input "50" at bounding box center [406, 300] width 46 height 38
click at [178, 304] on icon at bounding box center [183, 296] width 15 height 15
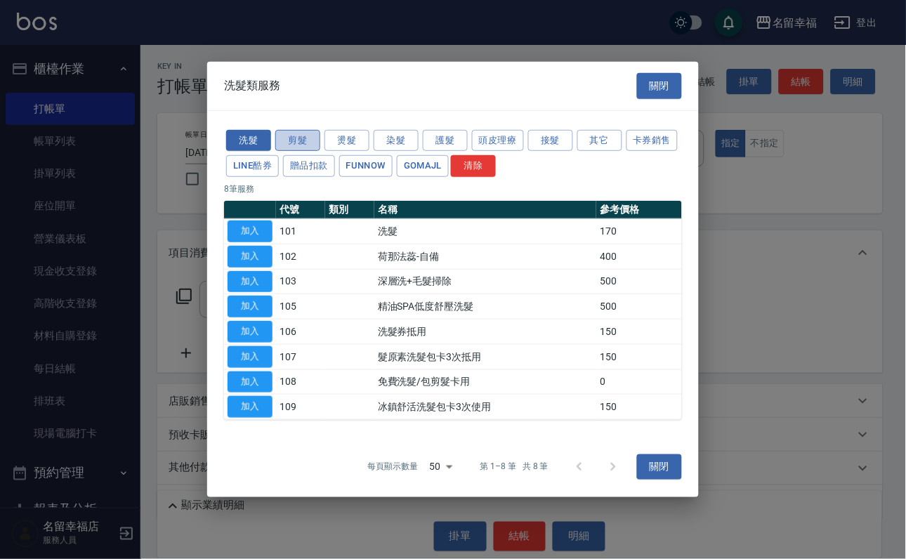
click at [305, 129] on button "剪髮" at bounding box center [297, 140] width 45 height 22
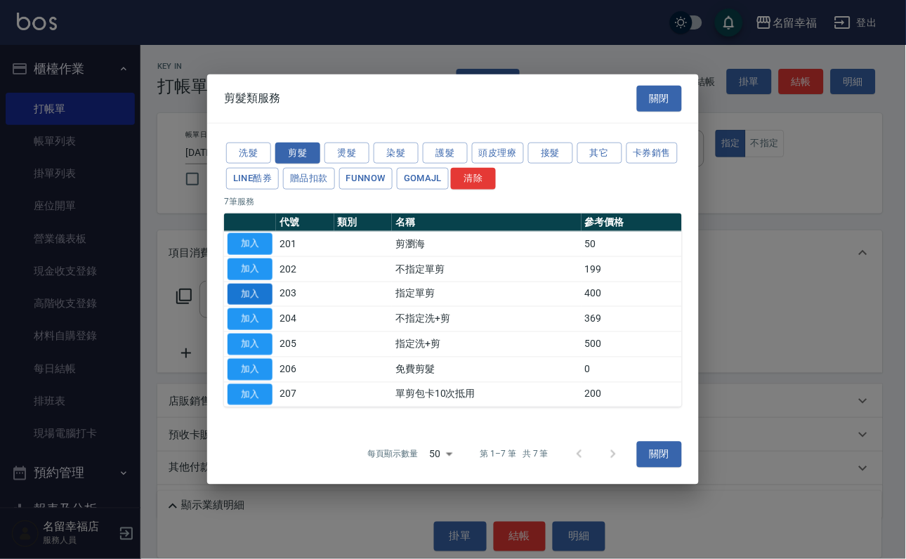
click at [251, 294] on button "加入" at bounding box center [249, 294] width 45 height 22
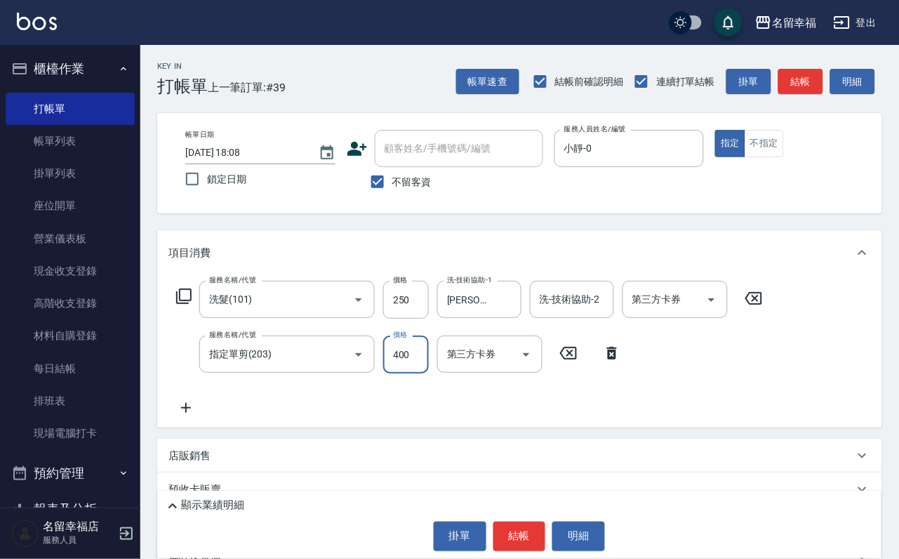
click at [411, 371] on input "400" at bounding box center [406, 355] width 46 height 38
click at [177, 300] on icon at bounding box center [183, 296] width 17 height 17
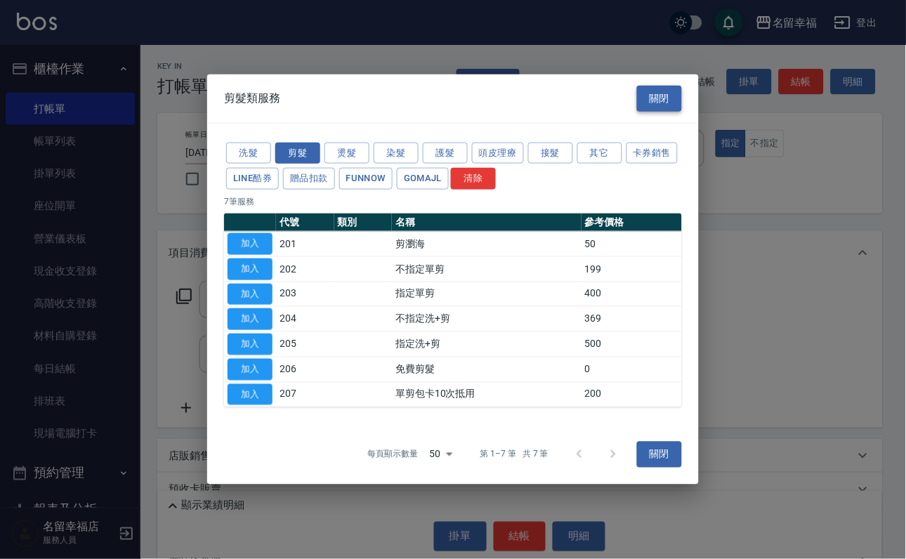
click at [665, 86] on button "關閉" at bounding box center [659, 99] width 45 height 26
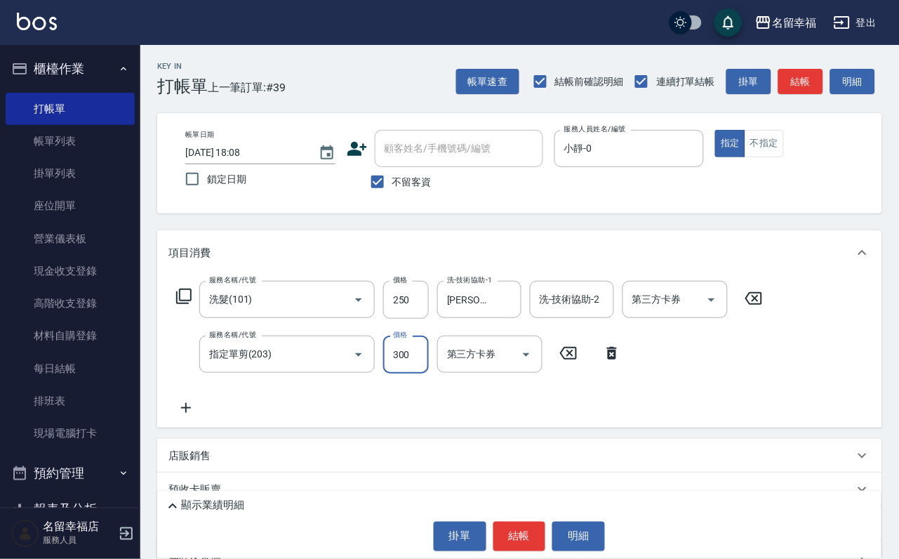
click at [191, 305] on icon at bounding box center [183, 296] width 17 height 17
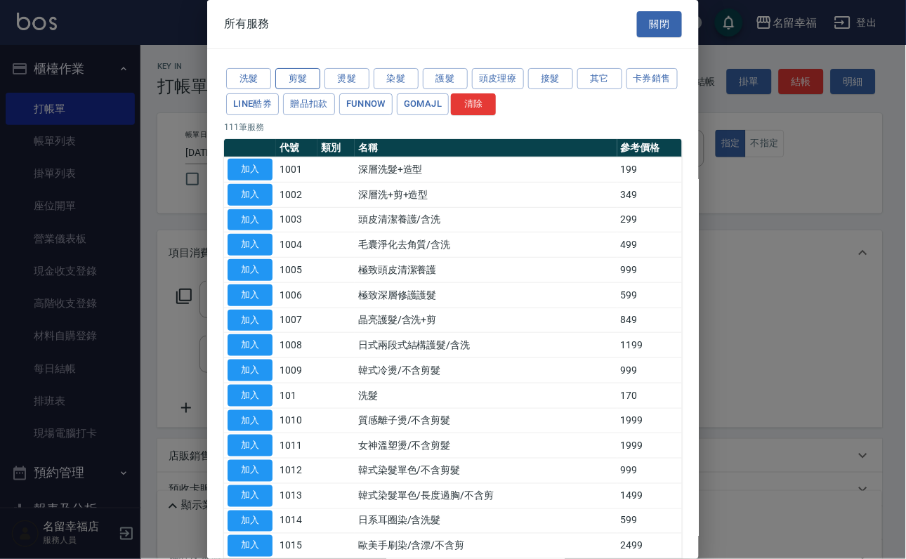
click at [299, 76] on button "剪髮" at bounding box center [297, 79] width 45 height 22
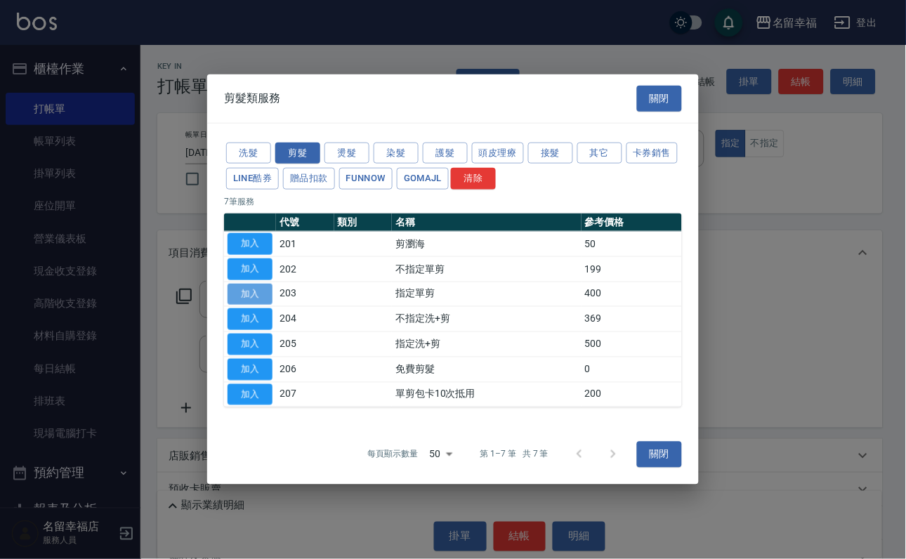
click at [235, 286] on button "加入" at bounding box center [249, 294] width 45 height 22
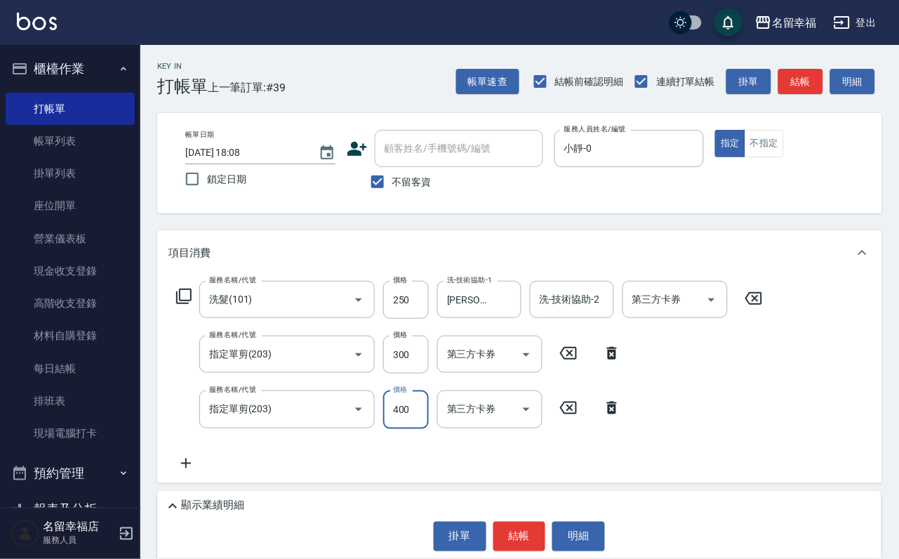
click at [406, 425] on input "400" at bounding box center [406, 409] width 46 height 38
click at [188, 305] on icon at bounding box center [183, 296] width 17 height 17
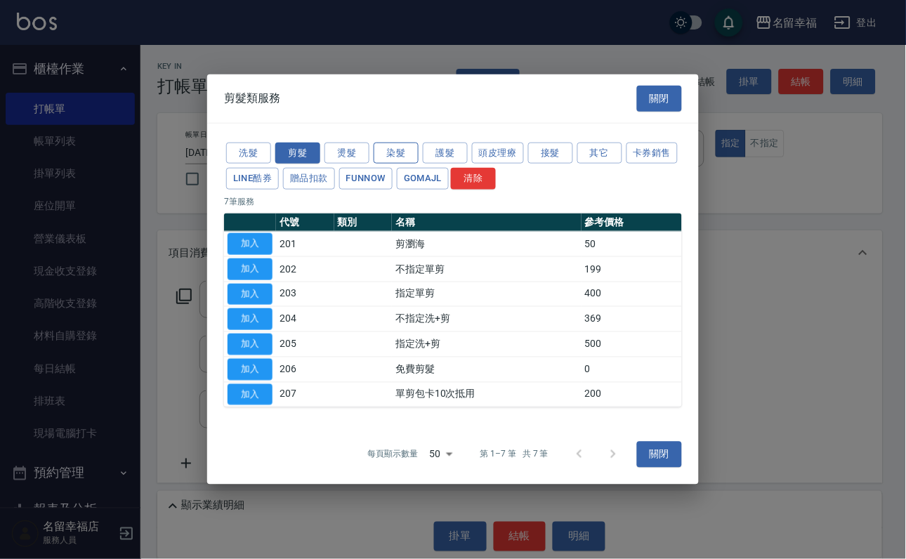
click at [395, 142] on button "染髮" at bounding box center [395, 153] width 45 height 22
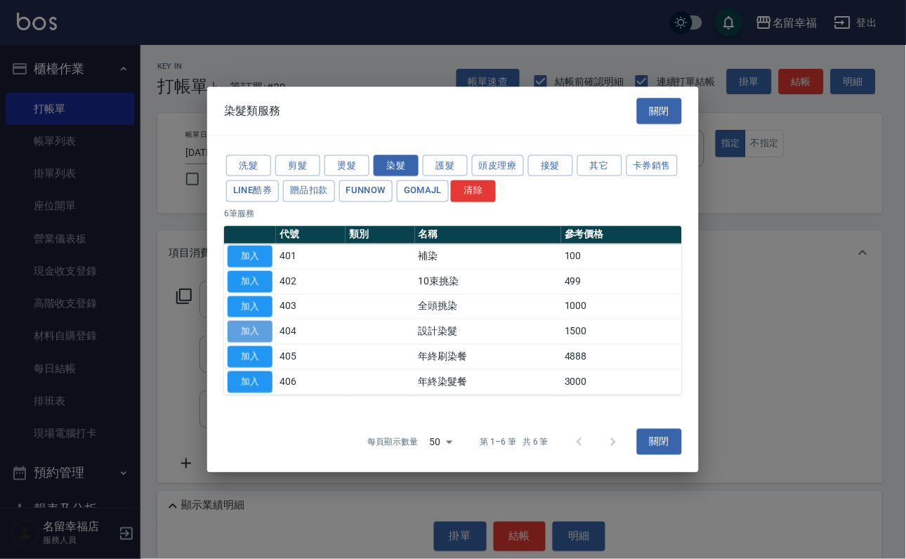
click at [254, 343] on button "加入" at bounding box center [249, 332] width 45 height 22
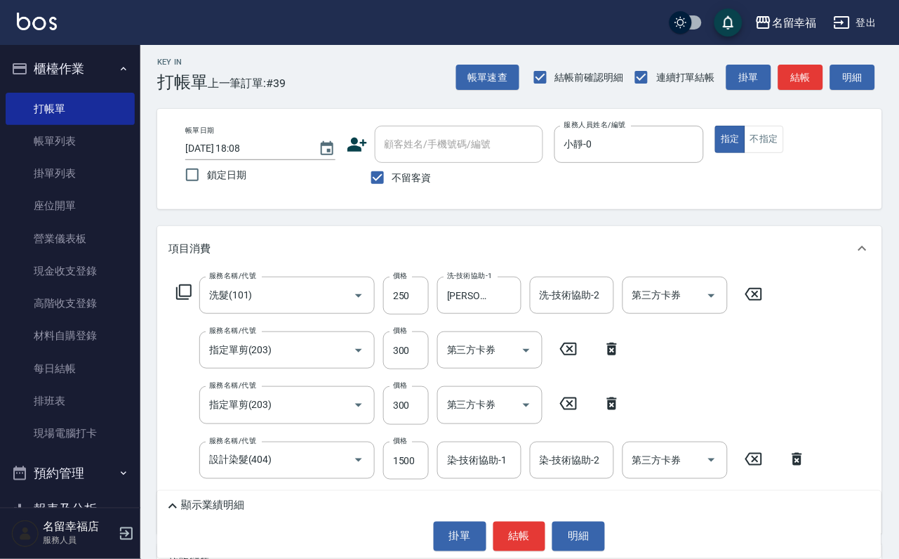
scroll to position [211, 0]
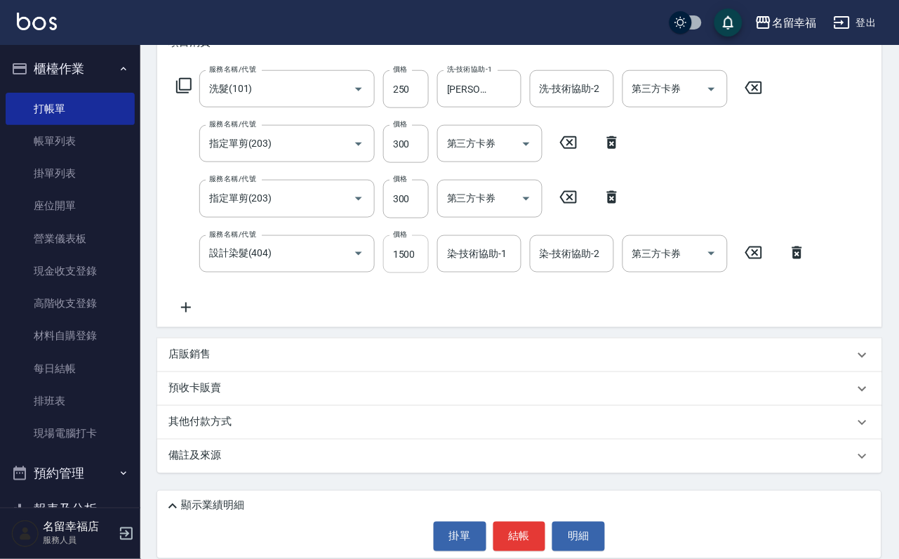
click at [418, 260] on input "1500" at bounding box center [406, 254] width 46 height 38
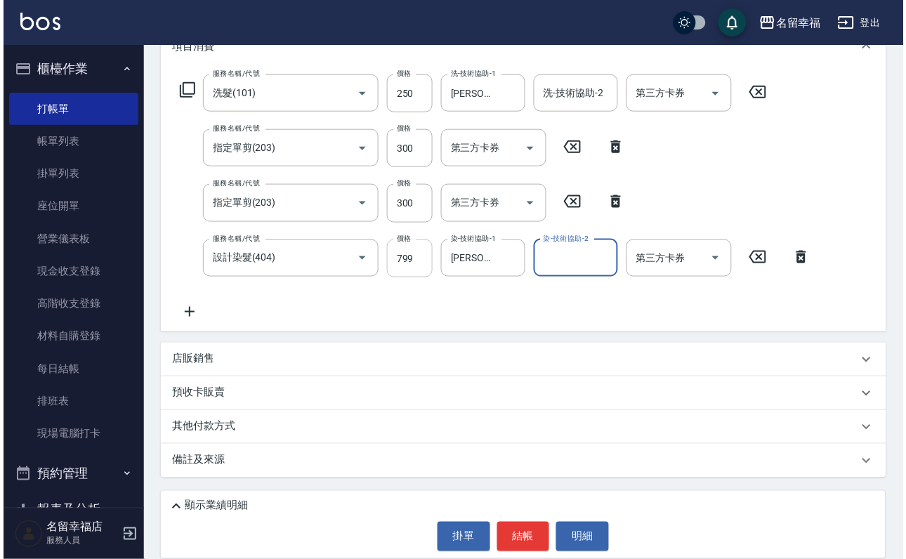
scroll to position [105, 0]
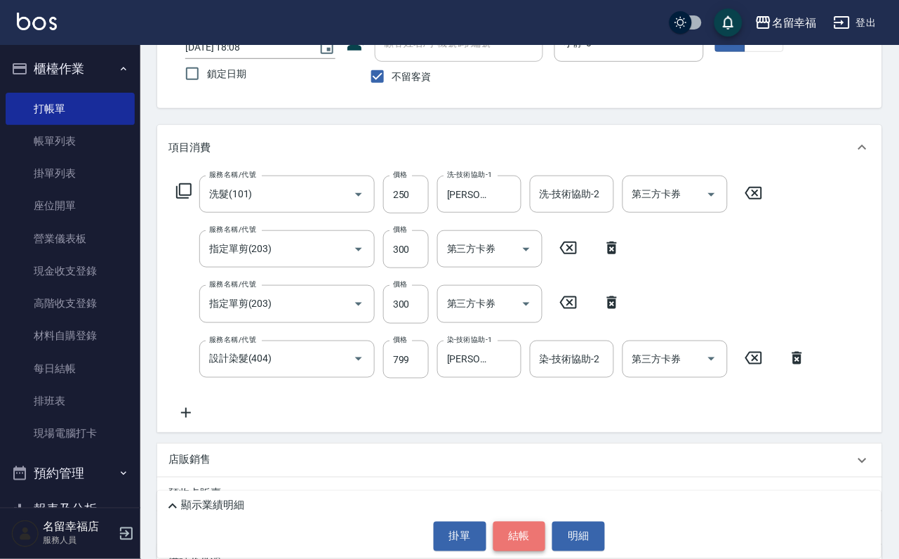
click at [529, 538] on button "結帳" at bounding box center [519, 536] width 53 height 29
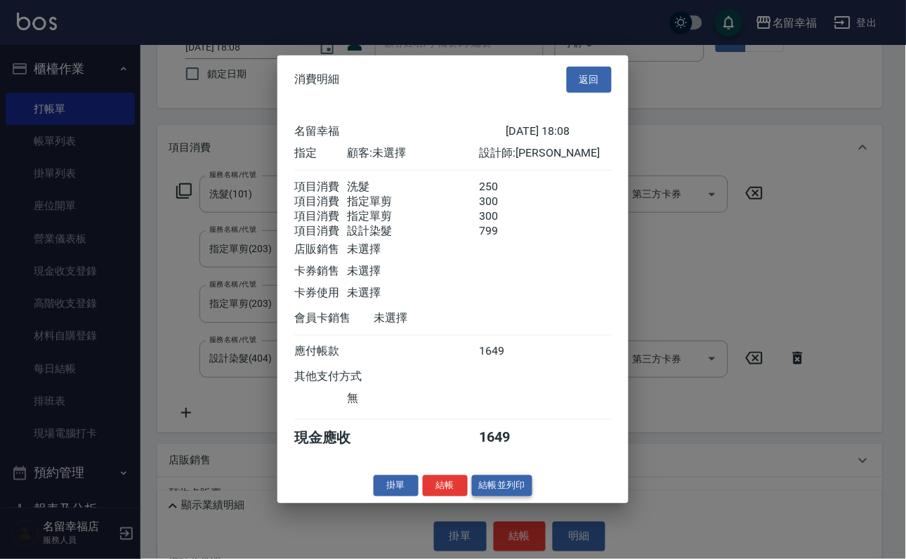
scroll to position [331, 0]
click at [442, 496] on button "結帳" at bounding box center [445, 486] width 45 height 22
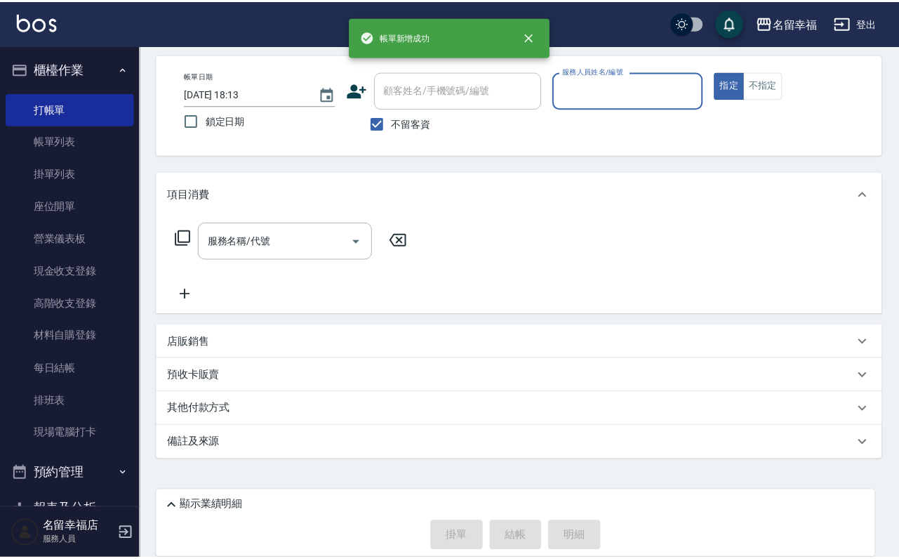
scroll to position [84, 0]
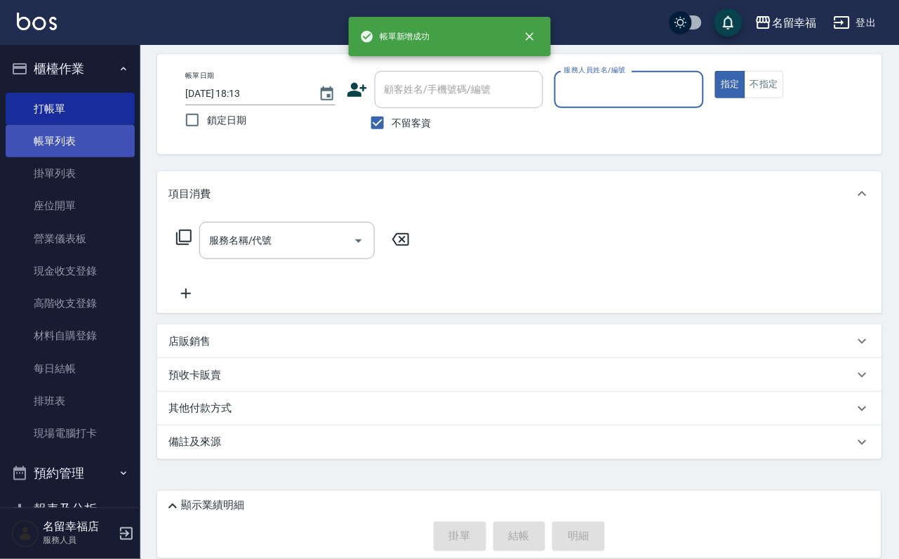
click at [46, 152] on link "帳單列表" at bounding box center [70, 141] width 129 height 32
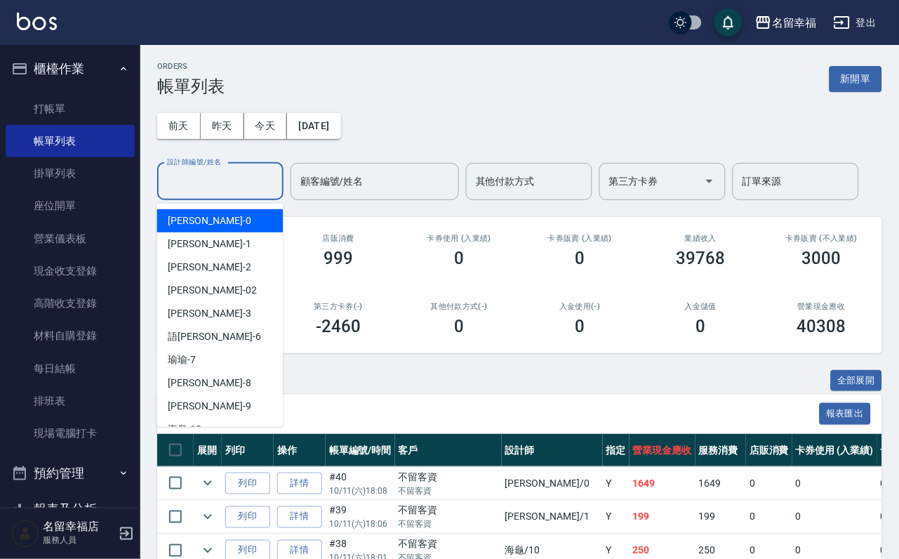
click at [215, 184] on input "設計師編號/姓名" at bounding box center [221, 181] width 114 height 25
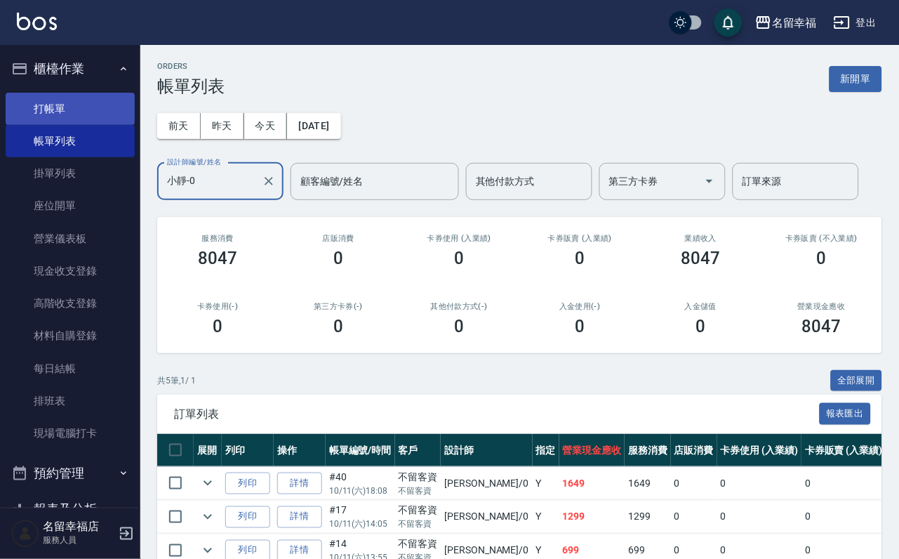
click at [46, 109] on link "打帳單" at bounding box center [70, 109] width 129 height 32
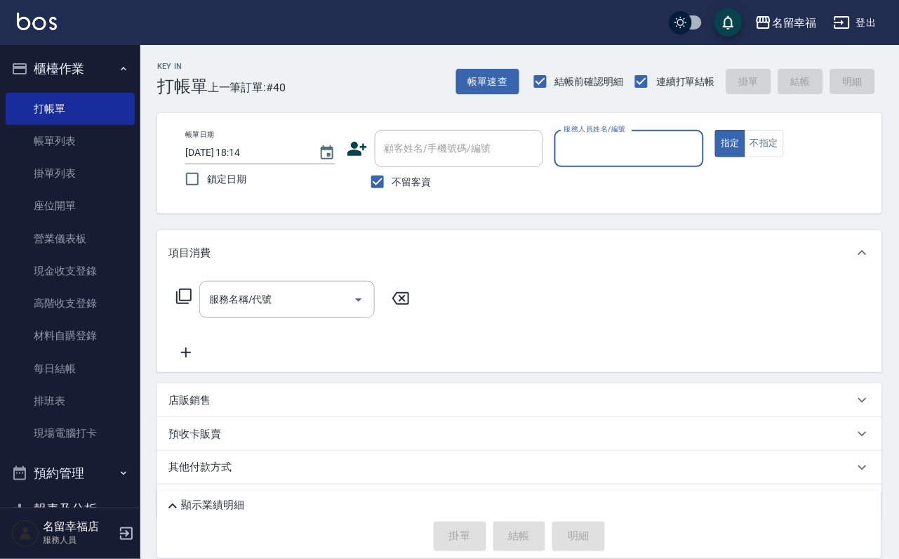
click at [698, 144] on input "服務人員姓名/編號" at bounding box center [630, 148] width 138 height 25
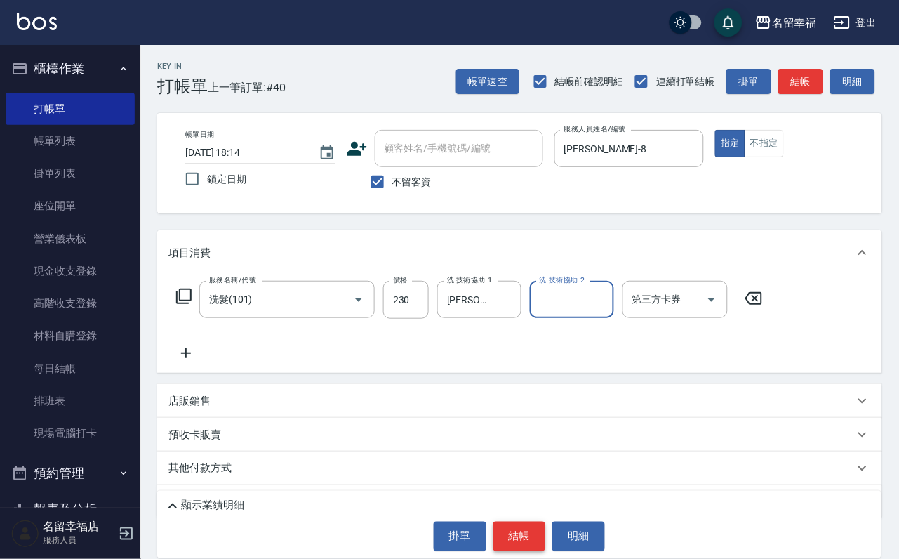
click at [533, 539] on button "結帳" at bounding box center [519, 536] width 53 height 29
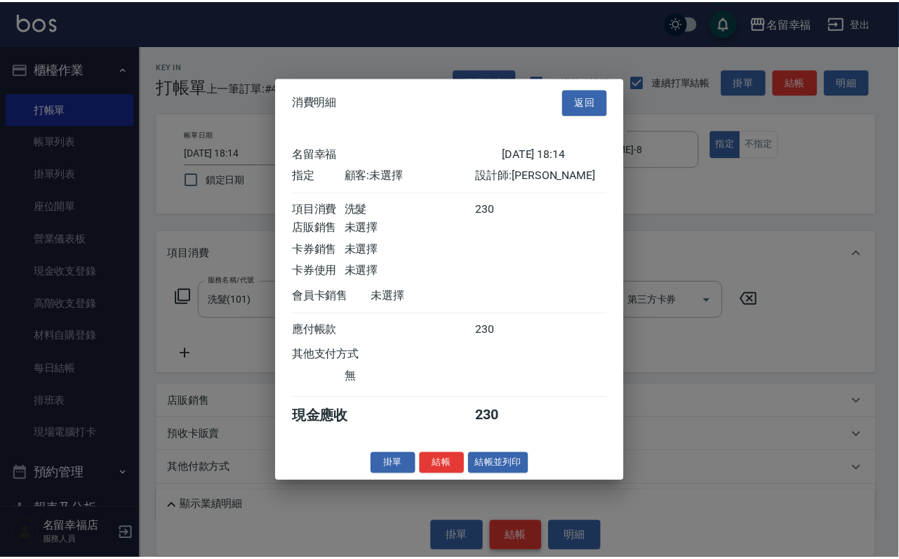
scroll to position [173, 0]
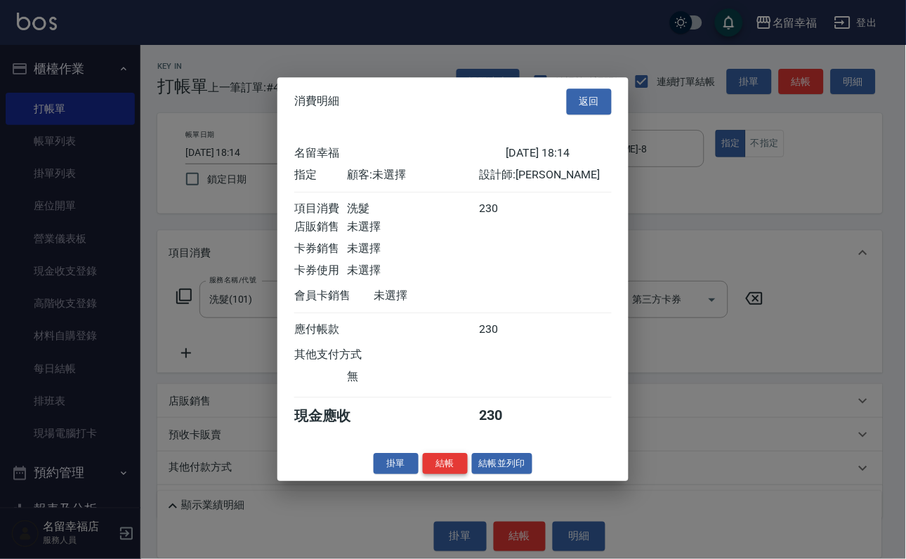
click at [423, 475] on button "結帳" at bounding box center [445, 464] width 45 height 22
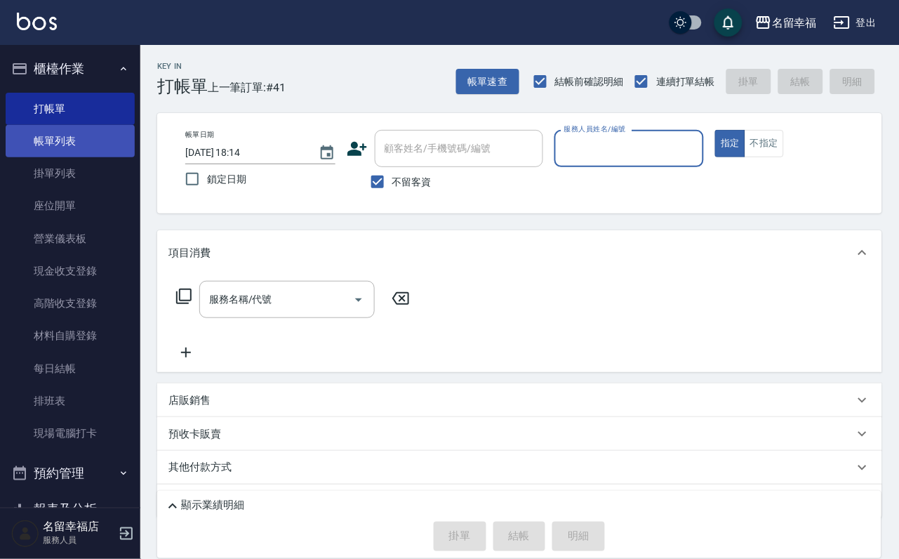
click at [109, 147] on link "帳單列表" at bounding box center [70, 141] width 129 height 32
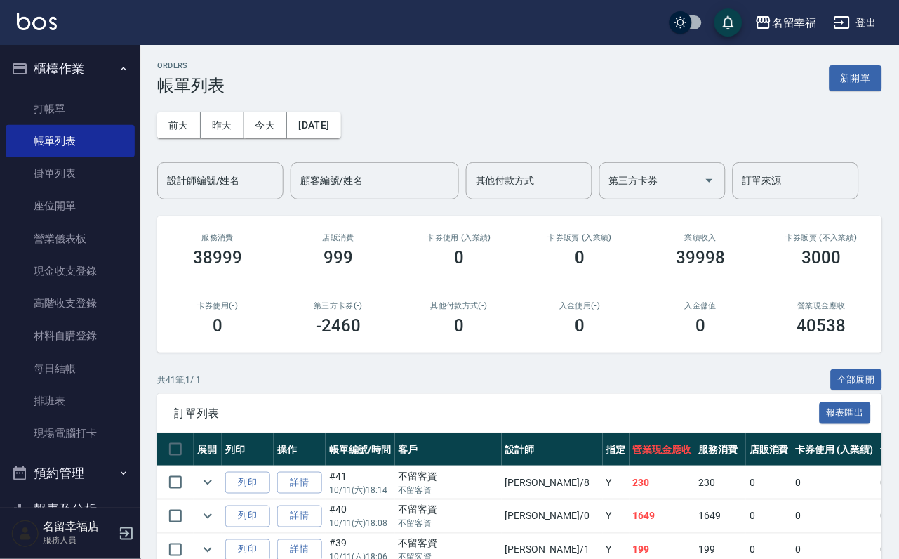
scroll to position [105, 0]
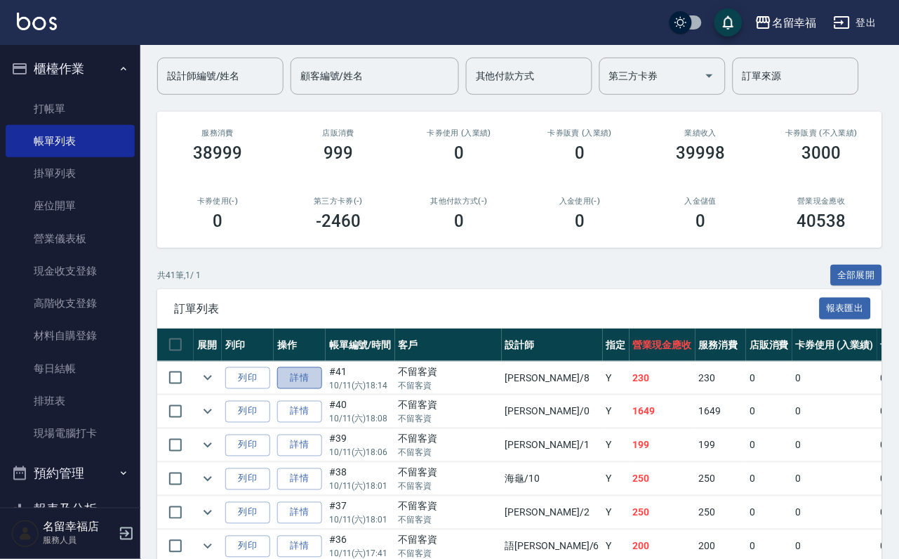
click at [313, 389] on link "詳情" at bounding box center [299, 378] width 45 height 22
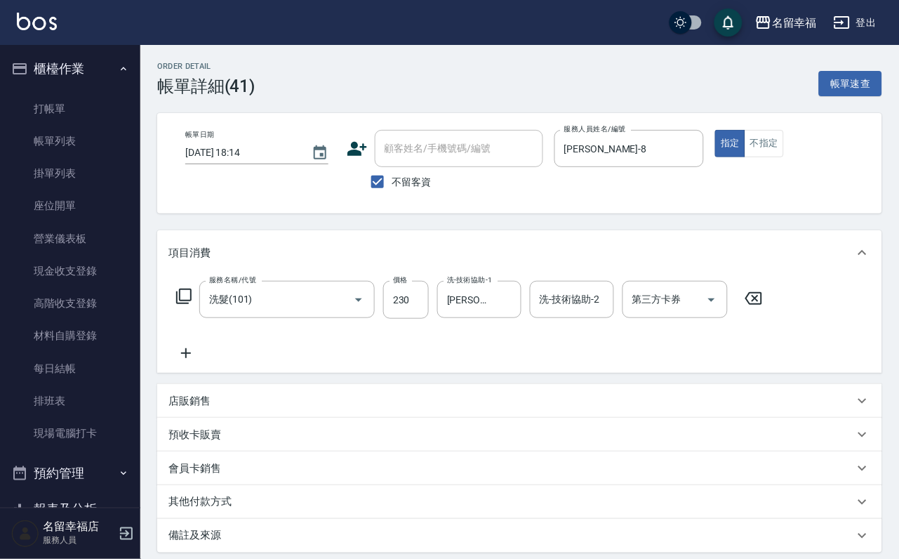
click at [179, 362] on icon at bounding box center [185, 353] width 35 height 17
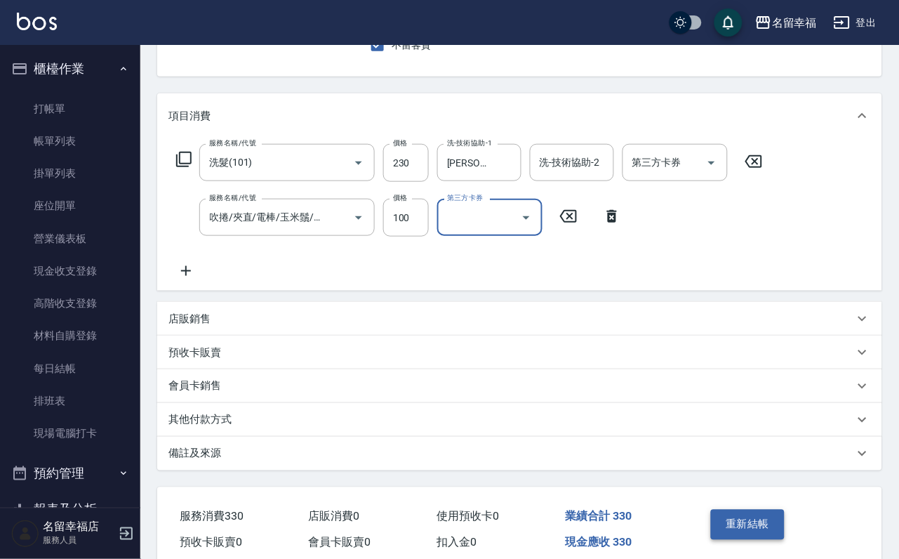
scroll to position [252, 0]
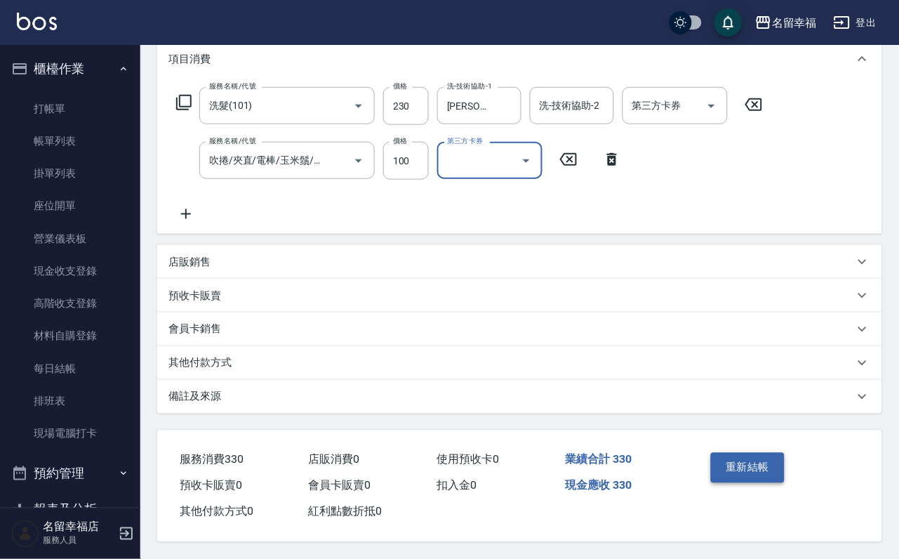
click at [738, 453] on button "重新結帳" at bounding box center [748, 467] width 74 height 29
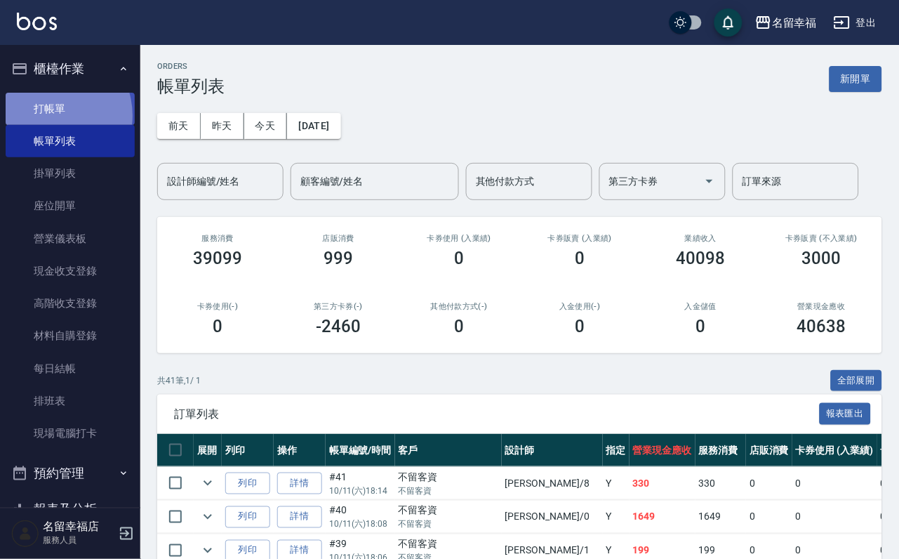
click at [48, 121] on link "打帳單" at bounding box center [70, 109] width 129 height 32
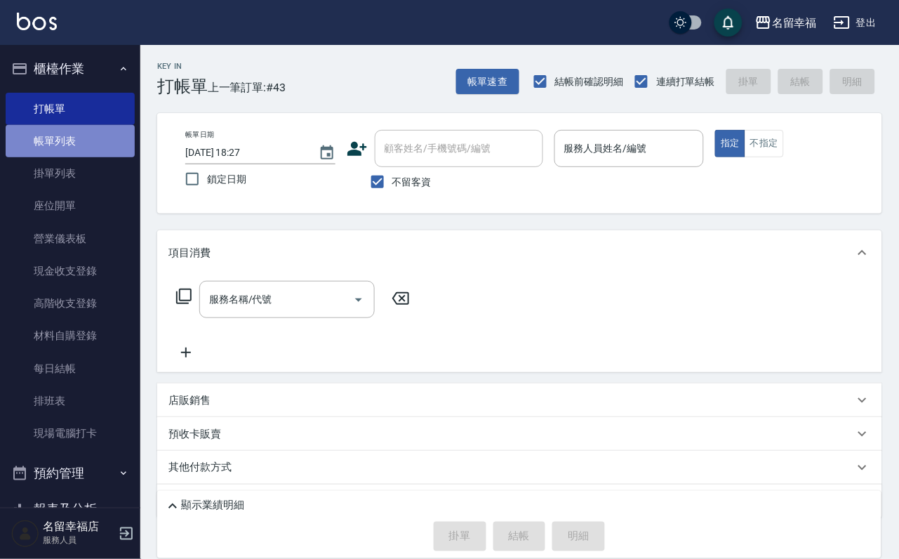
click at [74, 152] on link "帳單列表" at bounding box center [70, 141] width 129 height 32
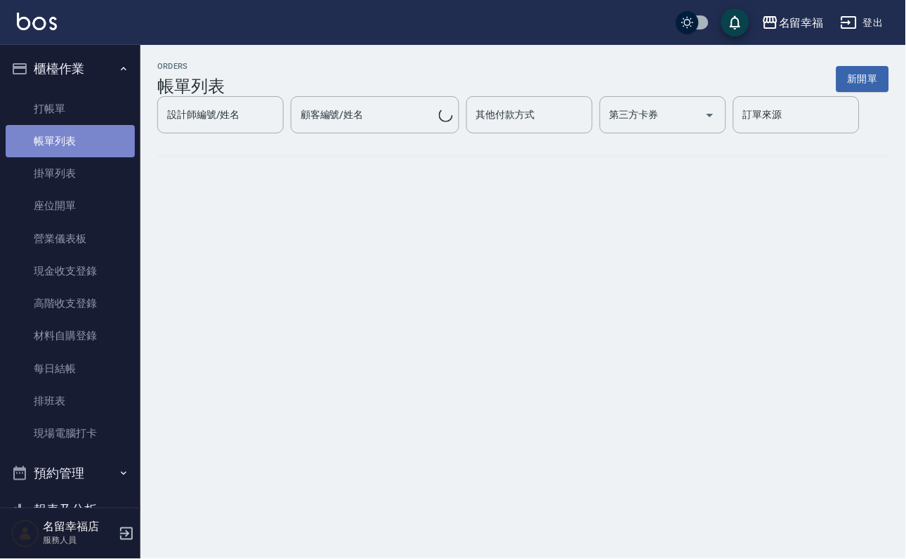
click at [105, 157] on link "帳單列表" at bounding box center [70, 141] width 129 height 32
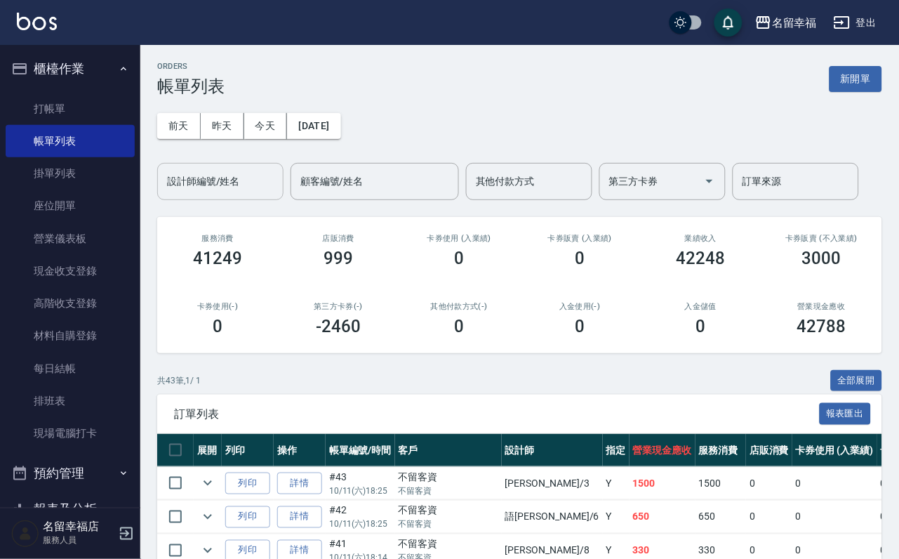
click at [234, 173] on div "設計師編號/姓名 設計師編號/姓名" at bounding box center [220, 181] width 126 height 37
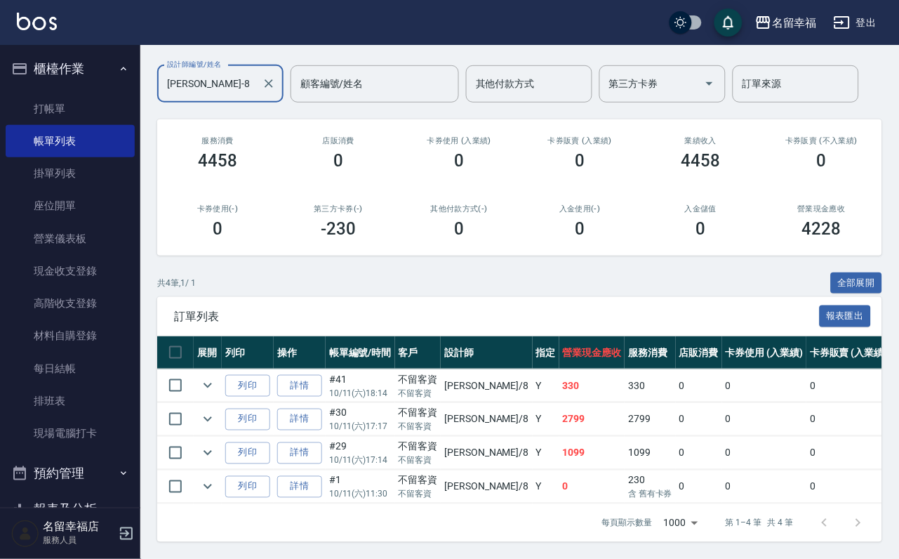
scroll to position [207, 0]
click at [213, 377] on icon "expand row" at bounding box center [207, 385] width 17 height 17
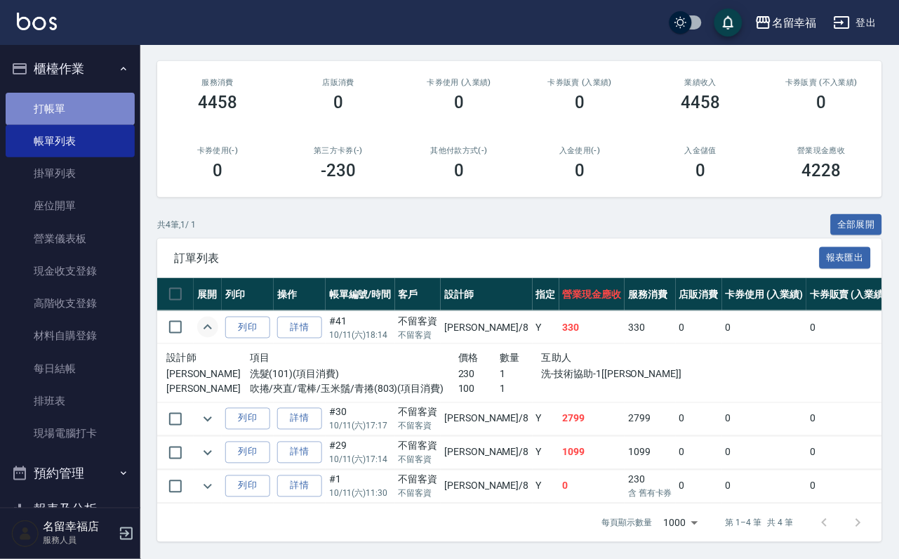
click at [105, 117] on link "打帳單" at bounding box center [70, 109] width 129 height 32
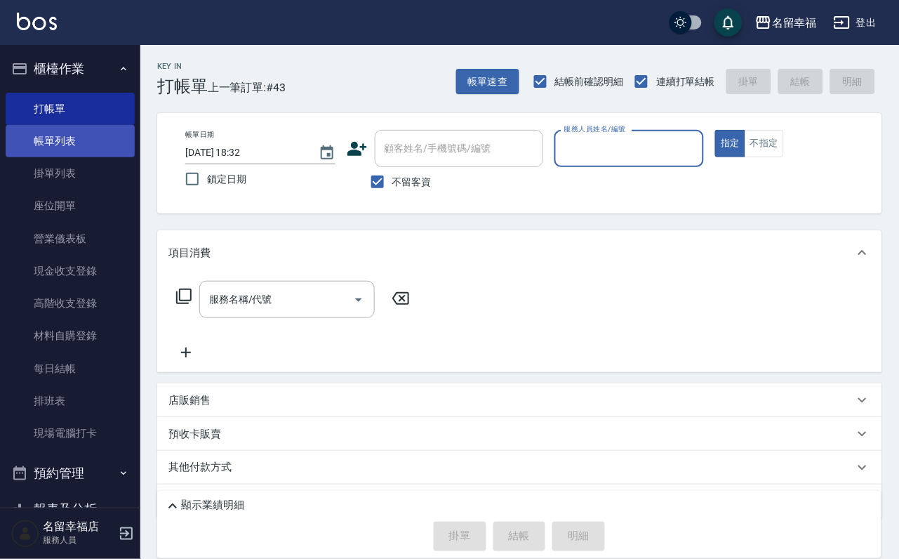
click at [51, 149] on link "帳單列表" at bounding box center [70, 141] width 129 height 32
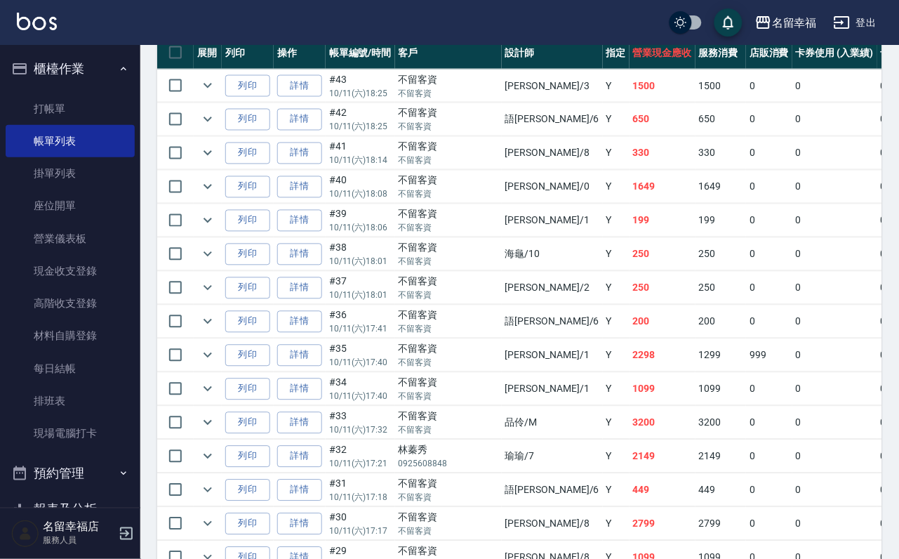
scroll to position [421, 0]
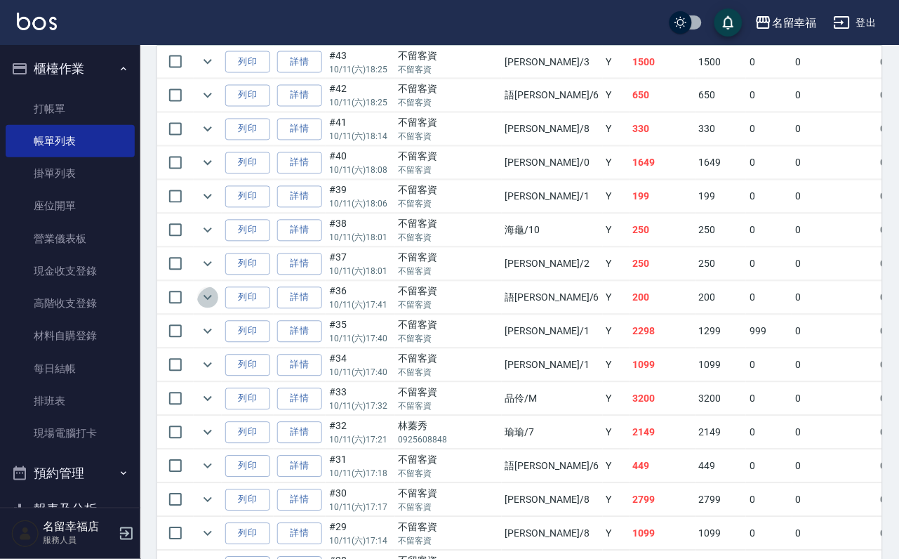
click at [216, 306] on icon "expand row" at bounding box center [207, 297] width 17 height 17
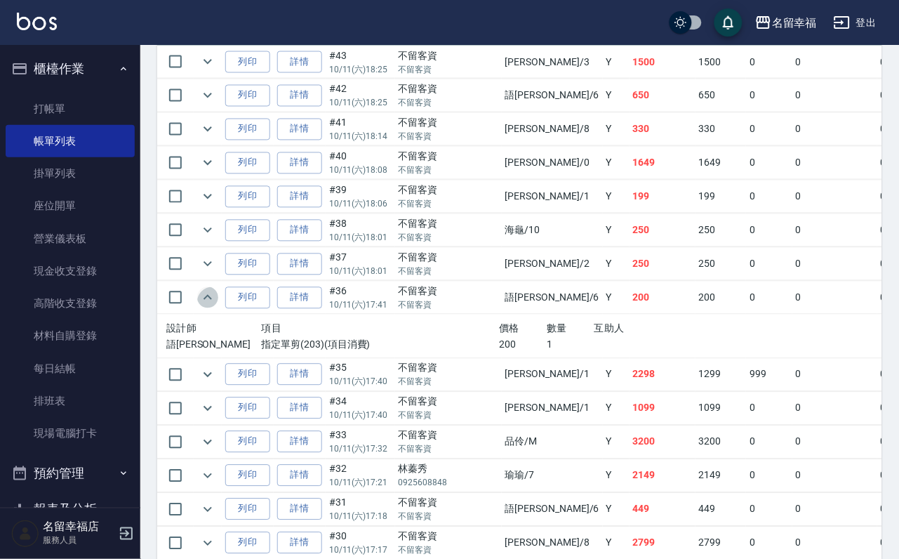
click at [216, 306] on icon "expand row" at bounding box center [207, 297] width 17 height 17
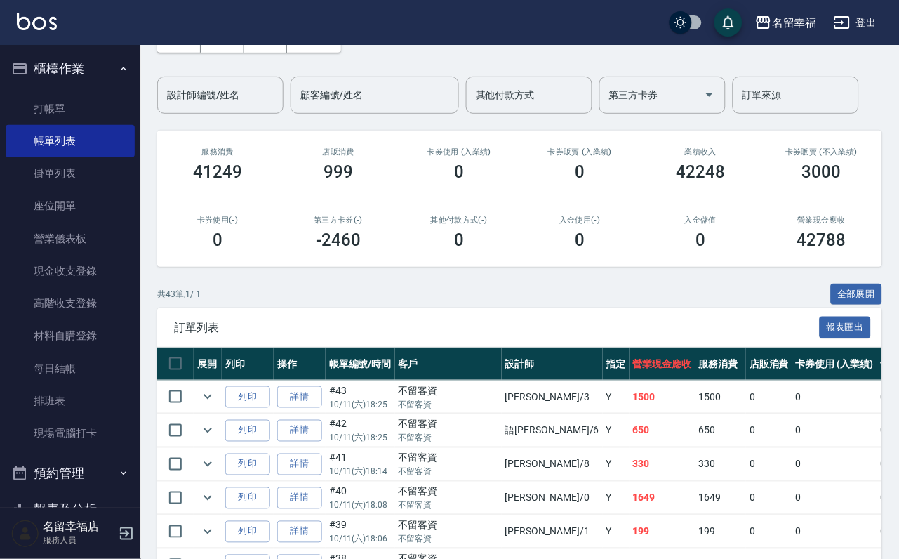
scroll to position [316, 0]
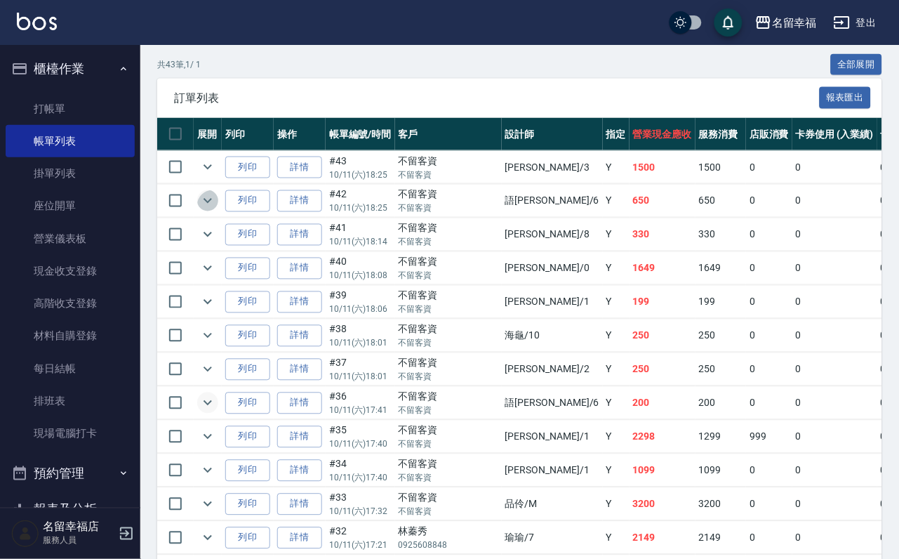
click at [216, 209] on icon "expand row" at bounding box center [207, 200] width 17 height 17
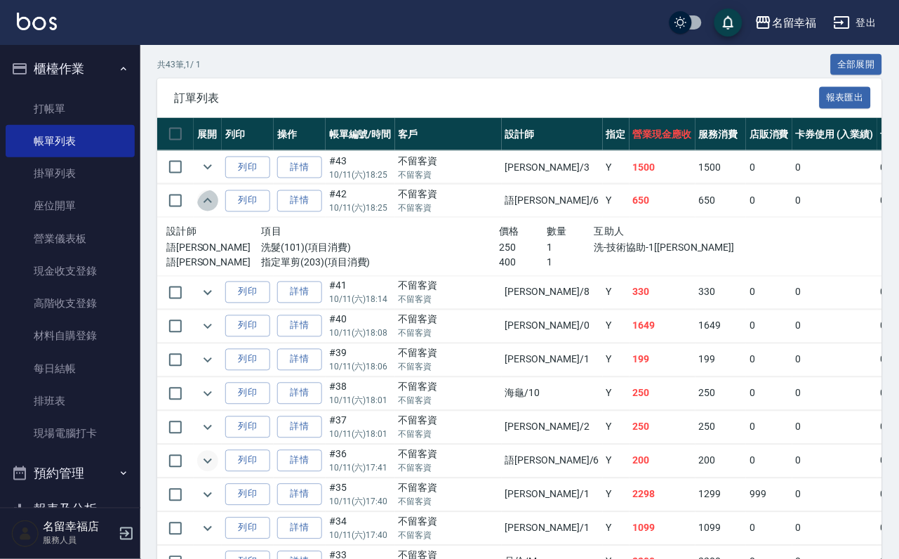
click at [212, 203] on icon "expand row" at bounding box center [208, 200] width 8 height 5
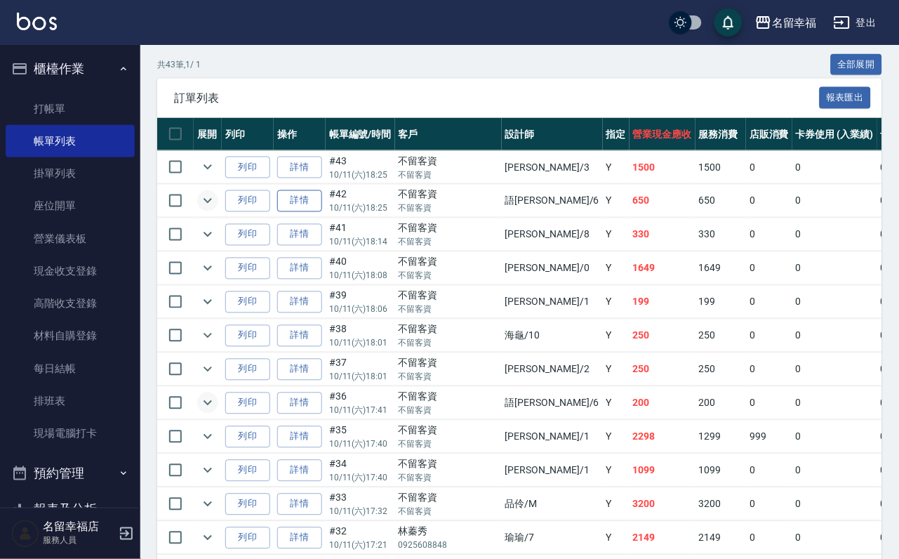
click at [322, 212] on link "詳情" at bounding box center [299, 201] width 45 height 22
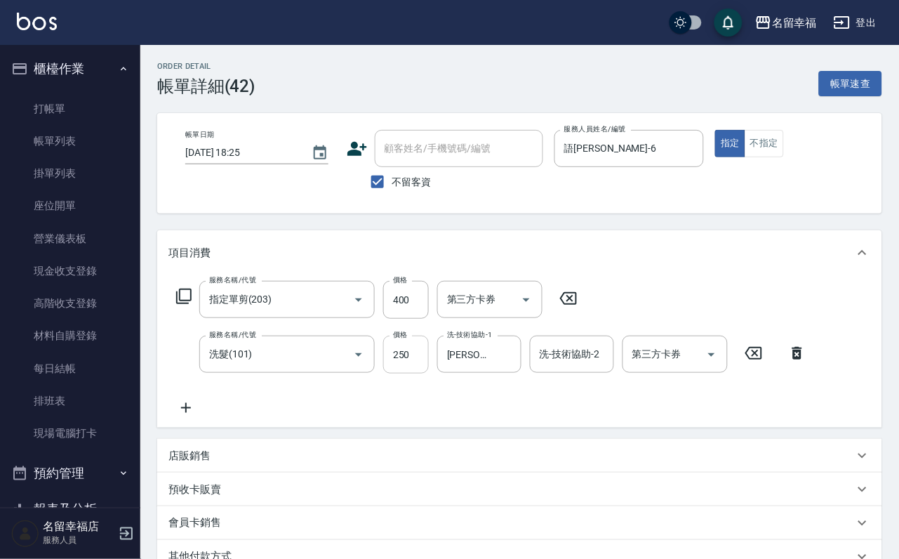
click at [396, 370] on input "250" at bounding box center [406, 355] width 46 height 38
click at [413, 313] on input "400" at bounding box center [406, 300] width 46 height 38
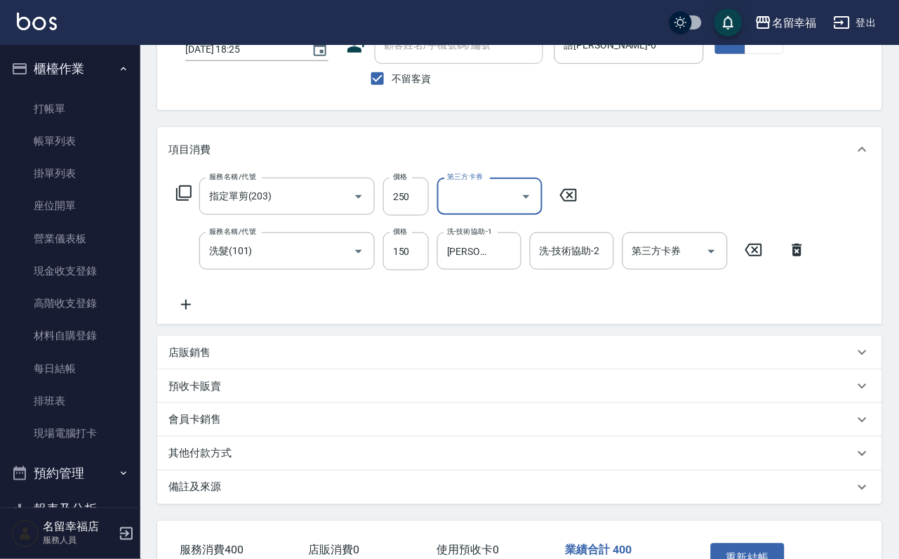
scroll to position [211, 0]
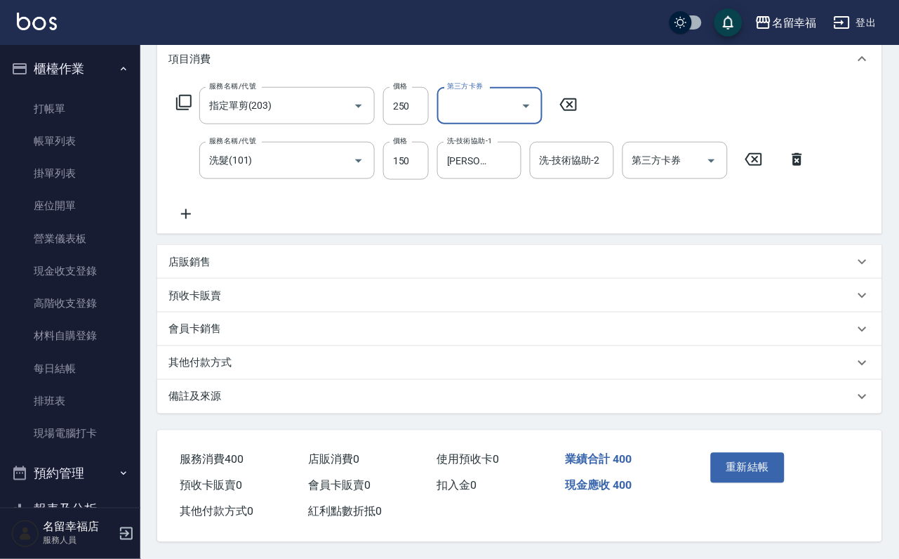
drag, startPoint x: 728, startPoint y: 475, endPoint x: 715, endPoint y: 478, distance: 13.6
click at [729, 476] on button "重新結帳" at bounding box center [748, 467] width 74 height 29
